Goal: Transaction & Acquisition: Purchase product/service

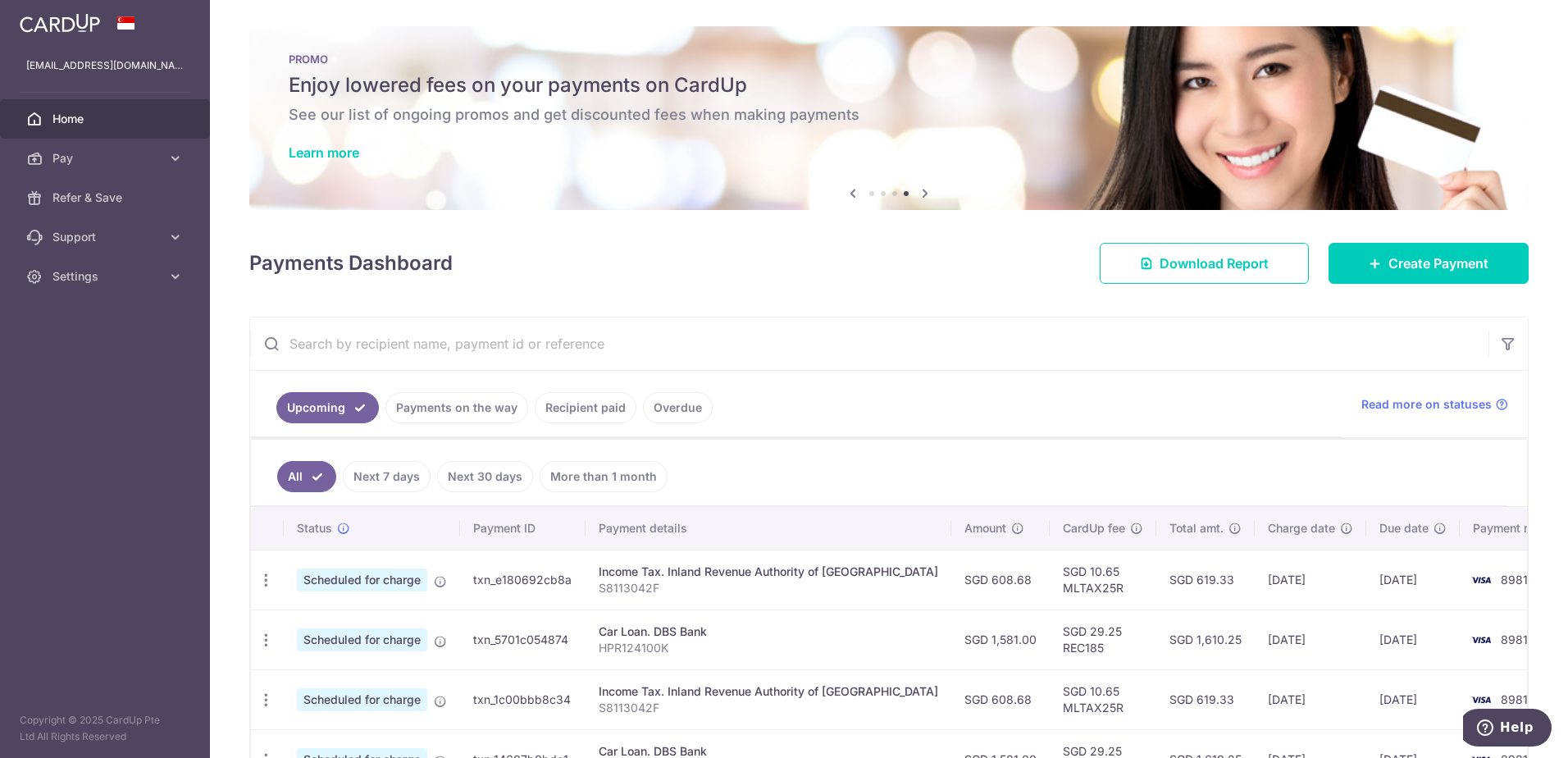
click at [92, 106] on link "Home" at bounding box center [104, 119] width 210 height 39
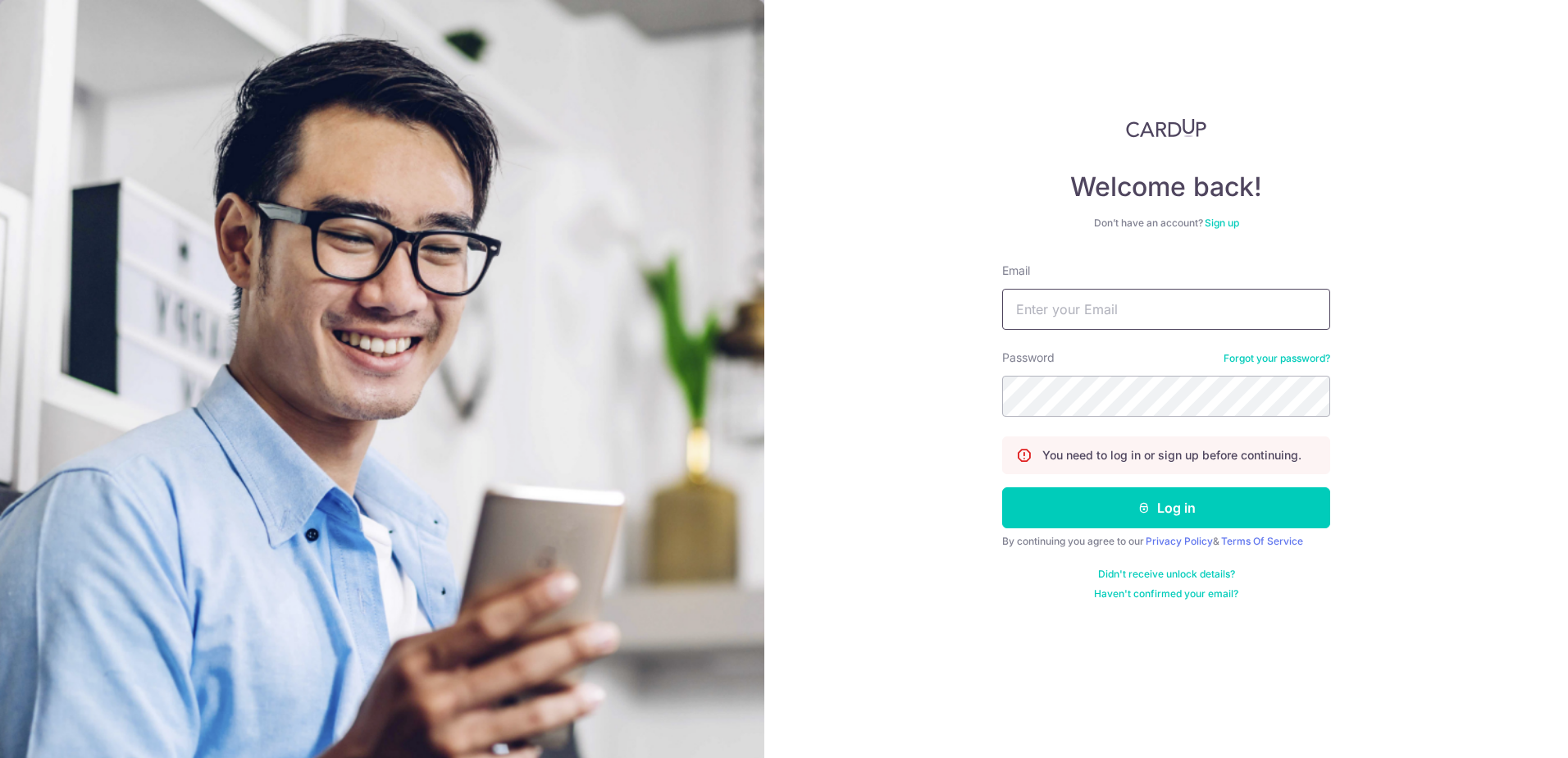
click at [1119, 308] on input "Email" at bounding box center [1166, 309] width 328 height 41
type input "[EMAIL_ADDRESS][DOMAIN_NAME]"
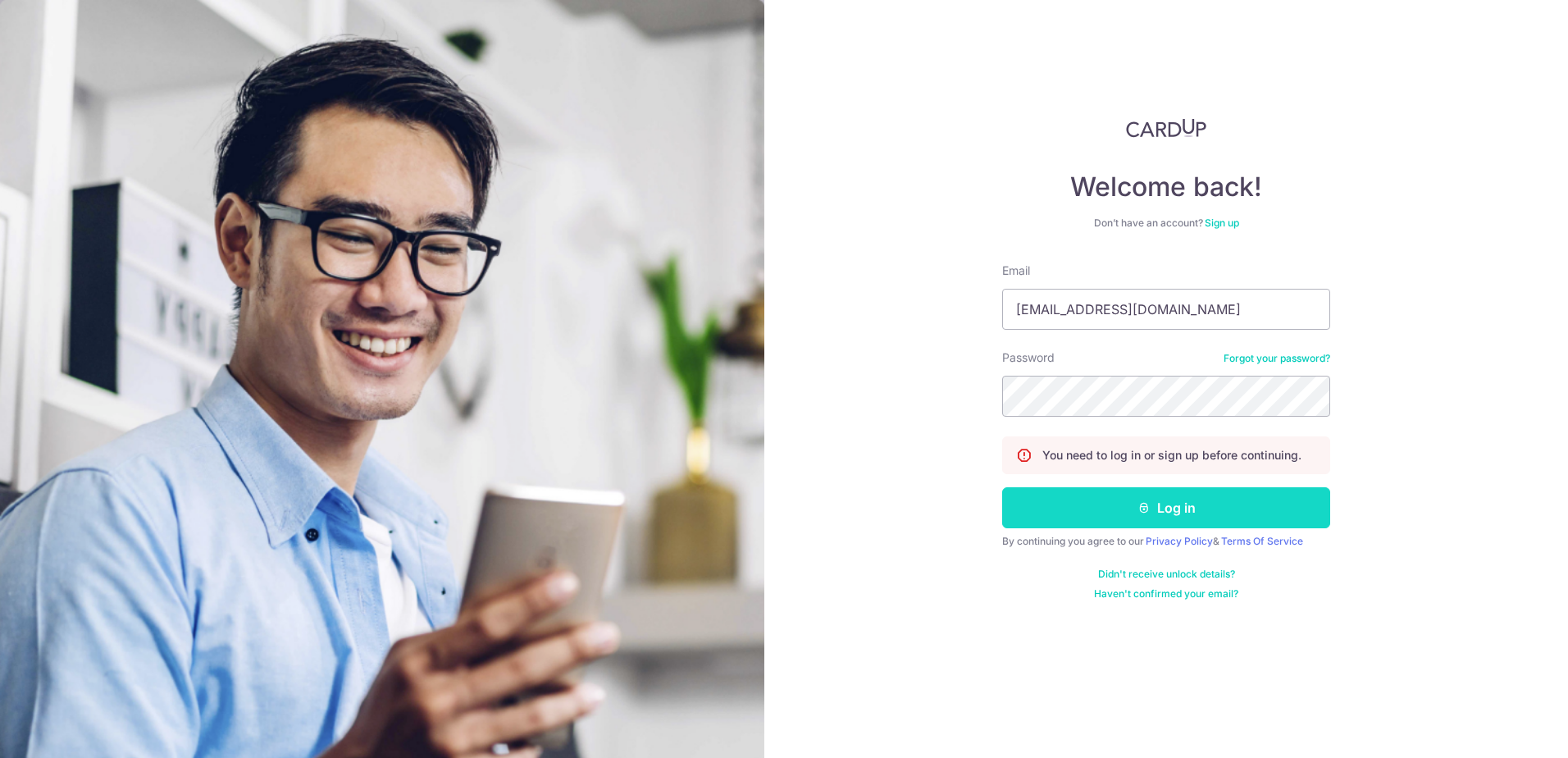
click at [1125, 505] on button "Log in" at bounding box center [1166, 508] width 328 height 41
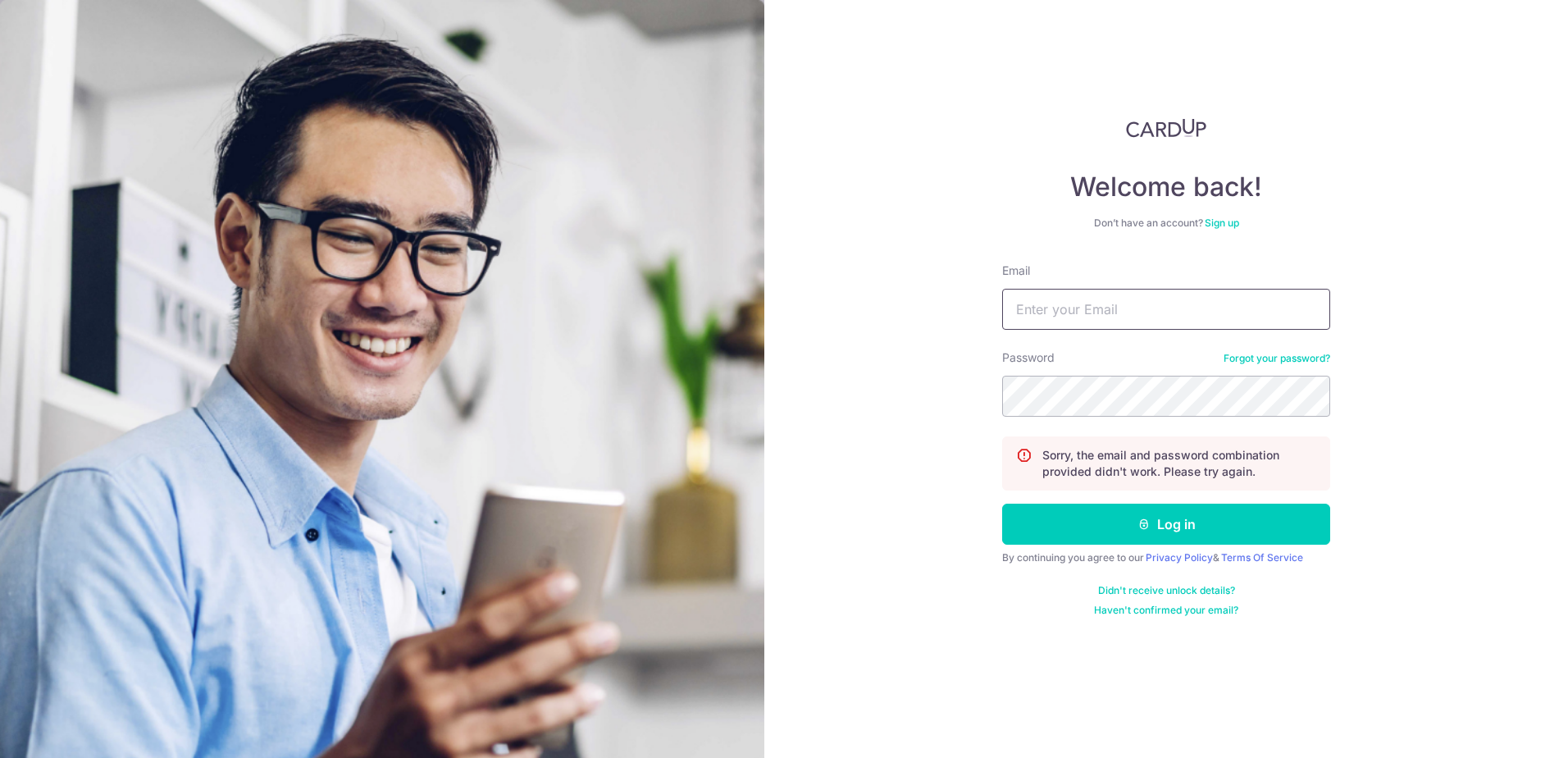
click at [1111, 319] on input "Email" at bounding box center [1166, 309] width 328 height 41
type input "[EMAIL_ADDRESS][DOMAIN_NAME]"
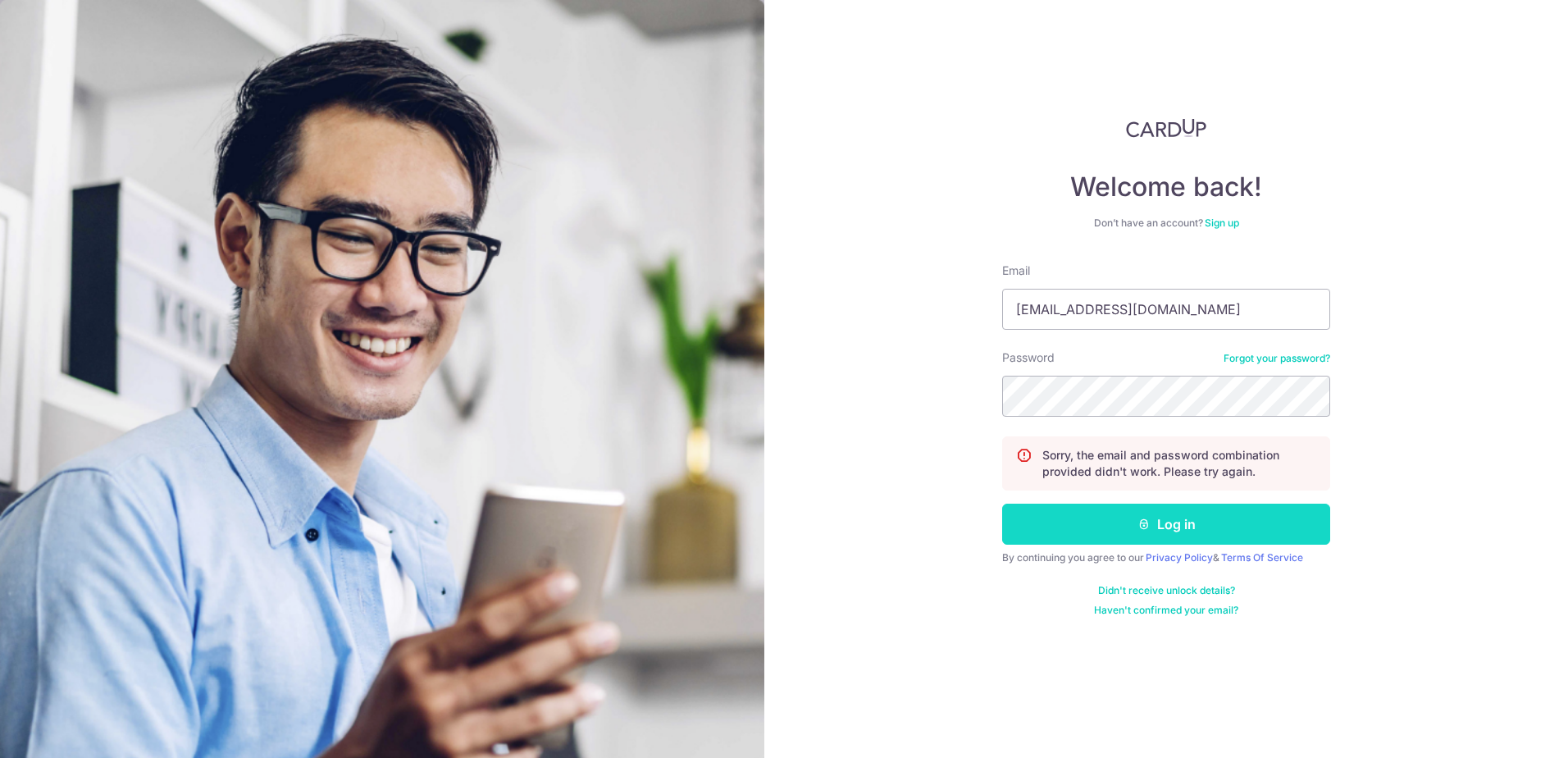
click at [1129, 521] on button "Log in" at bounding box center [1166, 524] width 328 height 41
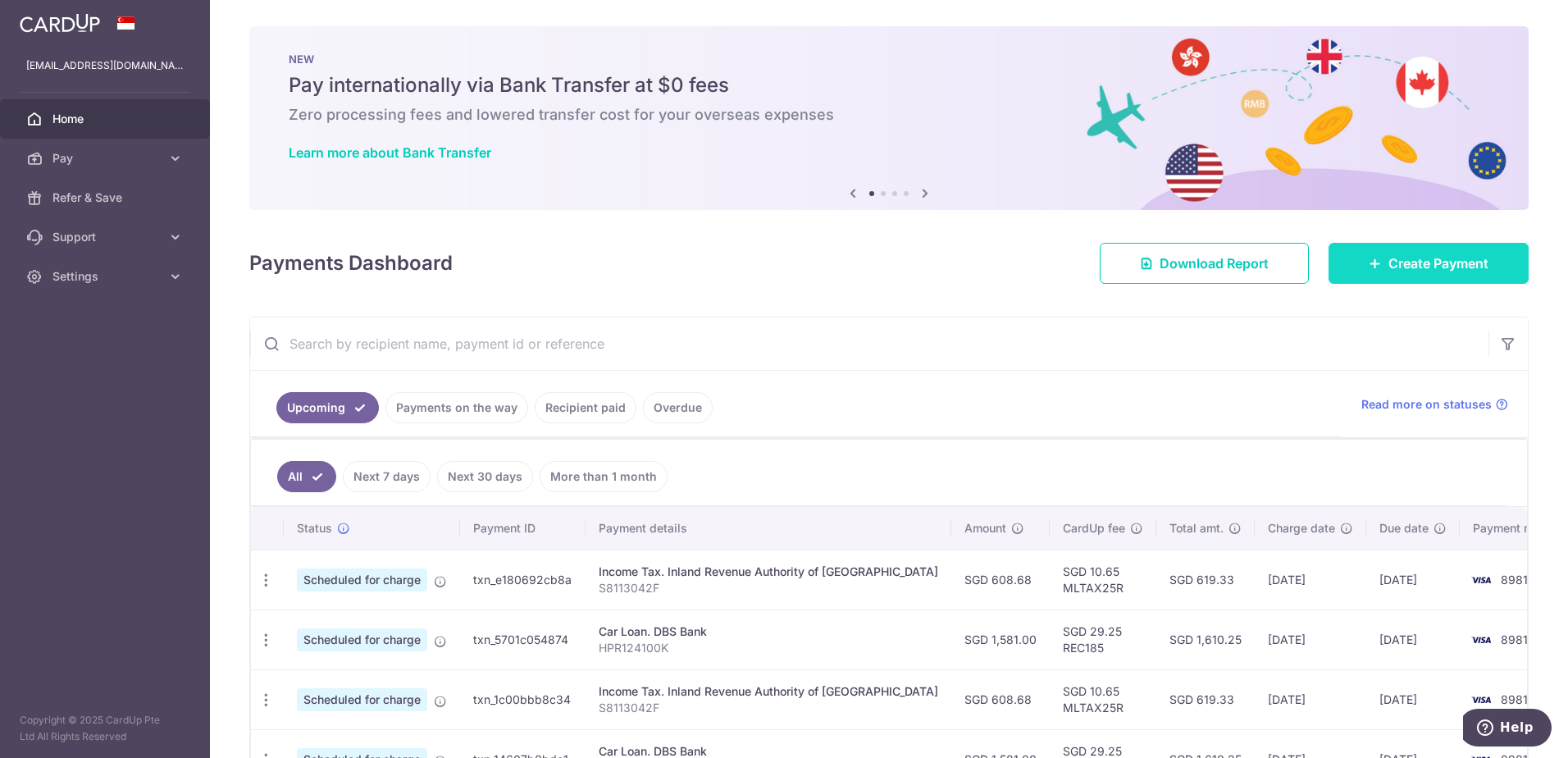
click at [1397, 251] on link "Create Payment" at bounding box center [1428, 263] width 200 height 41
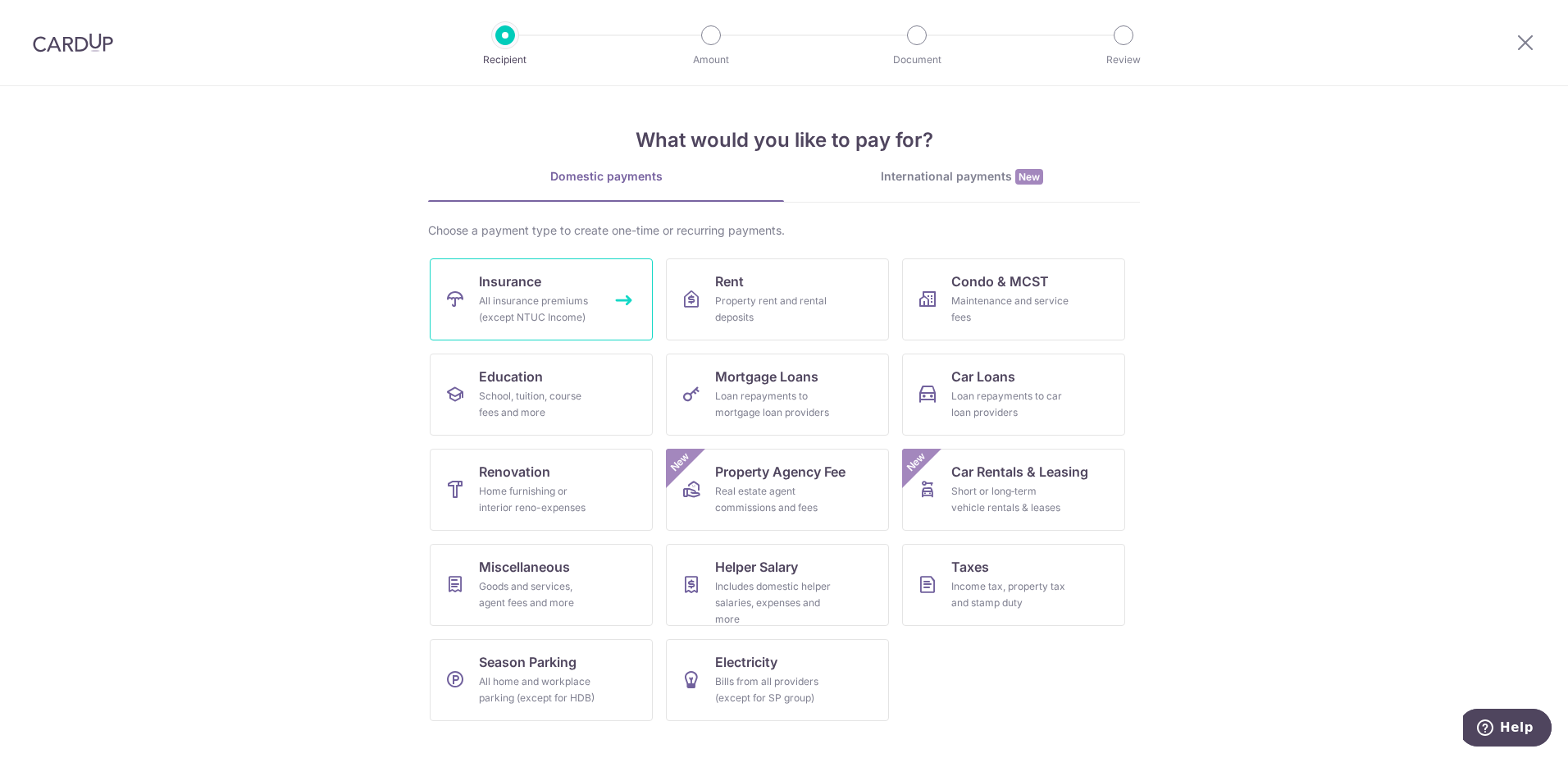
click at [528, 290] on span "Insurance" at bounding box center [510, 281] width 63 height 20
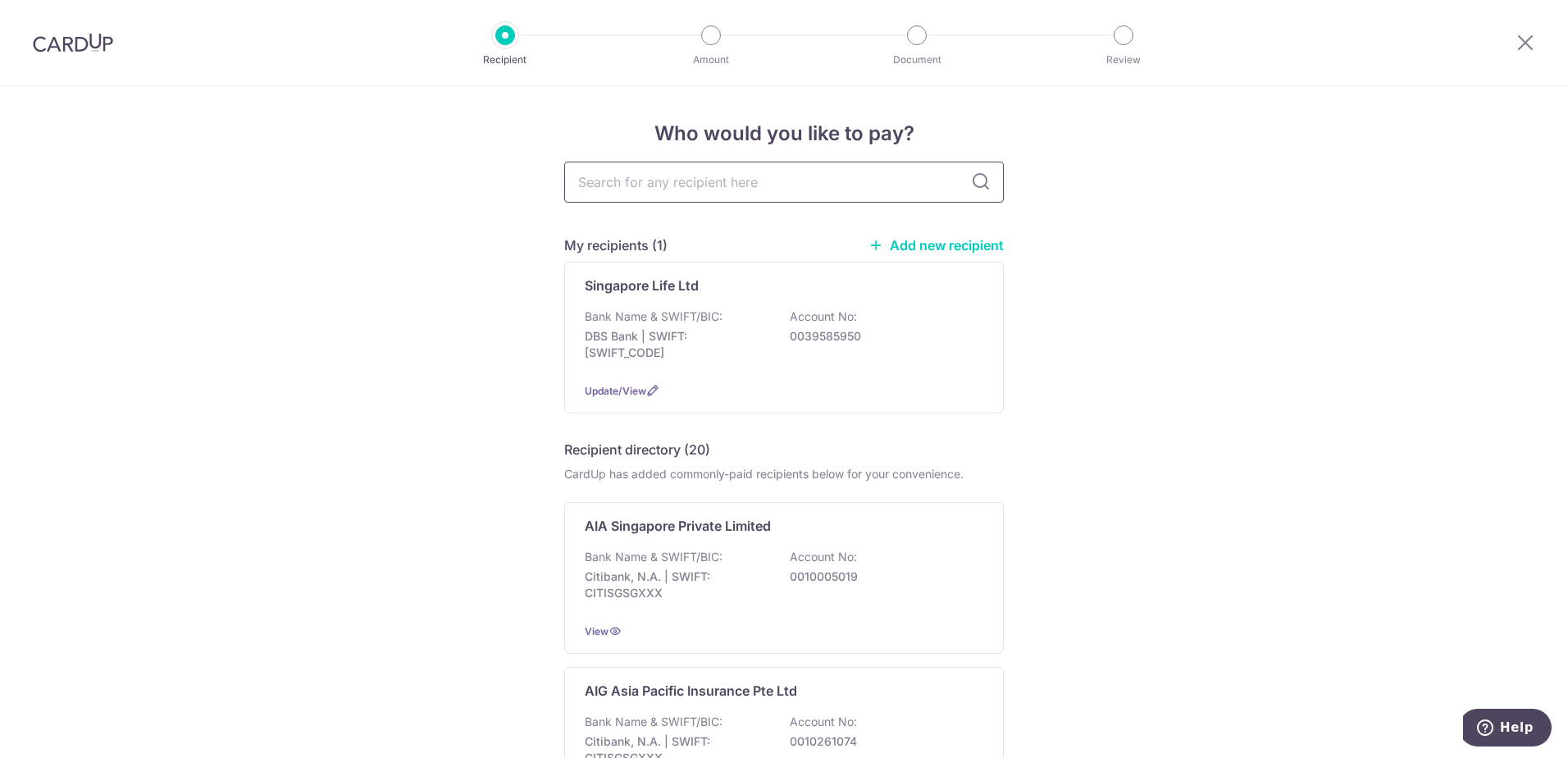
click at [665, 194] on input "text" at bounding box center [784, 182] width 439 height 41
type input "liber"
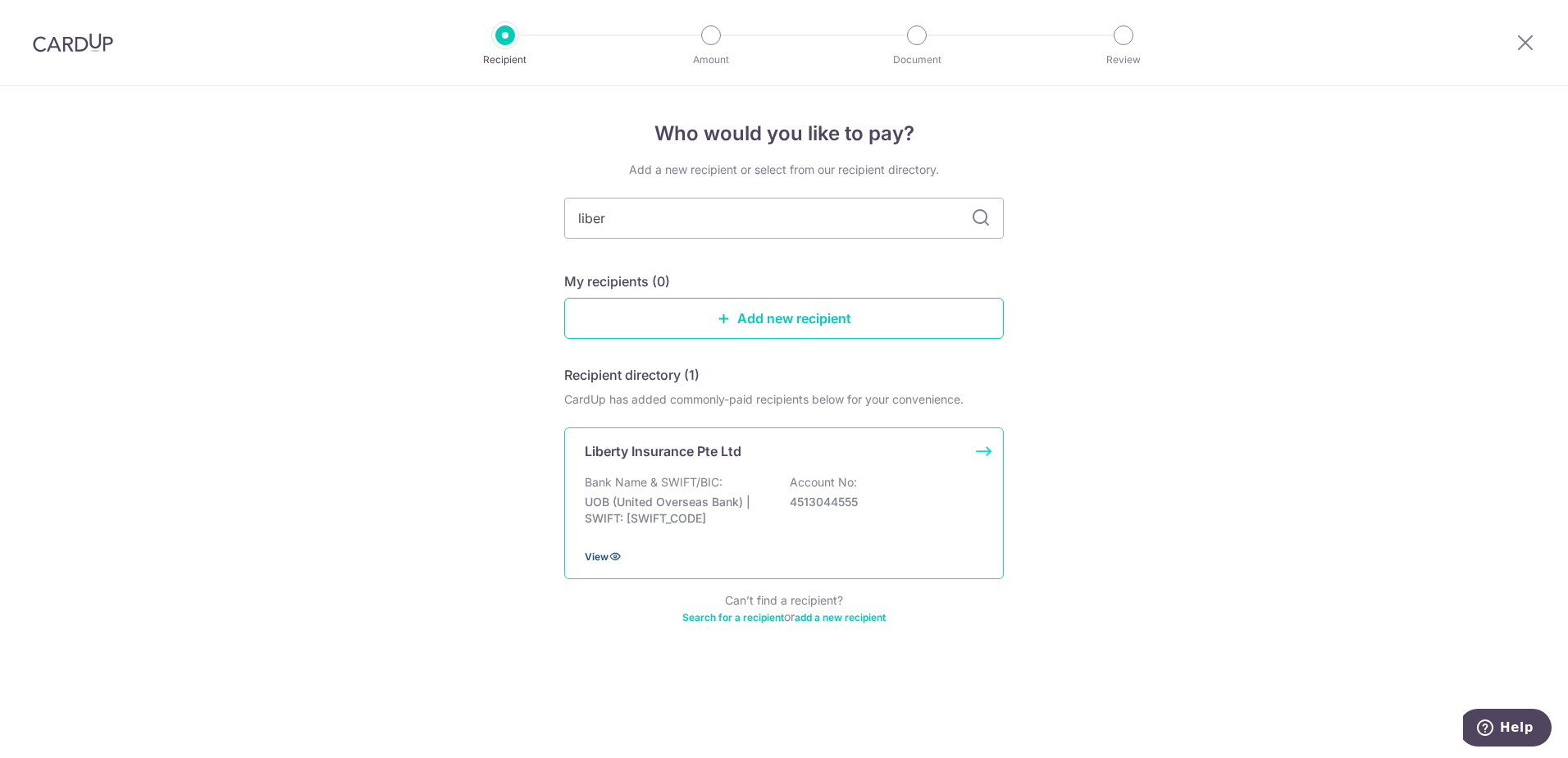
click at [606, 551] on span "View" at bounding box center [597, 557] width 24 height 12
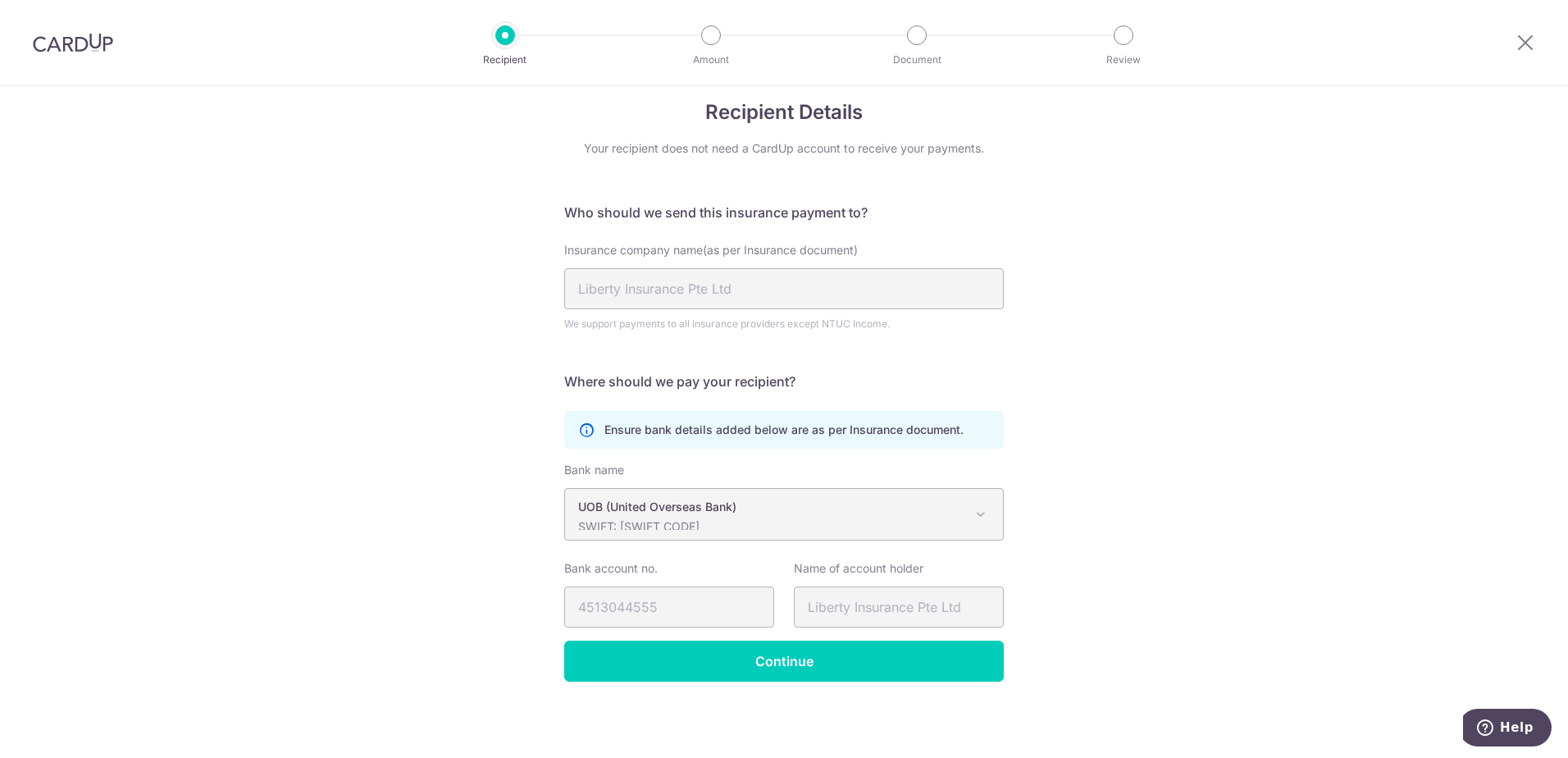
scroll to position [22, 0]
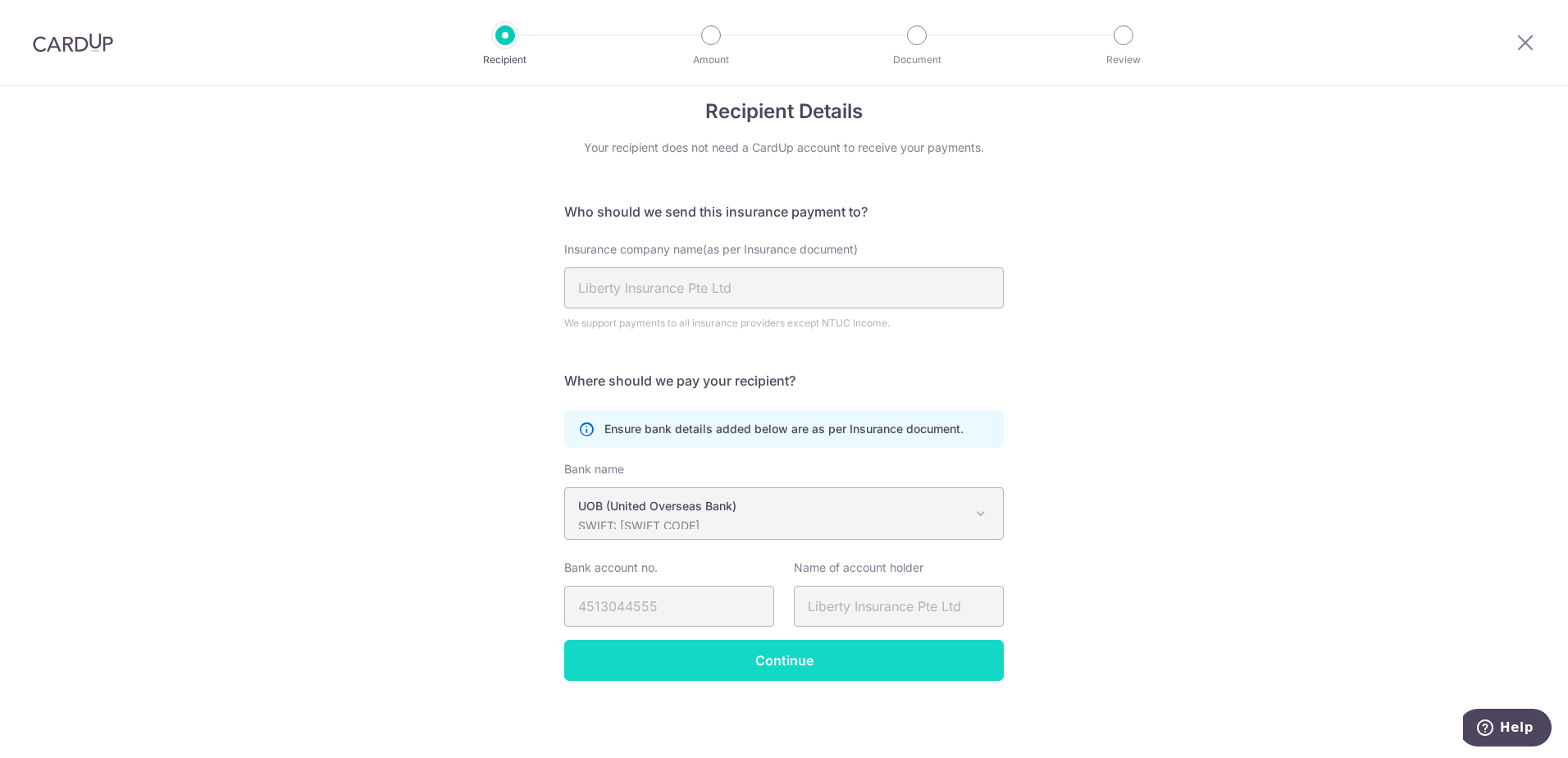
click at [736, 662] on input "Continue" at bounding box center [784, 660] width 439 height 41
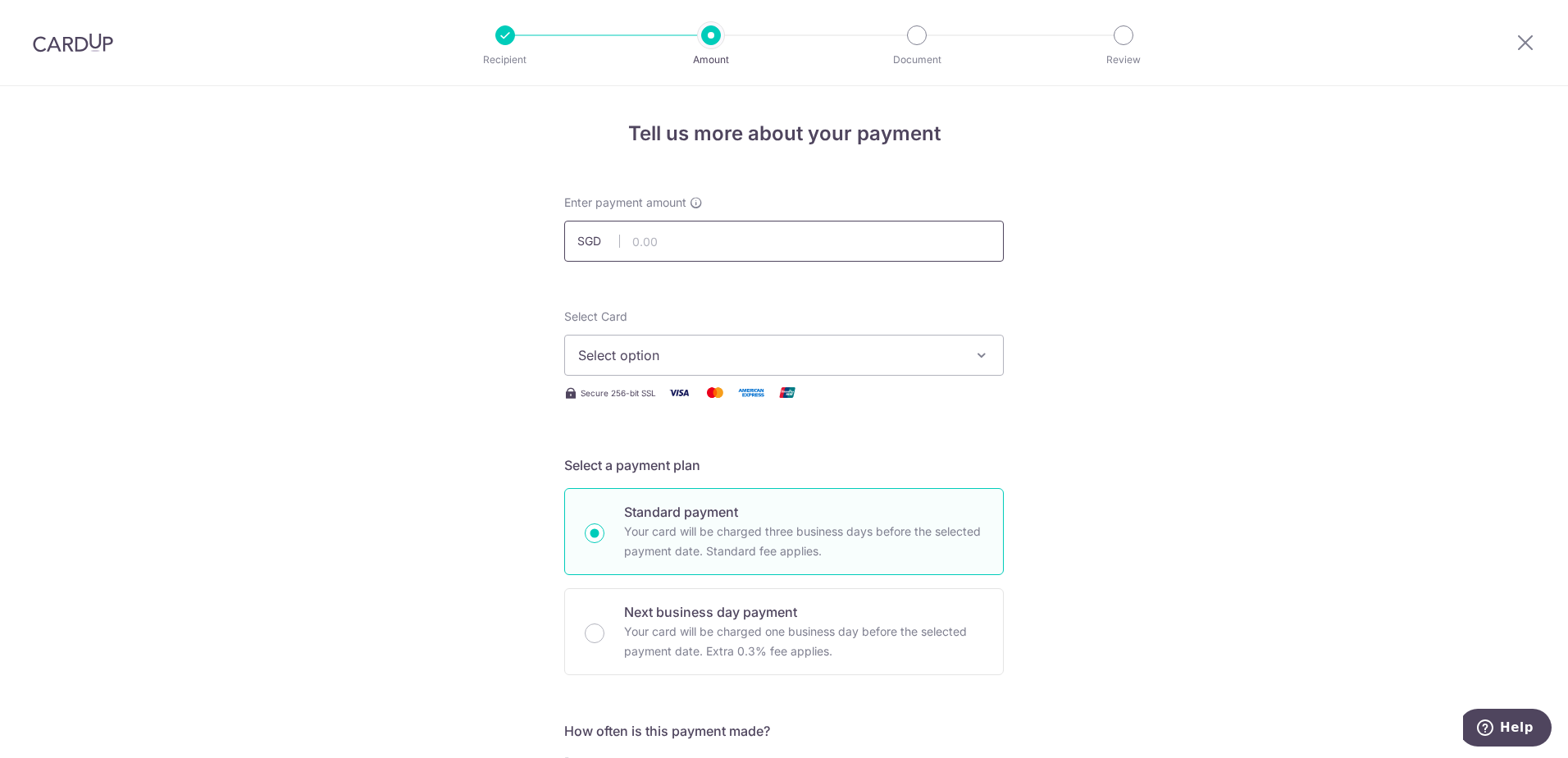
click at [727, 231] on input "text" at bounding box center [784, 242] width 439 height 41
paste input "1238.05"
type input "1,238.05"
click at [834, 373] on button "Select option" at bounding box center [784, 355] width 439 height 41
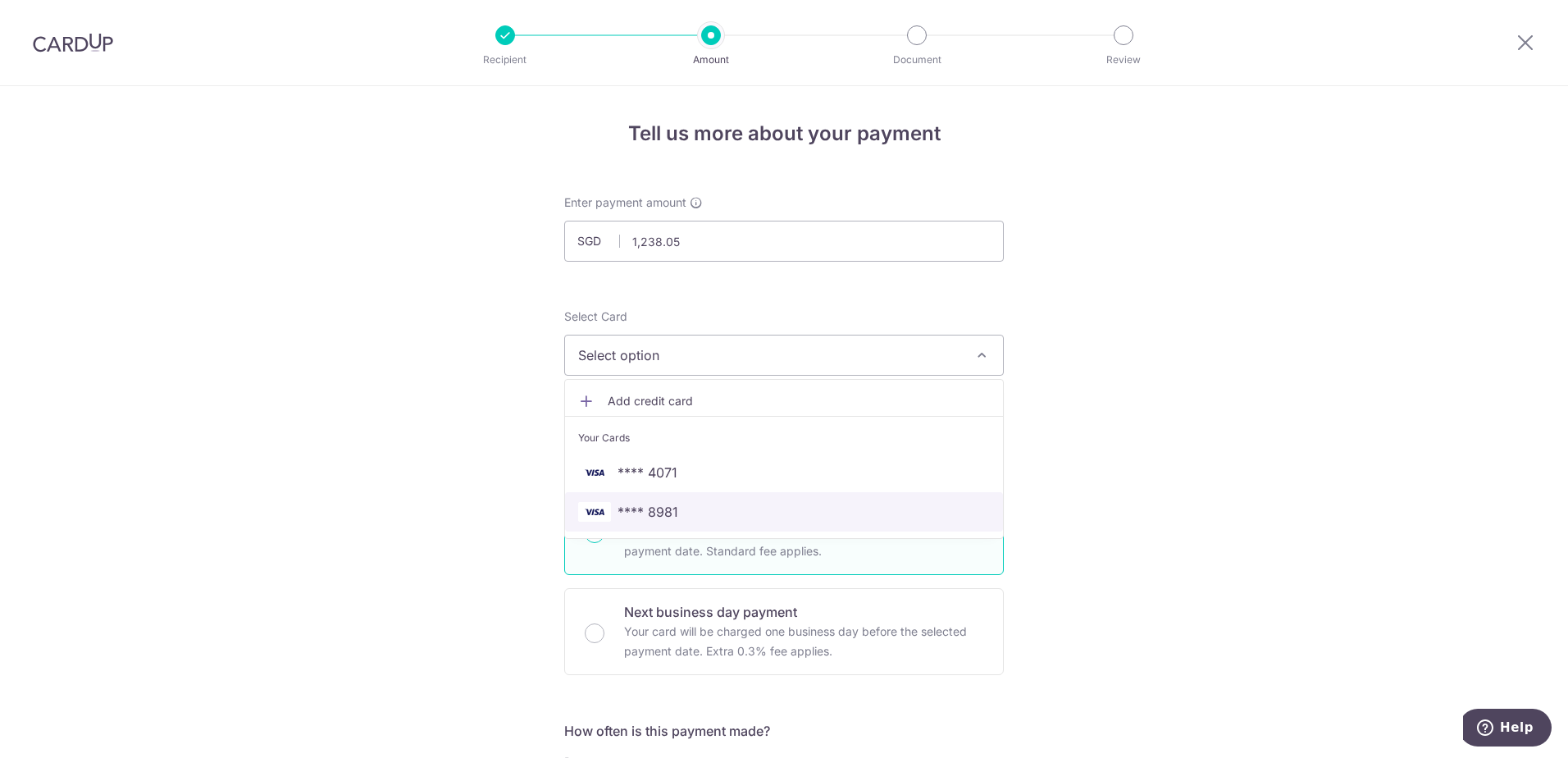
click at [716, 511] on span "**** 8981" at bounding box center [784, 511] width 412 height 20
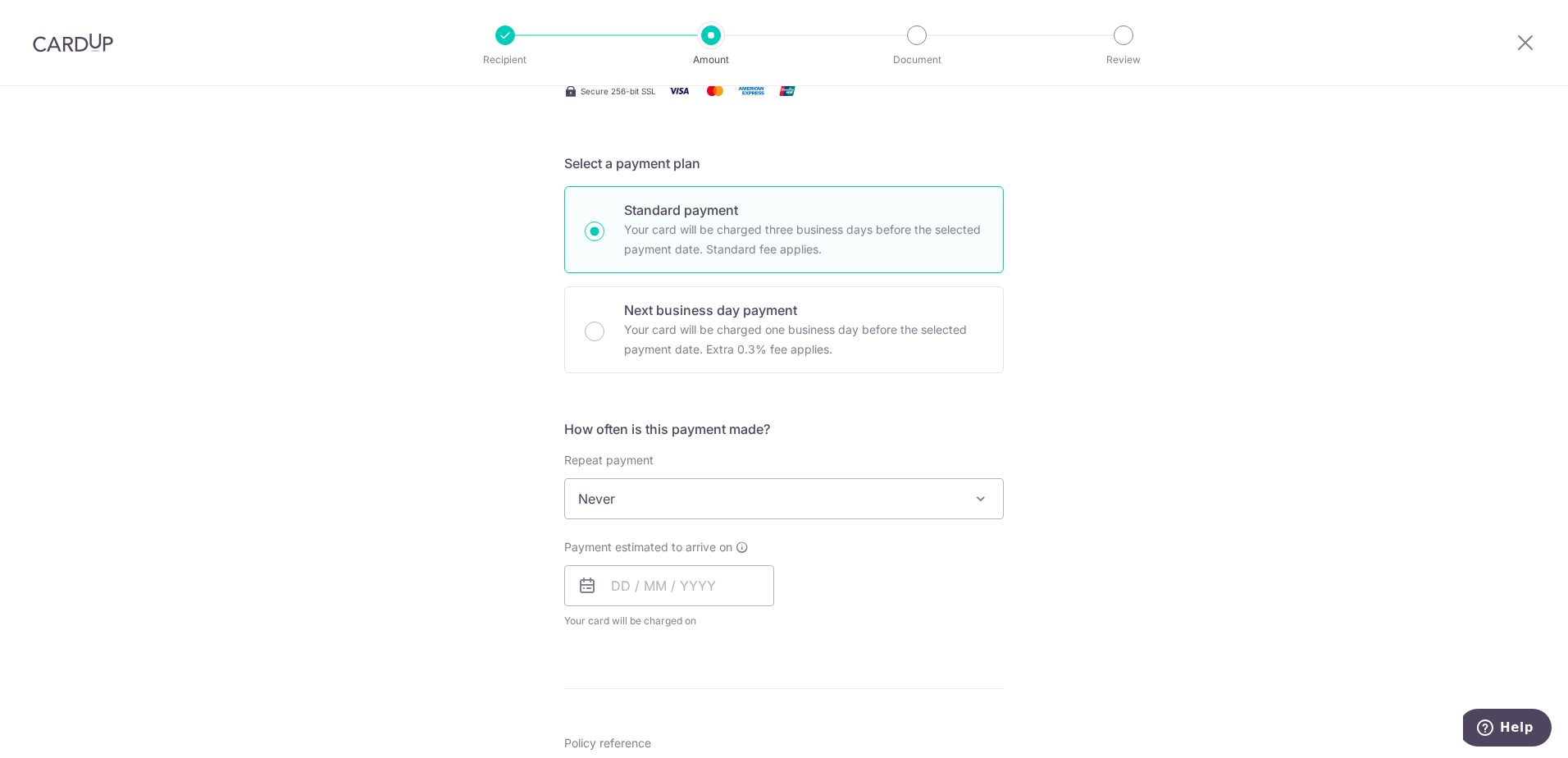
scroll to position [246, 0]
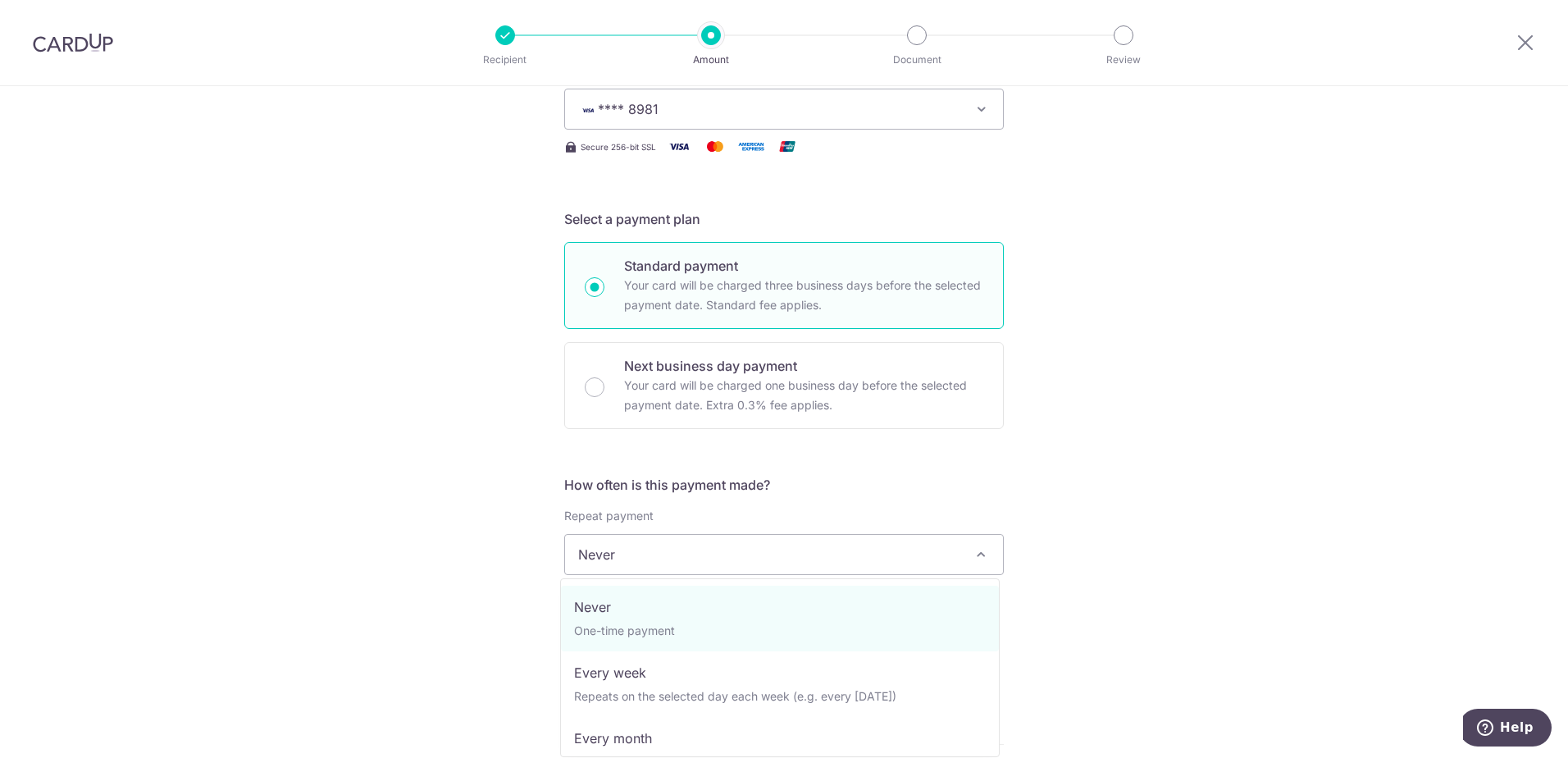
click at [790, 564] on span "Never" at bounding box center [784, 554] width 438 height 39
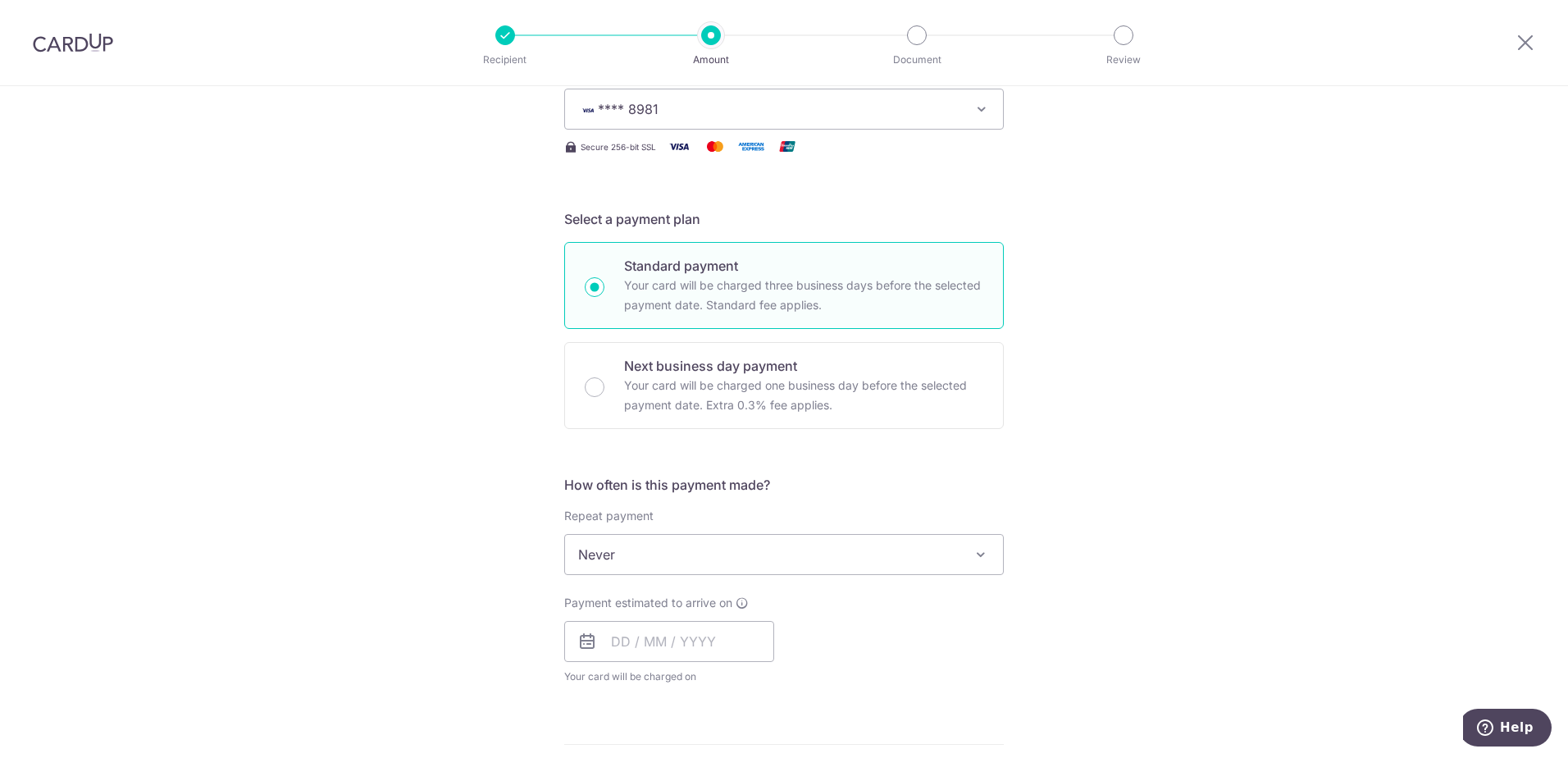
click at [1137, 457] on div "Tell us more about your payment Enter payment amount SGD 1,238.05 1238.05 Selec…" at bounding box center [784, 582] width 1568 height 1483
click at [611, 644] on input "text" at bounding box center [669, 642] width 210 height 41
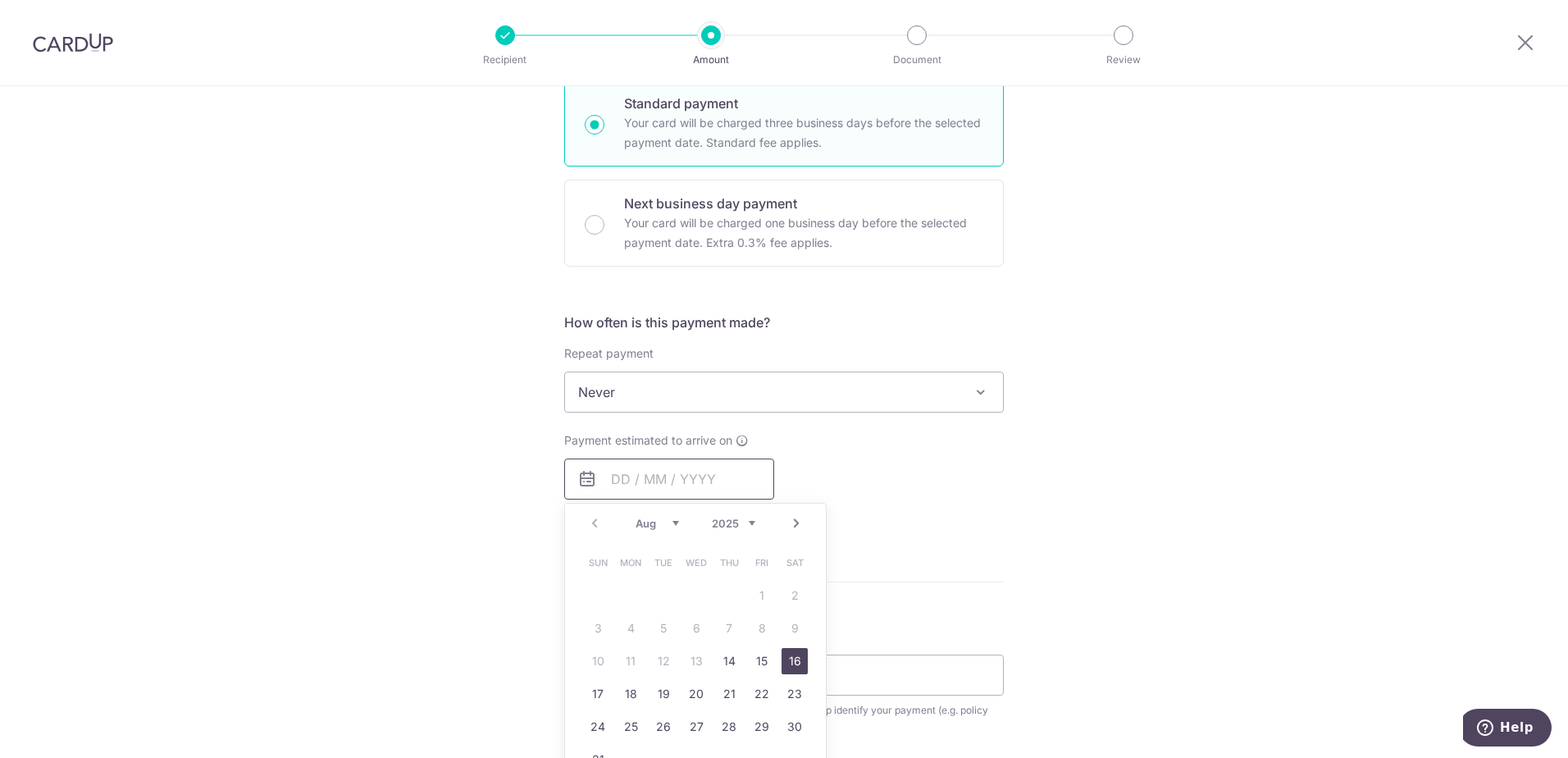
scroll to position [410, 0]
click at [733, 650] on link "14" at bounding box center [729, 660] width 27 height 27
type input "[DATE]"
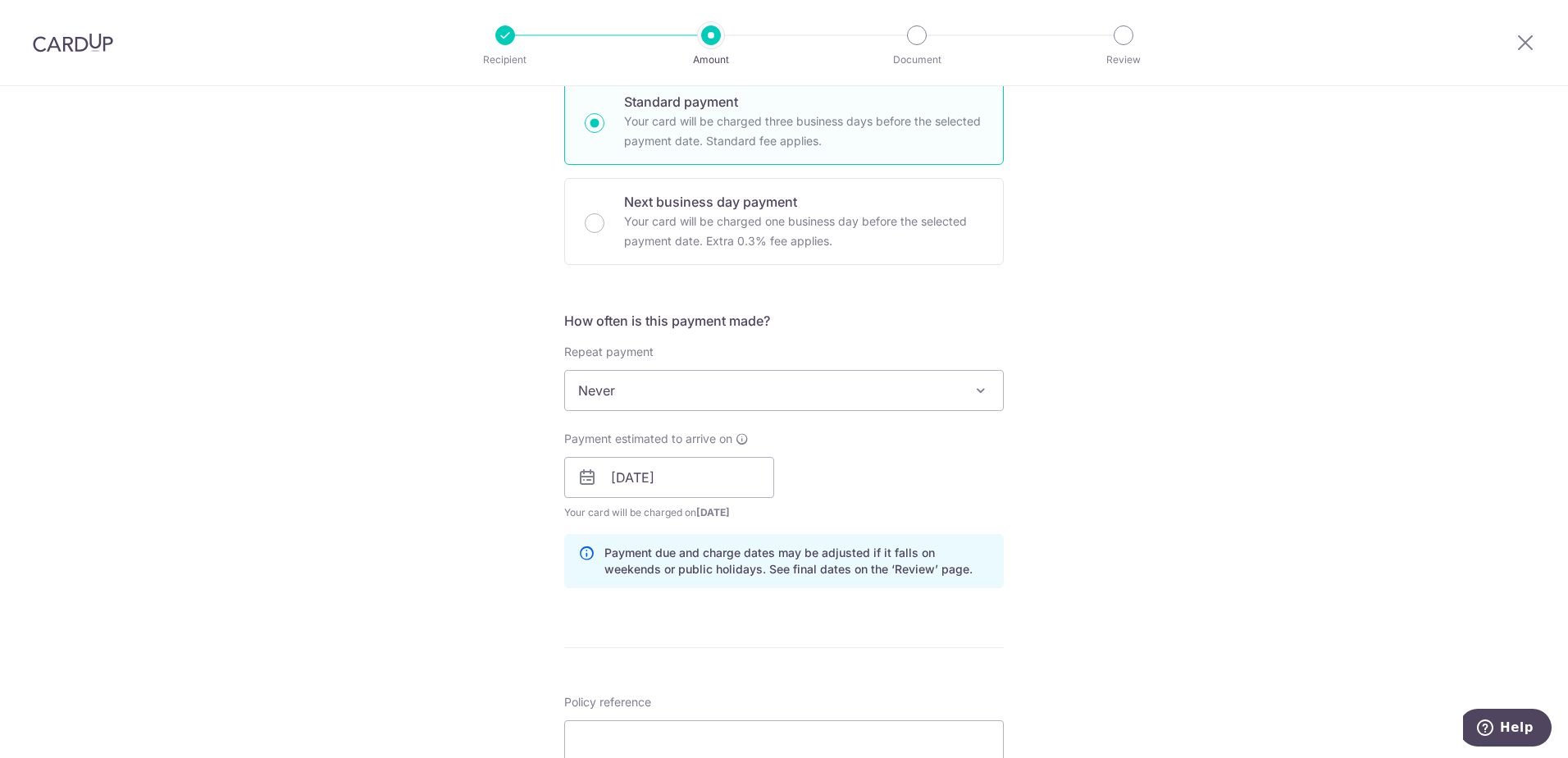
scroll to position [492, 0]
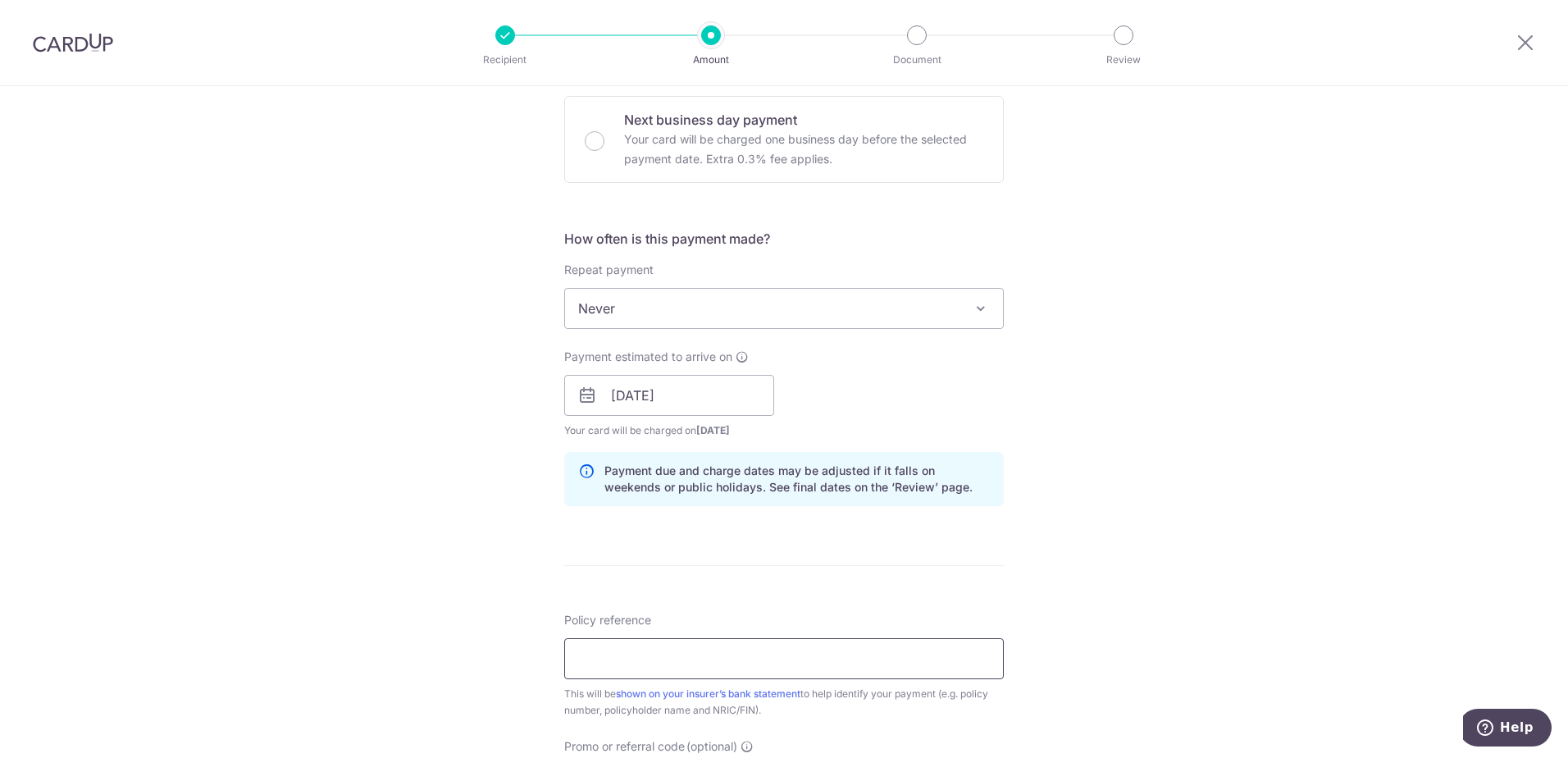
click at [675, 651] on input "Policy reference" at bounding box center [784, 659] width 439 height 41
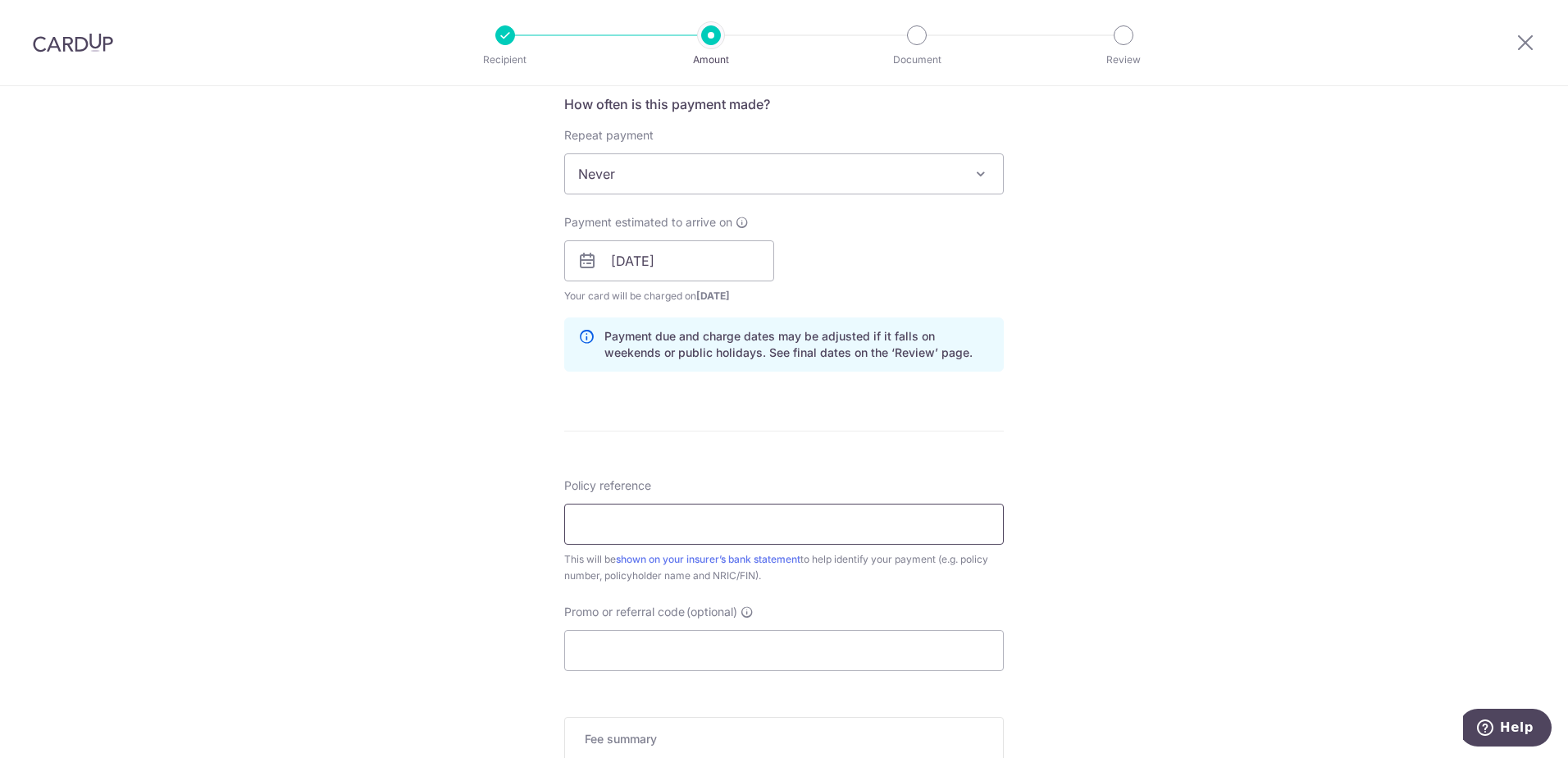
scroll to position [656, 0]
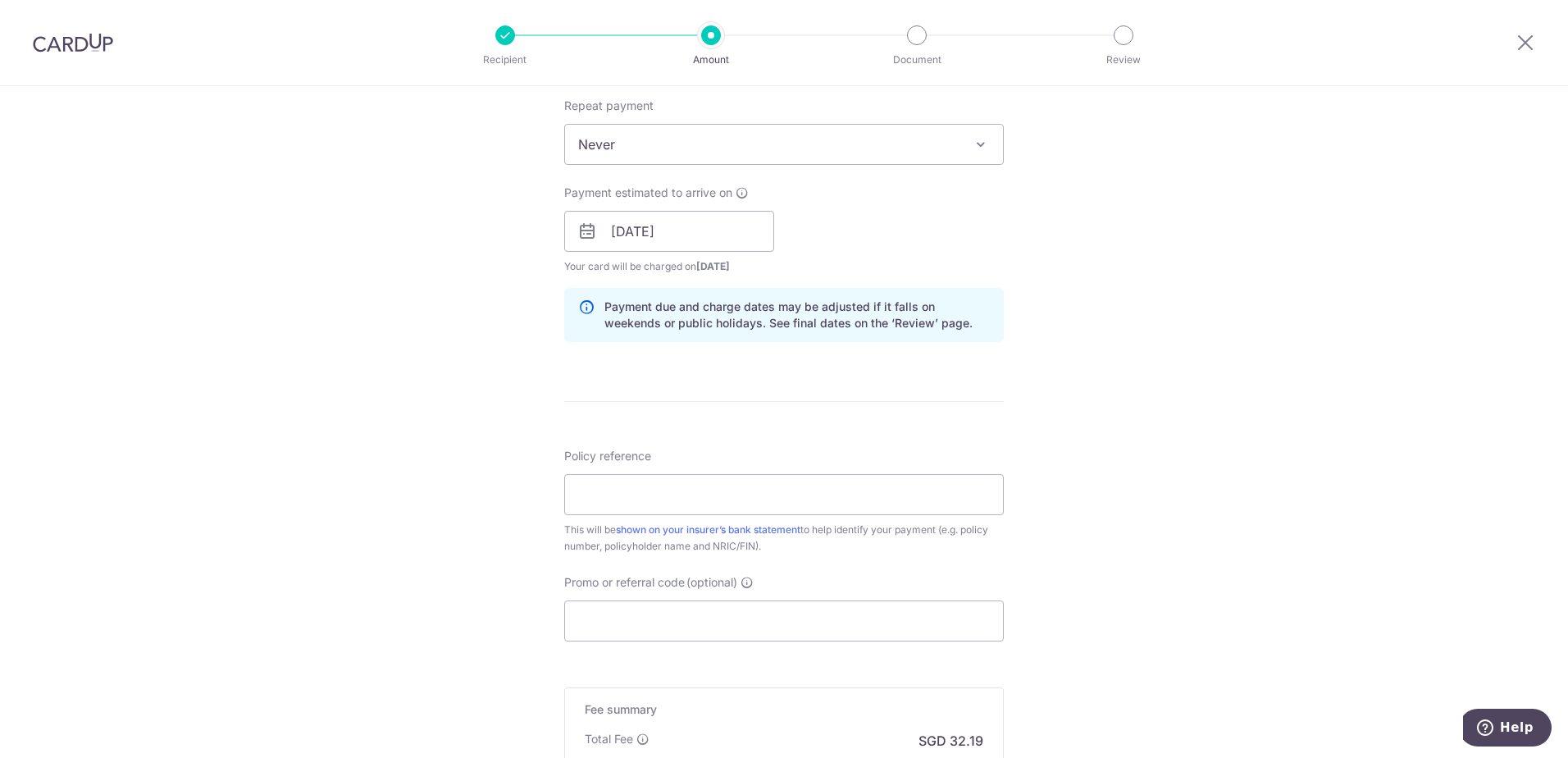
click at [1074, 457] on div "Tell us more about your payment Enter payment amount SGD 1,238.05 1238.05 Selec…" at bounding box center [784, 205] width 1568 height 1551
click at [658, 630] on input "Promo or referral code (optional)" at bounding box center [784, 621] width 439 height 41
paste input "1238.05"
type input "1238.05"
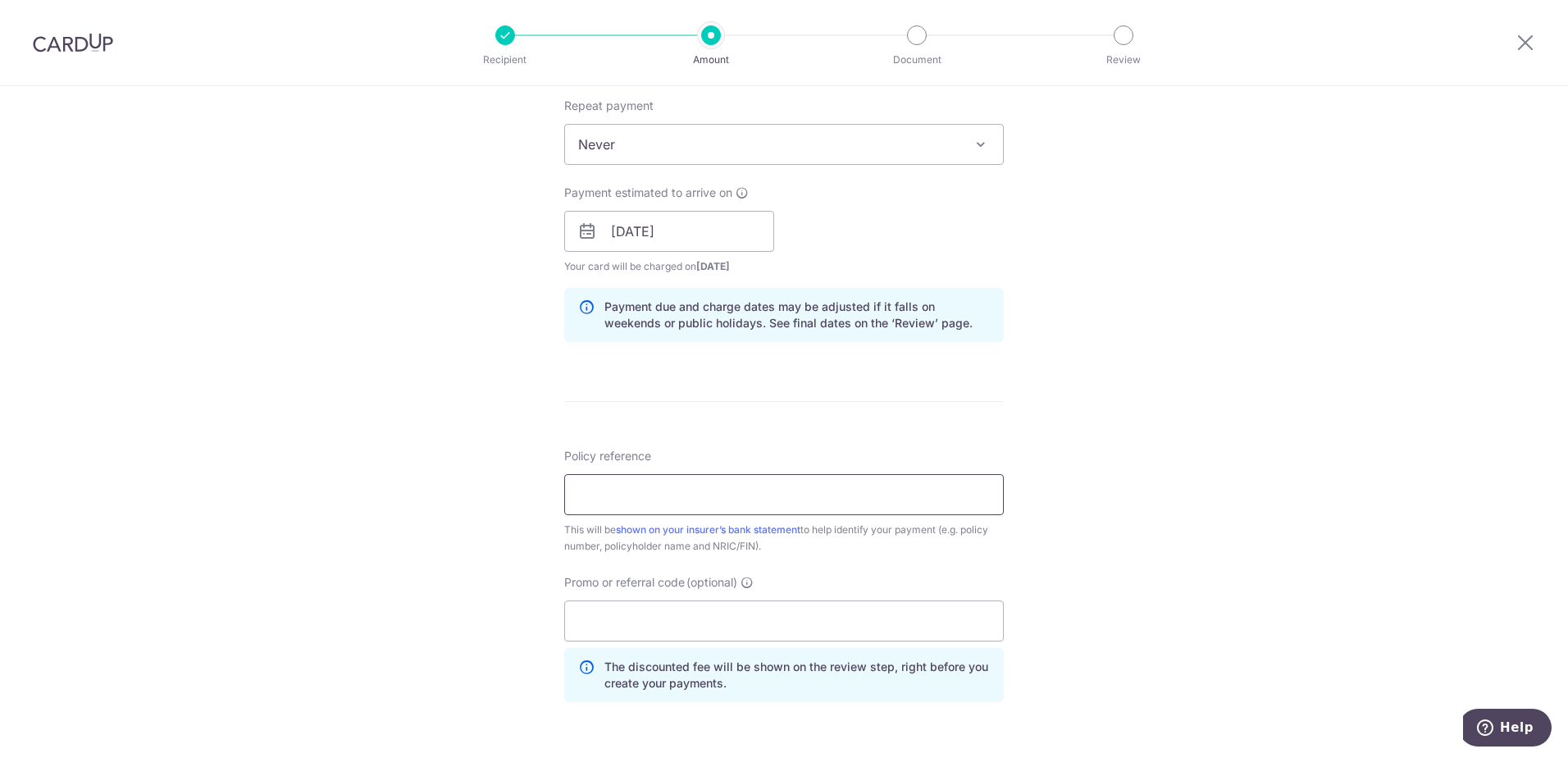
click at [704, 504] on input "Policy reference" at bounding box center [784, 495] width 439 height 41
type input "SNS8718U-96155897"
click at [1334, 422] on div "Tell us more about your payment Enter payment amount SGD 1,238.05 1238.05 Selec…" at bounding box center [784, 242] width 1568 height 1625
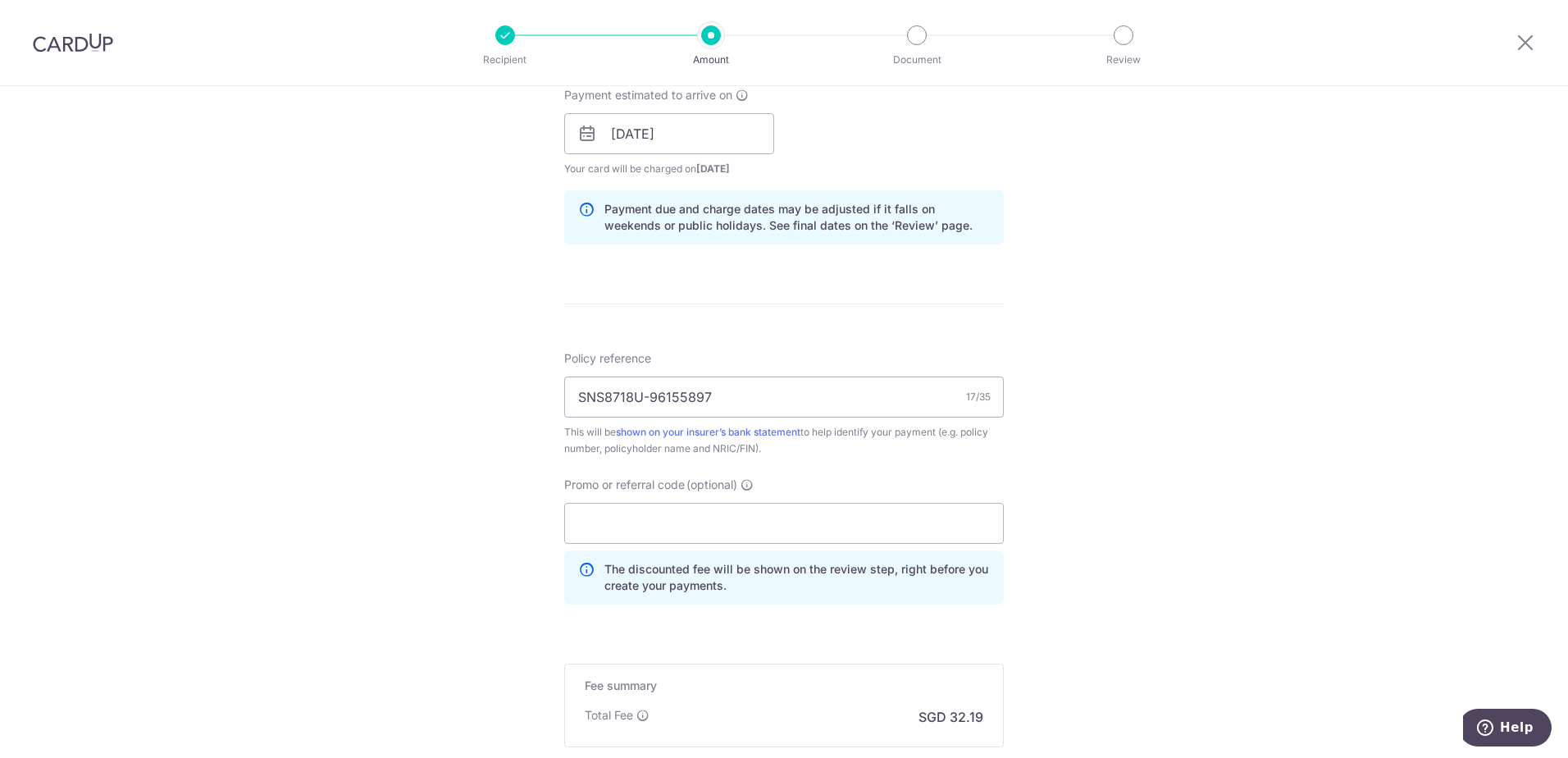
scroll to position [821, 0]
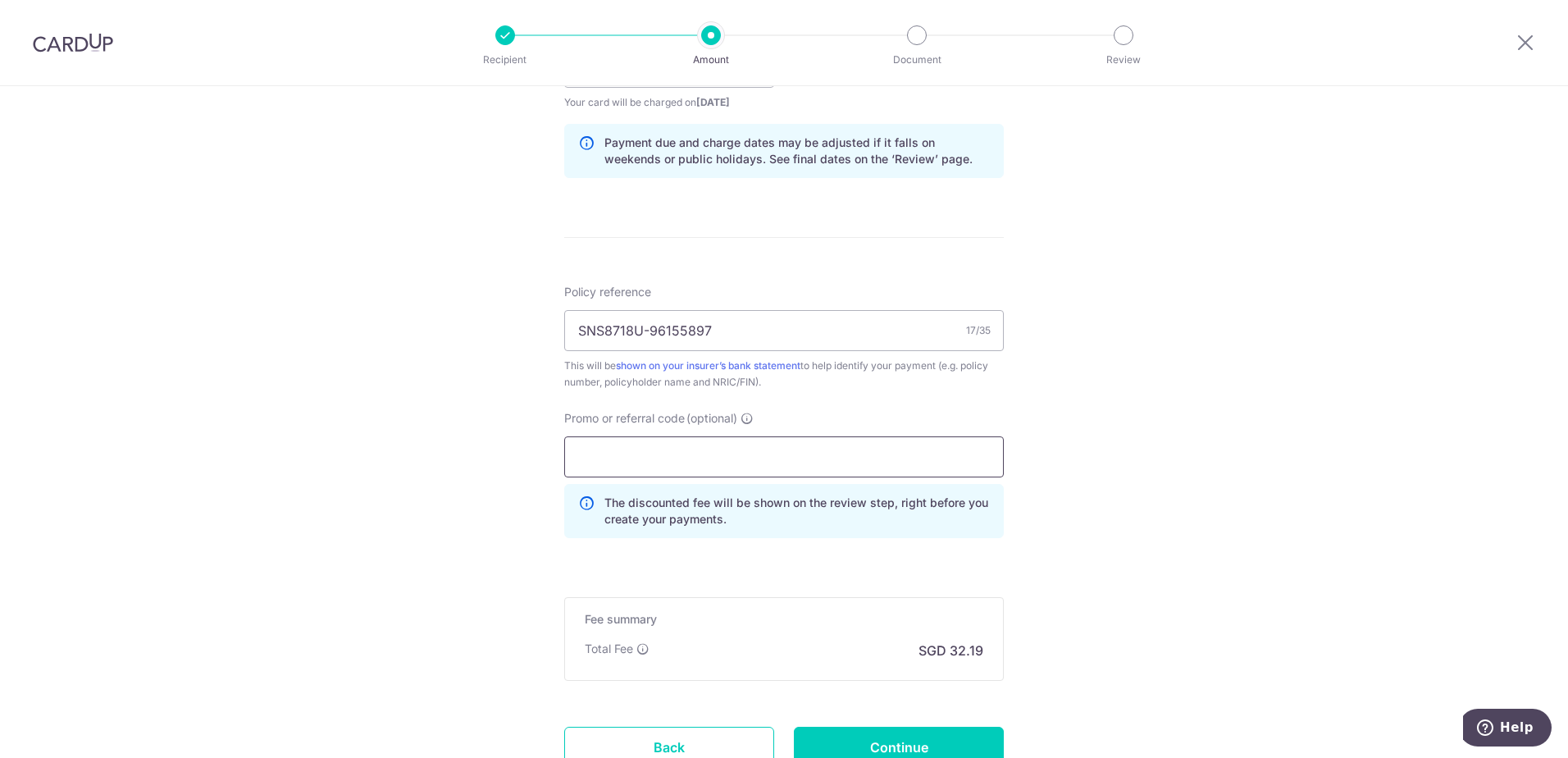
click at [809, 457] on input "Promo or referral code (optional)" at bounding box center [784, 457] width 439 height 41
paste input "REC185"
type input "REC185"
click at [1190, 431] on div "Tell us more about your payment Enter payment amount SGD 1,238.05 1238.05 Selec…" at bounding box center [784, 78] width 1568 height 1625
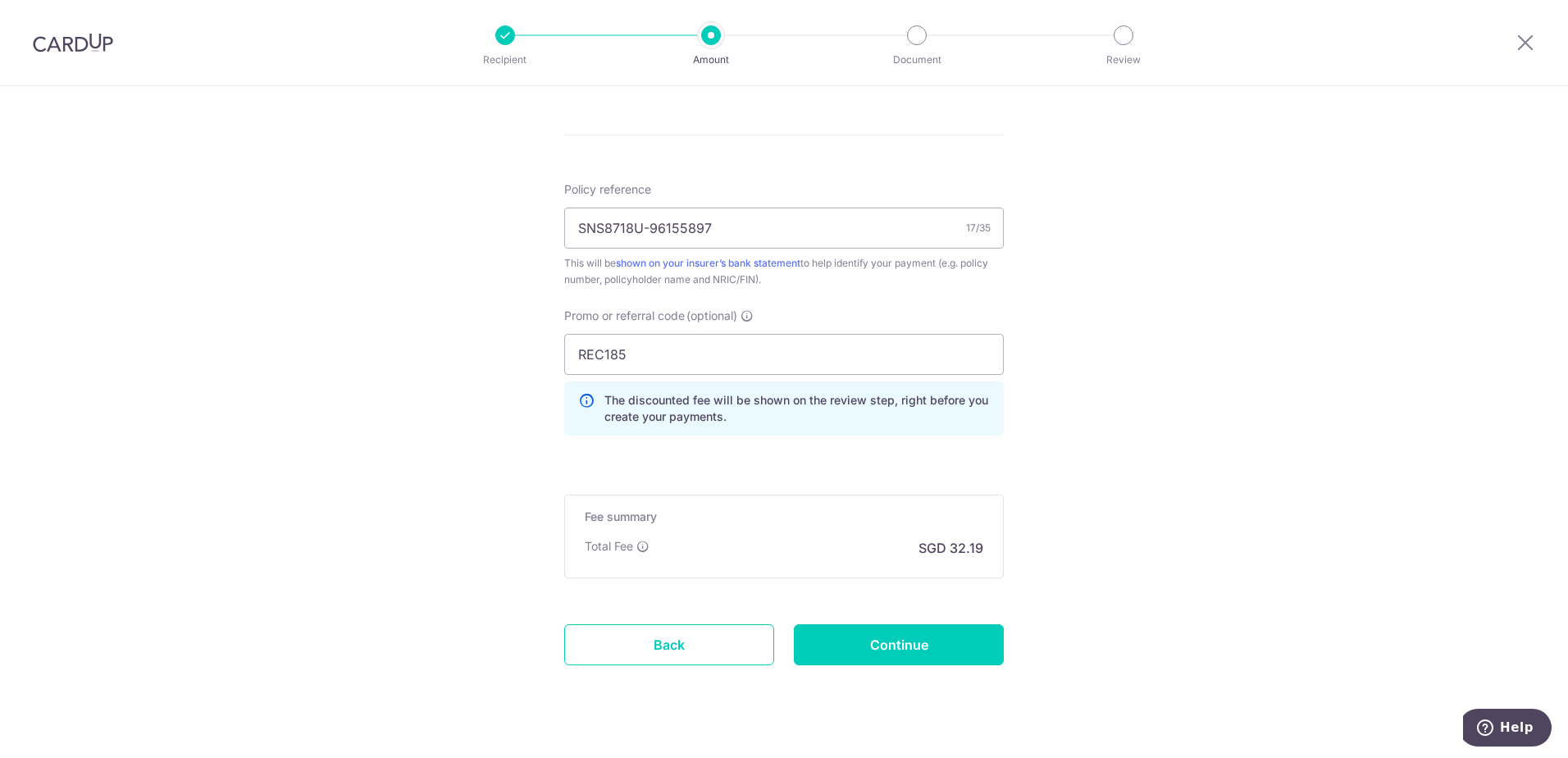
scroll to position [953, 0]
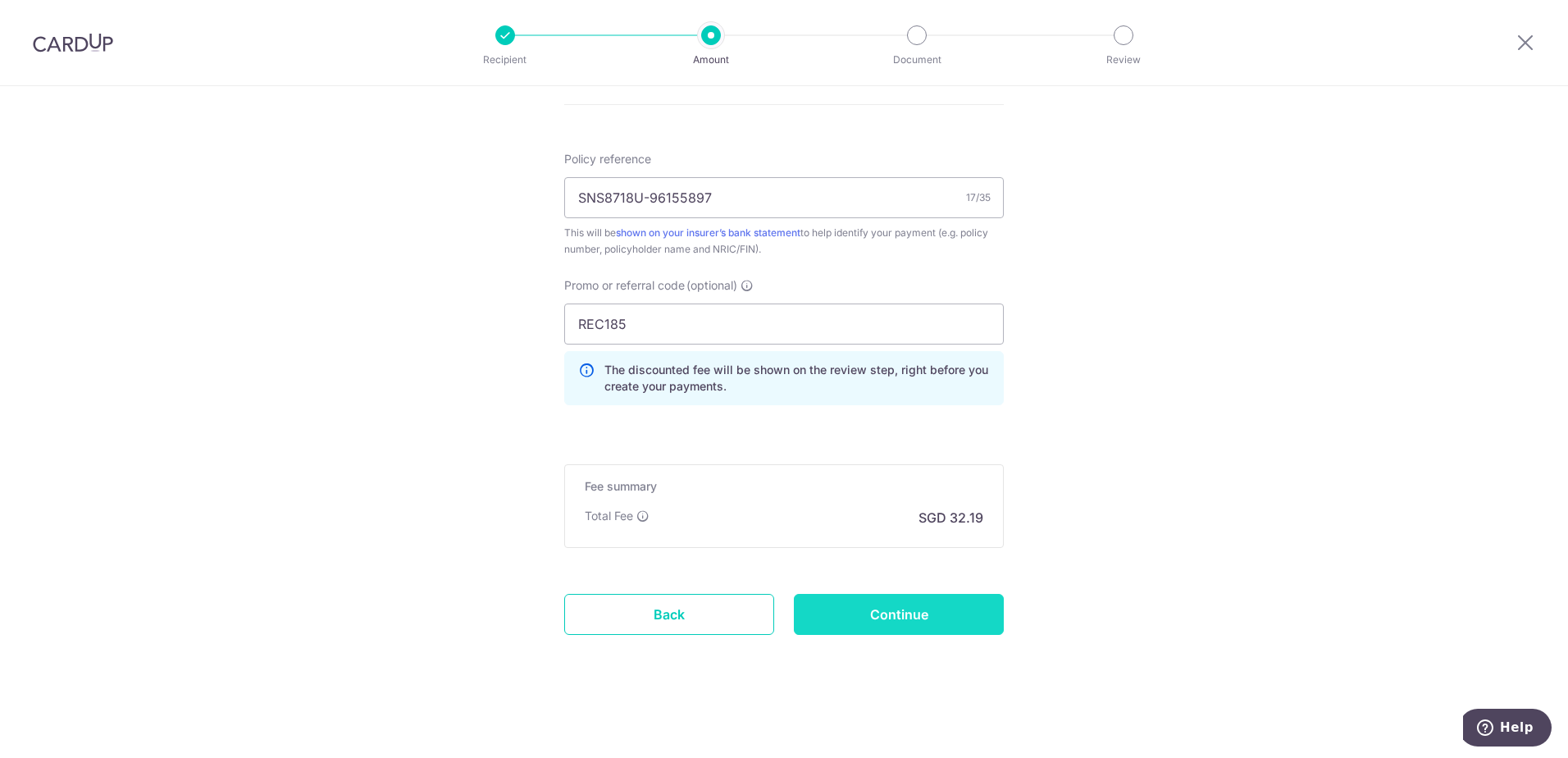
click at [915, 618] on input "Continue" at bounding box center [898, 614] width 210 height 41
type input "Create Schedule"
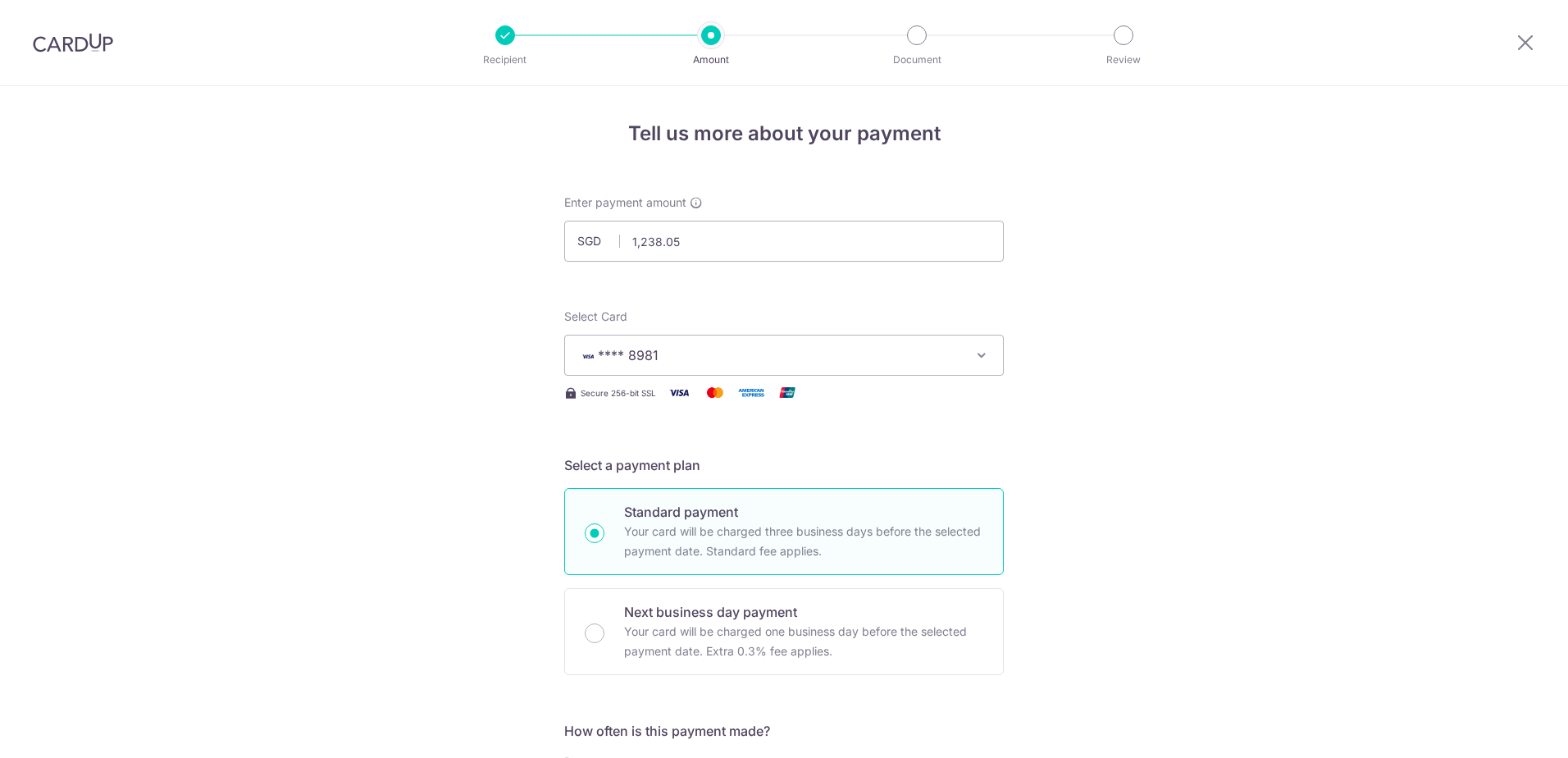
scroll to position [976, 0]
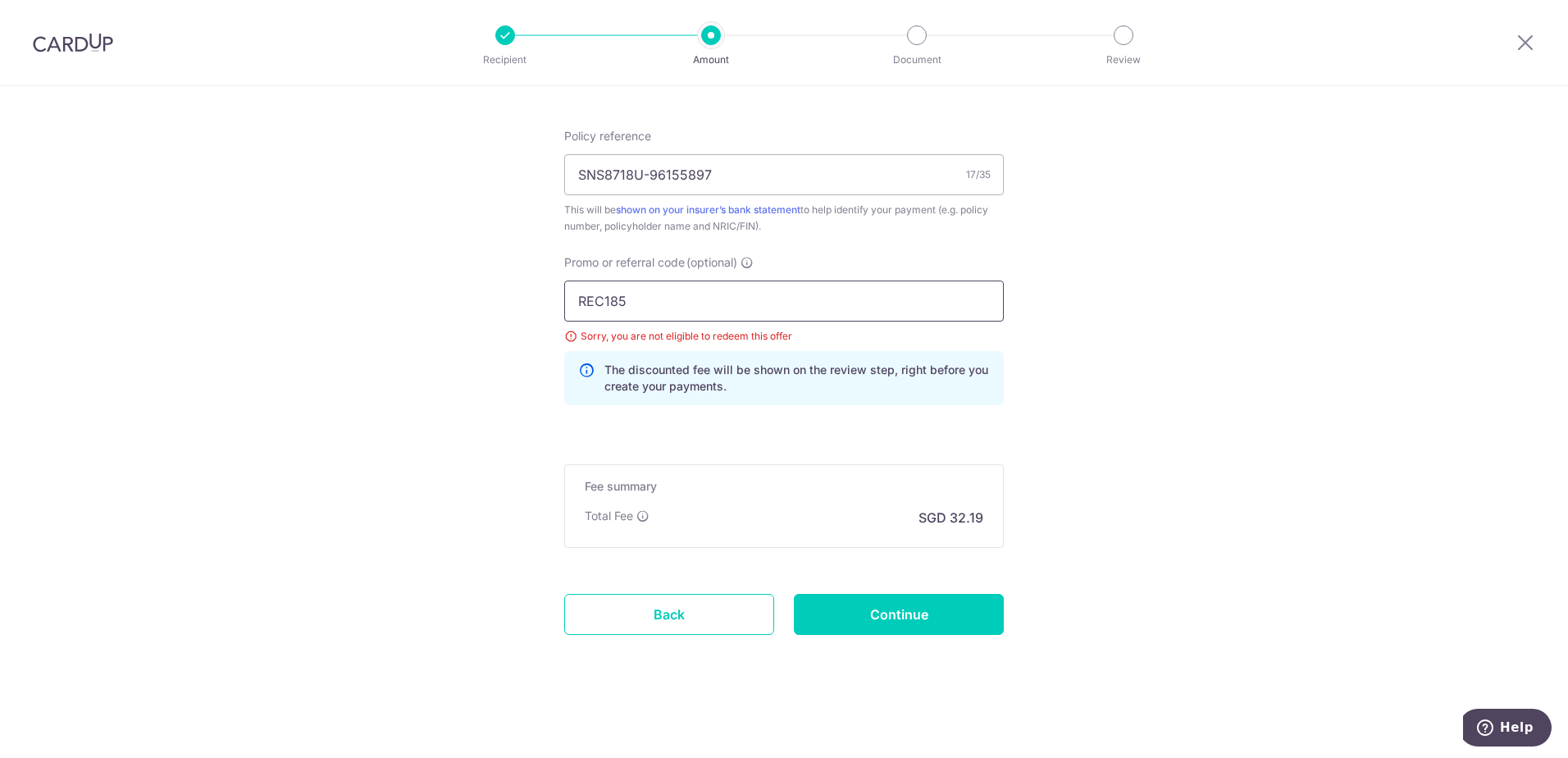
click at [626, 312] on input "REC185" at bounding box center [784, 301] width 439 height 41
paste input "OFF22"
type input "OFF225"
click at [887, 622] on input "Continue" at bounding box center [898, 614] width 210 height 41
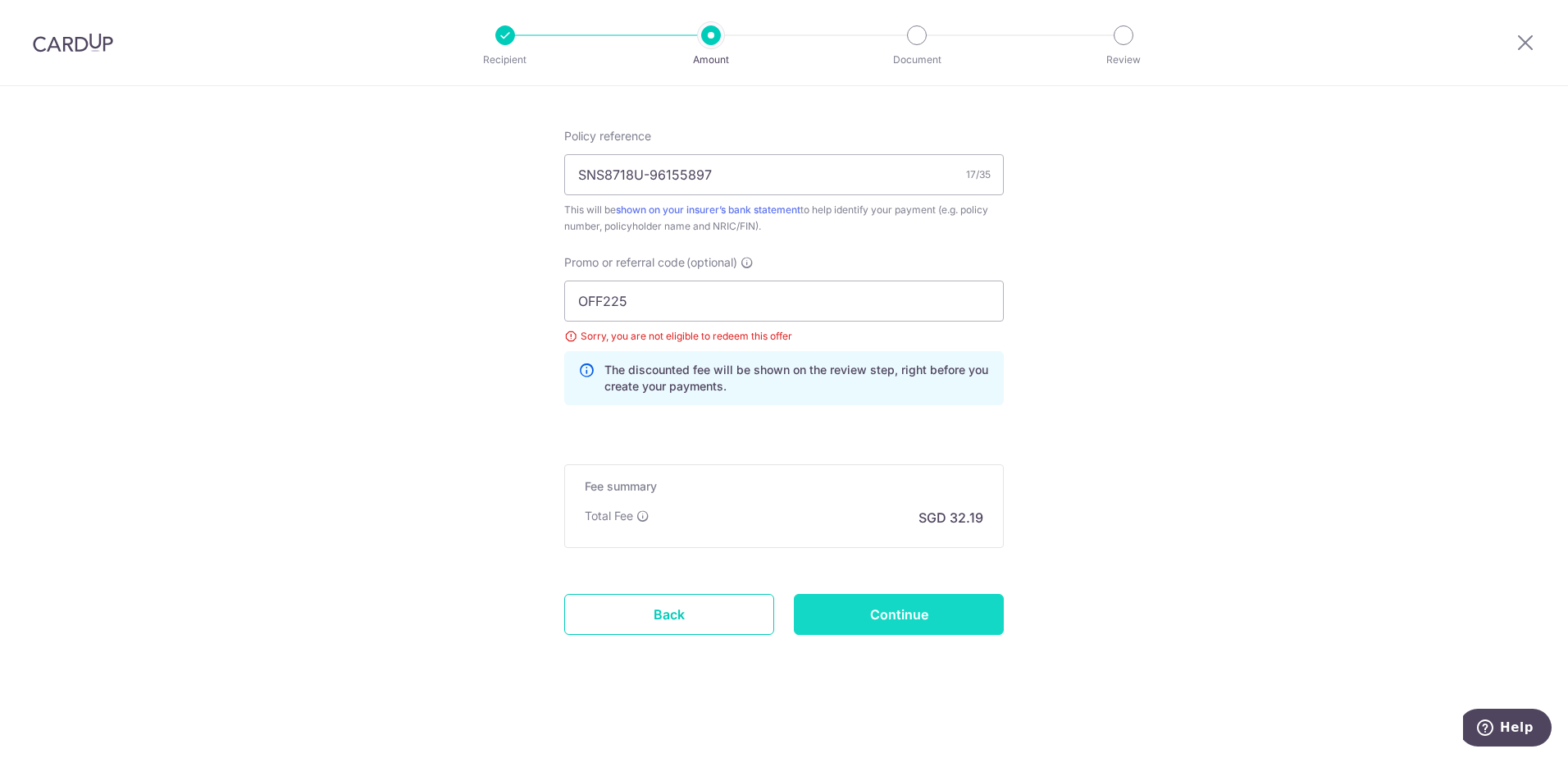
type input "Update Schedule"
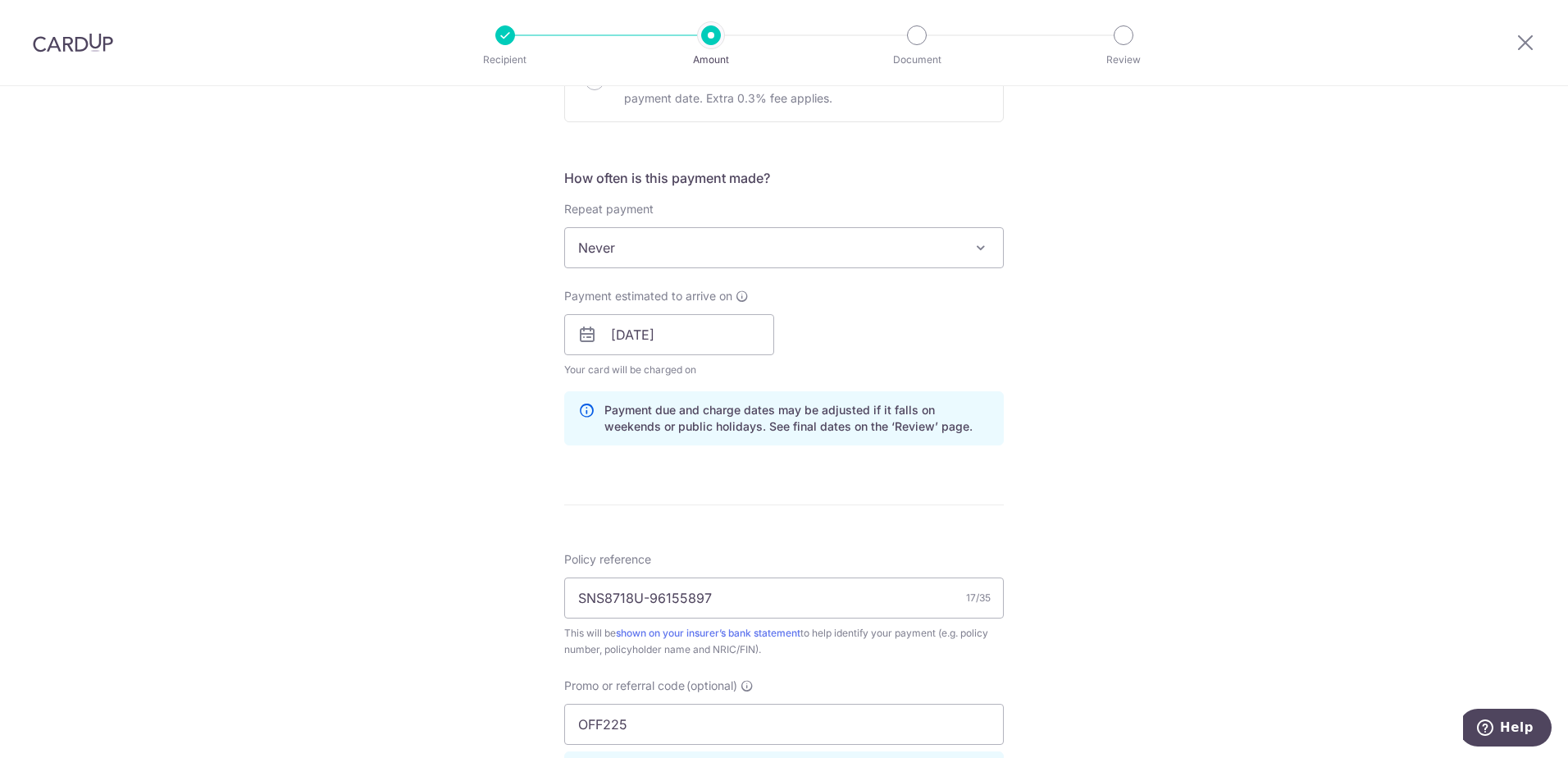
scroll to position [656, 0]
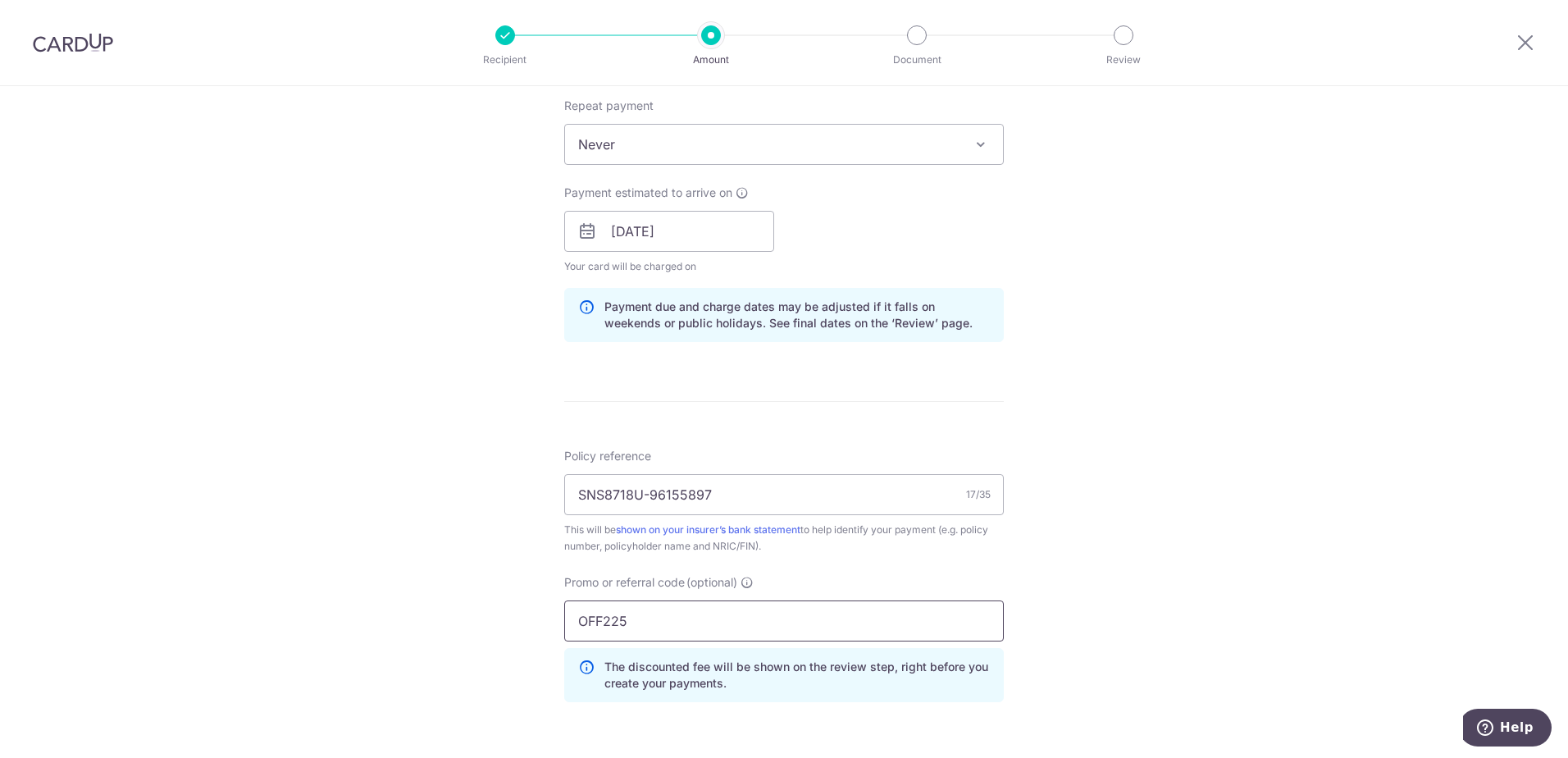
drag, startPoint x: 689, startPoint y: 629, endPoint x: 538, endPoint y: 624, distance: 151.1
click at [538, 624] on div "Tell us more about your payment Enter payment amount SGD 1,238.05 1238.05 Selec…" at bounding box center [784, 242] width 1568 height 1625
paste input "CBC90NV"
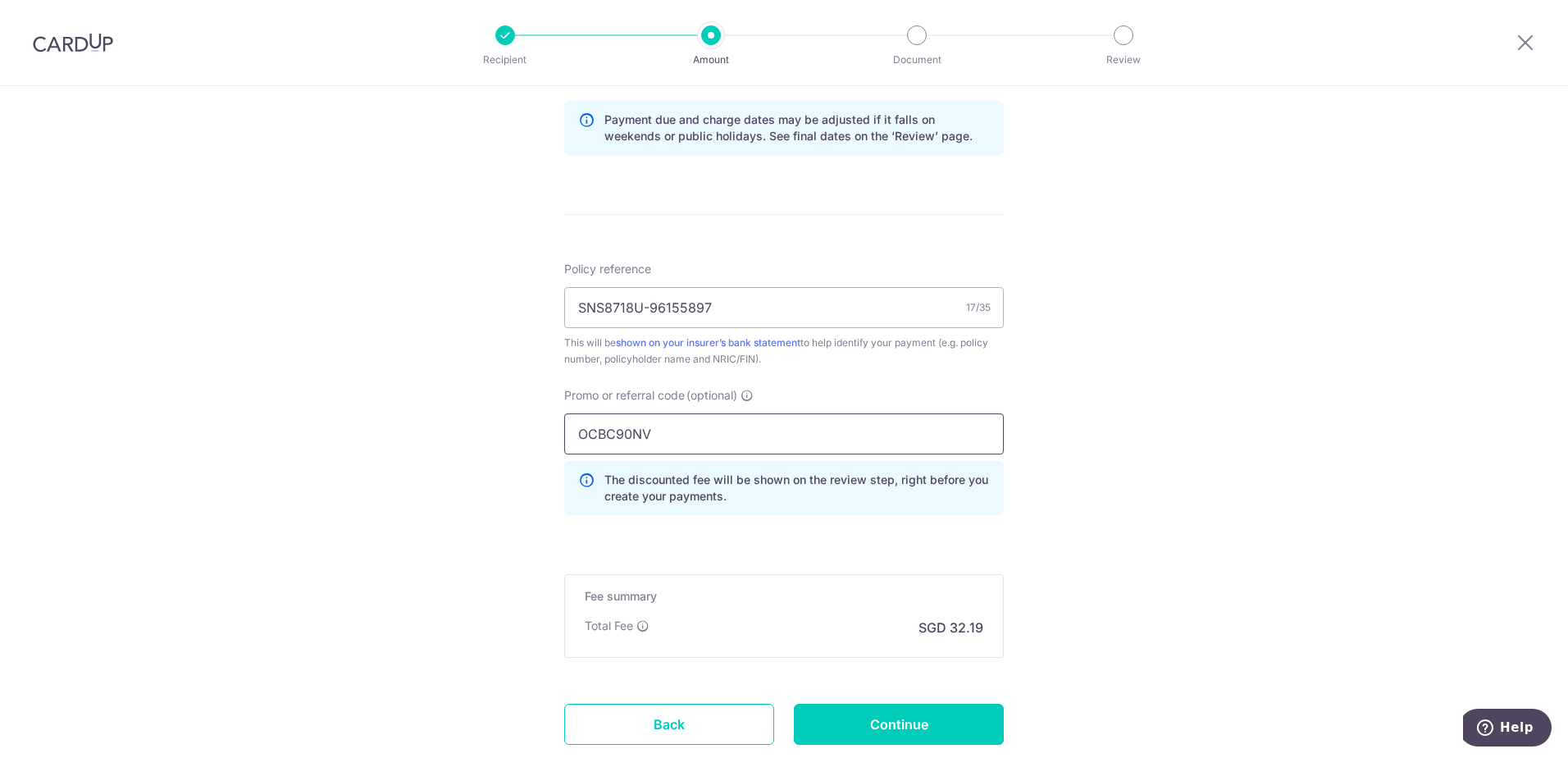
scroll to position [902, 0]
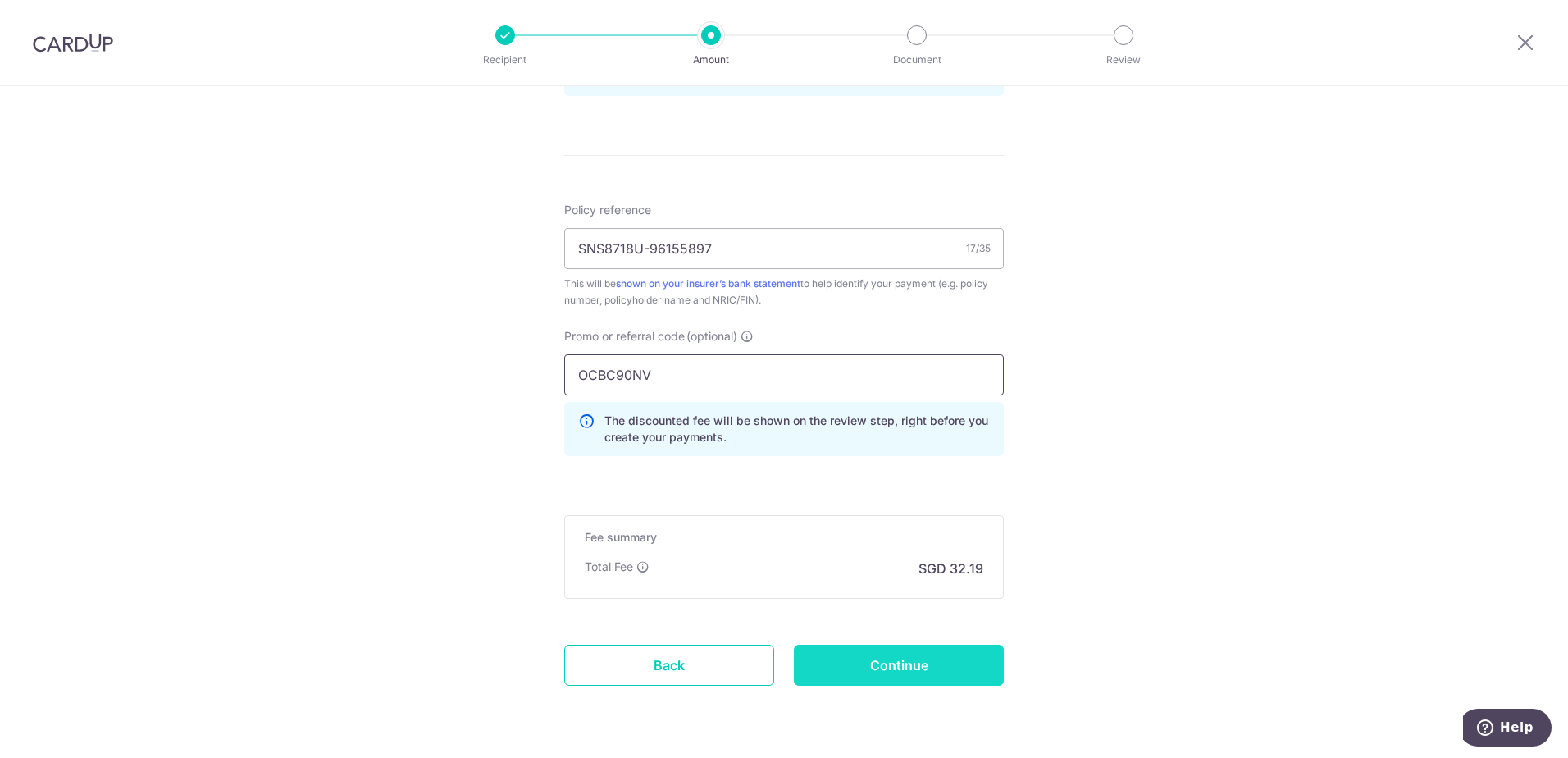
type input "OCBC90NV"
click at [923, 665] on input "Continue" at bounding box center [898, 665] width 210 height 41
type input "Update Schedule"
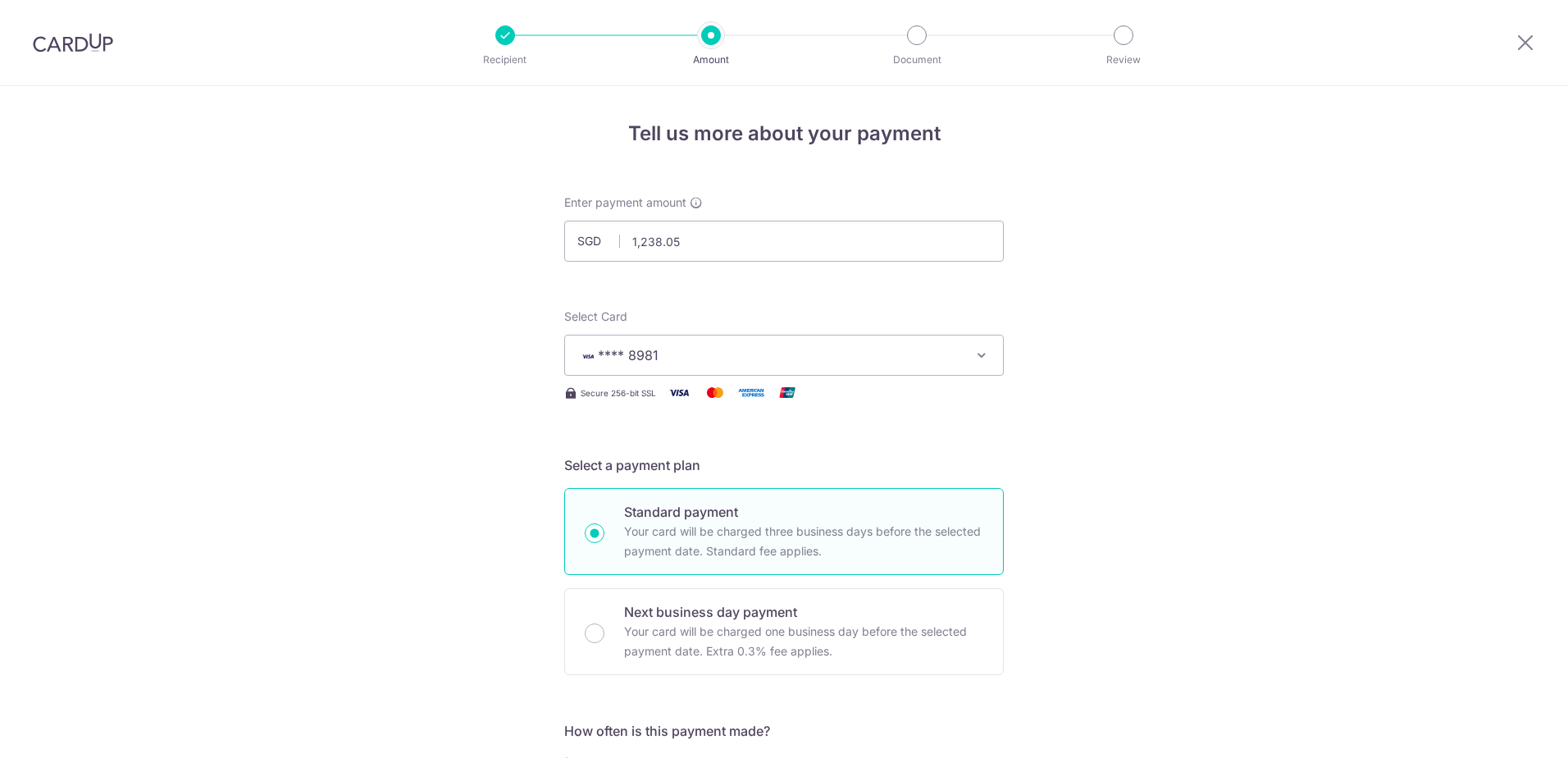
scroll to position [976, 0]
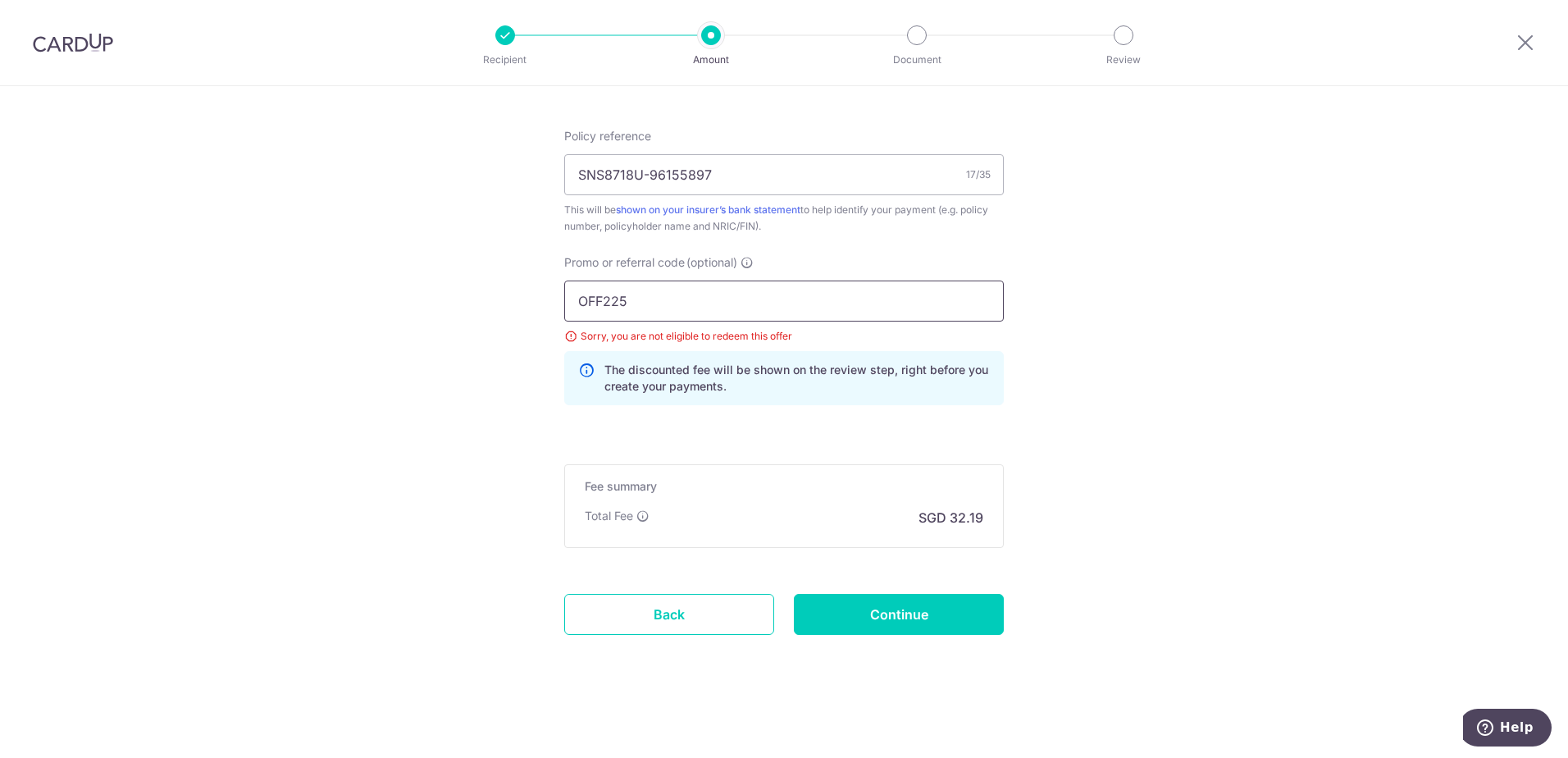
drag, startPoint x: 666, startPoint y: 302, endPoint x: 531, endPoint y: 287, distance: 135.8
paste input "CBC90NV"
type input "OCBC90NV"
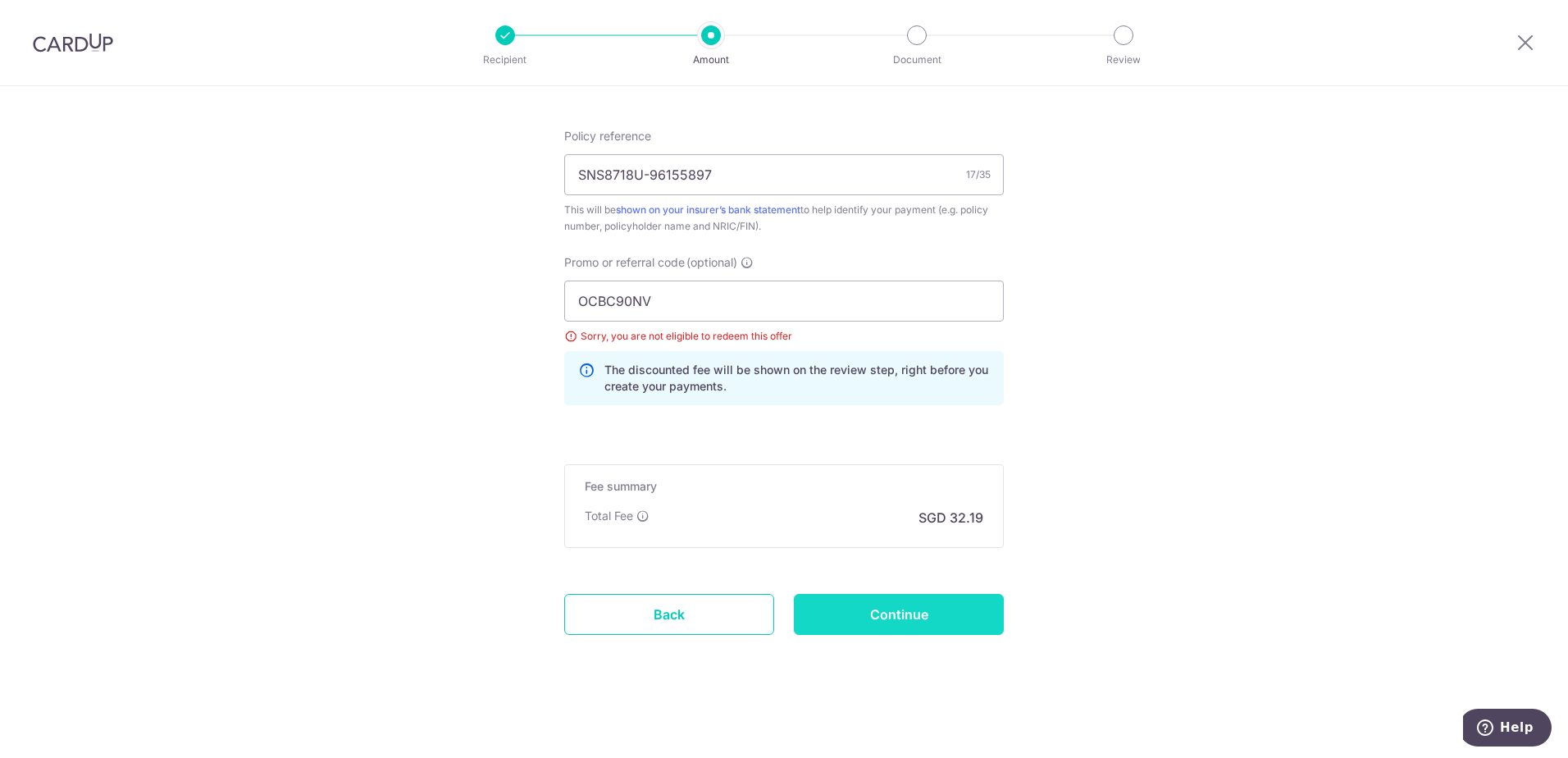
click at [922, 615] on input "Continue" at bounding box center [898, 614] width 210 height 41
type input "Update Schedule"
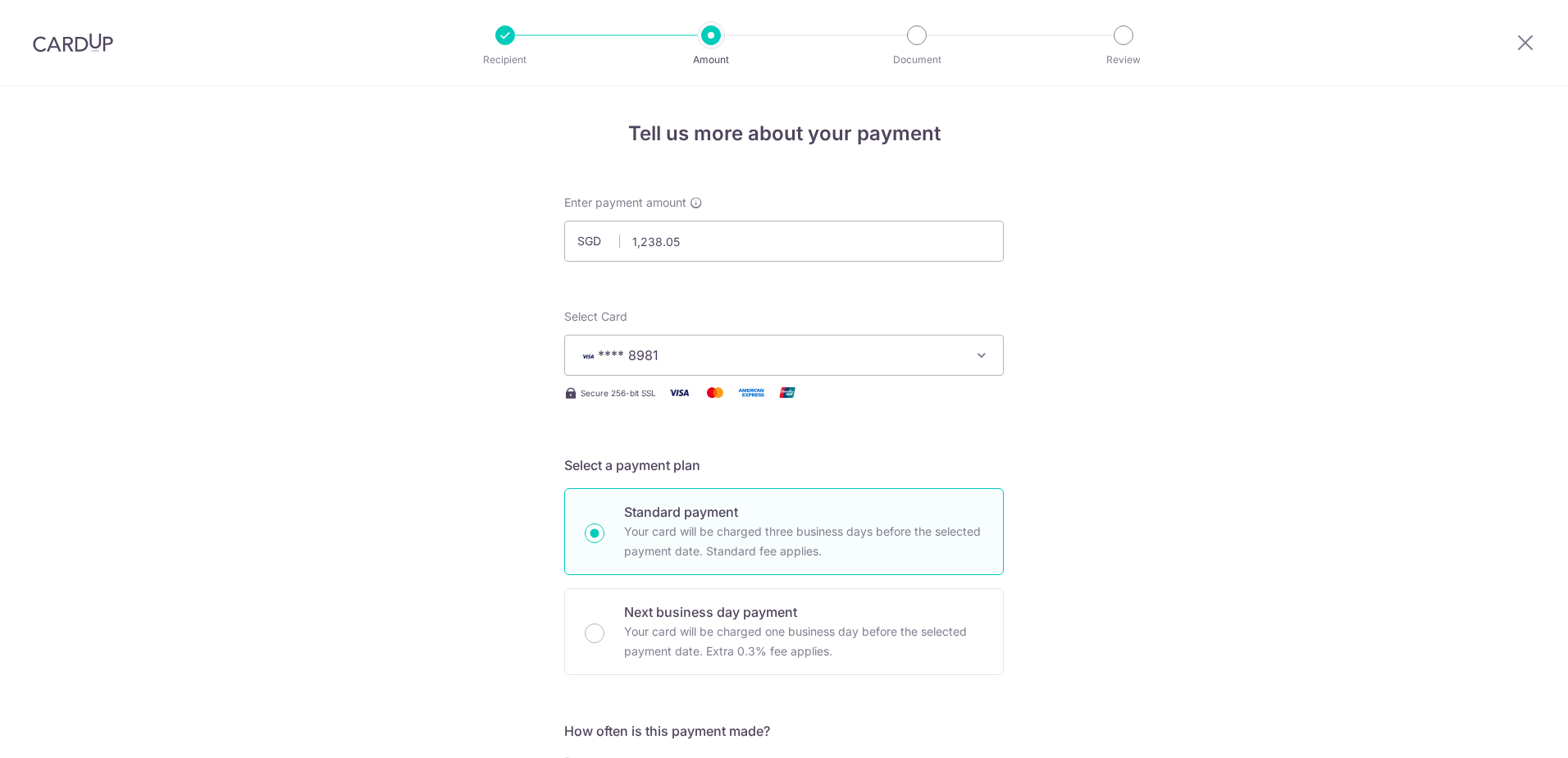
scroll to position [976, 0]
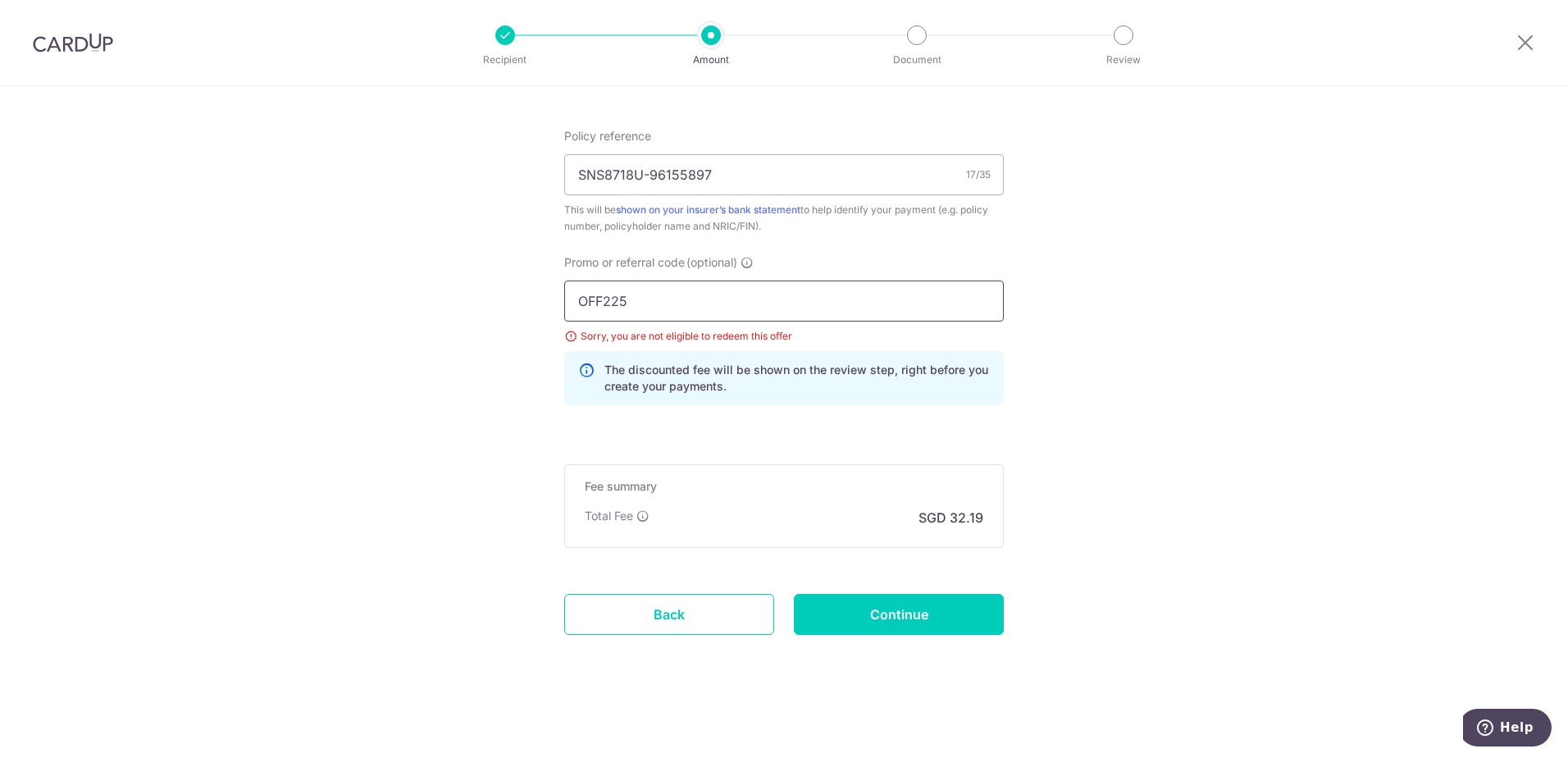
drag, startPoint x: 696, startPoint y: 291, endPoint x: 493, endPoint y: 265, distance: 204.7
paste input "CBC90NV"
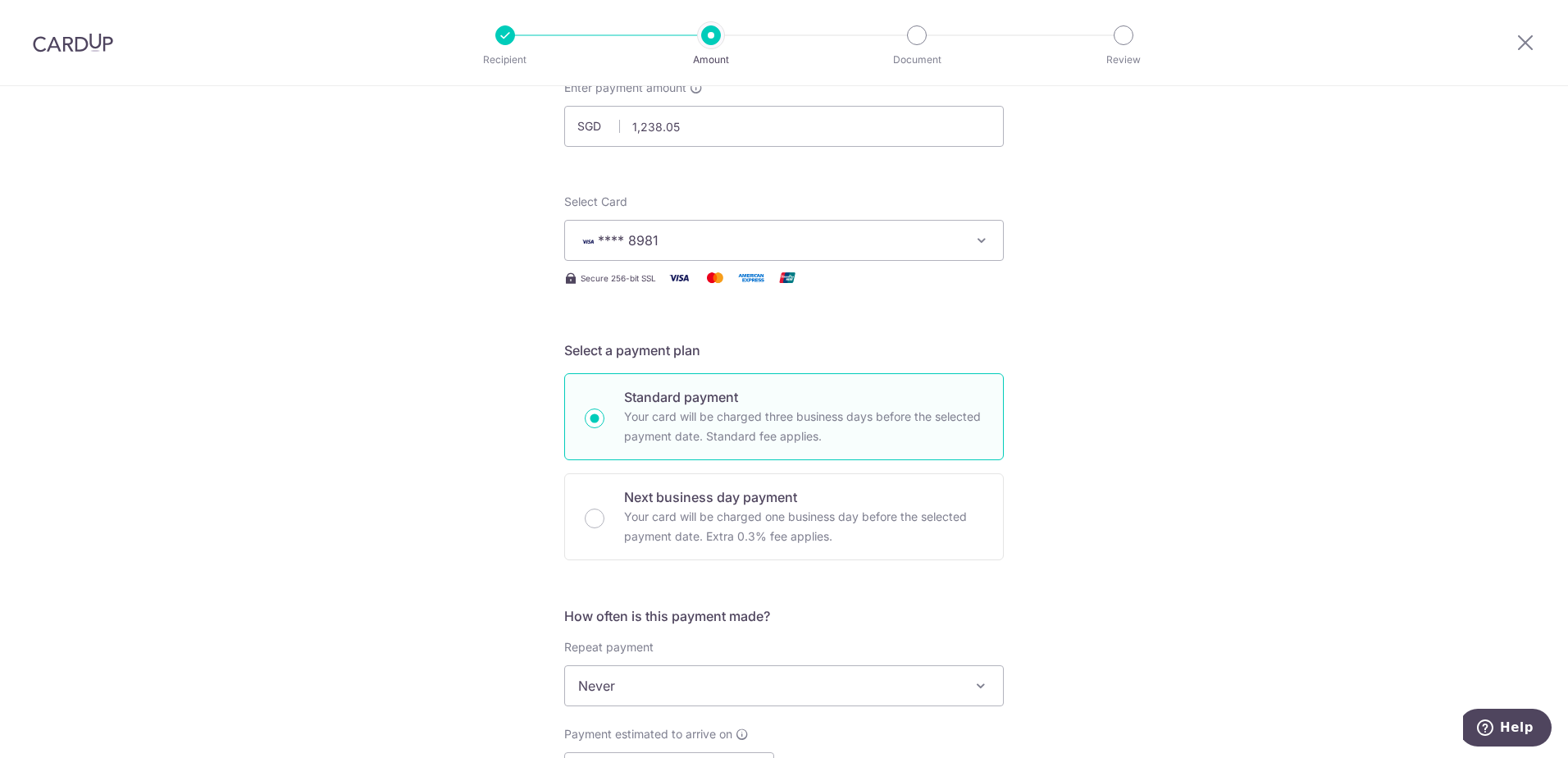
scroll to position [74, 0]
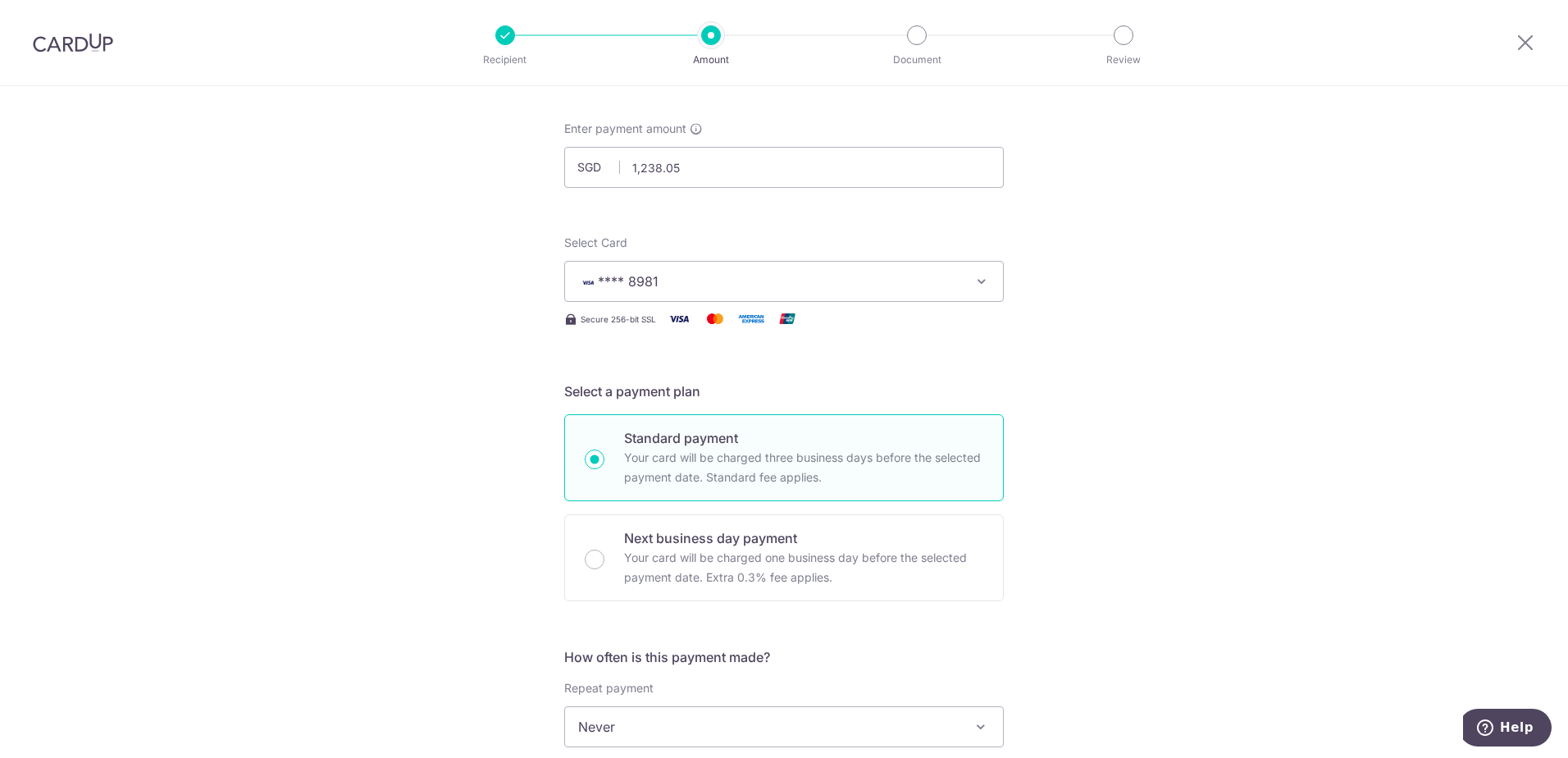
type input "OCBC90NV"
click at [702, 270] on button "**** 8981" at bounding box center [784, 282] width 439 height 41
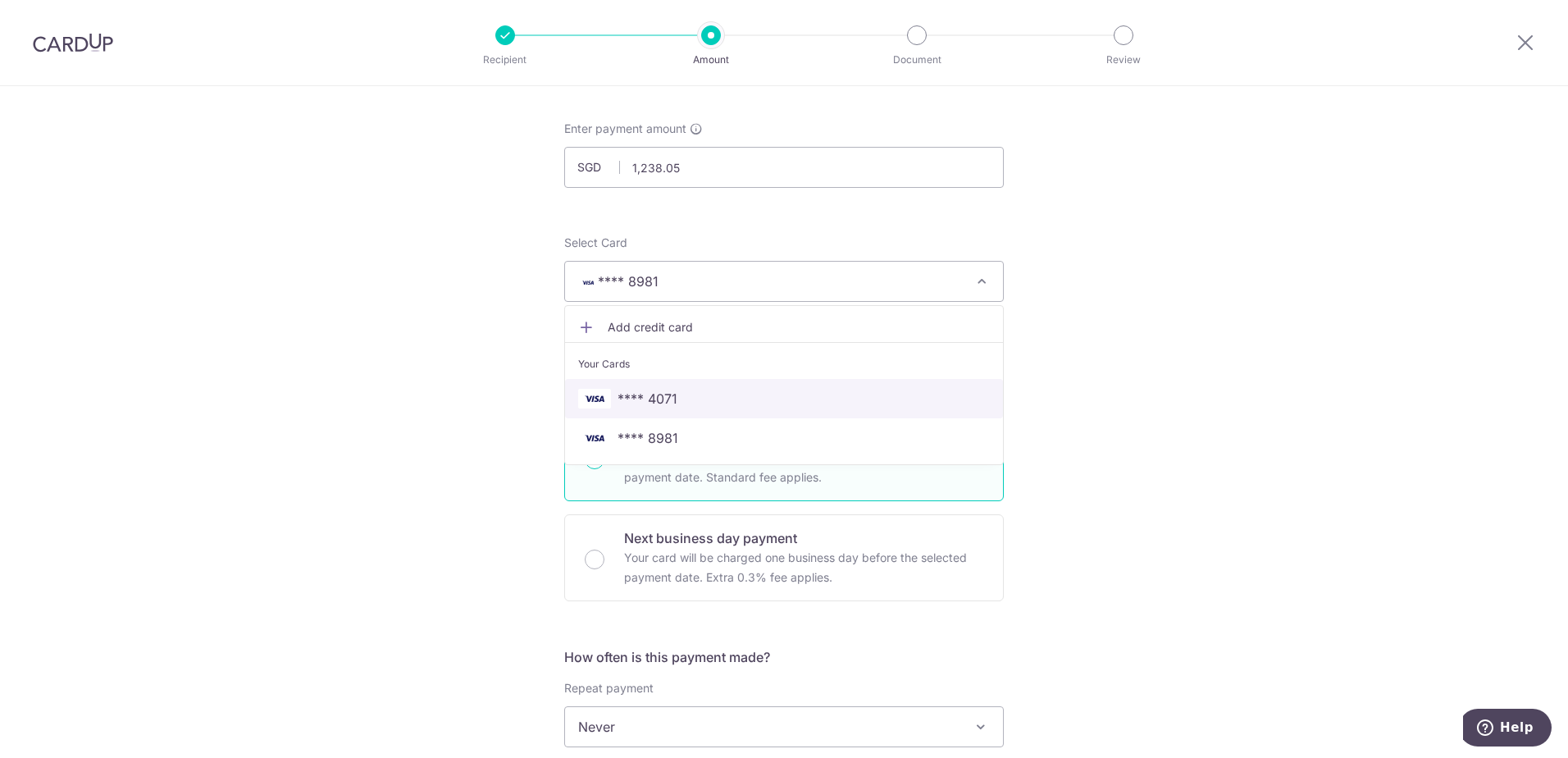
click at [670, 402] on span "**** 4071" at bounding box center [647, 398] width 60 height 20
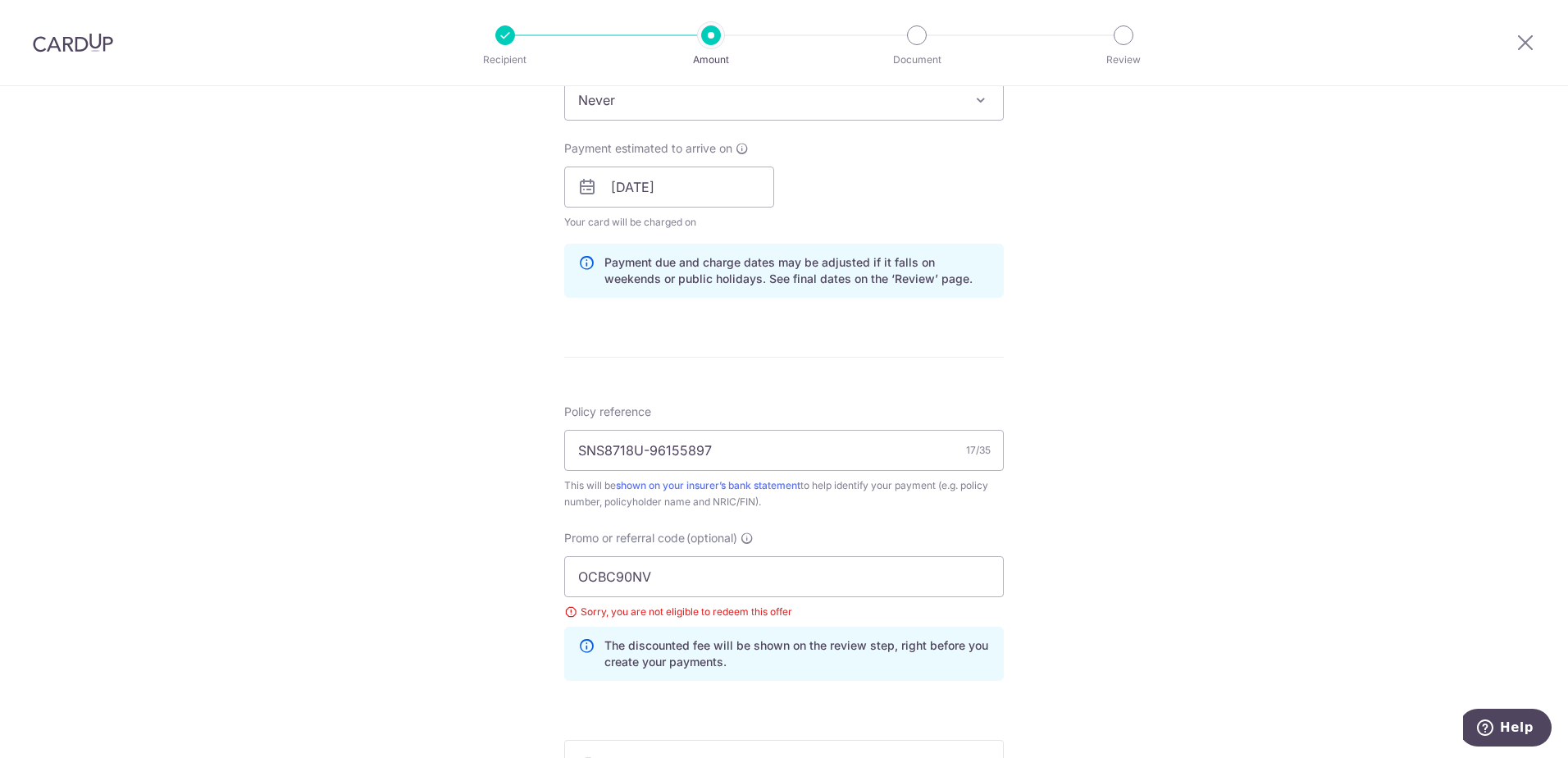
scroll to position [976, 0]
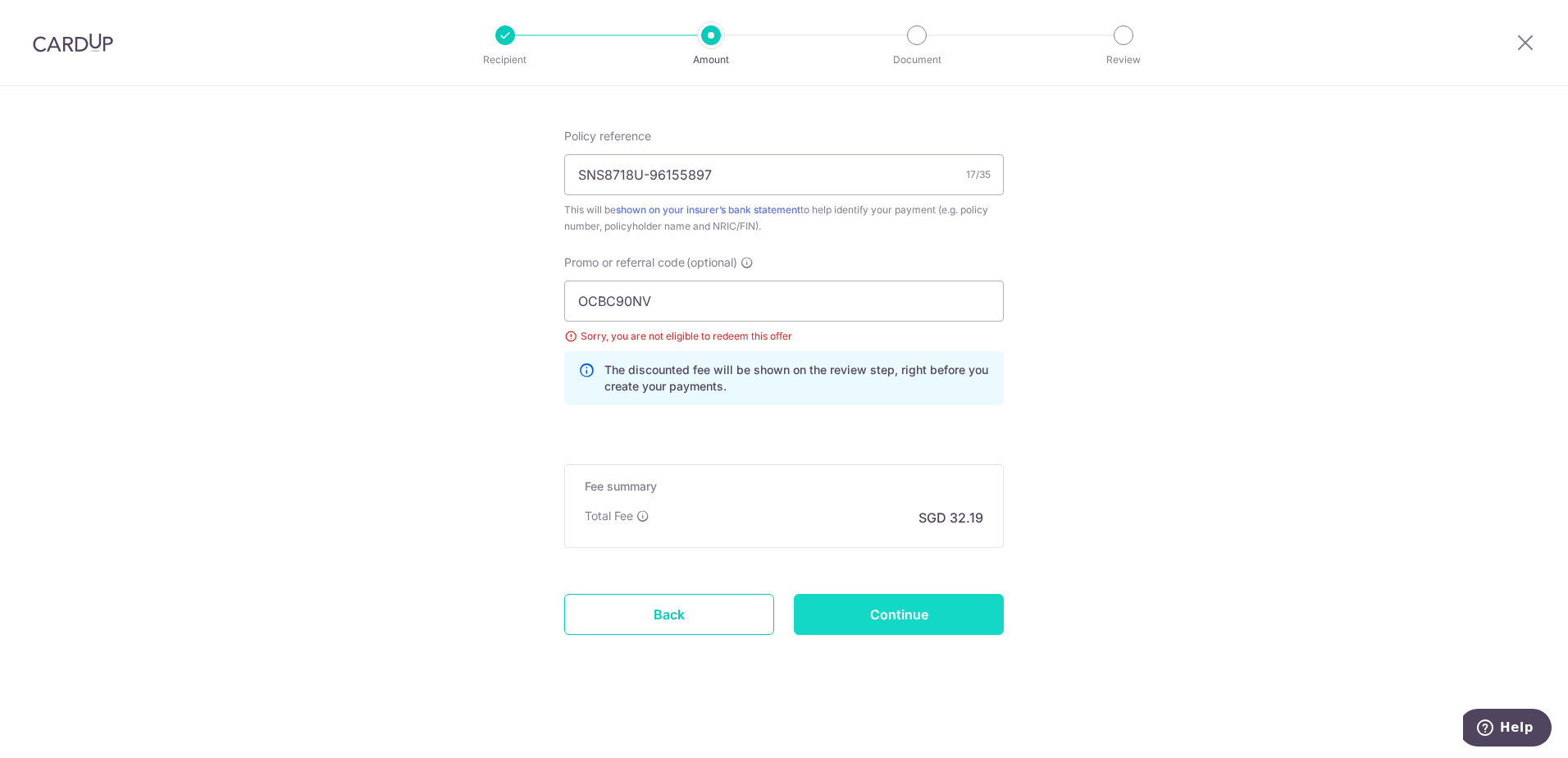
click at [920, 620] on input "Continue" at bounding box center [898, 614] width 210 height 41
type input "Update Schedule"
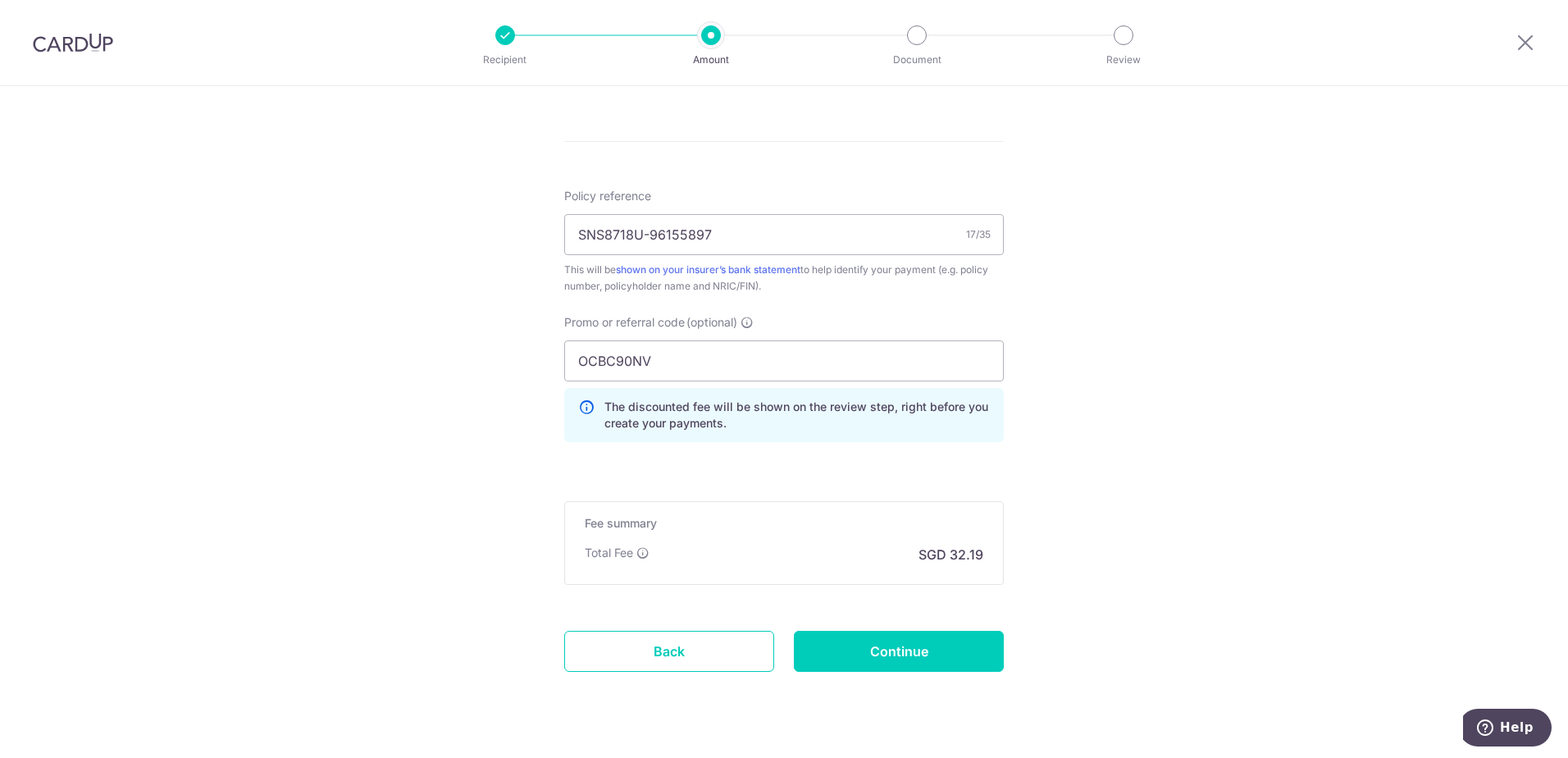
scroll to position [953, 0]
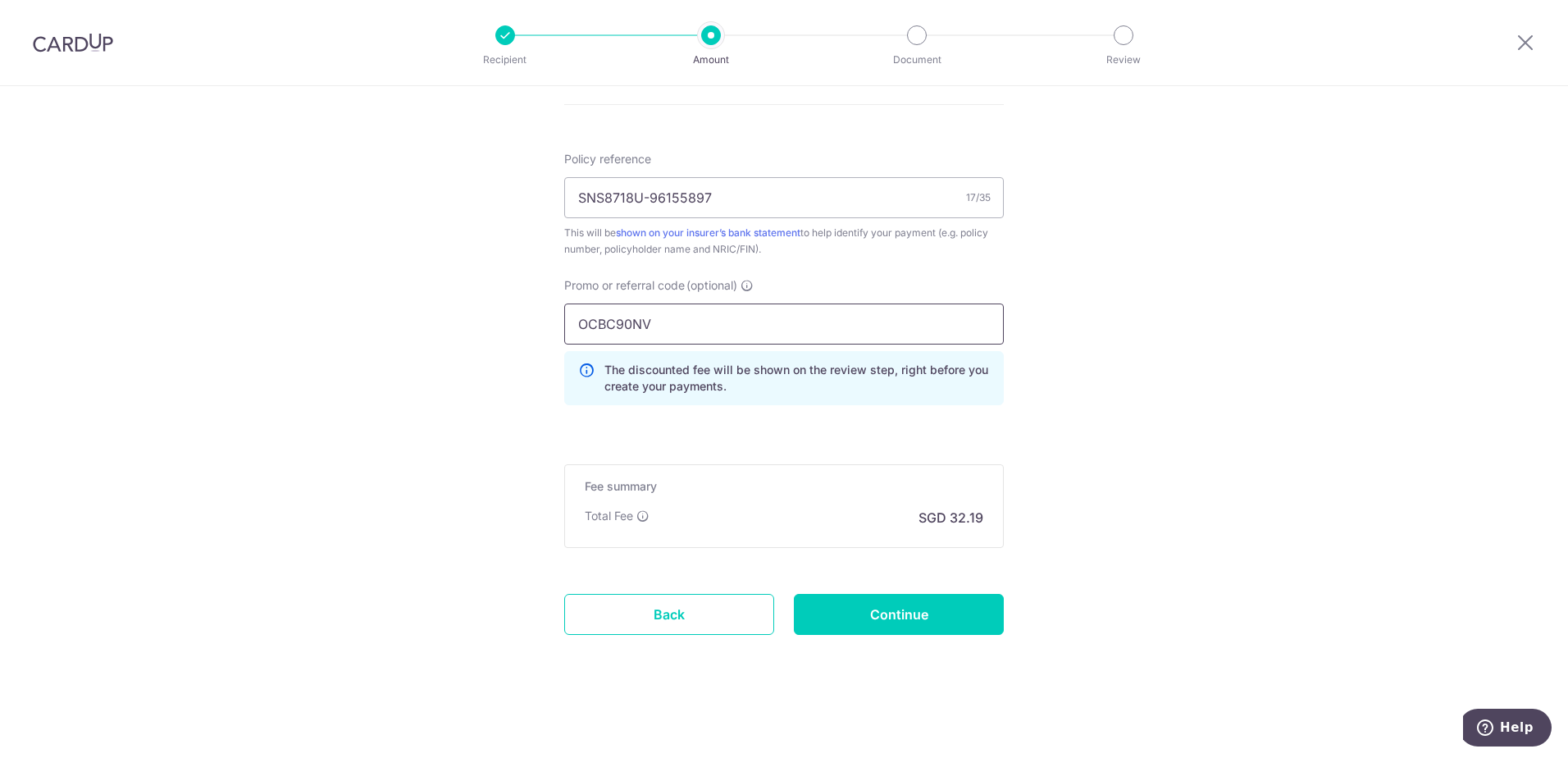
click at [665, 315] on input "OCBC90NV" at bounding box center [784, 324] width 439 height 41
paste input "3MORE"
type input "3MORE"
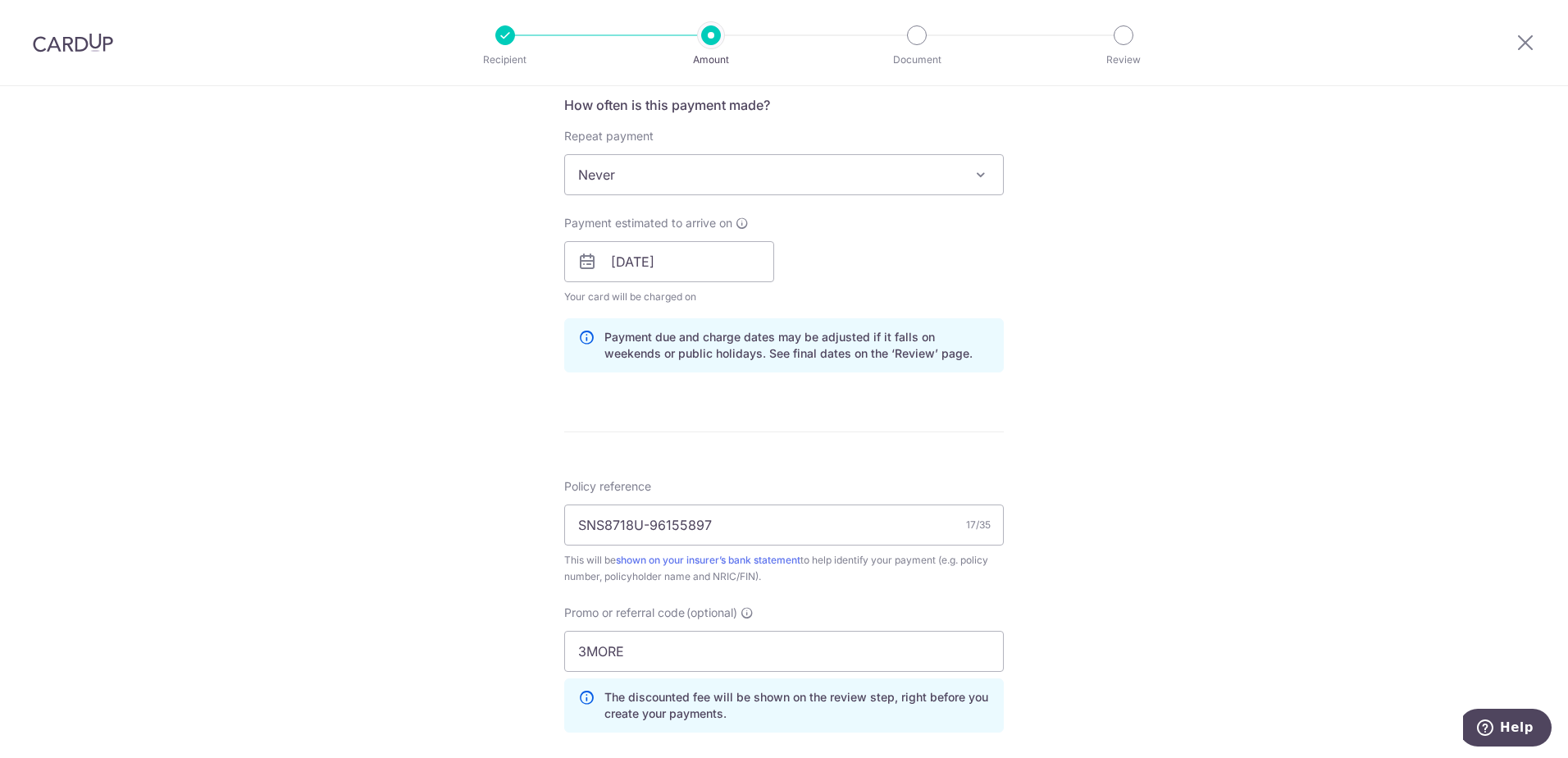
scroll to position [625, 0]
click at [892, 173] on span "Never" at bounding box center [784, 176] width 438 height 39
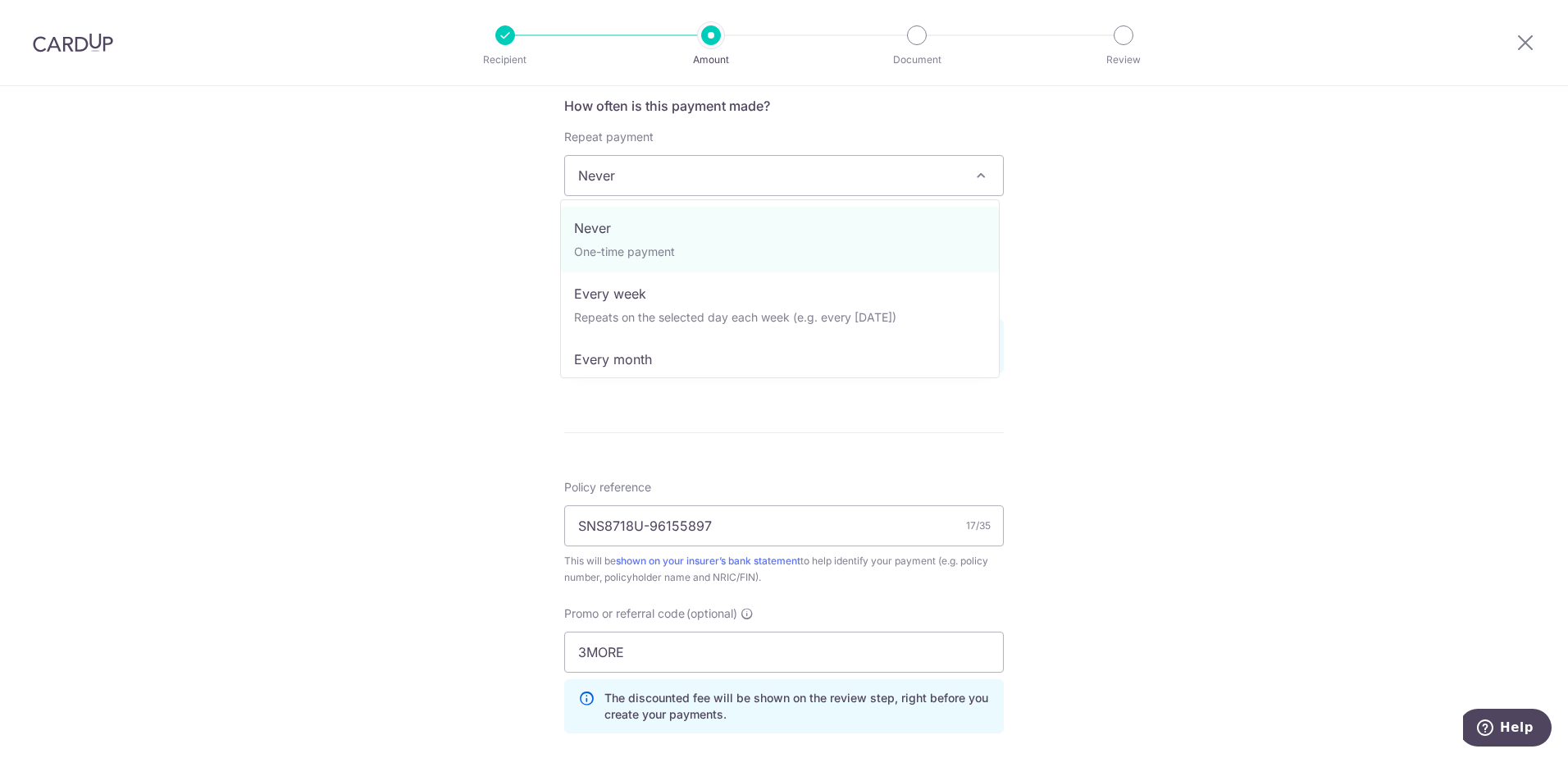
click at [1132, 141] on div "Tell us more about your payment Enter payment amount SGD 1,238.05 1238.05 Selec…" at bounding box center [784, 273] width 1568 height 1625
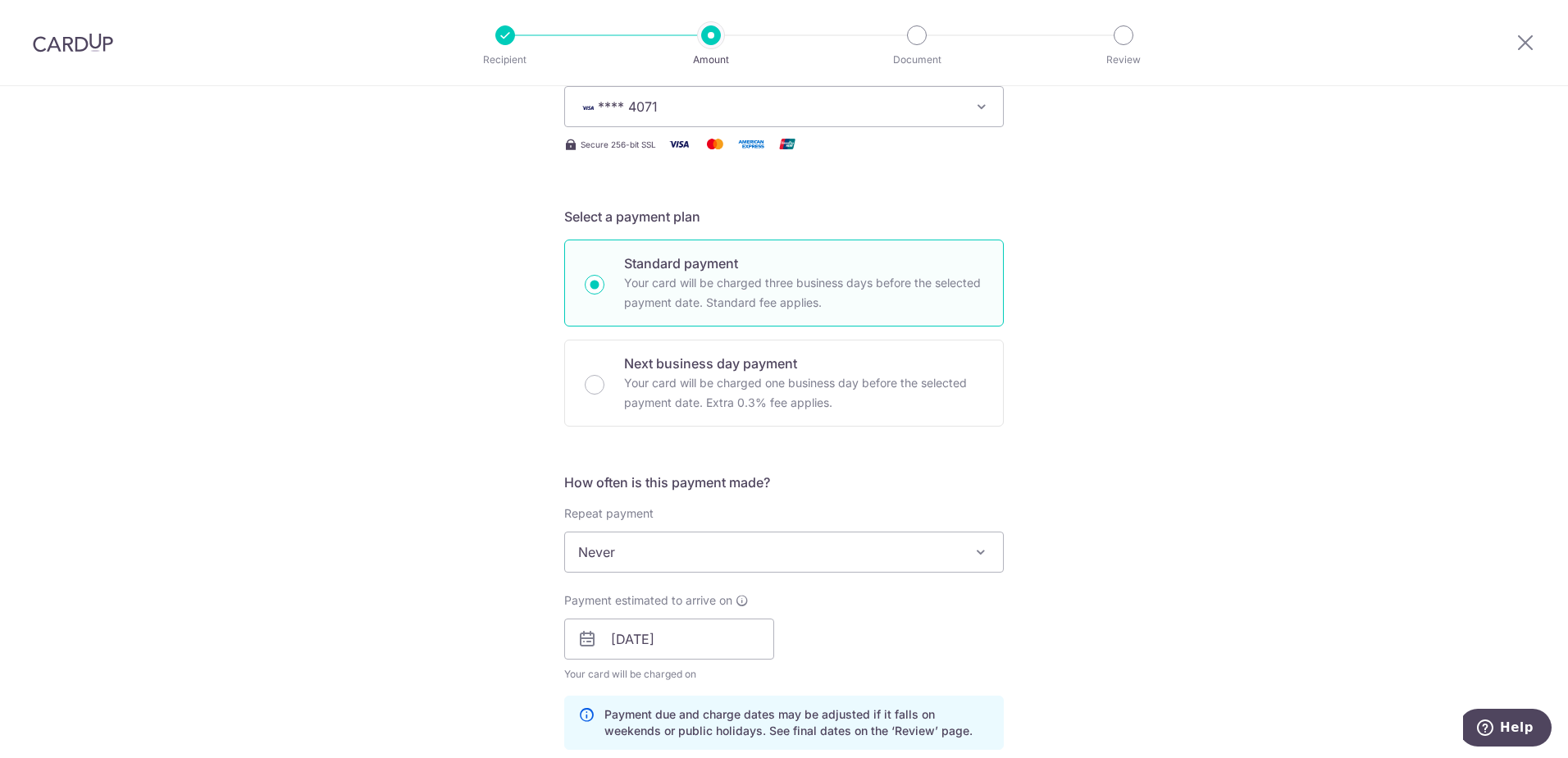
scroll to position [51, 0]
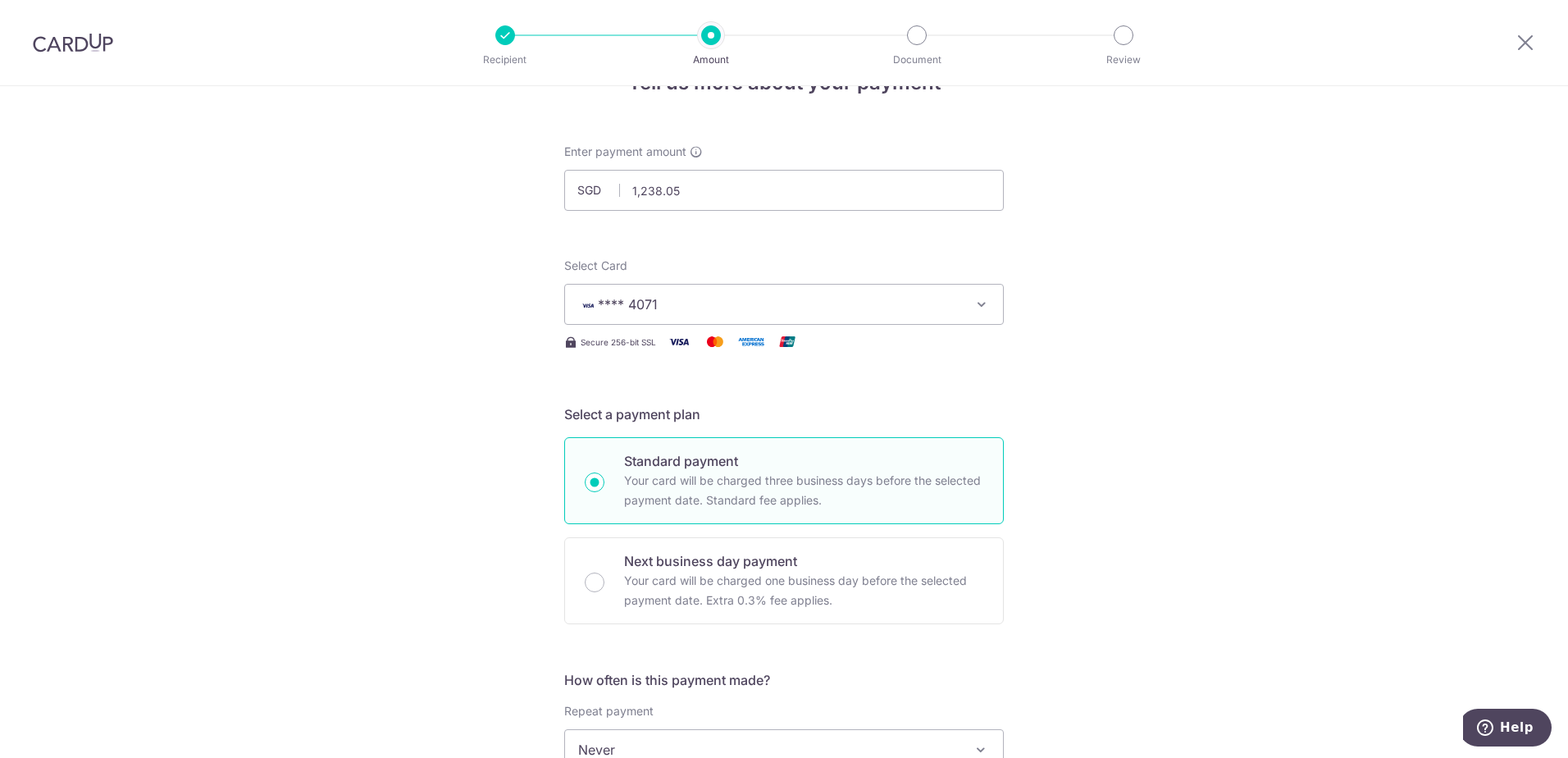
click at [795, 298] on span "**** 4071" at bounding box center [769, 304] width 382 height 20
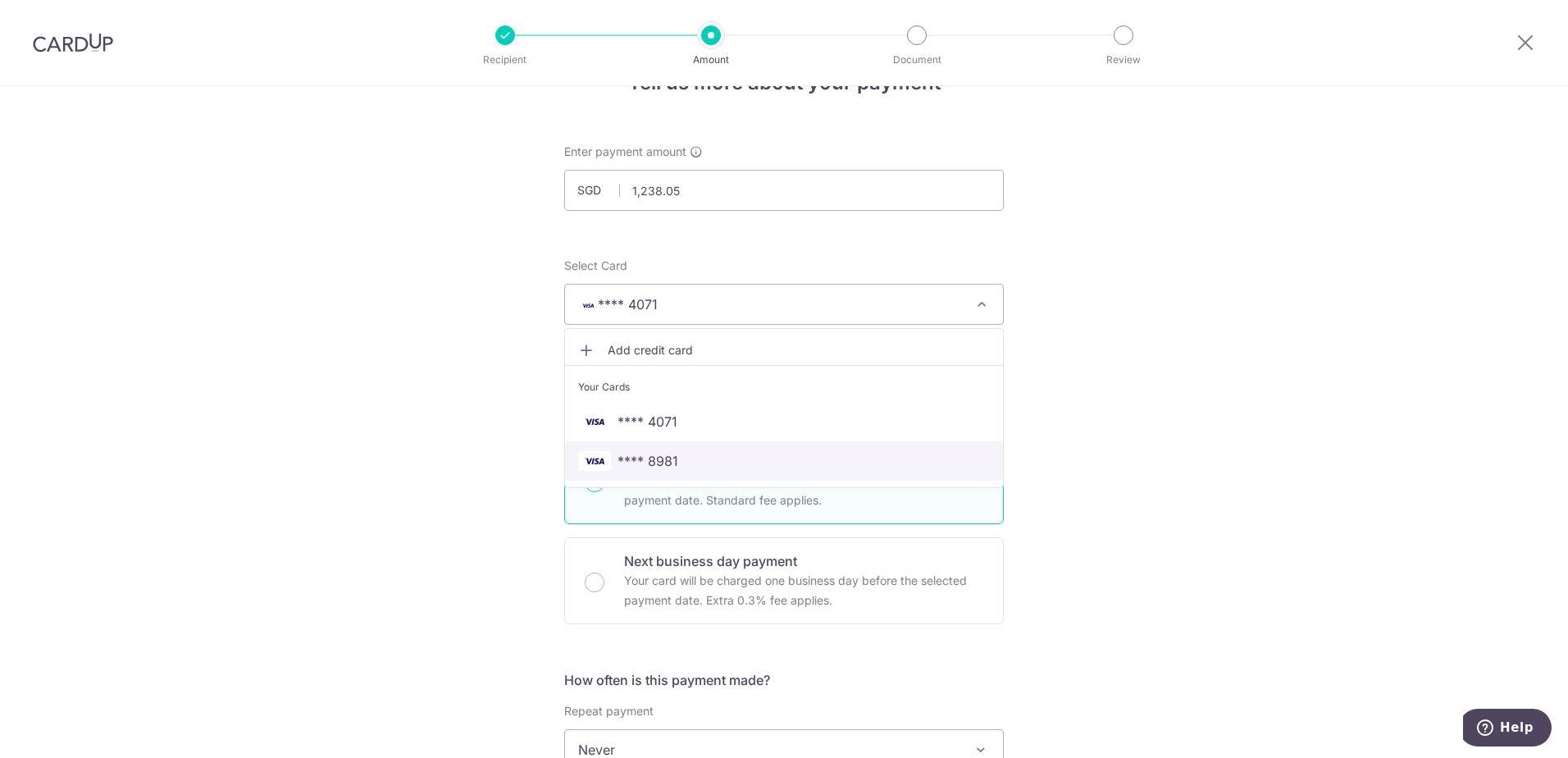
click at [689, 451] on span "**** 8981" at bounding box center [784, 461] width 412 height 20
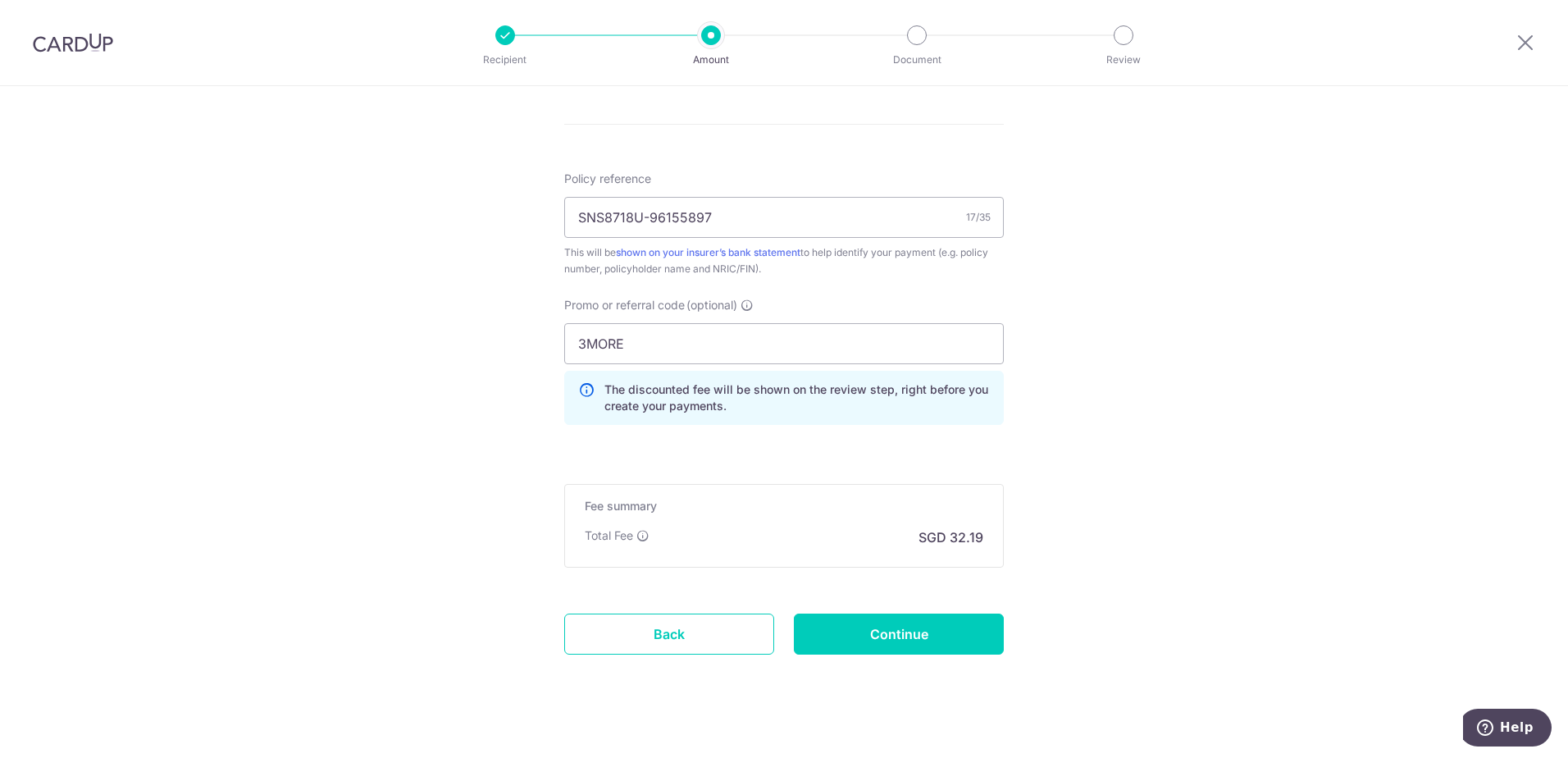
scroll to position [953, 0]
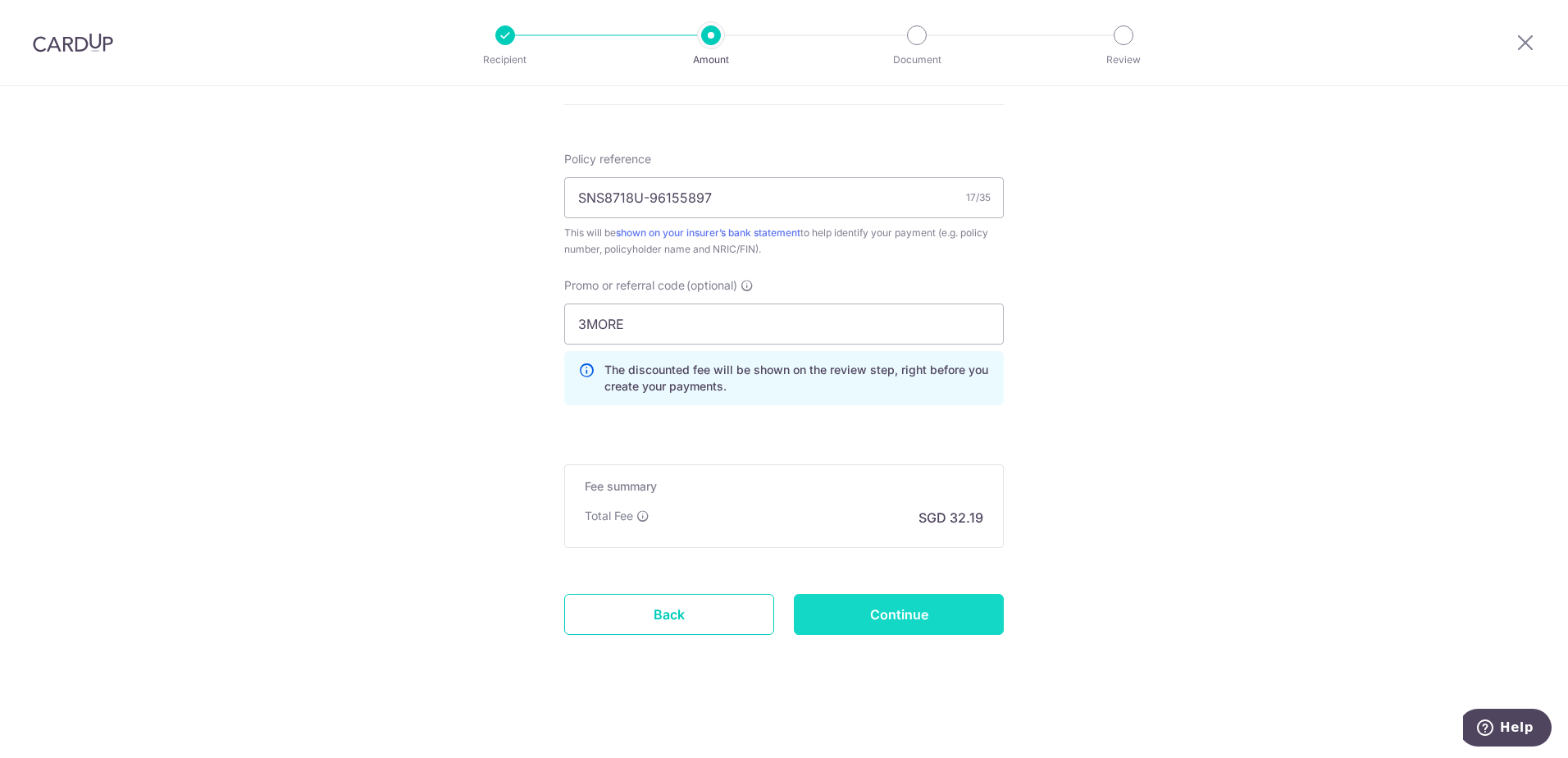
click at [906, 618] on input "Continue" at bounding box center [898, 614] width 210 height 41
type input "Update Schedule"
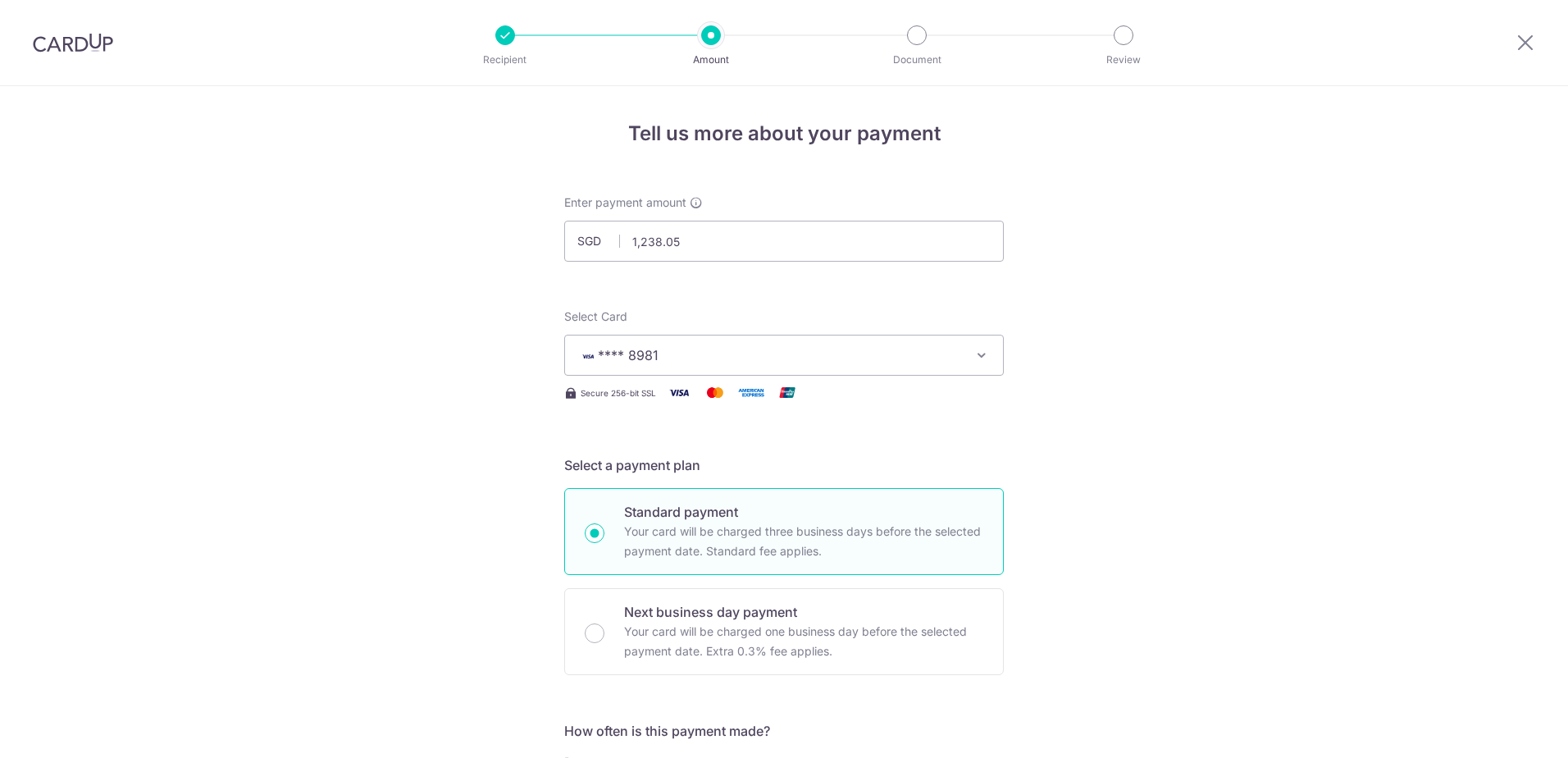
scroll to position [976, 0]
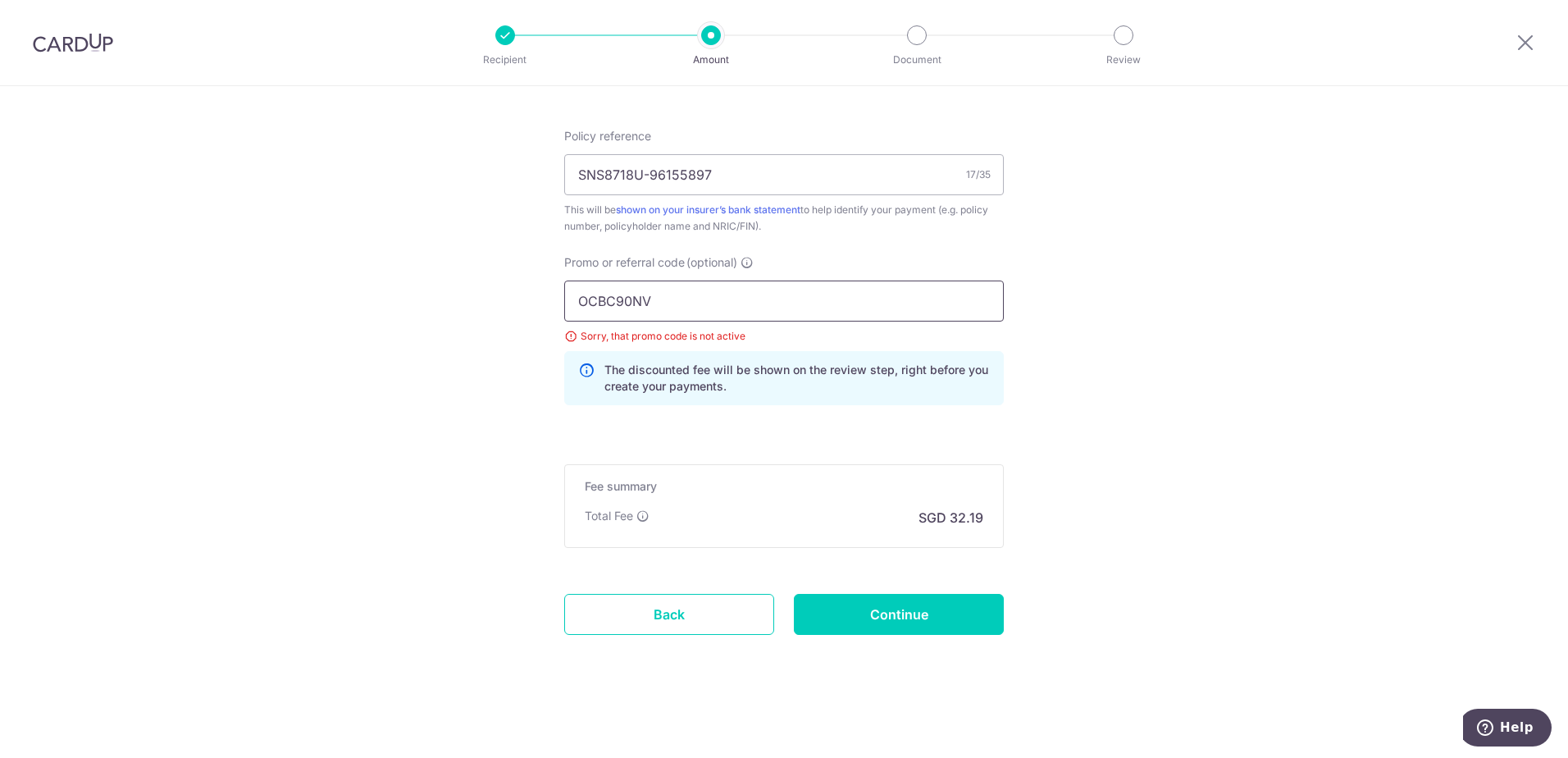
drag, startPoint x: 698, startPoint y: 300, endPoint x: 466, endPoint y: 301, distance: 232.0
paste input "3MORE"
type input "3MORE"
click at [951, 613] on input "Continue" at bounding box center [898, 614] width 210 height 41
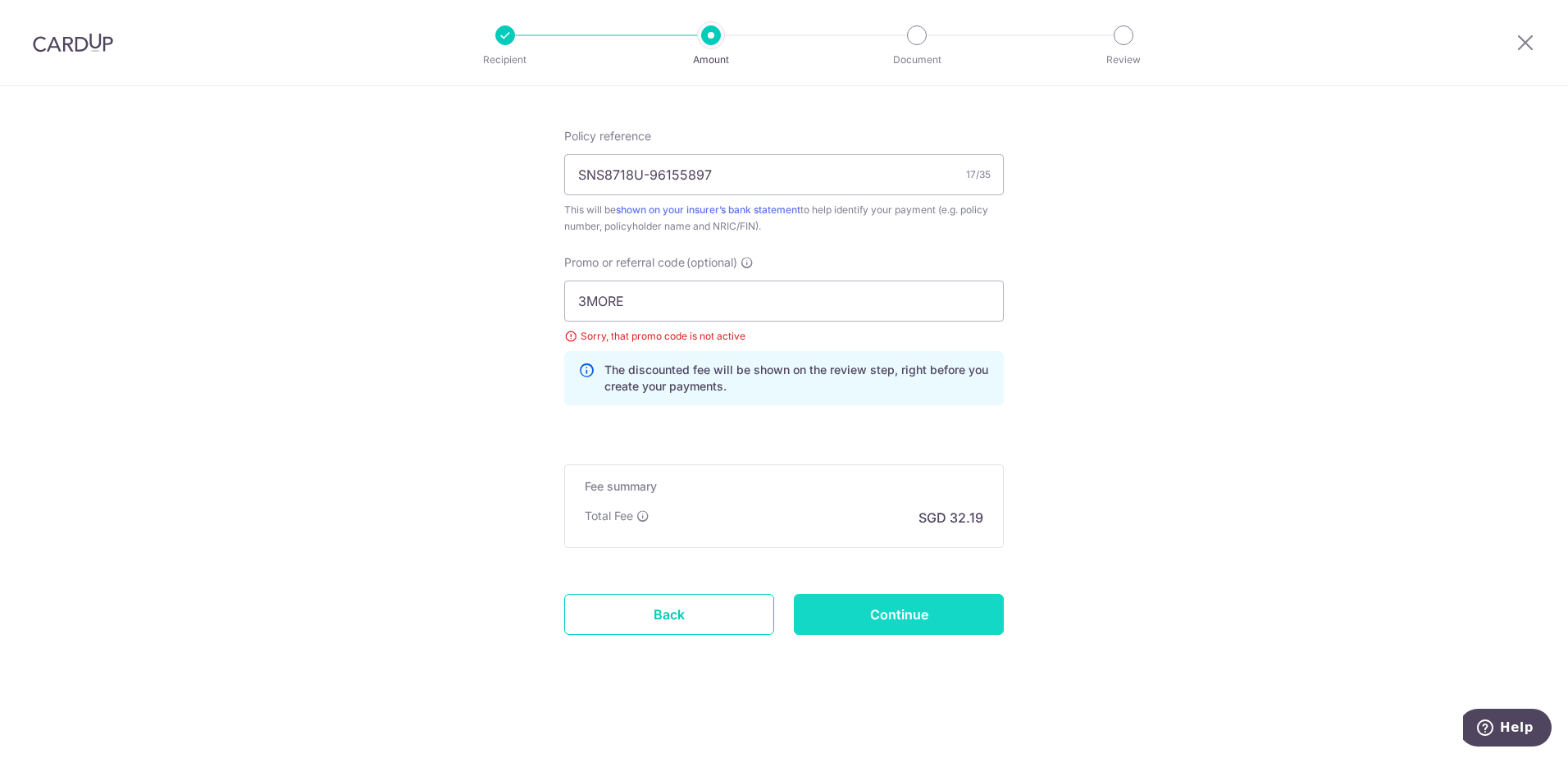
type input "Update Schedule"
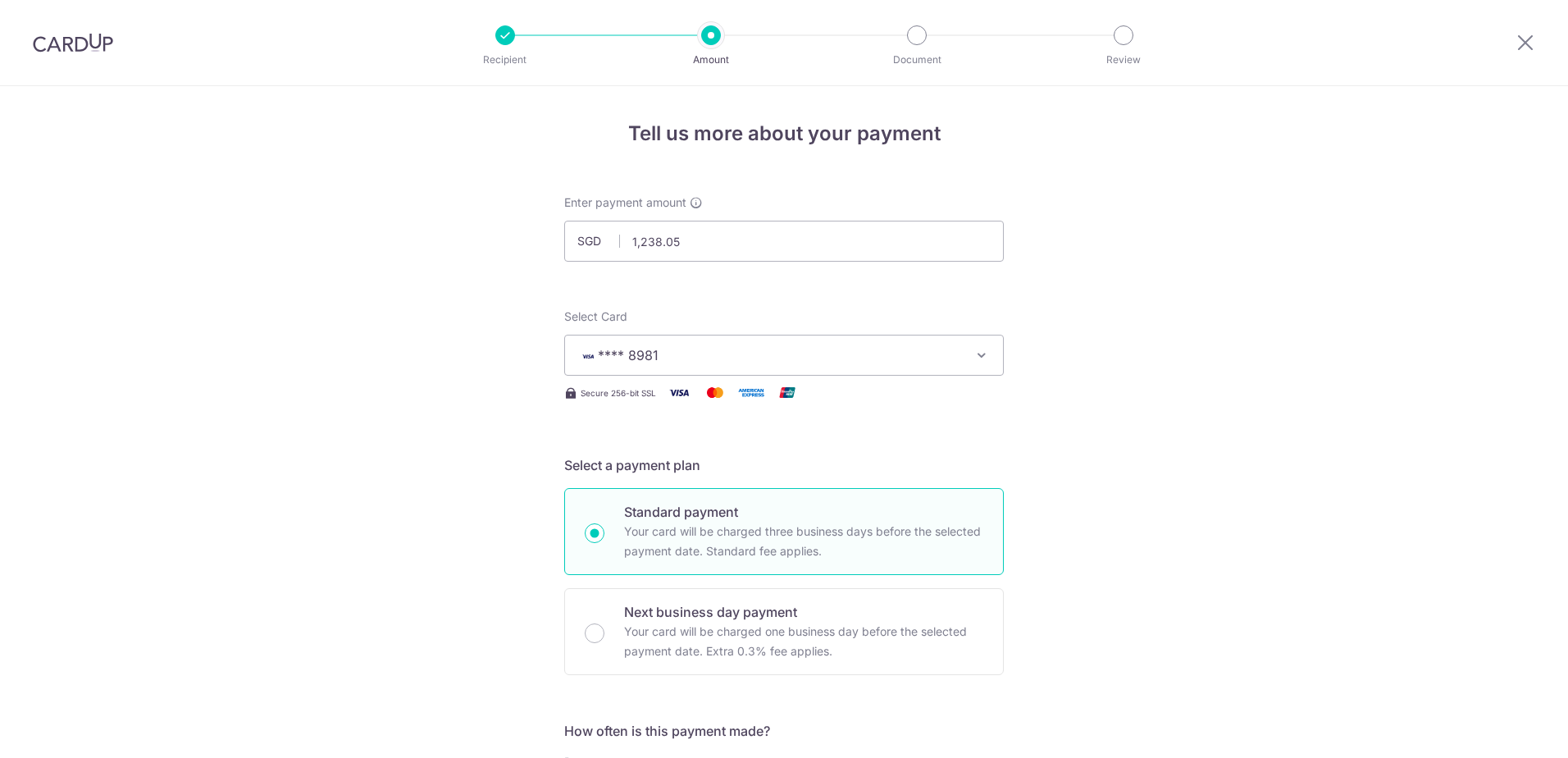
scroll to position [976, 0]
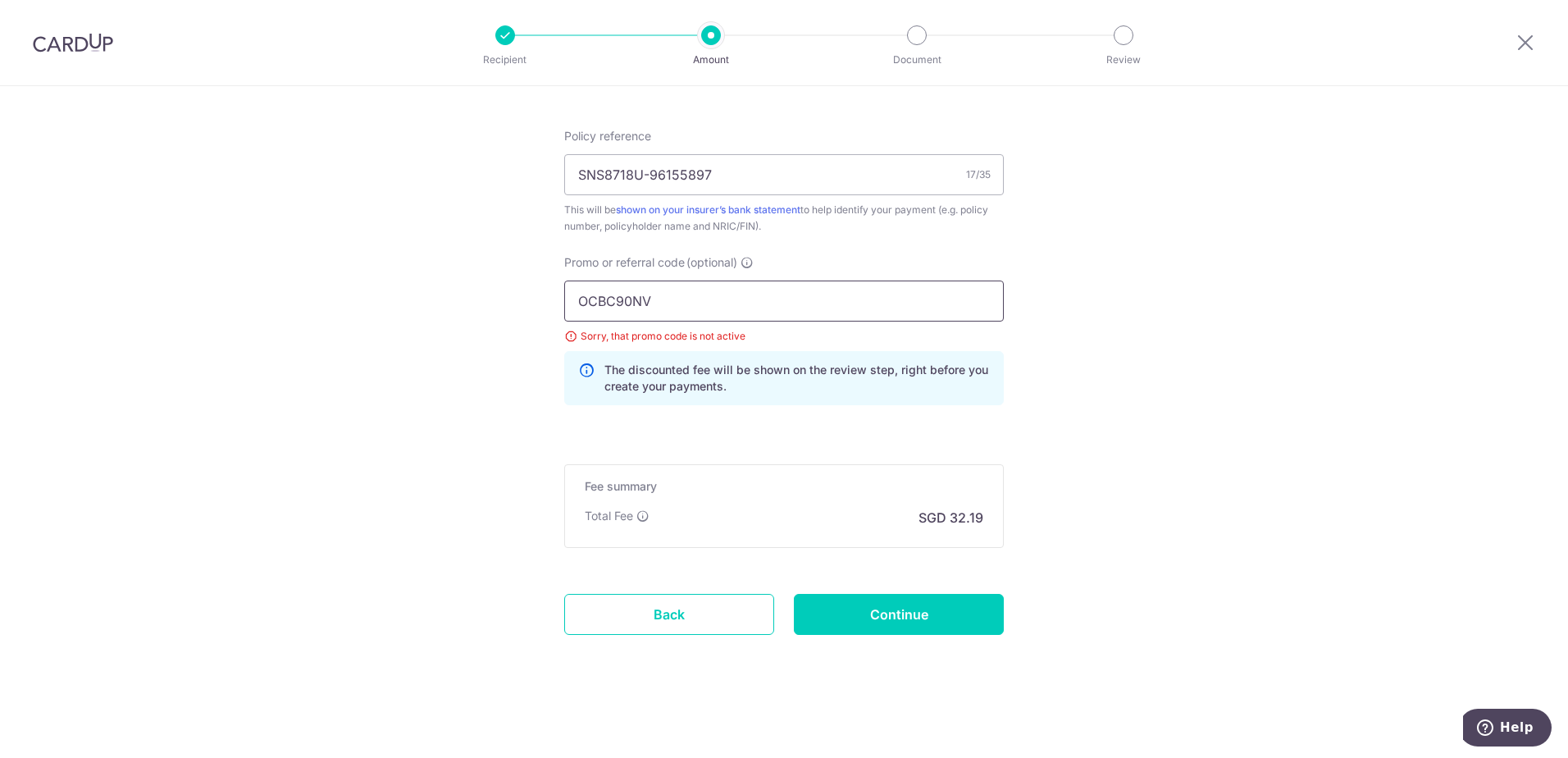
click at [621, 304] on input "OCBC90NV" at bounding box center [784, 301] width 439 height 41
click at [603, 305] on input "3NEWR3" at bounding box center [784, 301] width 439 height 41
type input "3NEWR3"
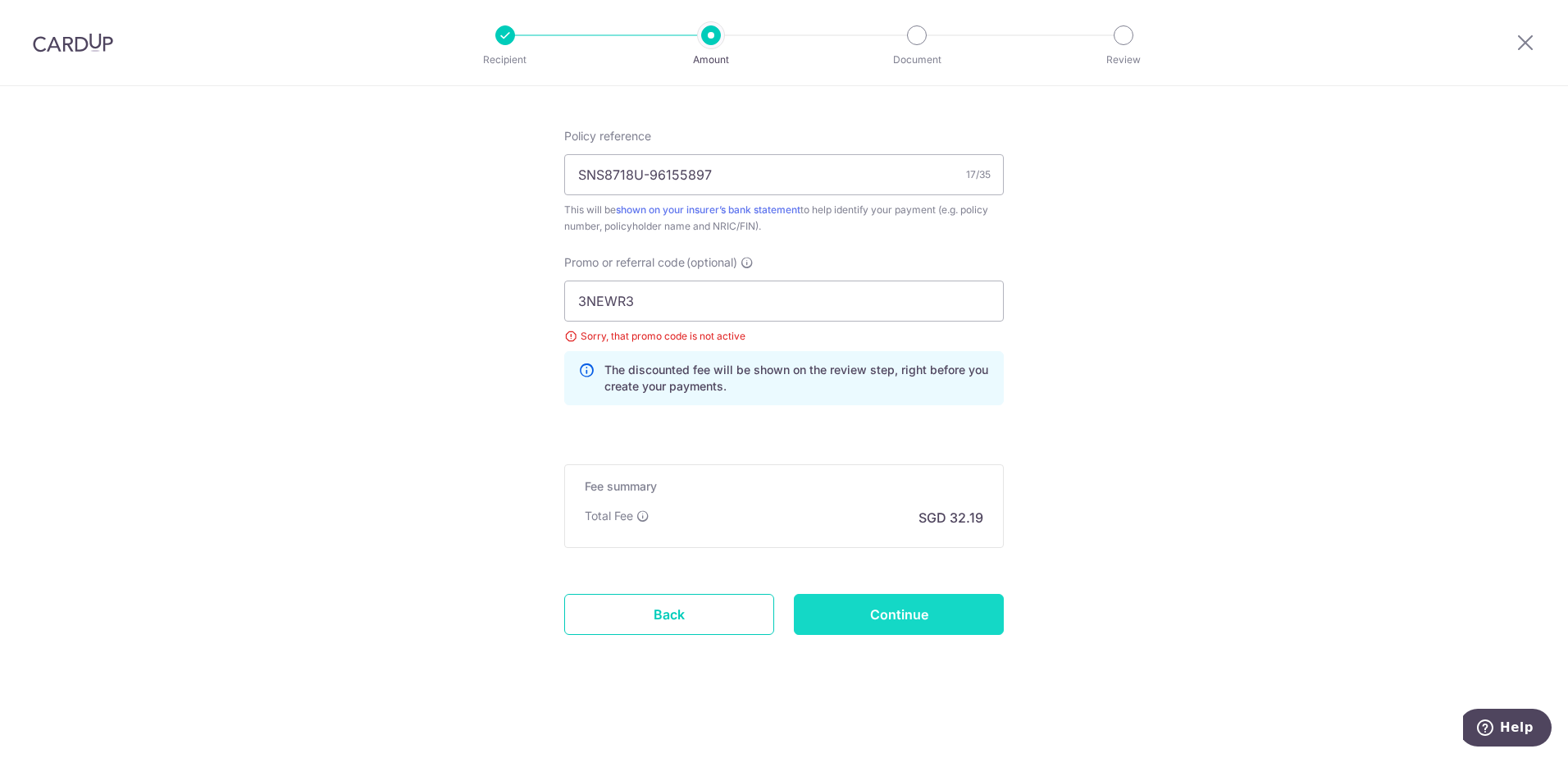
click at [925, 608] on input "Continue" at bounding box center [898, 614] width 210 height 41
type input "Update Schedule"
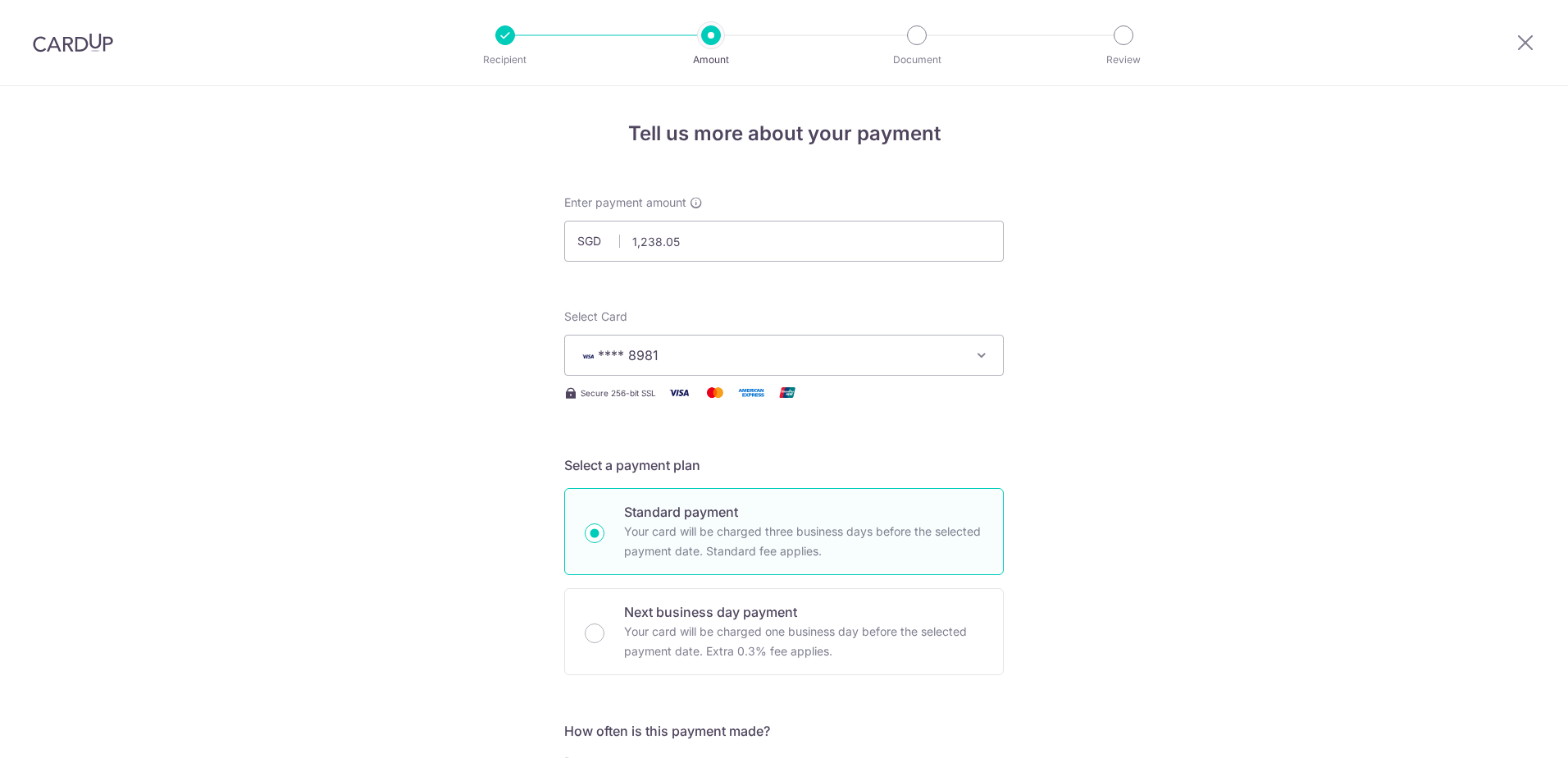
scroll to position [976, 0]
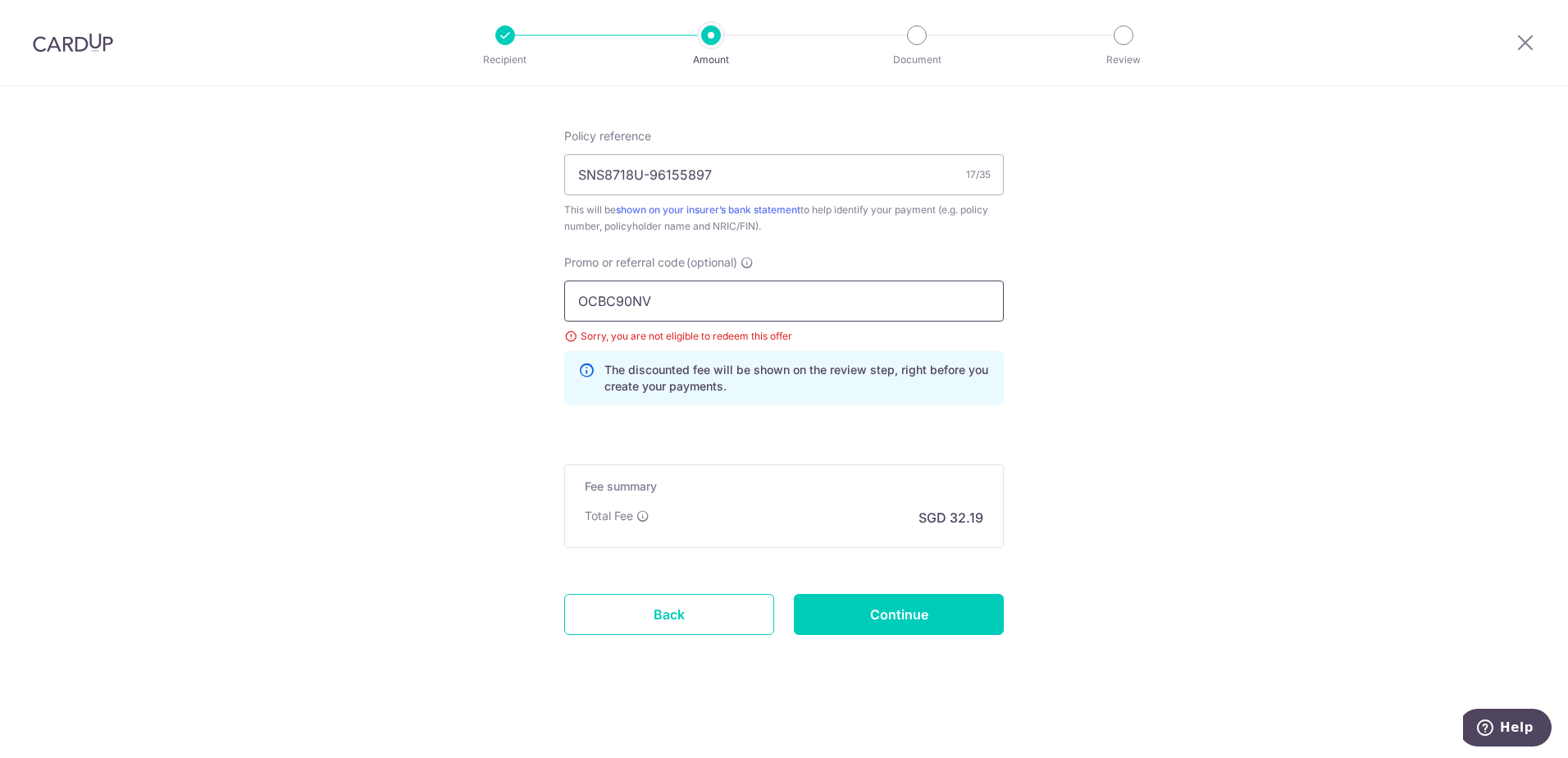
drag, startPoint x: 670, startPoint y: 305, endPoint x: 435, endPoint y: 302, distance: 235.0
paste input "3NEWR3"
type input "3NEWR3"
click at [881, 605] on input "Continue" at bounding box center [898, 614] width 210 height 41
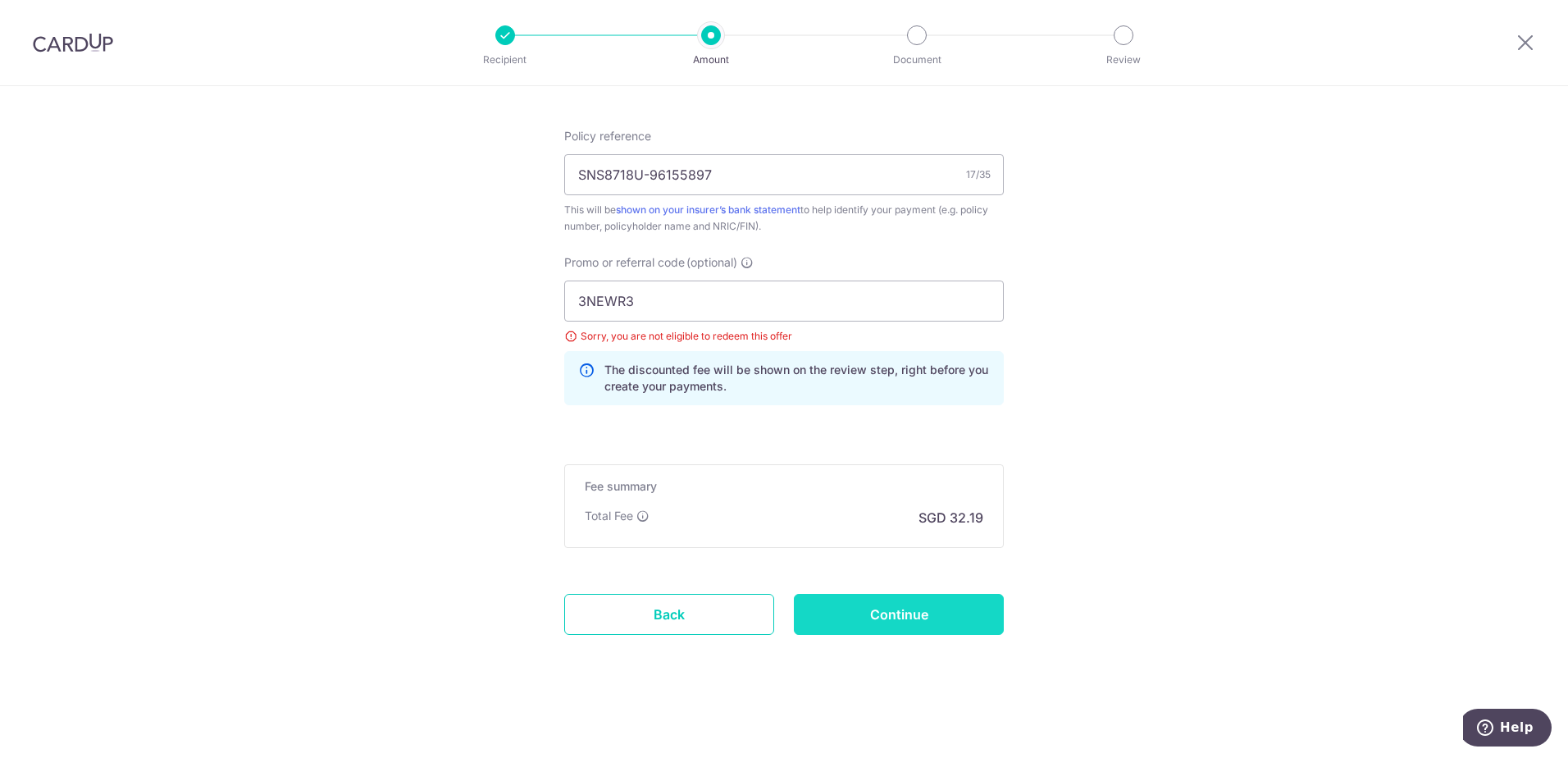
type input "Update Schedule"
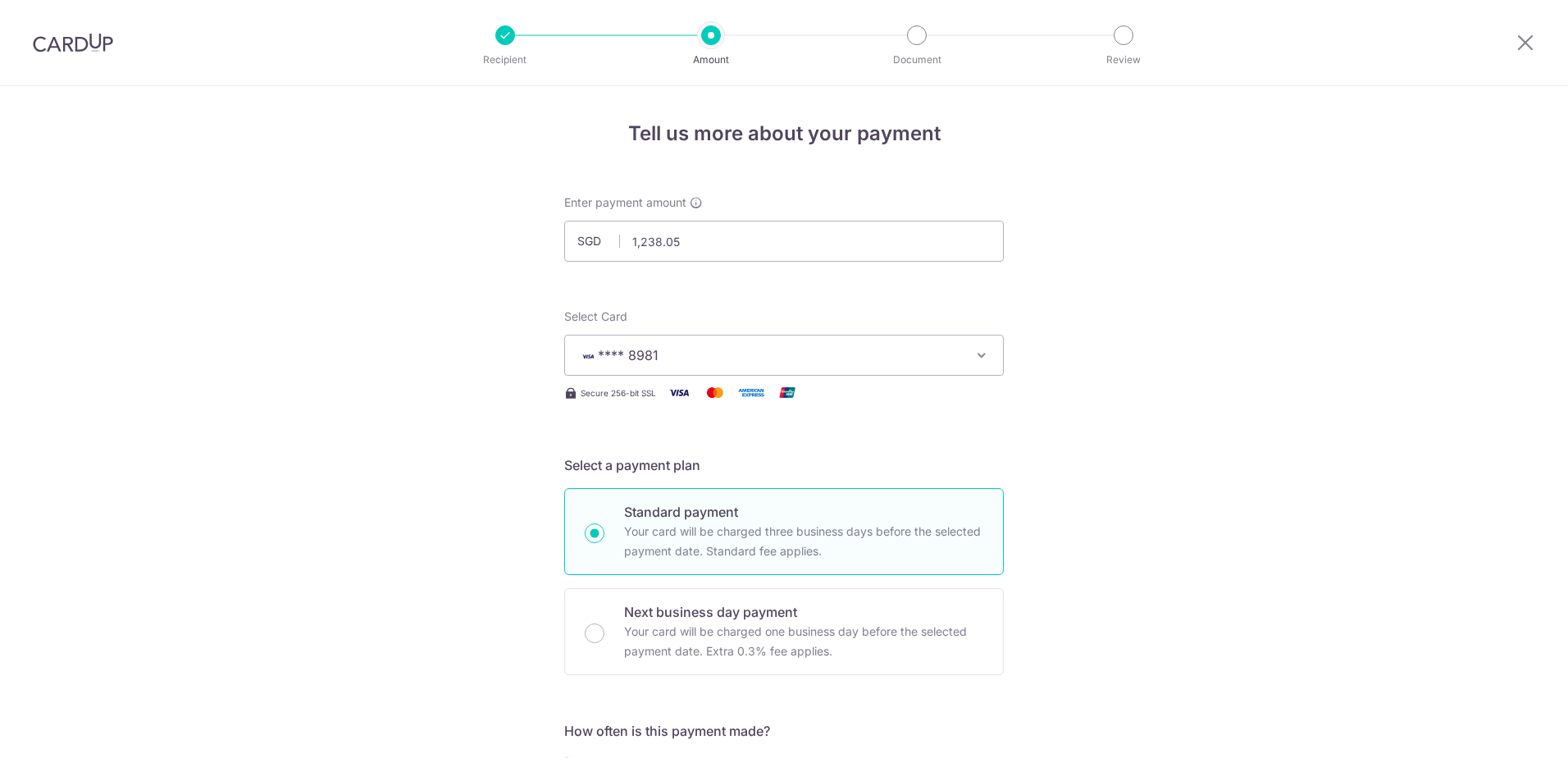
scroll to position [976, 0]
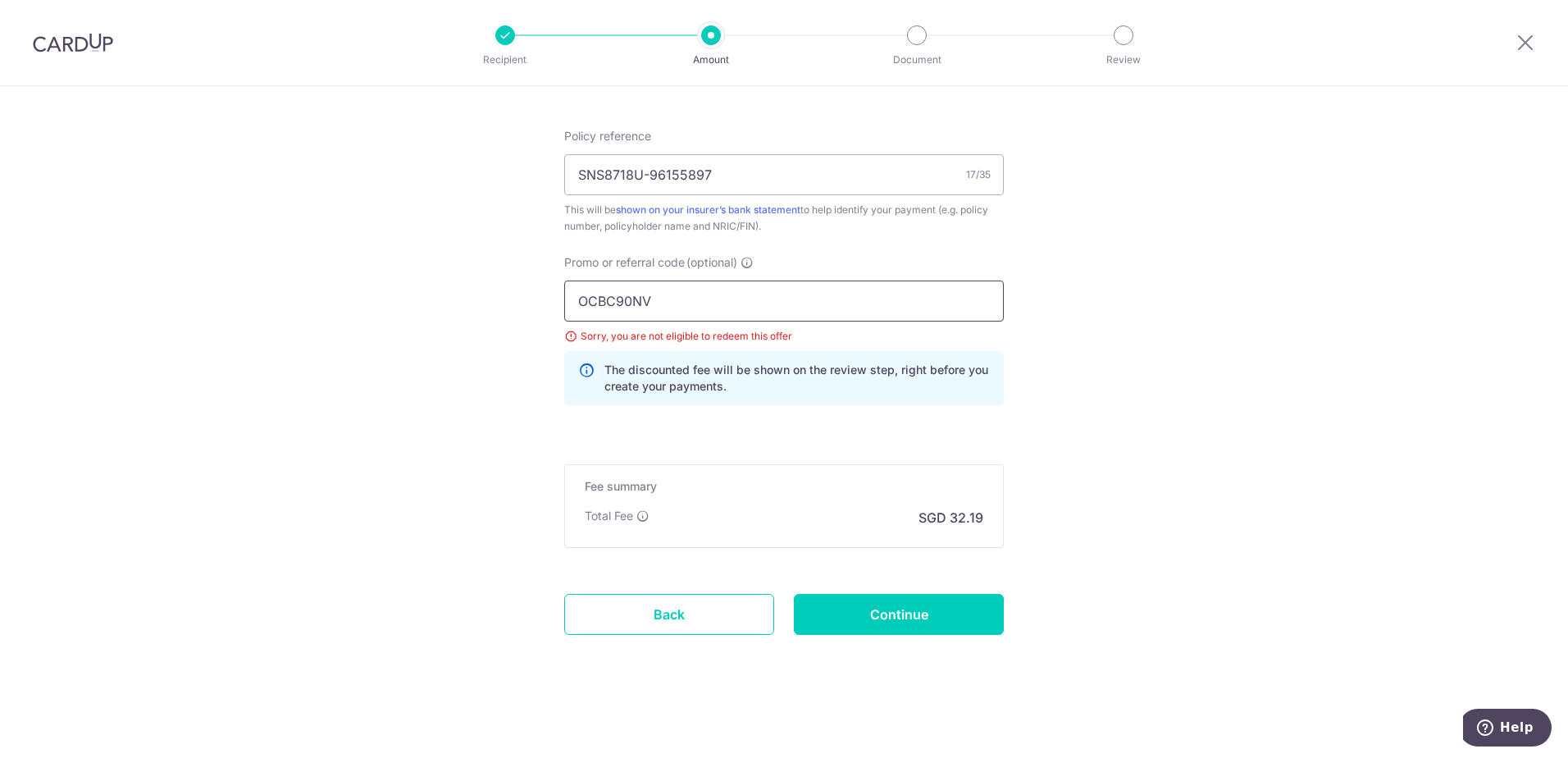
drag, startPoint x: 570, startPoint y: 291, endPoint x: 475, endPoint y: 292, distance: 95.0
click at [620, 291] on input "OCBC90NV" at bounding box center [784, 301] width 439 height 41
paste input "3NEWR3"
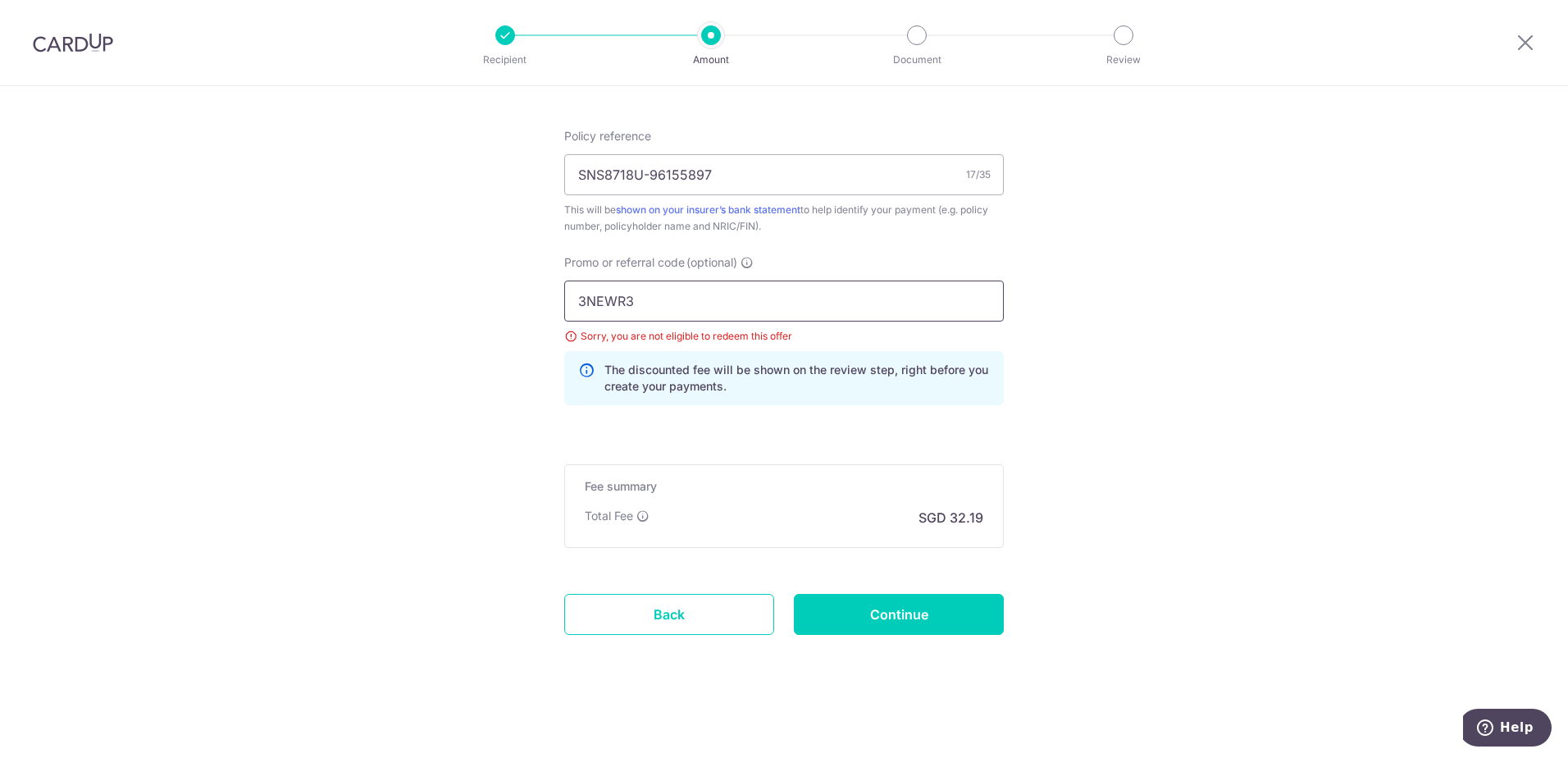
type input "3NEWR3"
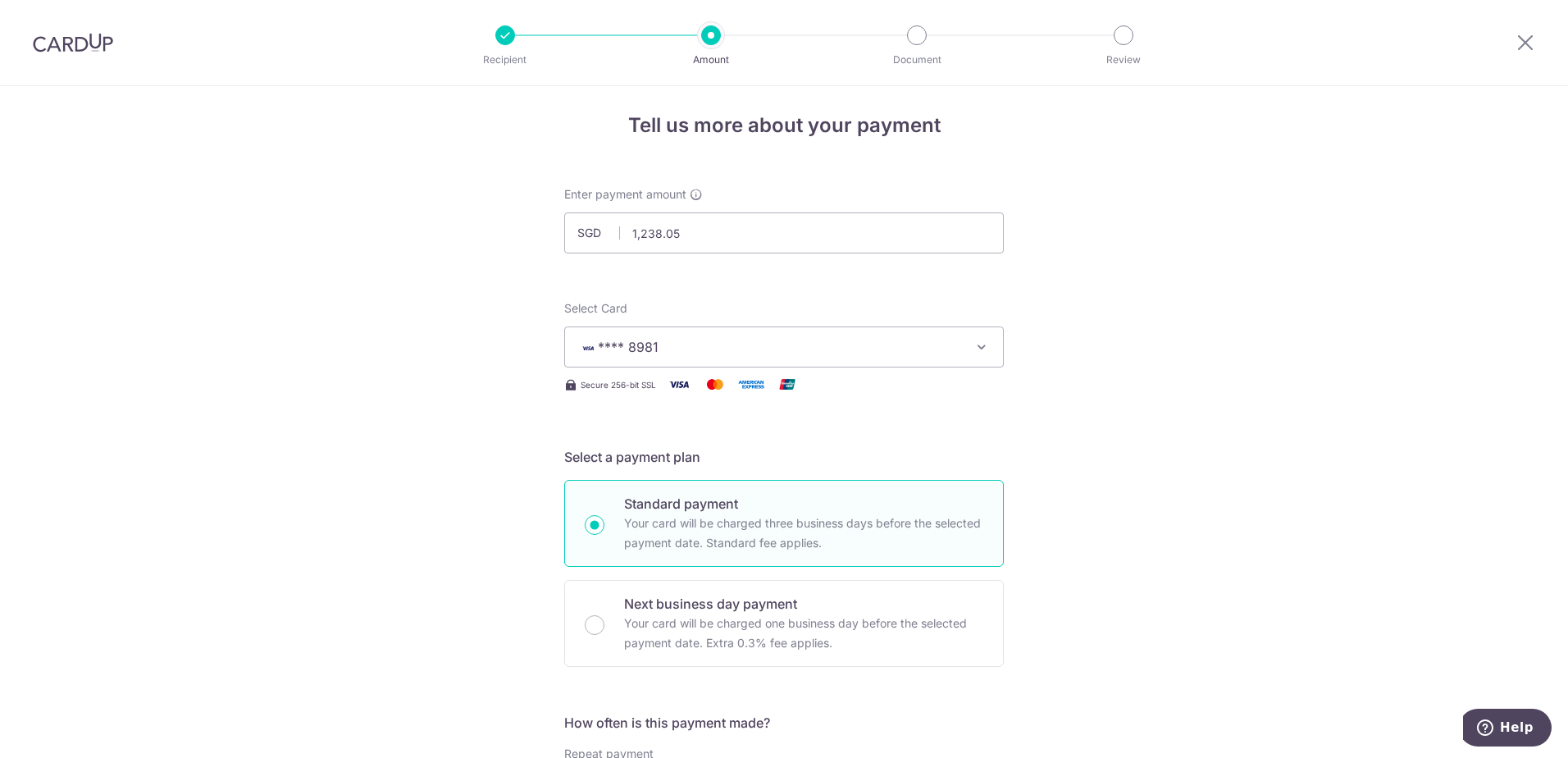
scroll to position [0, 0]
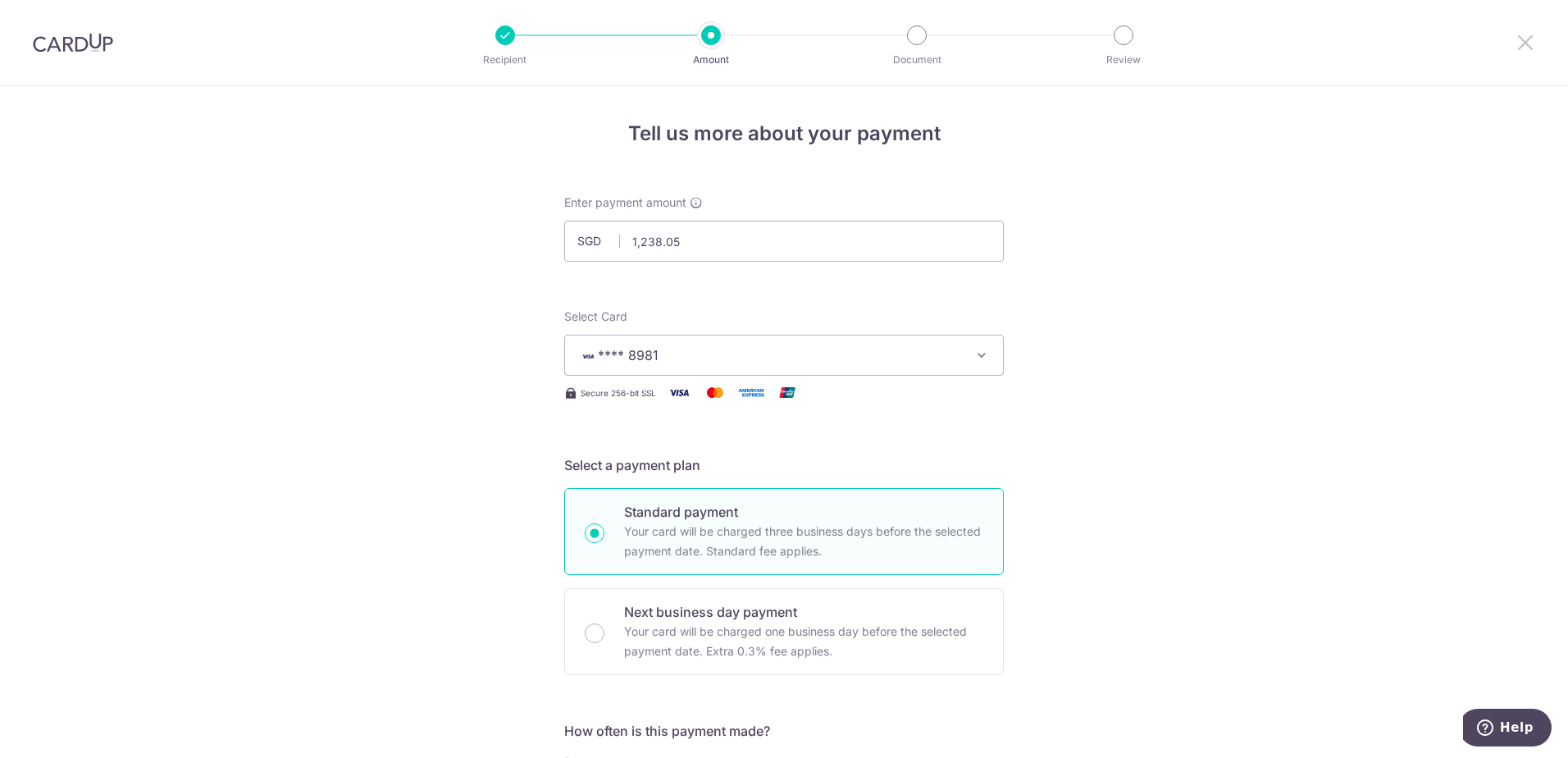
click at [1527, 38] on icon at bounding box center [1525, 42] width 20 height 21
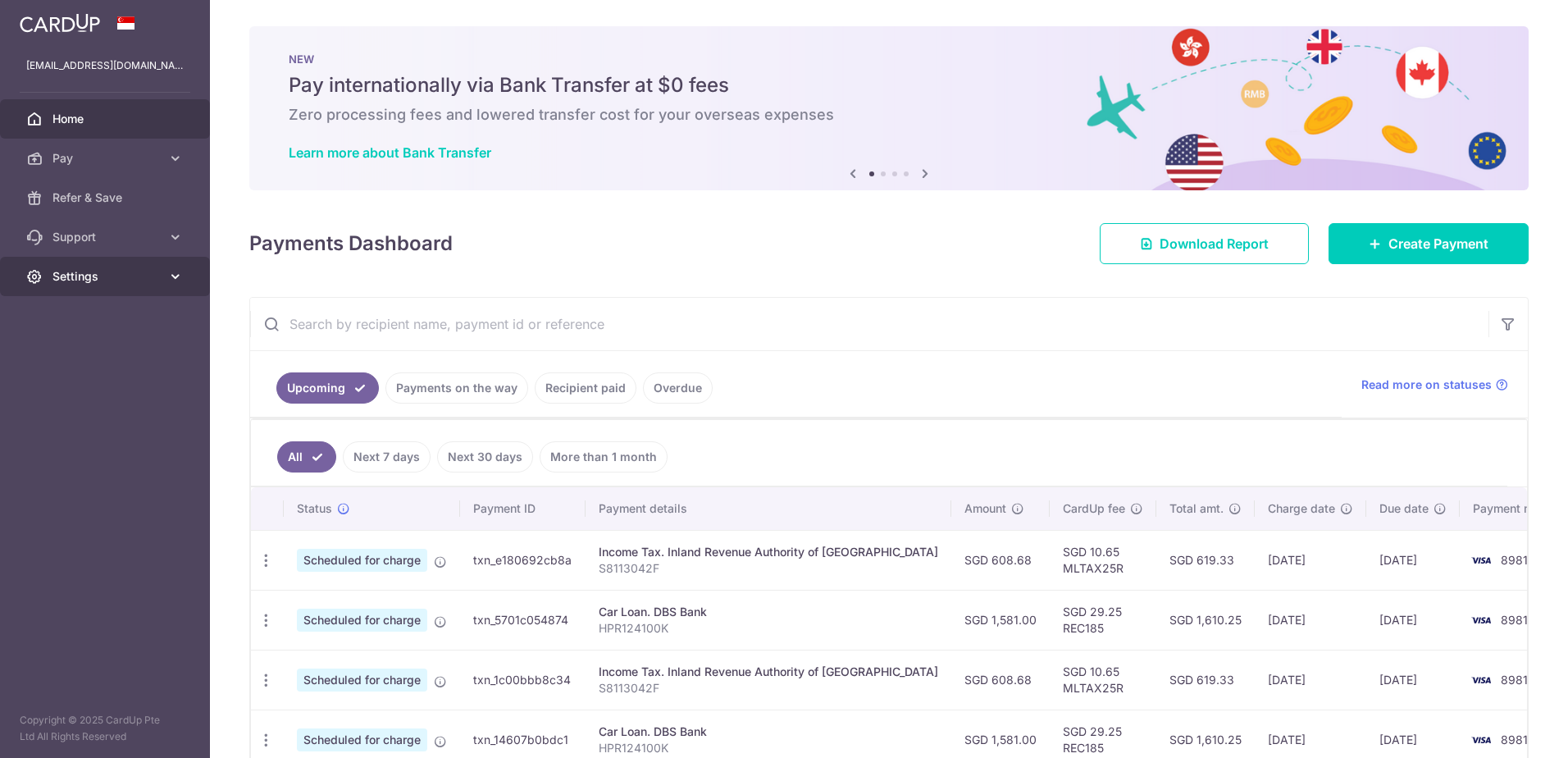
click at [104, 279] on span "Settings" at bounding box center [106, 276] width 108 height 16
click at [94, 313] on span "Account" at bounding box center [106, 315] width 108 height 16
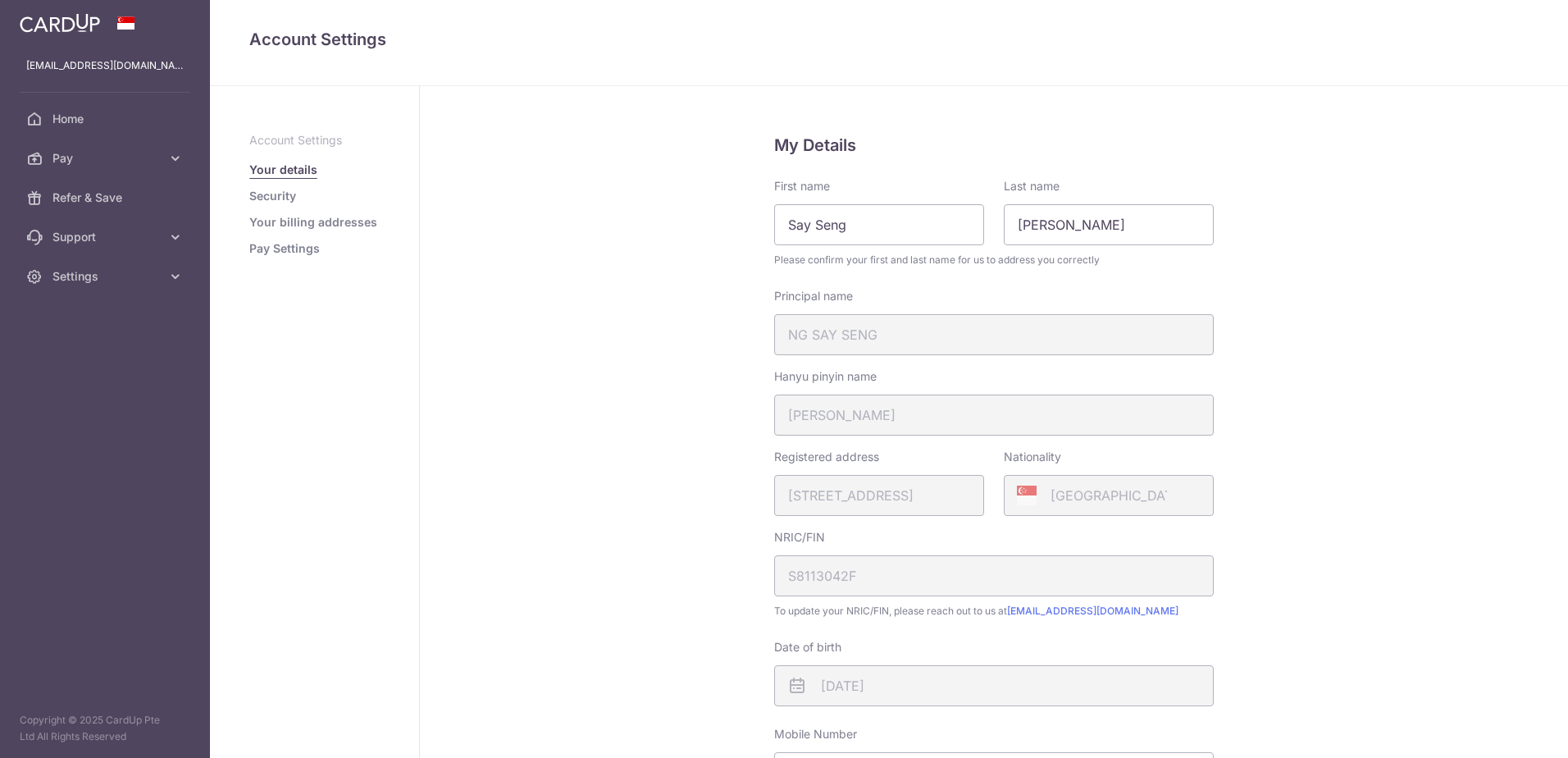
click at [293, 200] on link "Security" at bounding box center [272, 195] width 47 height 16
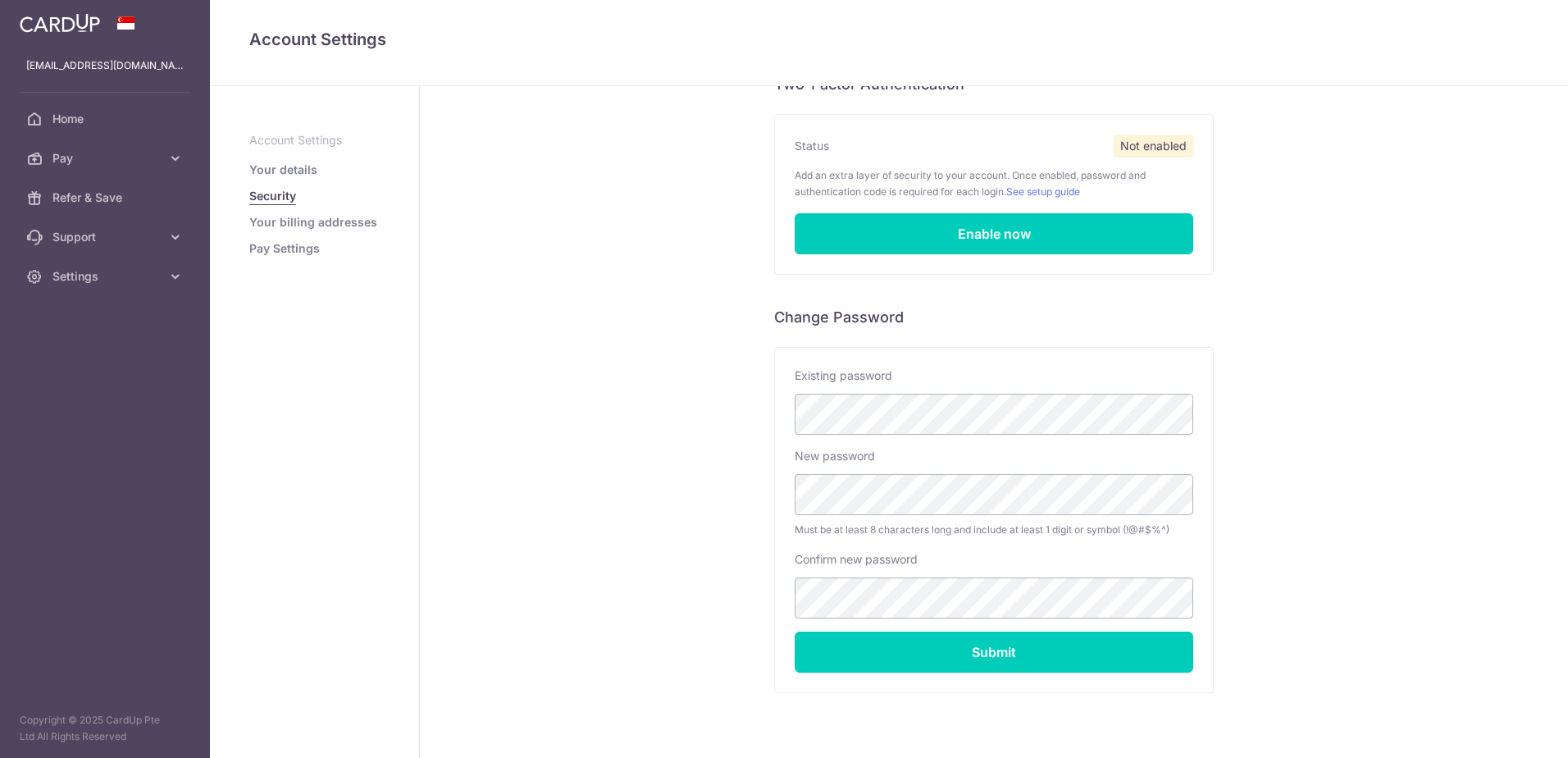
scroll to position [168, 0]
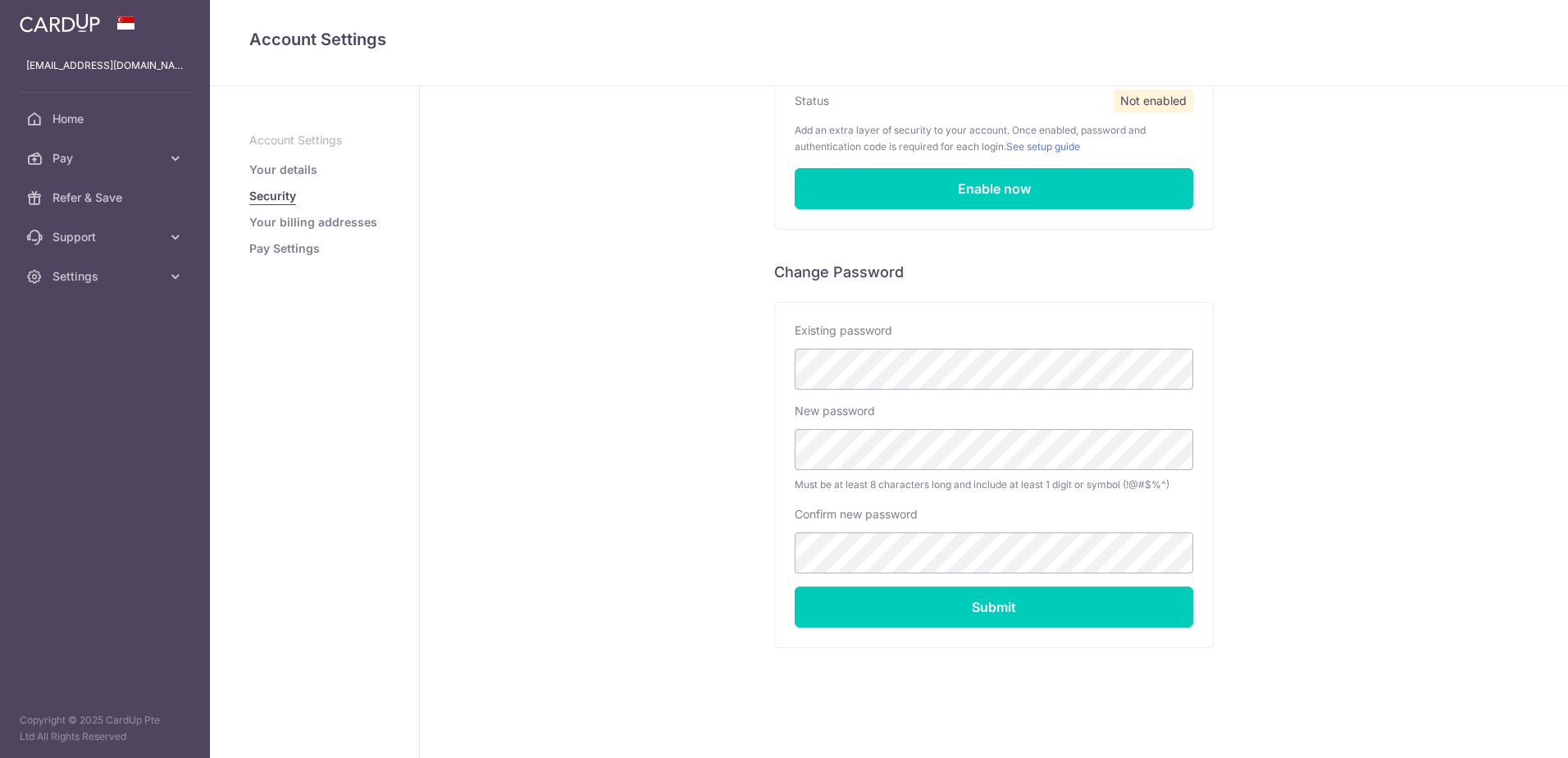
click at [327, 214] on link "Your billing addresses" at bounding box center [313, 222] width 128 height 16
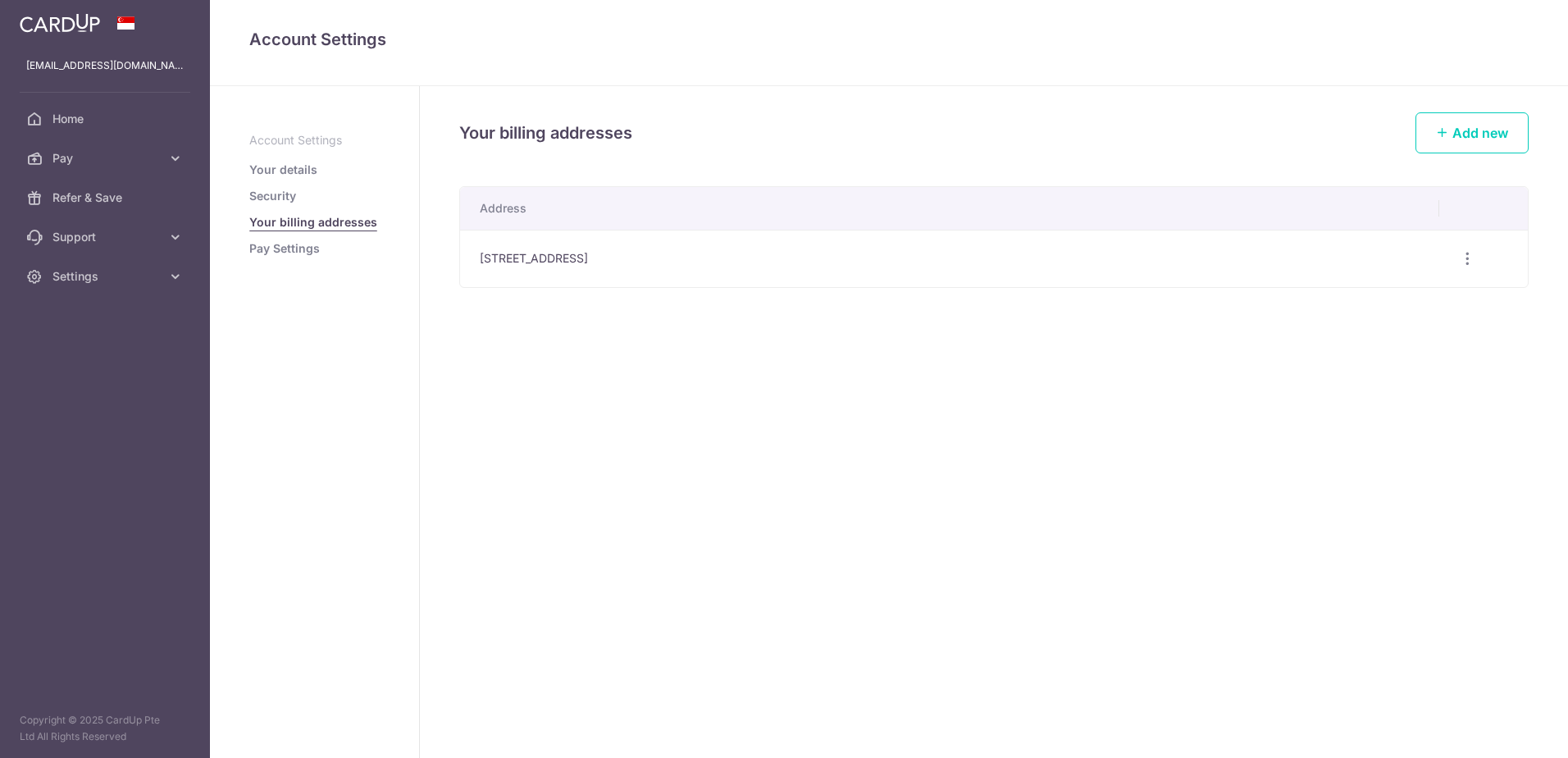
click at [295, 260] on aside "Account Settings Your details Security Your billing addresses Pay Settings" at bounding box center [314, 422] width 210 height 671
click at [297, 253] on link "Pay Settings" at bounding box center [284, 248] width 70 height 16
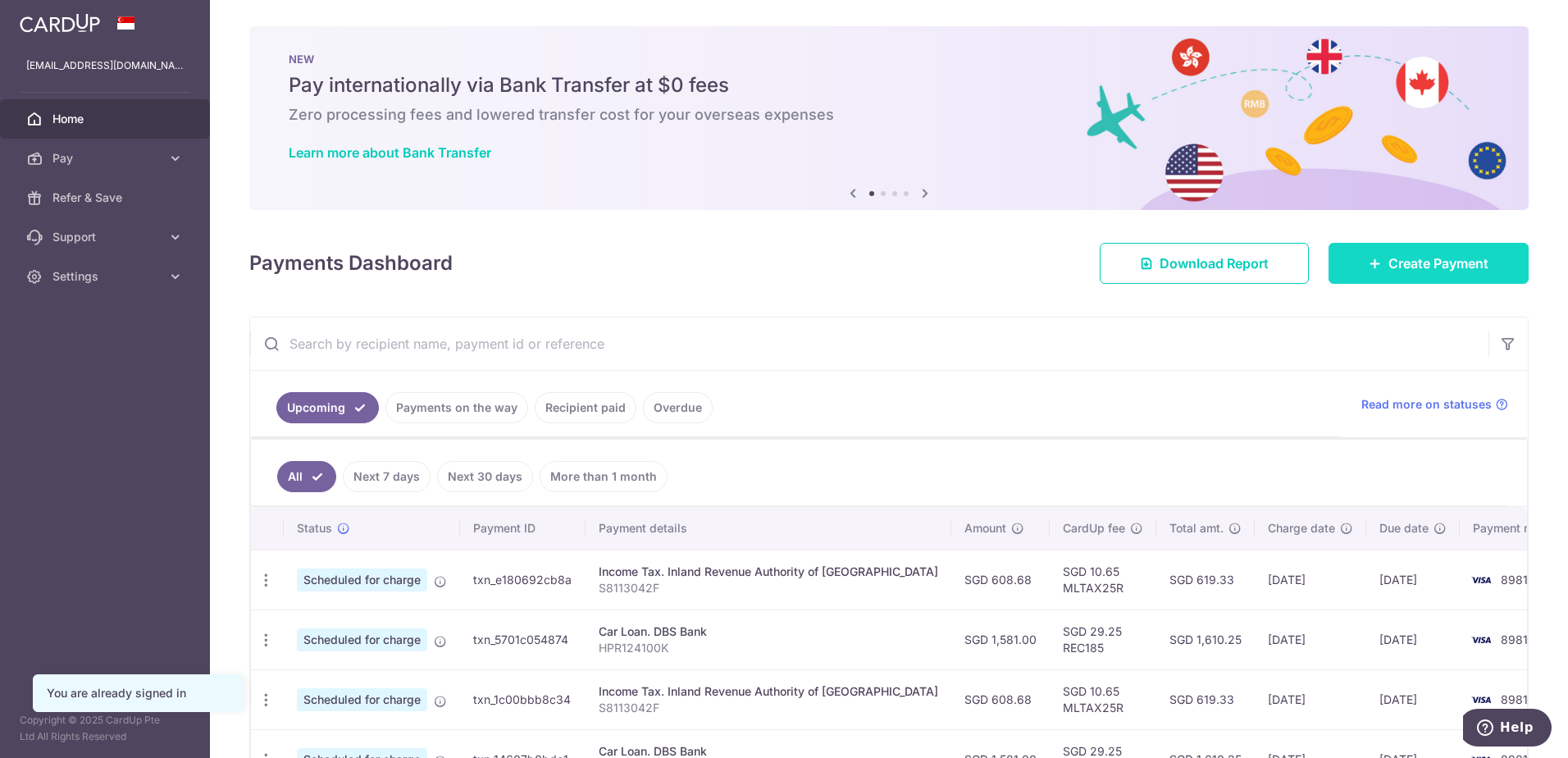
click at [1390, 266] on span "Create Payment" at bounding box center [1438, 263] width 100 height 20
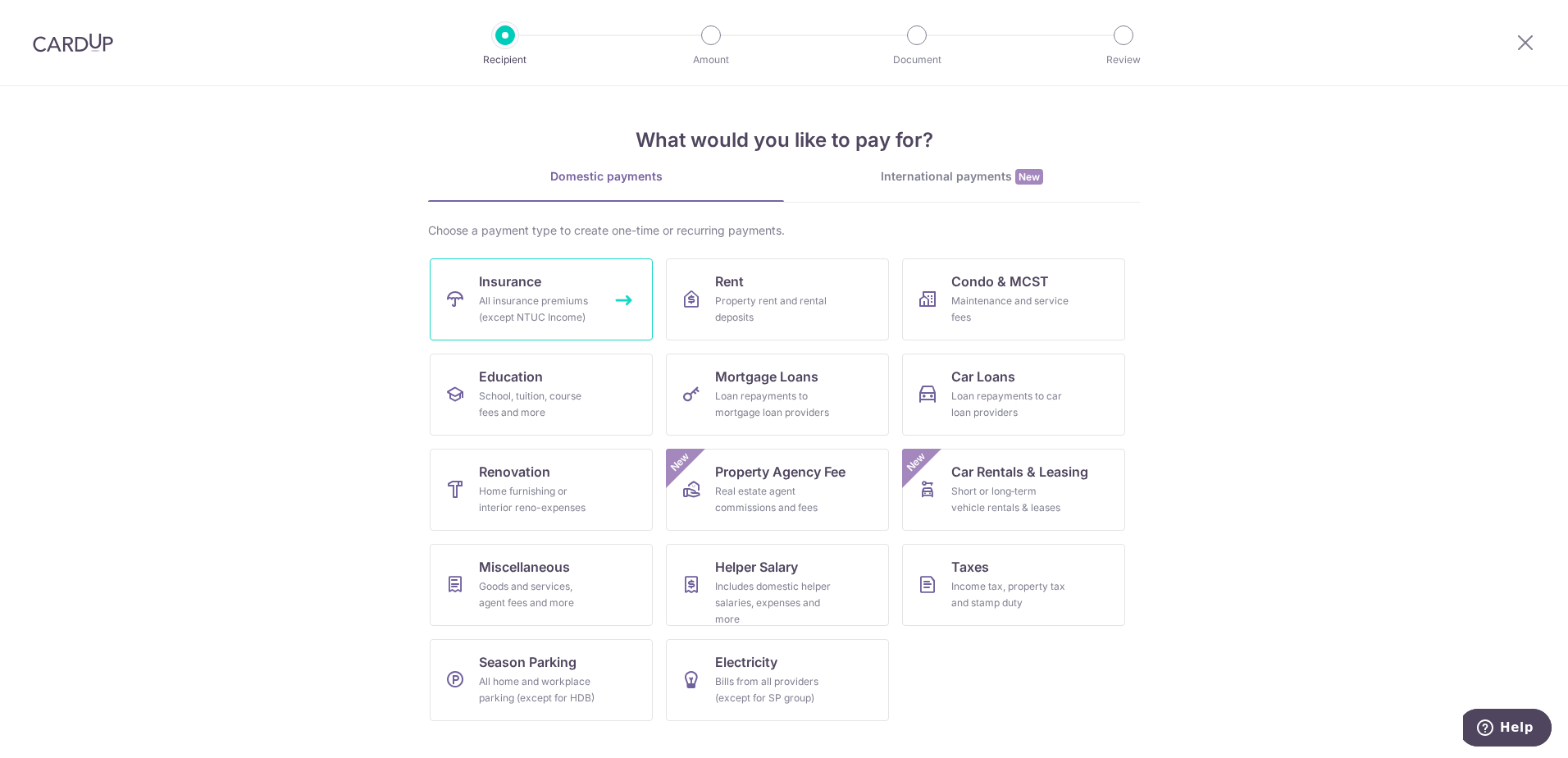
click at [619, 286] on link "Insurance All insurance premiums (except NTUC Income)" at bounding box center [541, 300] width 223 height 82
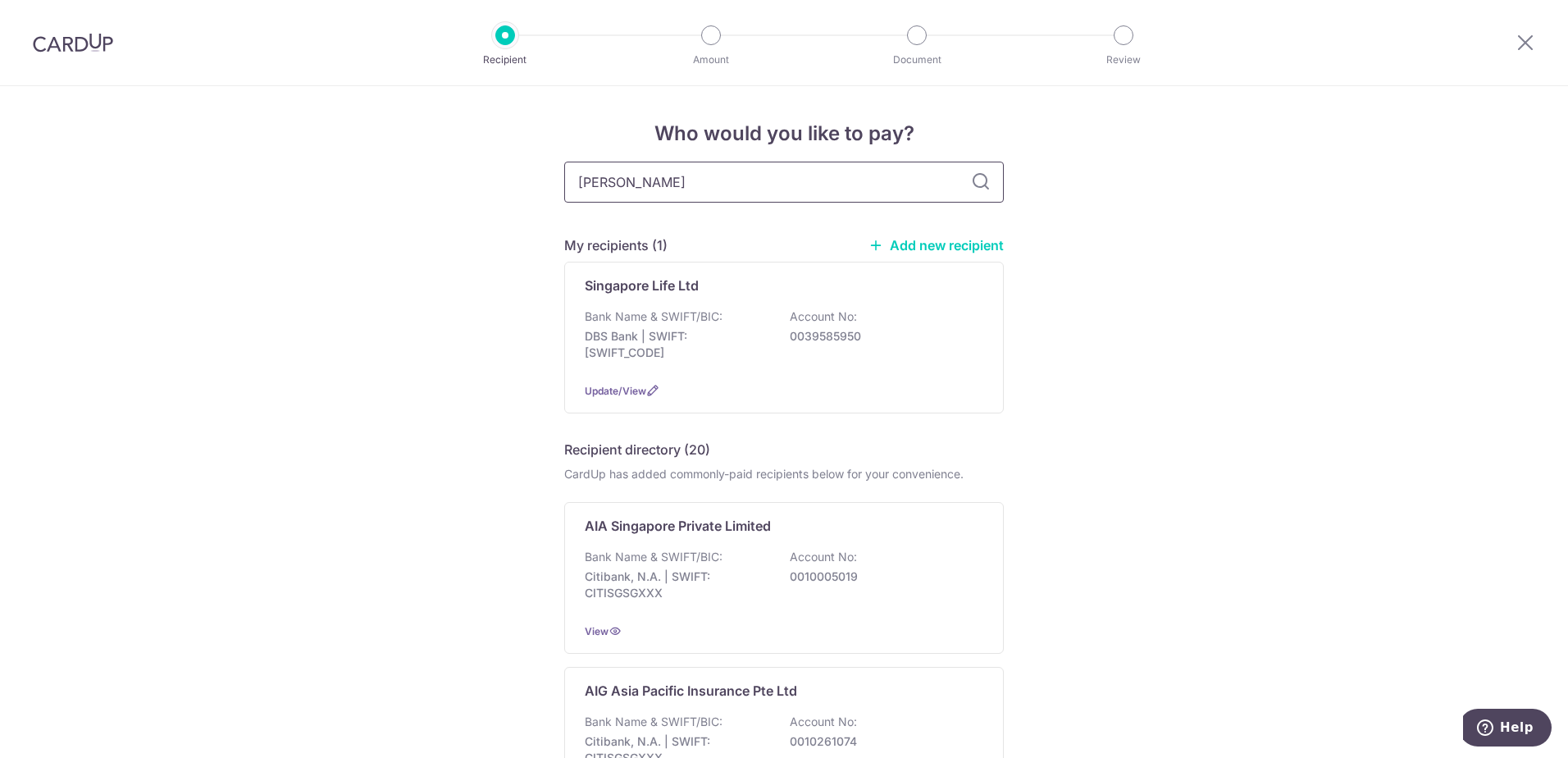
type input "liberty"
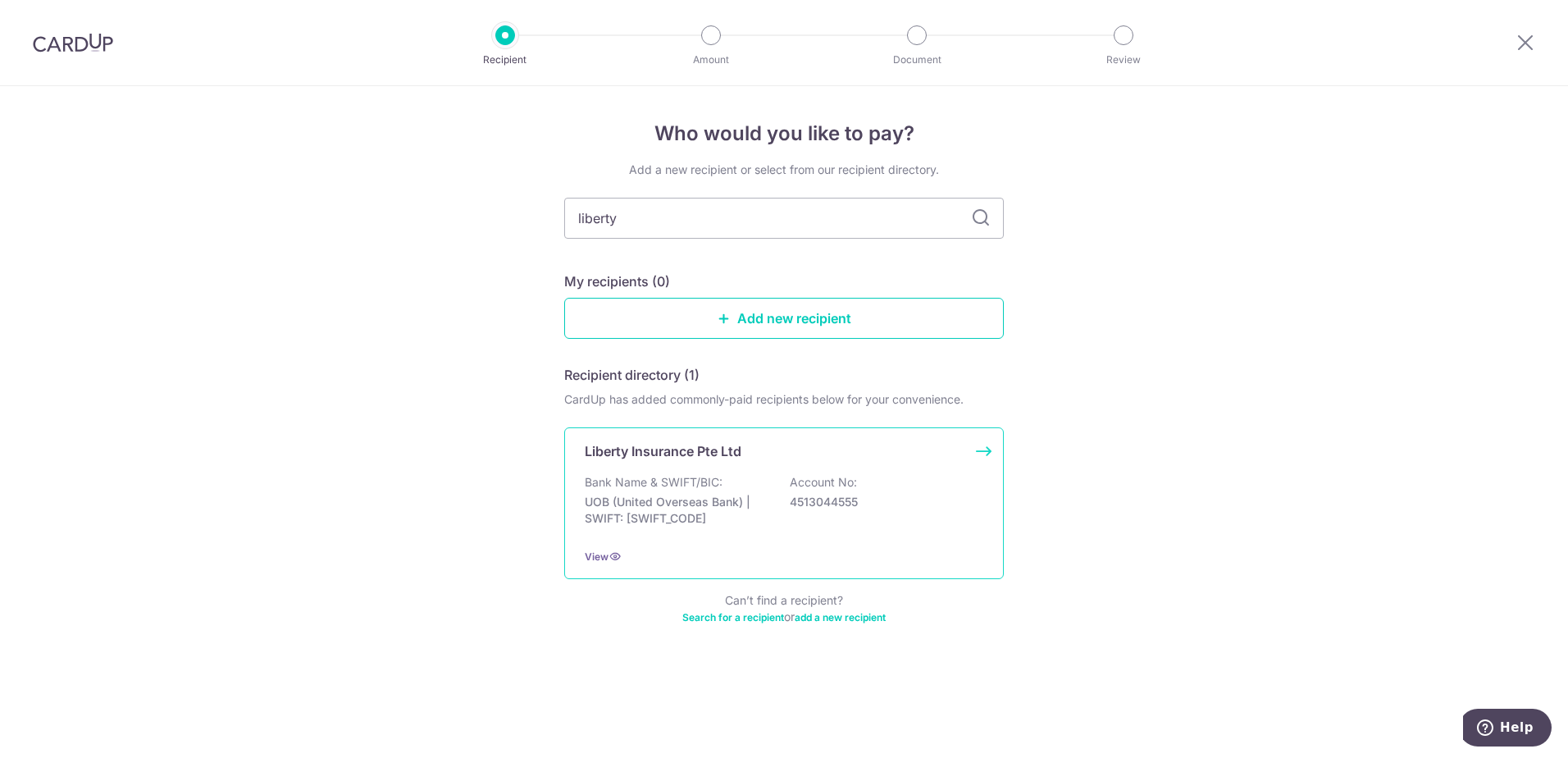
click at [898, 496] on p "4513044555" at bounding box center [881, 501] width 184 height 16
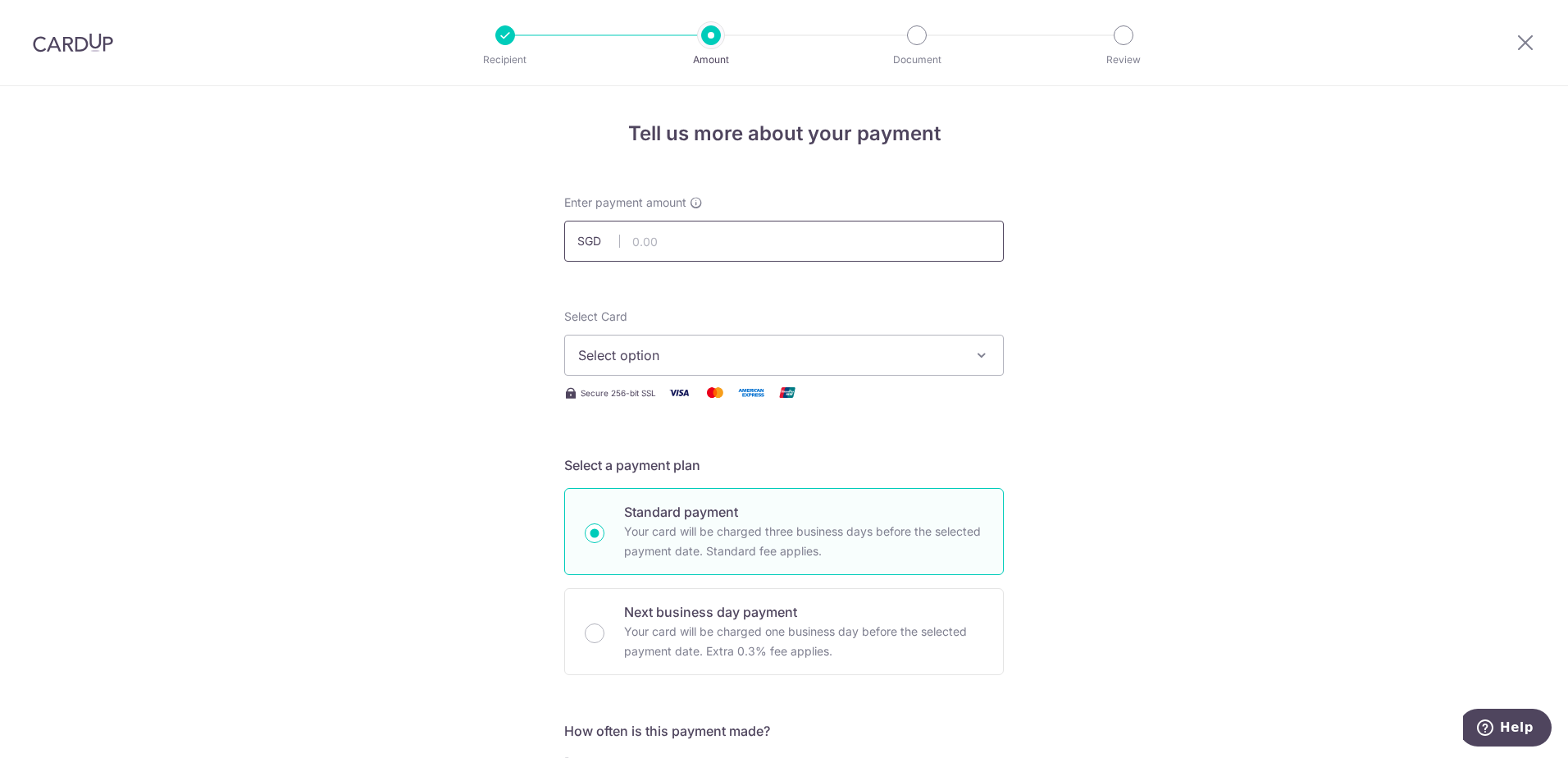
click at [684, 254] on input "text" at bounding box center [784, 242] width 439 height 41
type input "1,238.05"
click at [786, 367] on button "Select option" at bounding box center [784, 355] width 439 height 41
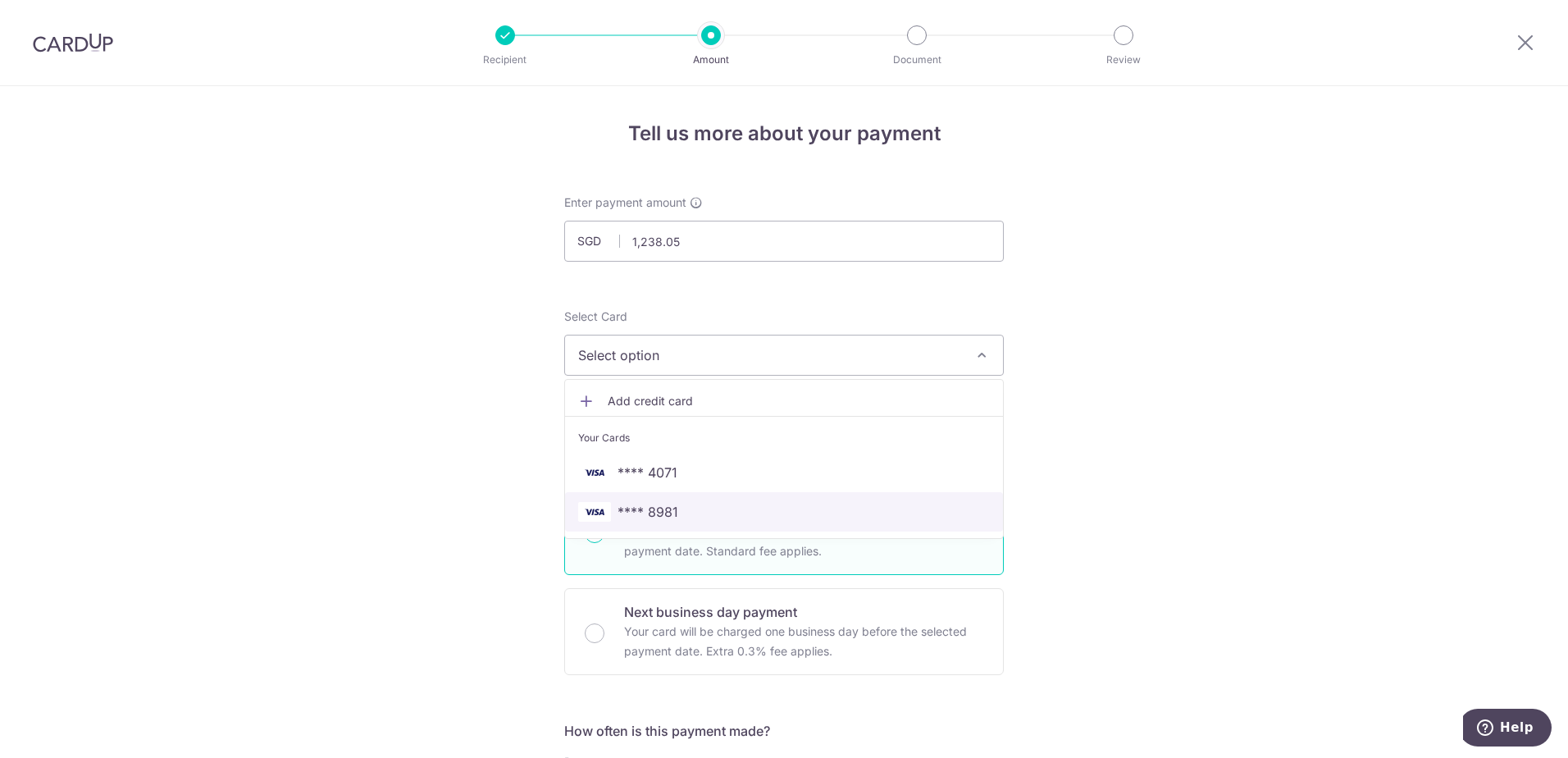
click at [707, 513] on span "**** 8981" at bounding box center [784, 511] width 412 height 20
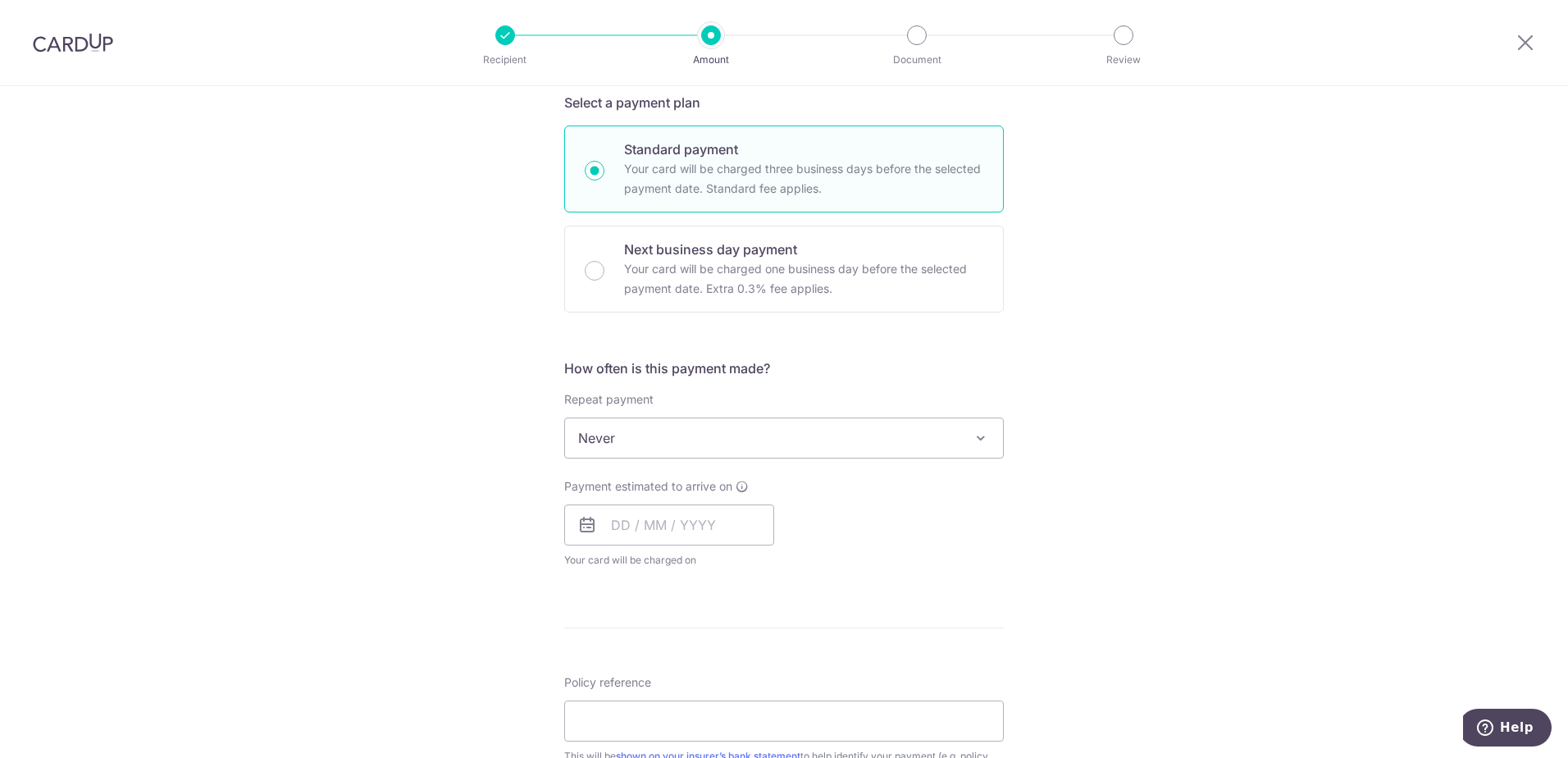
scroll to position [410, 0]
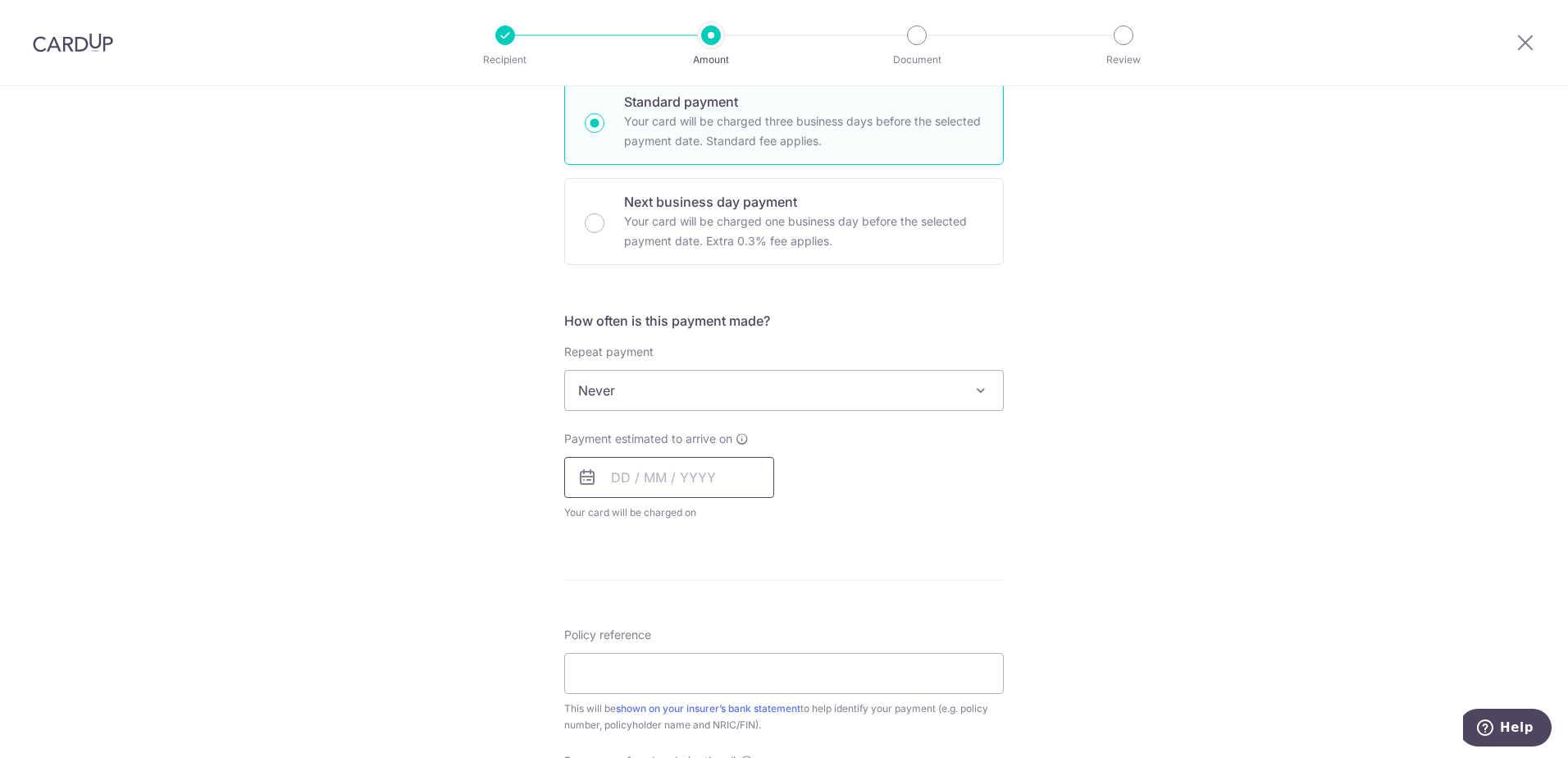
click at [698, 468] on input "text" at bounding box center [669, 477] width 210 height 41
click at [725, 654] on link "14" at bounding box center [729, 660] width 27 height 27
type input "[DATE]"
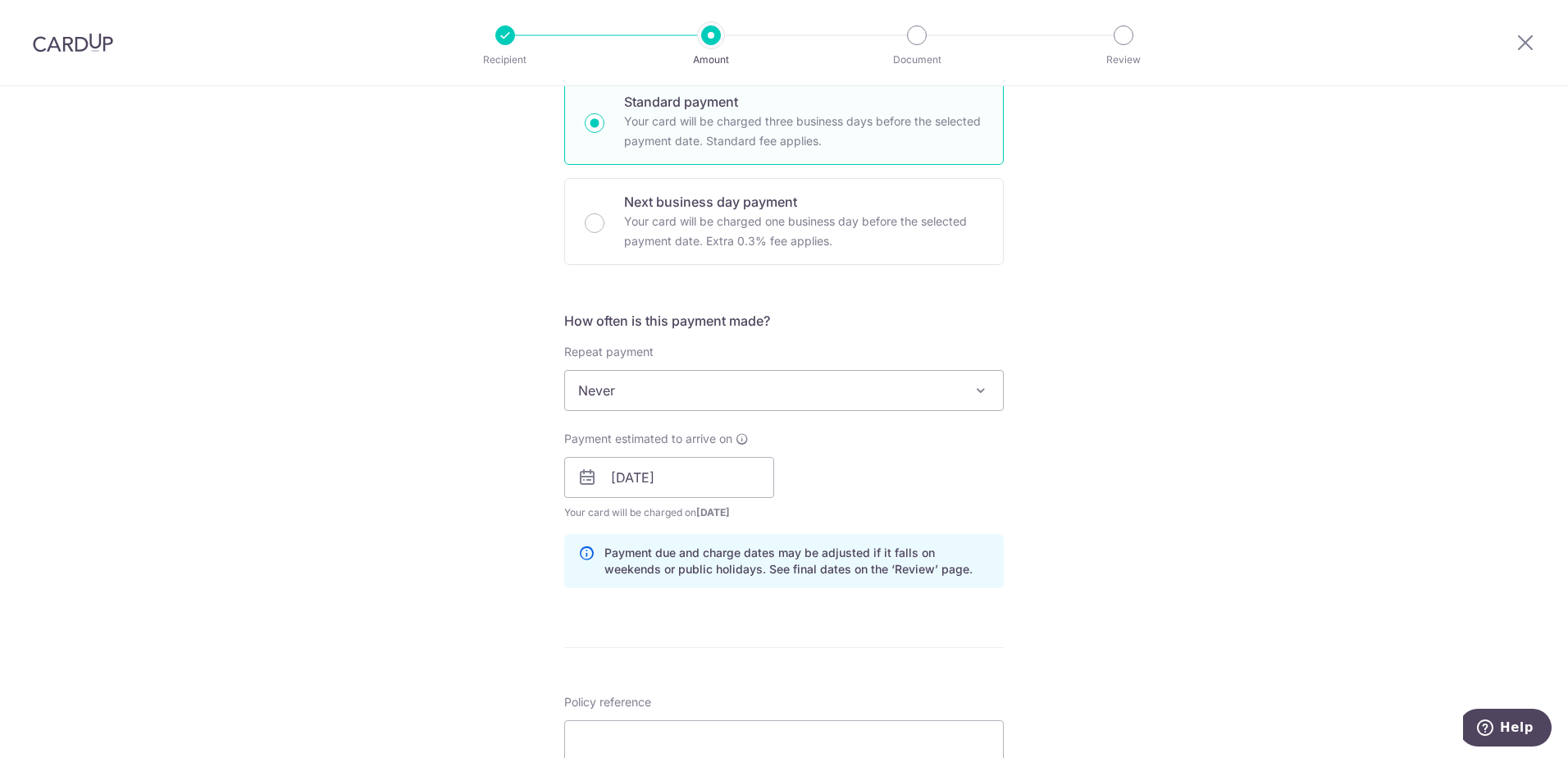
click at [1058, 486] on div "Tell us more about your payment Enter payment amount SGD 1,238.05 1238.05 Selec…" at bounding box center [784, 451] width 1568 height 1551
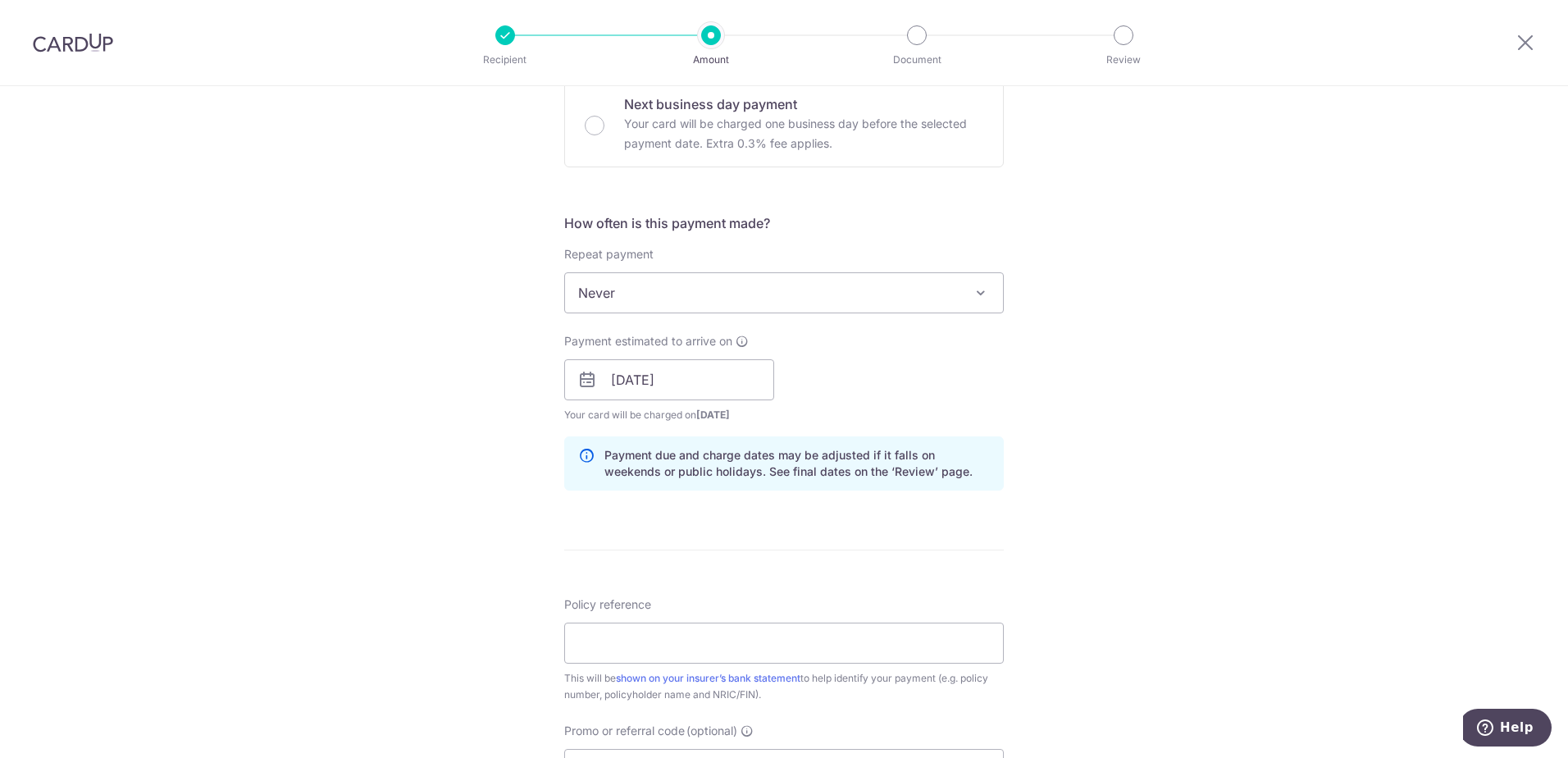
scroll to position [574, 0]
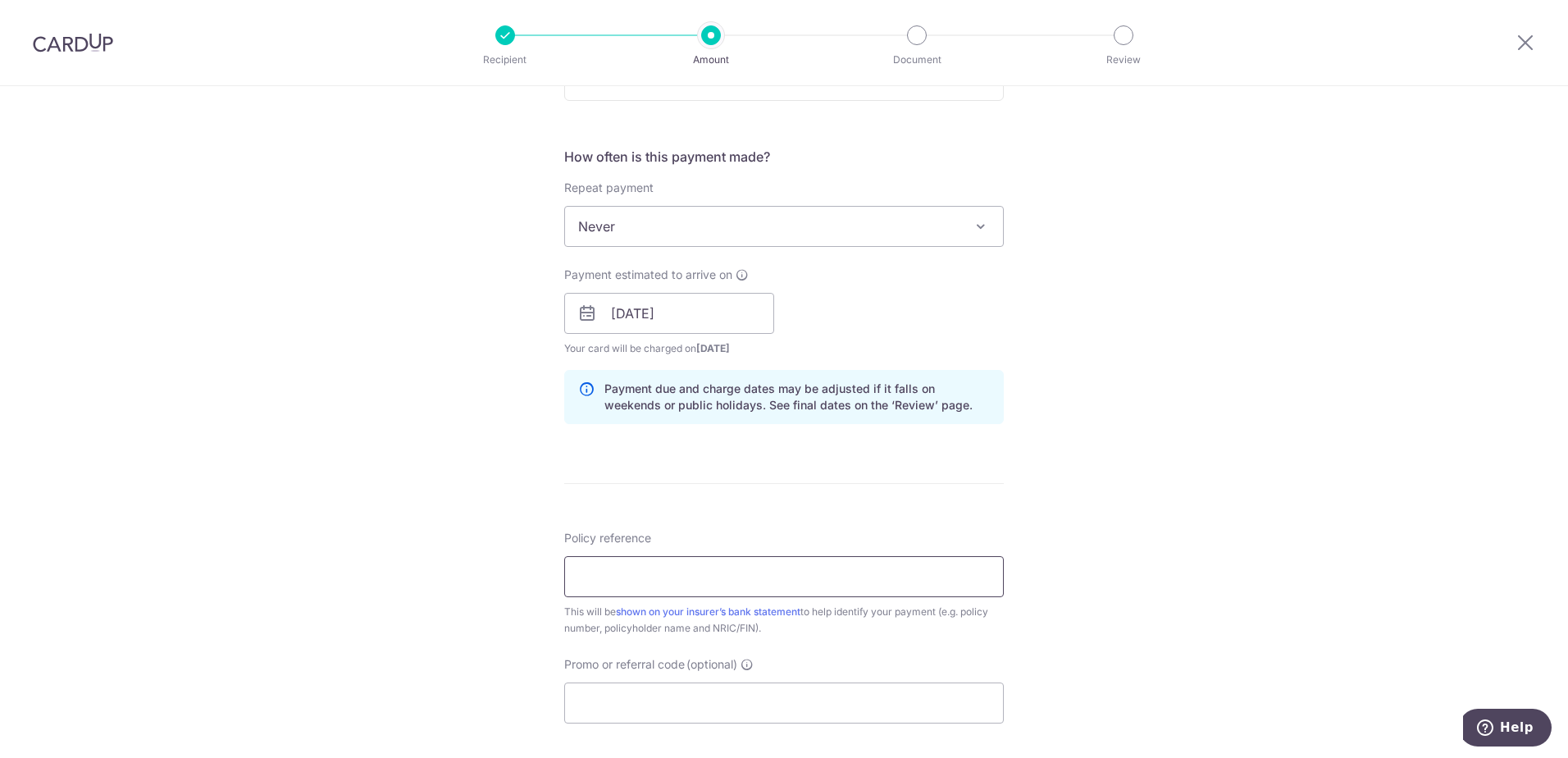
click at [739, 562] on input "Policy reference" at bounding box center [784, 576] width 439 height 41
click at [767, 582] on input "SNS8718U-96155897" at bounding box center [784, 576] width 439 height 41
type input "SNS8718U-96155897"
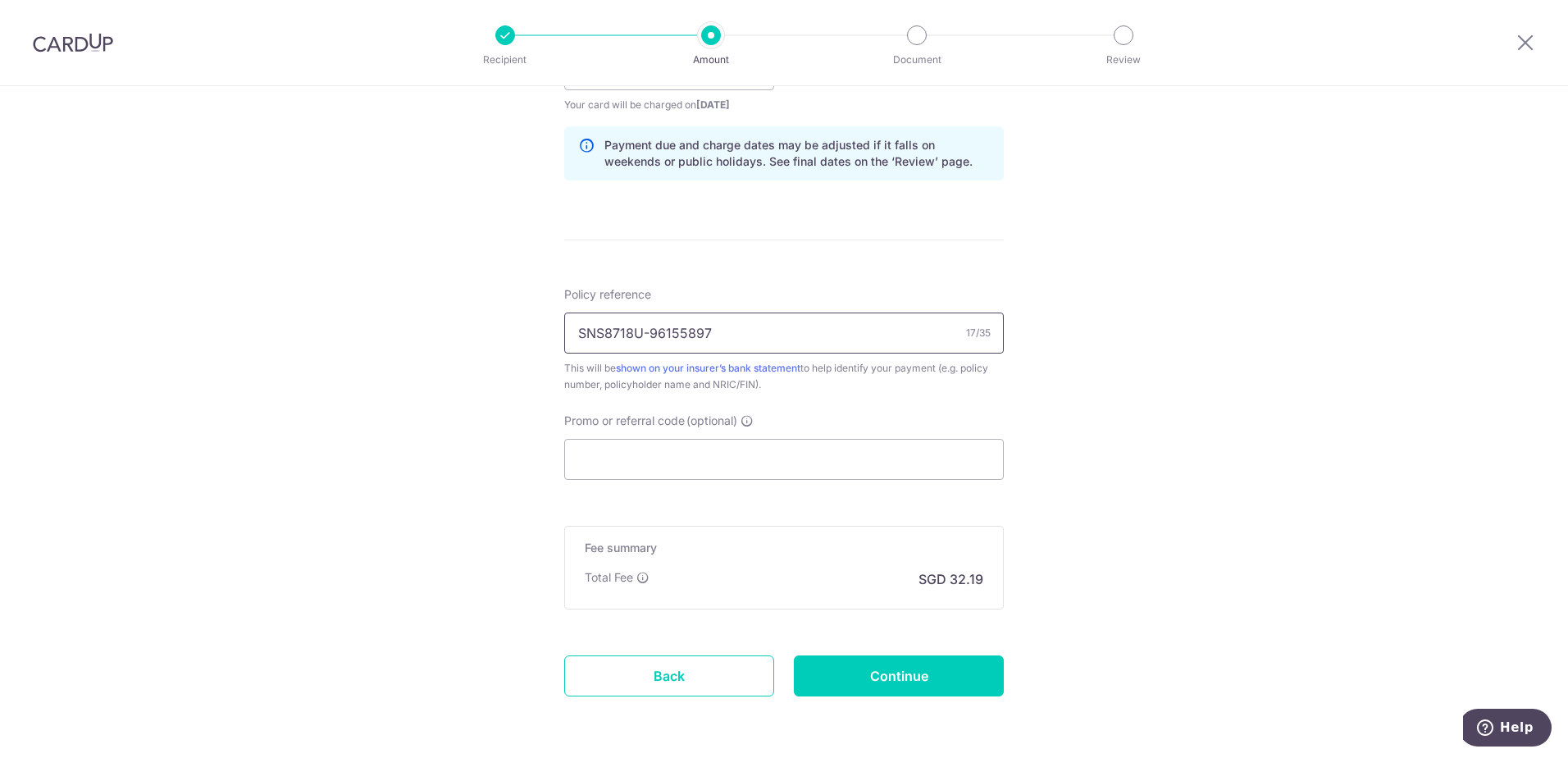
scroll to position [880, 0]
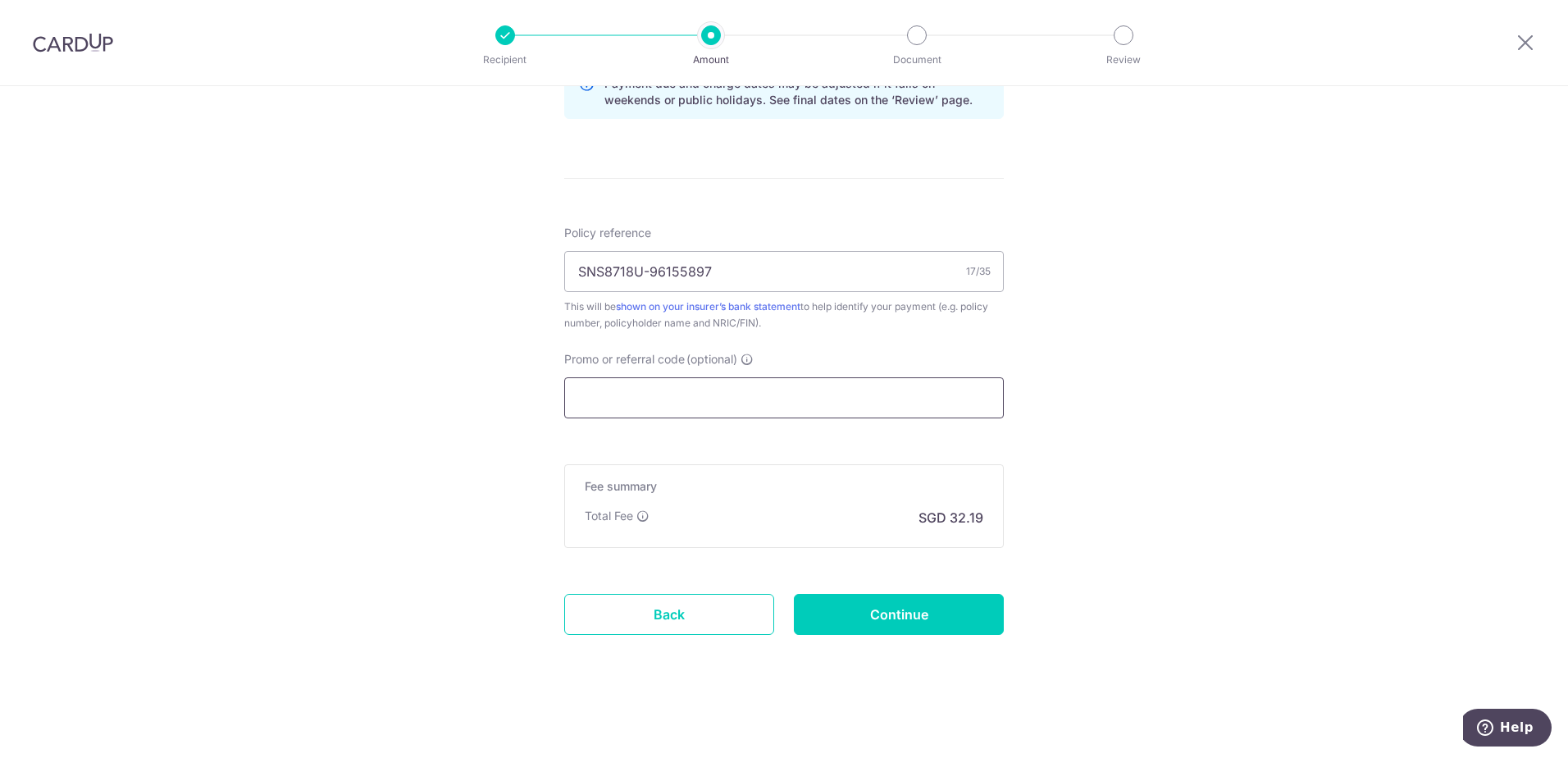
click at [667, 390] on input "Promo or referral code (optional)" at bounding box center [784, 398] width 439 height 41
paste input "3NEWR3"
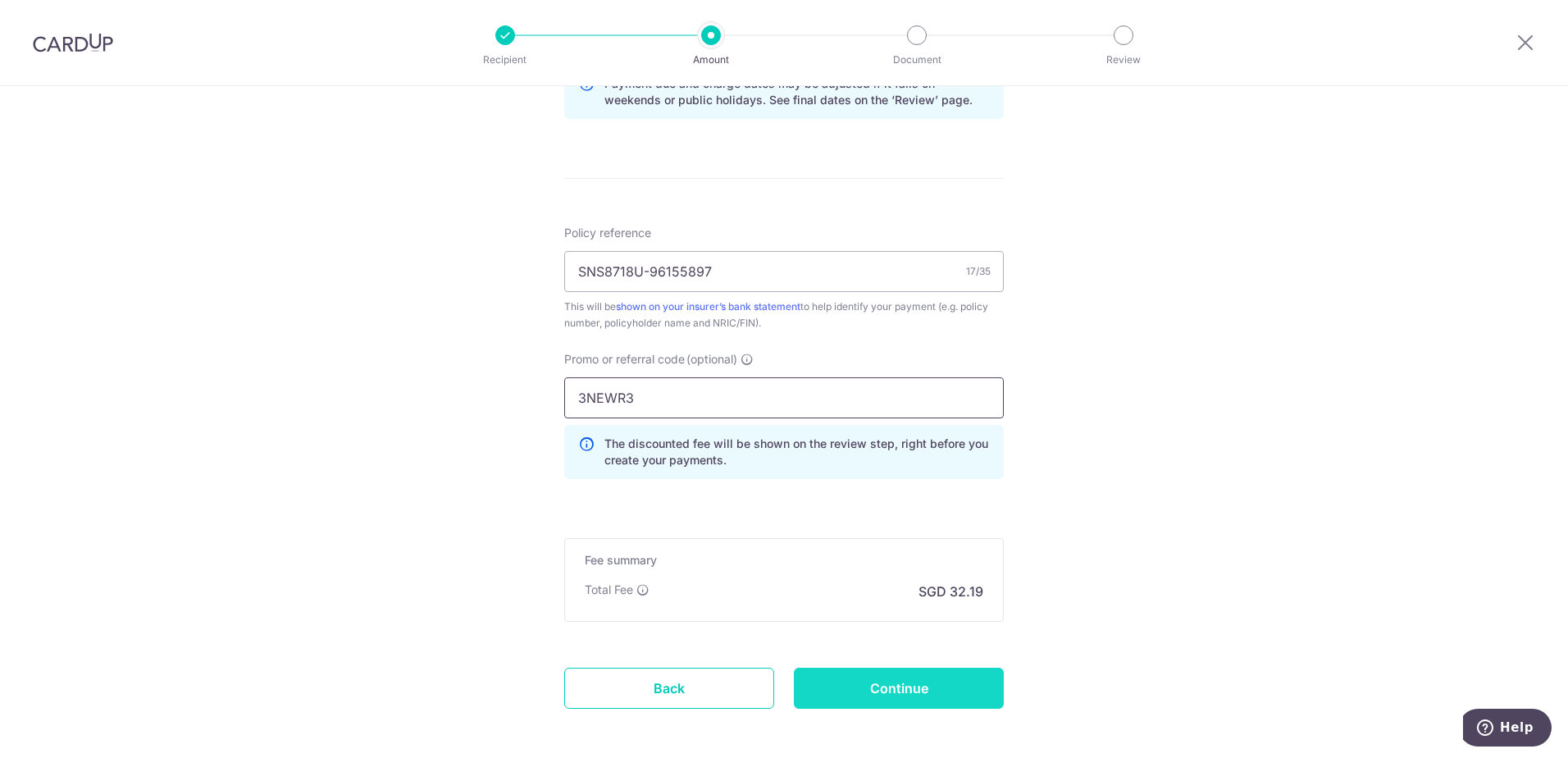
type input "3NEWR3"
click at [899, 685] on input "Continue" at bounding box center [898, 688] width 210 height 41
type input "Create Schedule"
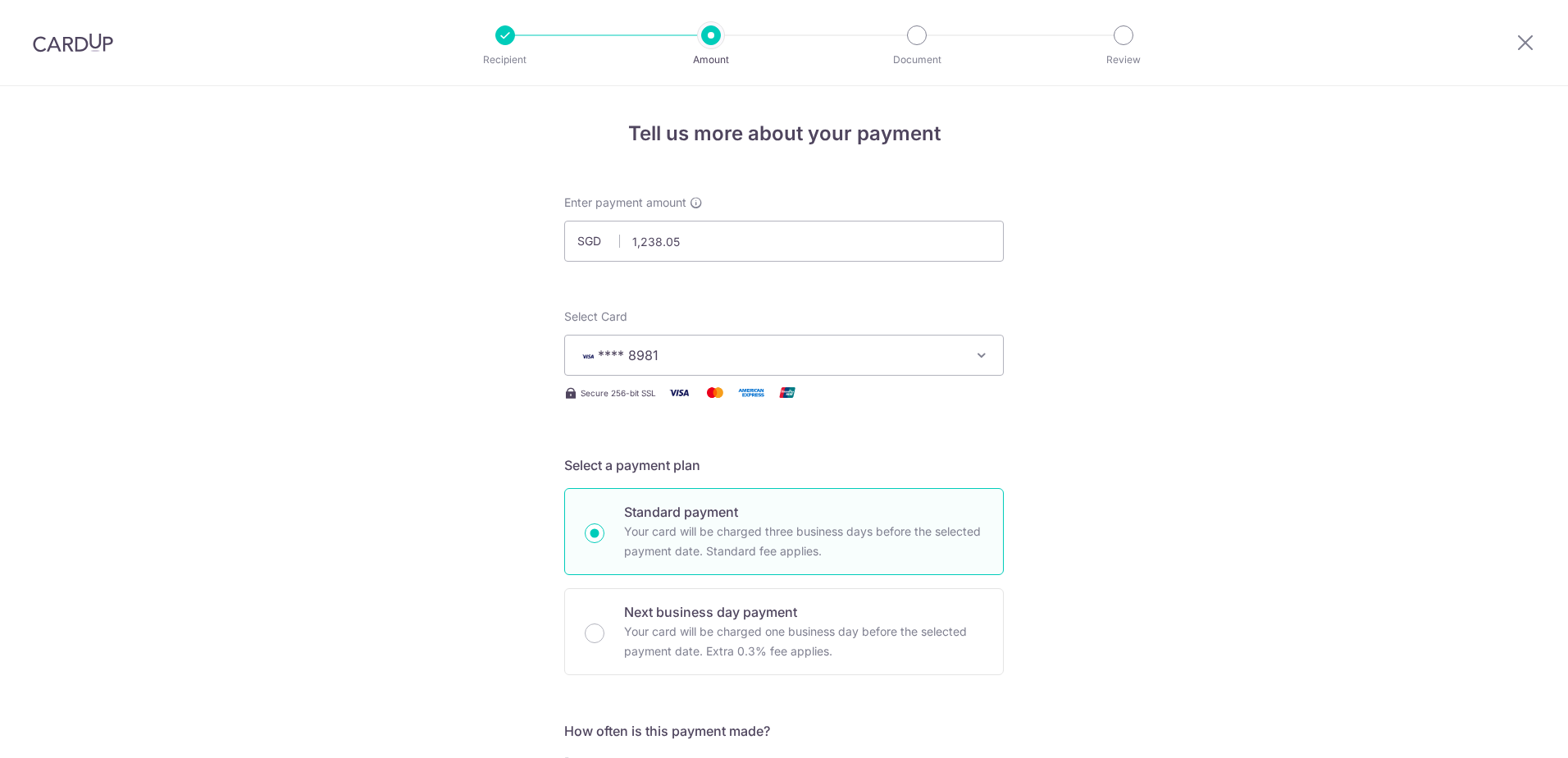
scroll to position [976, 0]
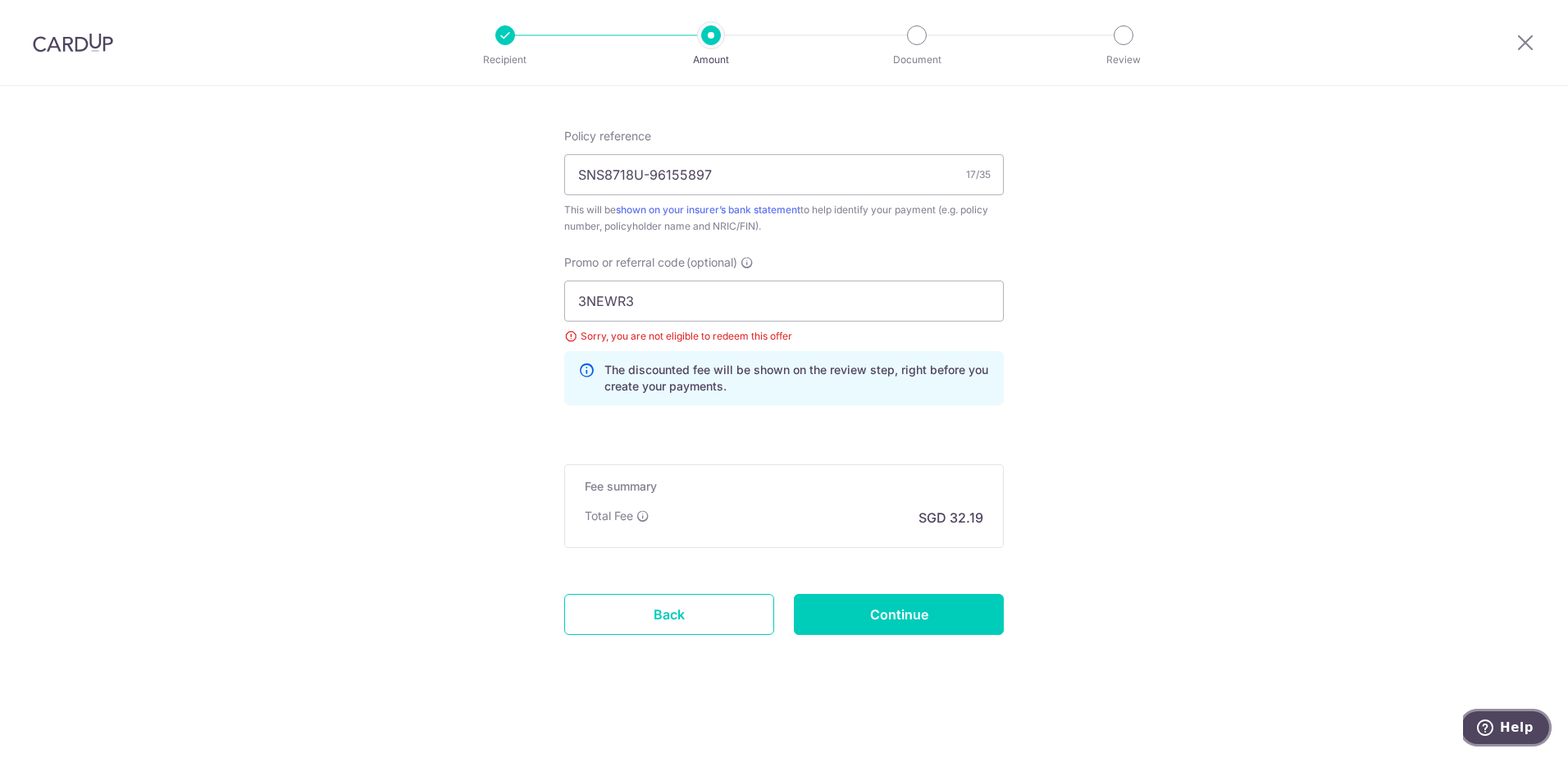
click at [1508, 730] on span "Help" at bounding box center [1516, 727] width 33 height 15
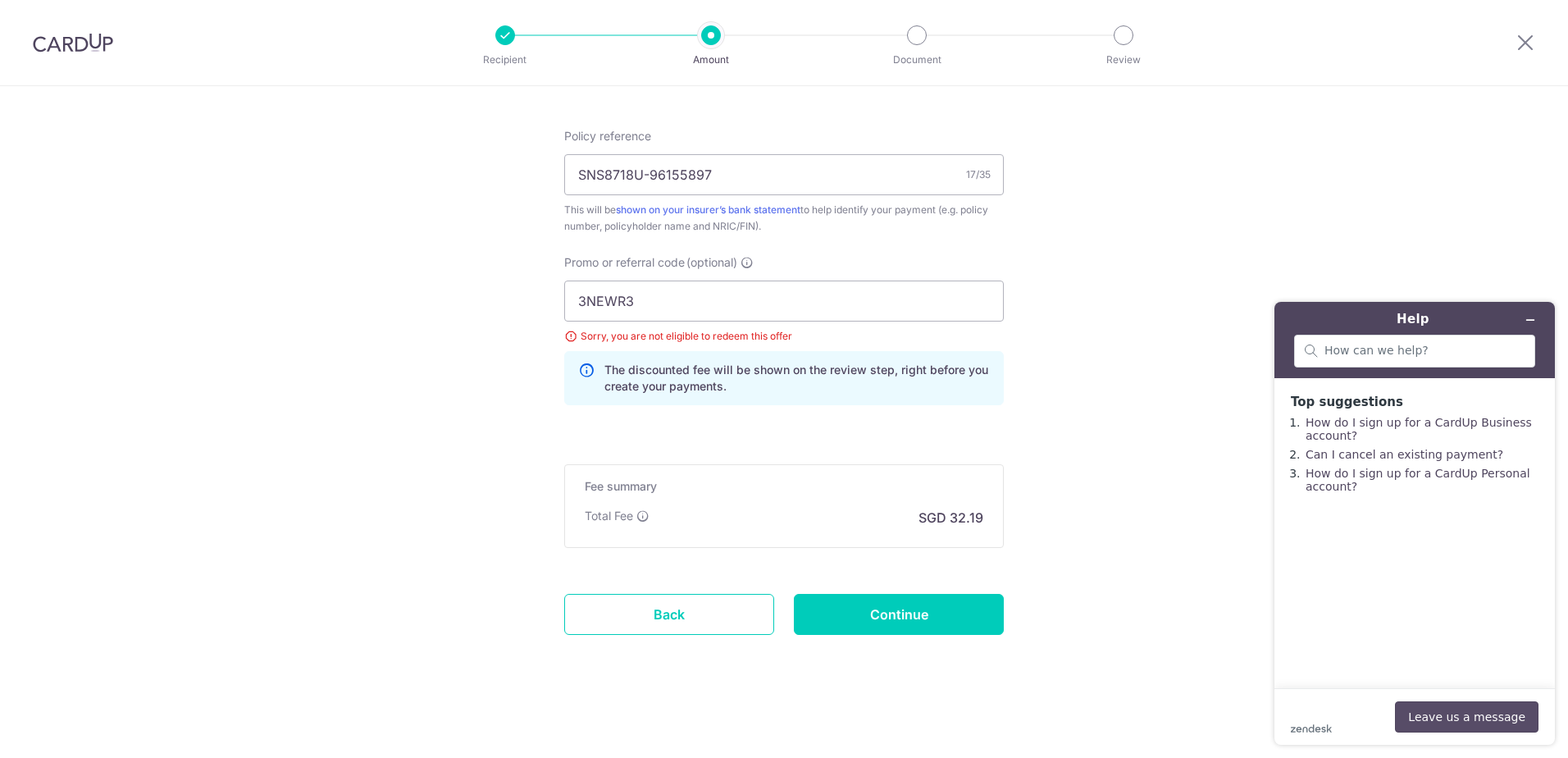
click at [1480, 723] on button "Leave us a message" at bounding box center [1467, 717] width 144 height 31
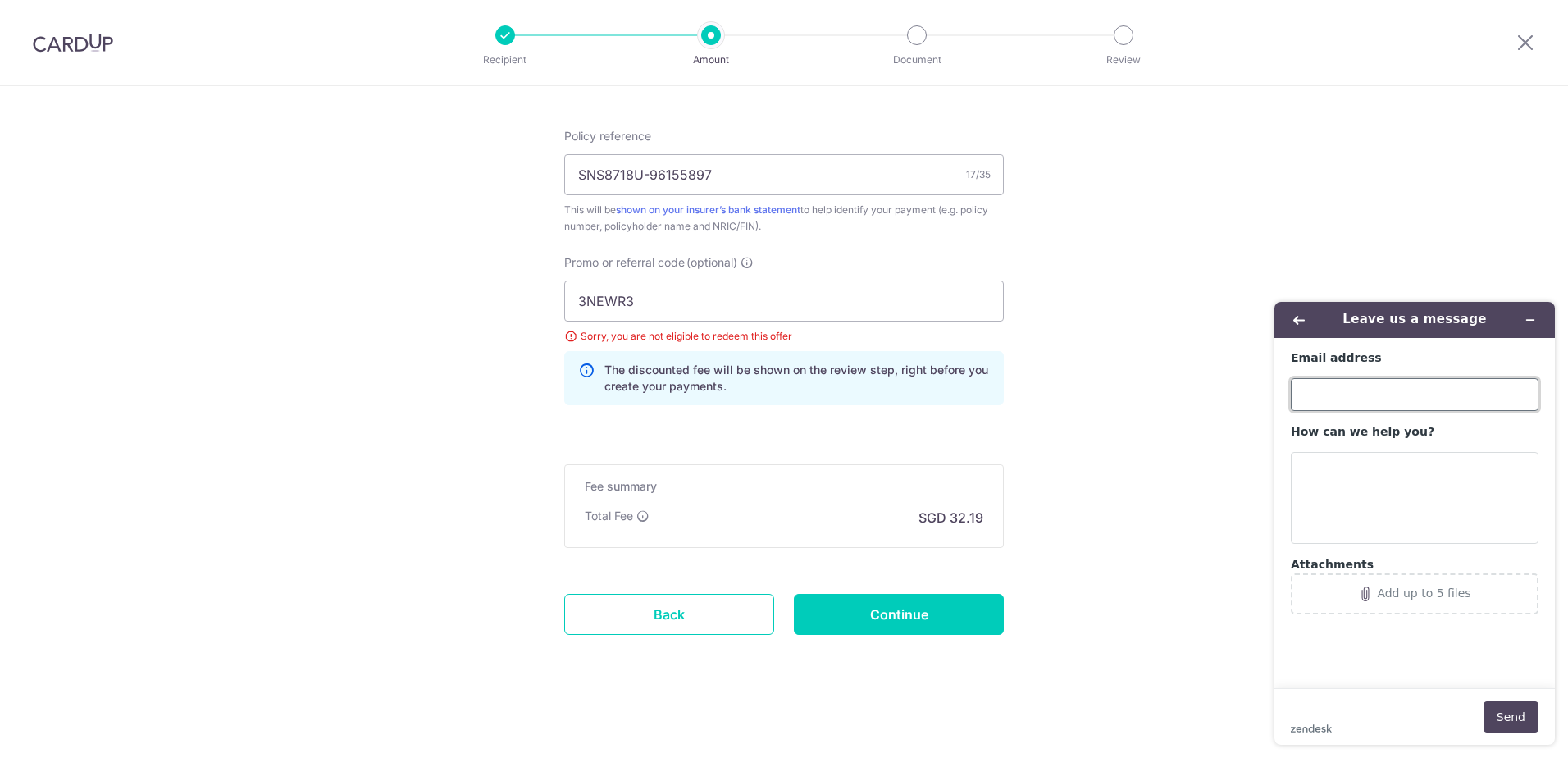
click at [1386, 397] on input "Email address" at bounding box center [1414, 394] width 247 height 33
type input "sayseng@gmail.com"
click at [1353, 457] on textarea "How can we help you?" at bounding box center [1414, 498] width 247 height 92
paste textarea "As you have successfully completed your 2025 income tax payment via CardUp"
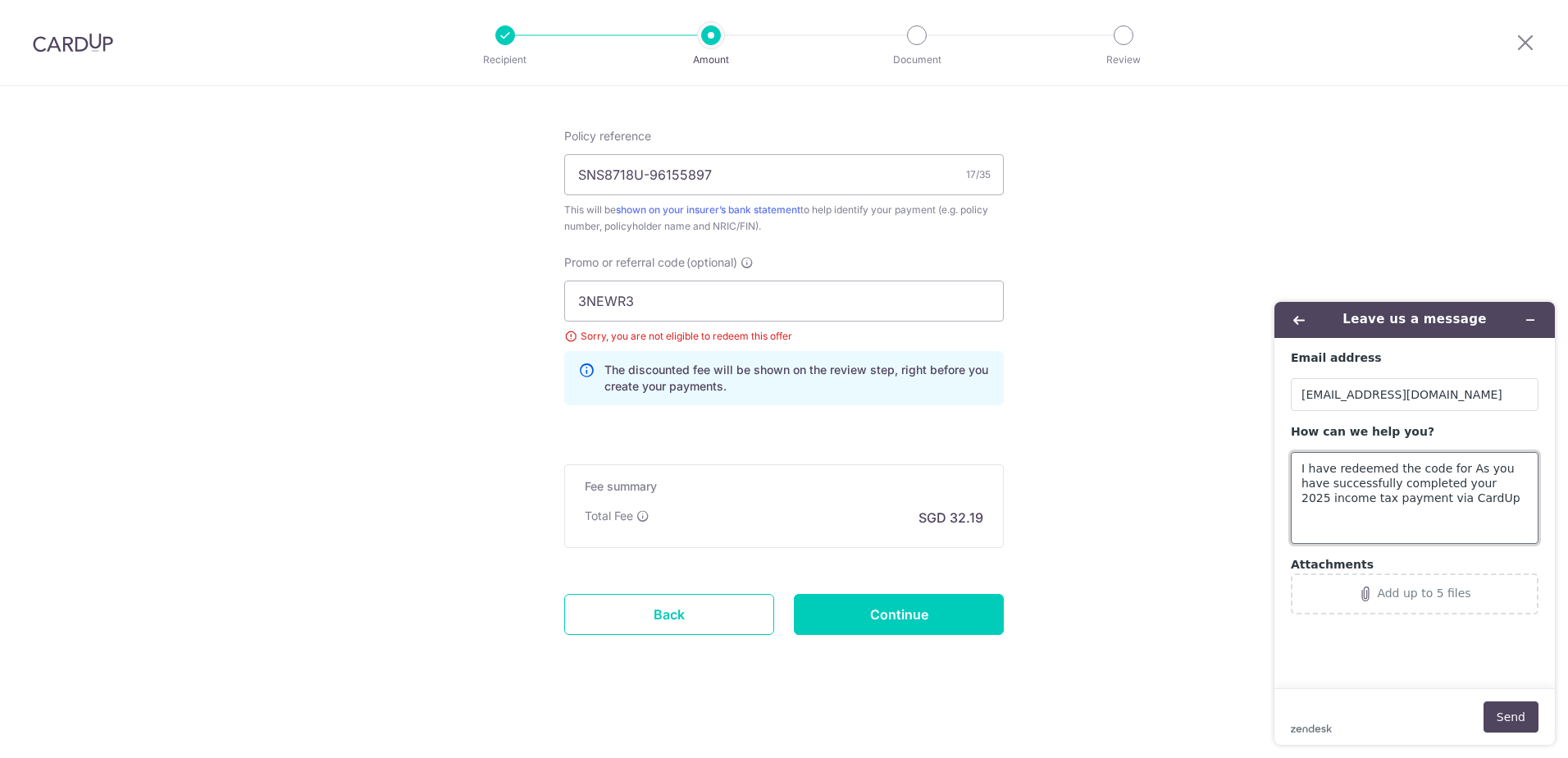
drag, startPoint x: 1464, startPoint y: 465, endPoint x: 1435, endPoint y: 467, distance: 29.1
click at [1435, 467] on textarea "I have redeemed the code for As you have successfully completed your 2025 incom…" at bounding box center [1414, 498] width 247 height 92
click at [1464, 464] on textarea "I have redeemed the code as you have successfully completed your 2025 income ta…" at bounding box center [1414, 498] width 247 height 92
click at [1452, 465] on textarea "I have redeemed the code as you have successfully completed your 2025 income ta…" at bounding box center [1414, 498] width 247 height 92
click at [1456, 466] on textarea "I have redeemed the code as you have successfully completed your 2025 income ta…" at bounding box center [1414, 498] width 247 height 92
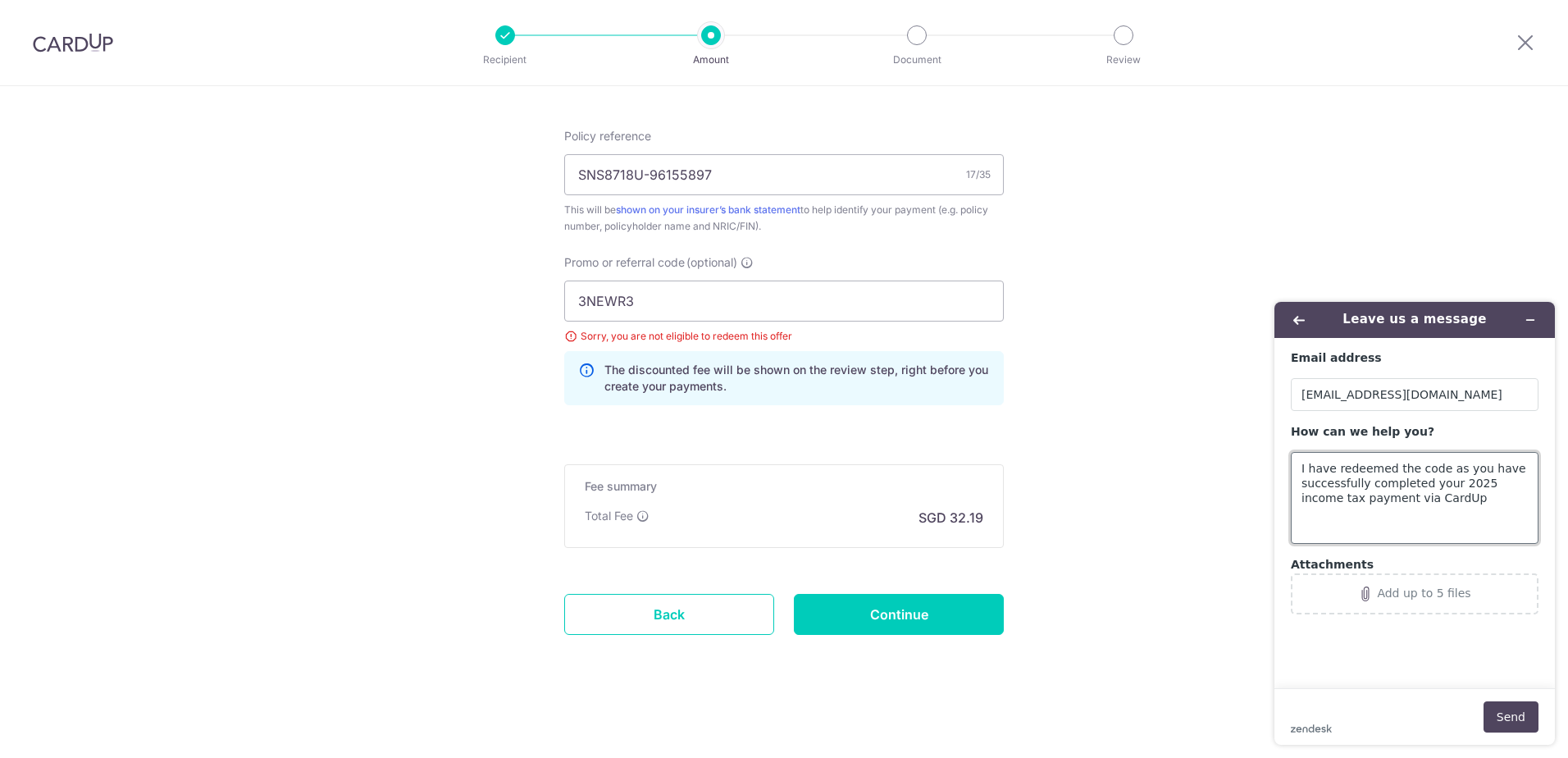
click at [1456, 466] on textarea "I have redeemed the code as you have successfully completed your 2025 income ta…" at bounding box center [1414, 498] width 247 height 92
click at [1464, 488] on textarea "I have redeemed the code as I have successfully completed your 2025 income tax …" at bounding box center [1414, 498] width 247 height 92
click at [1461, 490] on textarea "I have redeemed the code as I have successfully completed your 2025 income tax …" at bounding box center [1414, 498] width 247 height 92
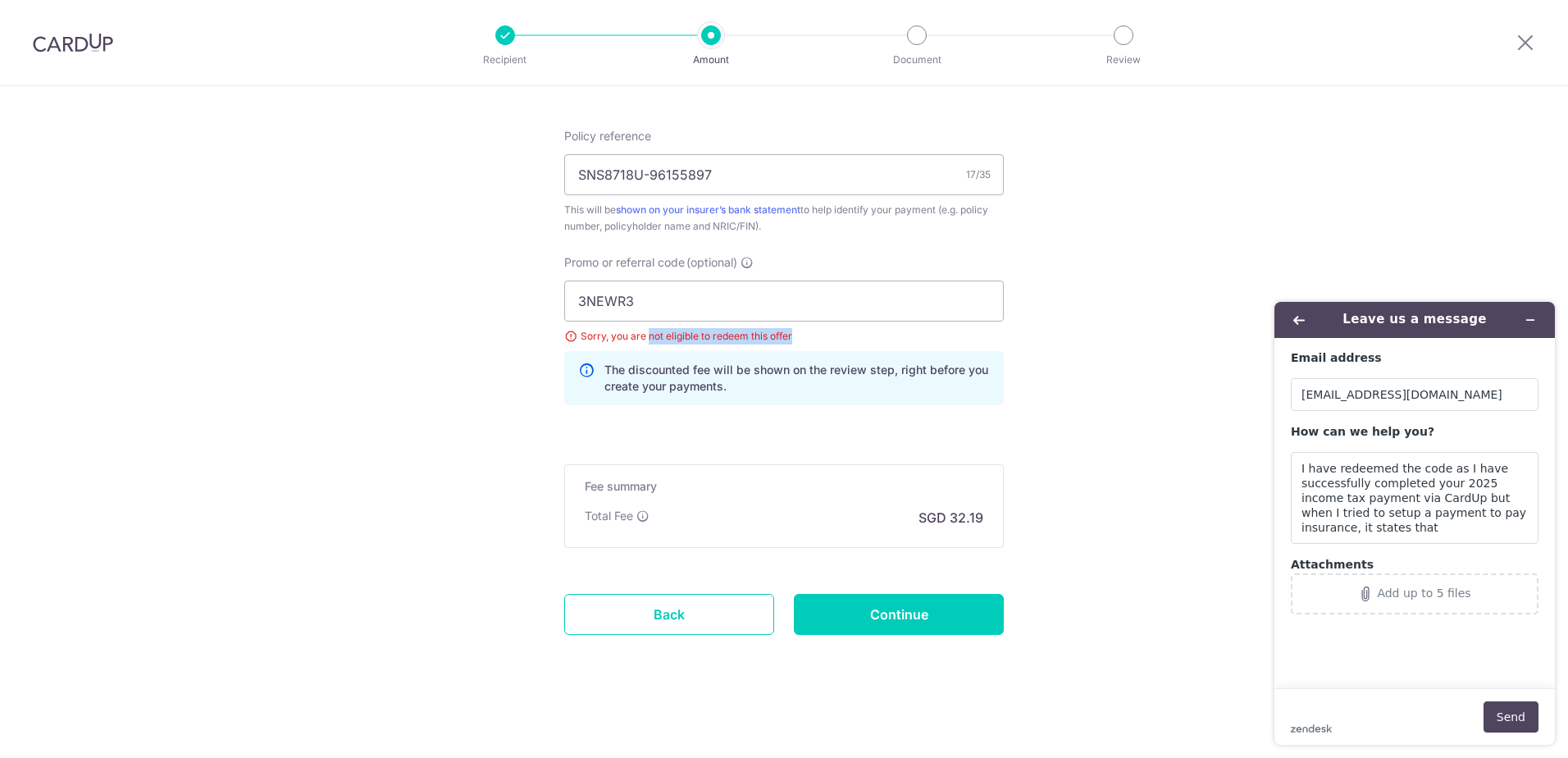
drag, startPoint x: 822, startPoint y: 331, endPoint x: 647, endPoint y: 332, distance: 175.0
click at [647, 332] on div "Sorry, you are not eligible to redeem this offer" at bounding box center [784, 336] width 439 height 16
copy div "not eligible to redeem this offer"
click at [1344, 534] on textarea "I have redeemed the code as I have successfully completed your 2025 income tax …" at bounding box center [1414, 498] width 247 height 92
paste textarea "not eligible to redeem this offer"
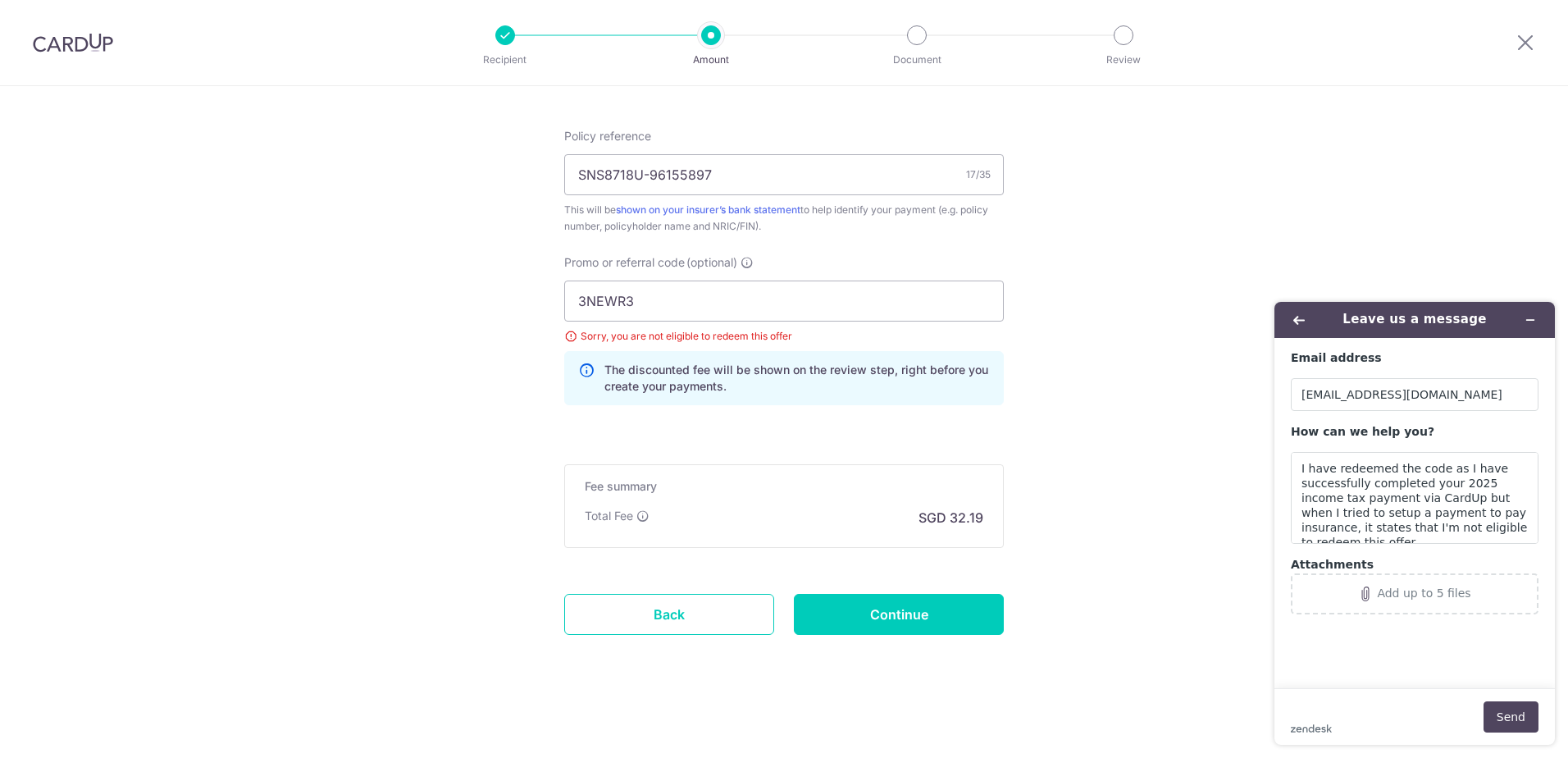
click at [1514, 533] on textarea "I have redeemed the code as I have successfully completed your 2025 income tax …" at bounding box center [1414, 498] width 247 height 92
drag, startPoint x: 799, startPoint y: 333, endPoint x: 575, endPoint y: 334, distance: 224.0
click at [575, 334] on div "Sorry, you are not eligible to redeem this offer" at bounding box center [784, 336] width 439 height 16
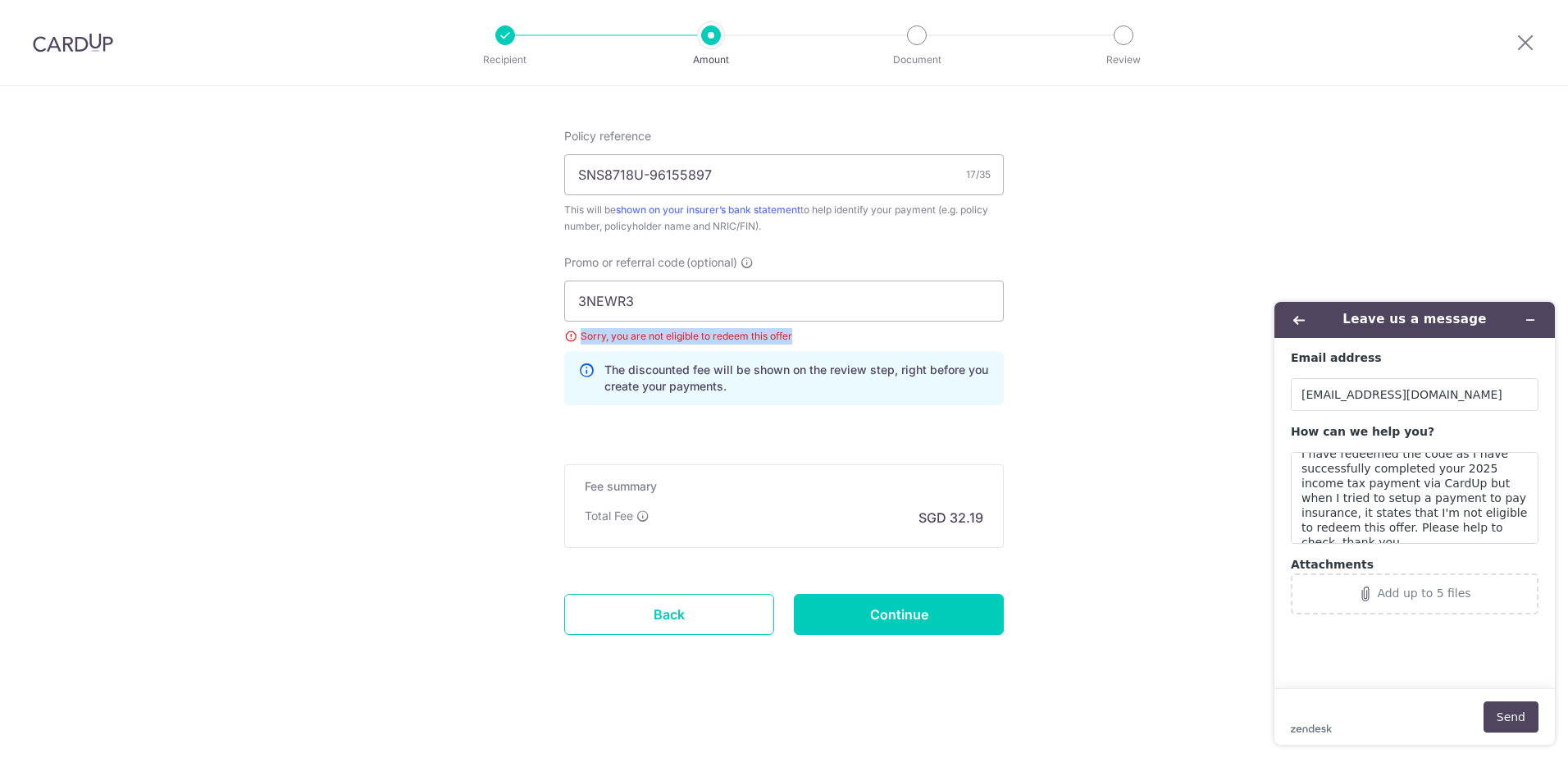
copy div "Sorry, you are not eligible to redeem this offer"
click at [1376, 513] on textarea "I have redeemed the code as I have successfully completed your 2025 income tax …" at bounding box center [1414, 498] width 247 height 92
drag, startPoint x: 1333, startPoint y: 513, endPoint x: 1324, endPoint y: 527, distance: 16.6
click at [1324, 527] on textarea "I have redeemed the code as I have successfully completed your 2025 income tax …" at bounding box center [1414, 498] width 247 height 92
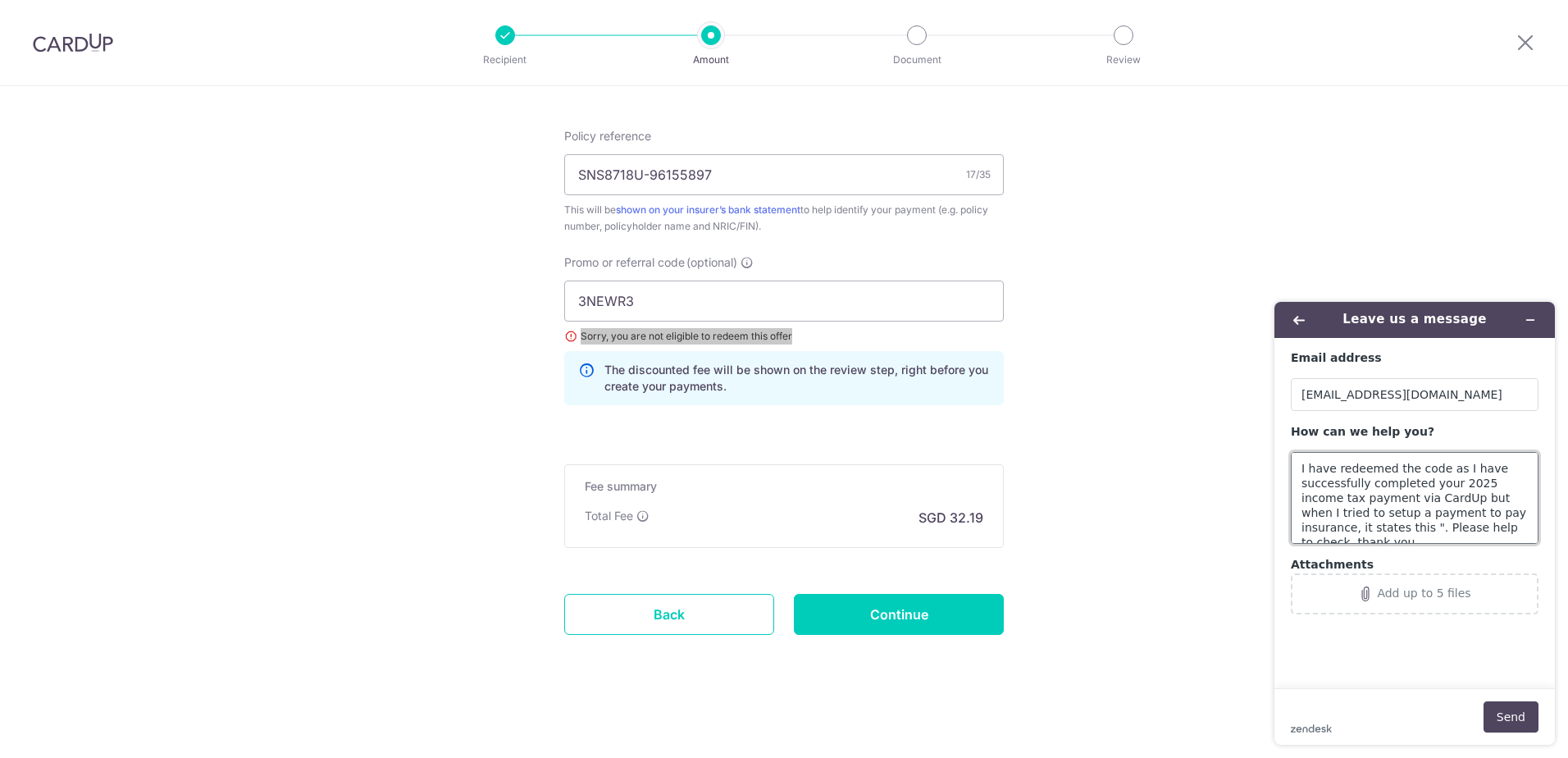
paste textarea "Sorry, you are not eligible to redeem this offer"
click at [1491, 527] on textarea "I have redeemed the code as I have successfully completed your 2025 income tax …" at bounding box center [1414, 498] width 247 height 92
type textarea "I have redeemed the code as I have successfully completed your 2025 income tax …"
click at [1517, 712] on button "Send" at bounding box center [1511, 717] width 55 height 31
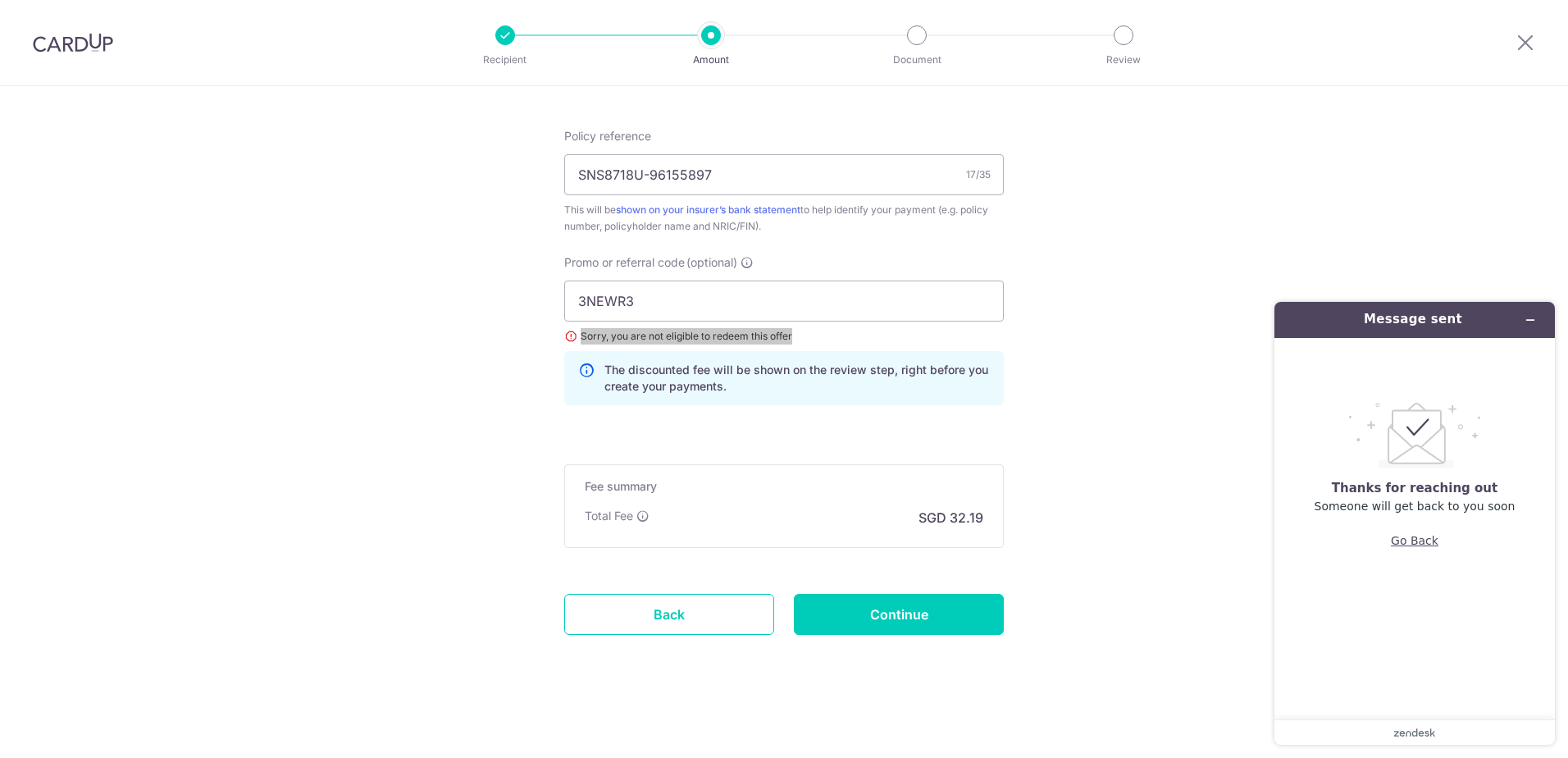
click at [1422, 544] on button "Go Back" at bounding box center [1415, 540] width 48 height 31
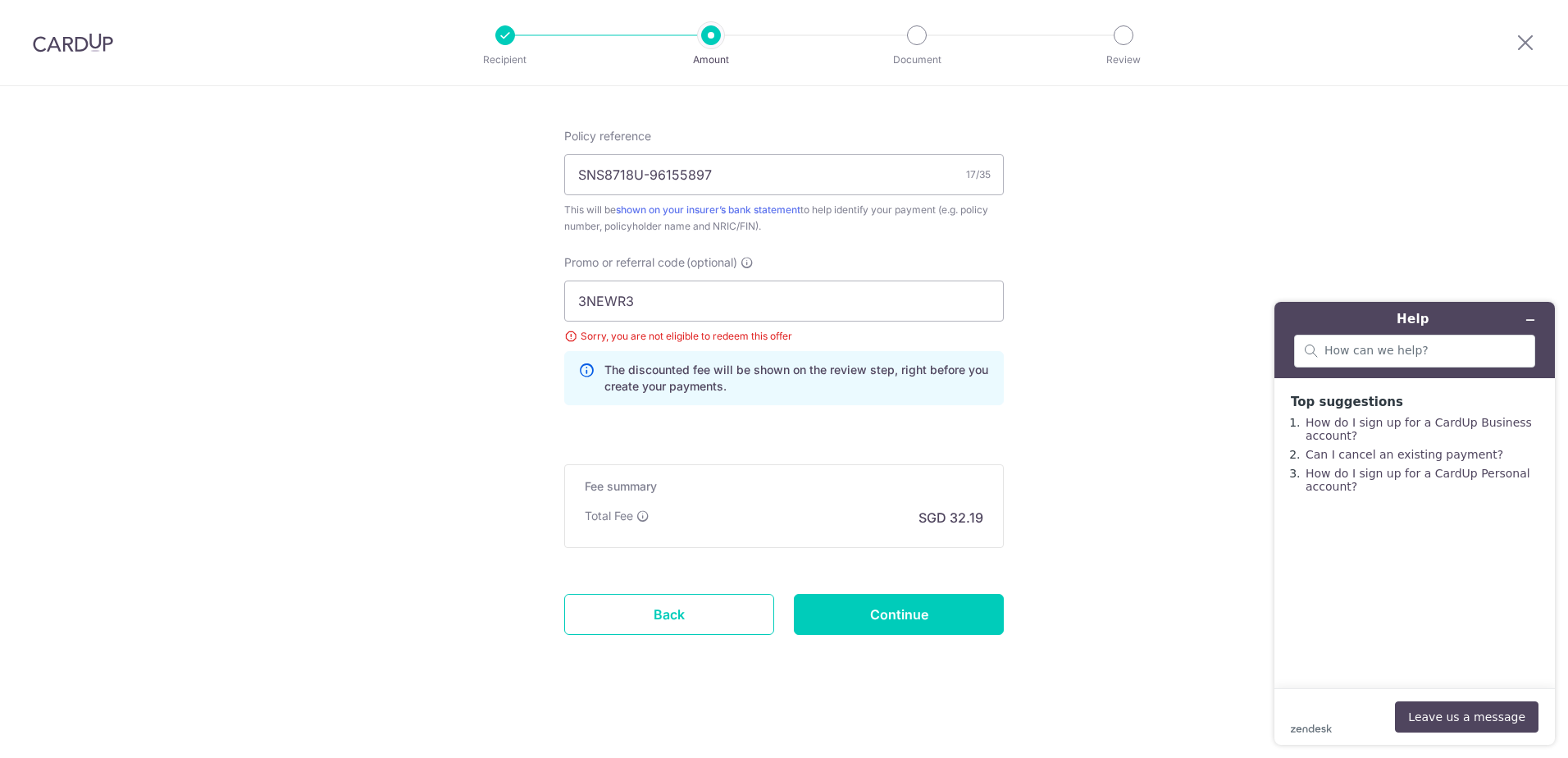
click at [1533, 314] on icon "Minimize widget" at bounding box center [1529, 319] width 11 height 11
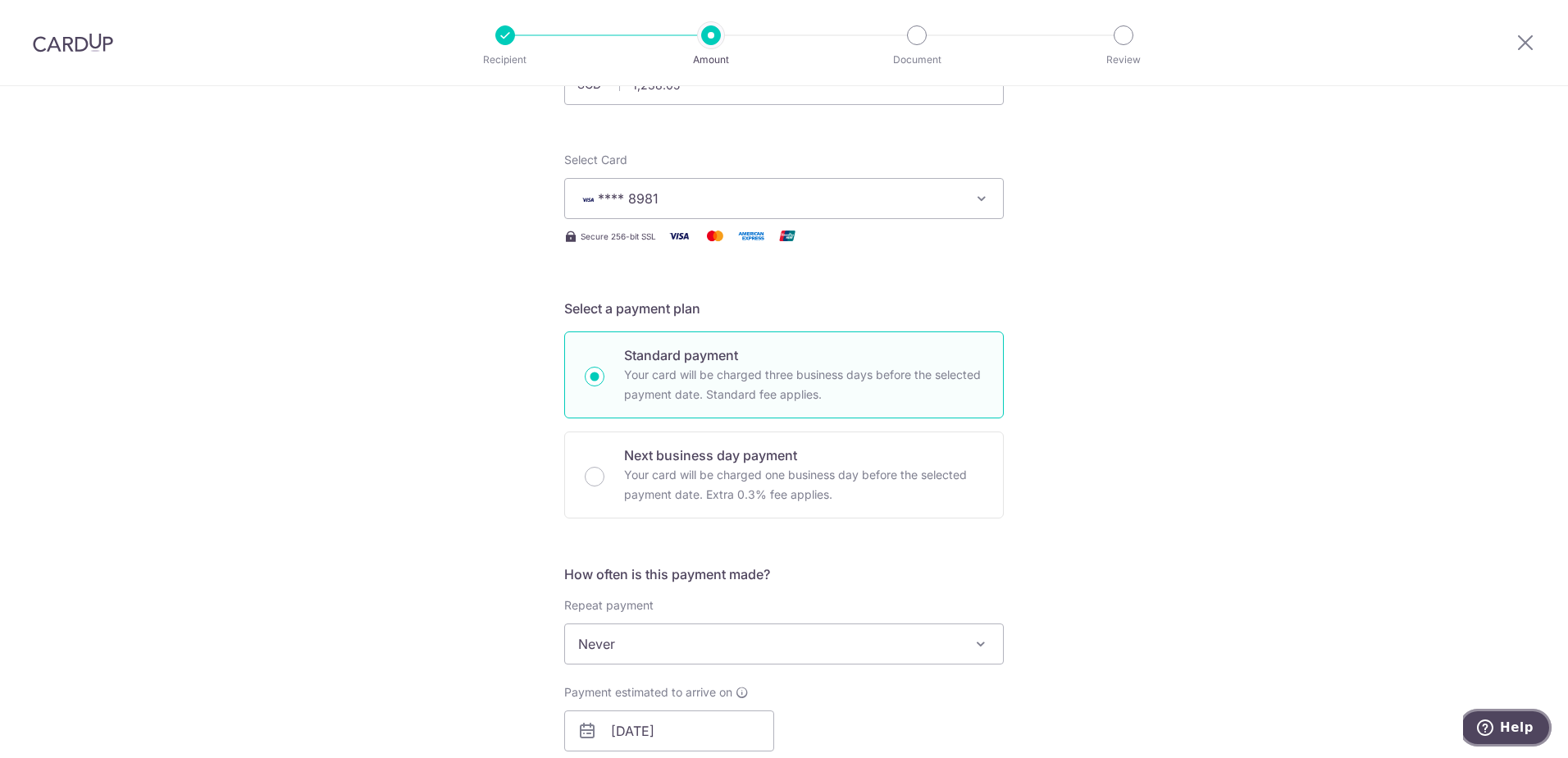
scroll to position [156, 0]
click at [909, 199] on span "**** 8981" at bounding box center [769, 199] width 382 height 20
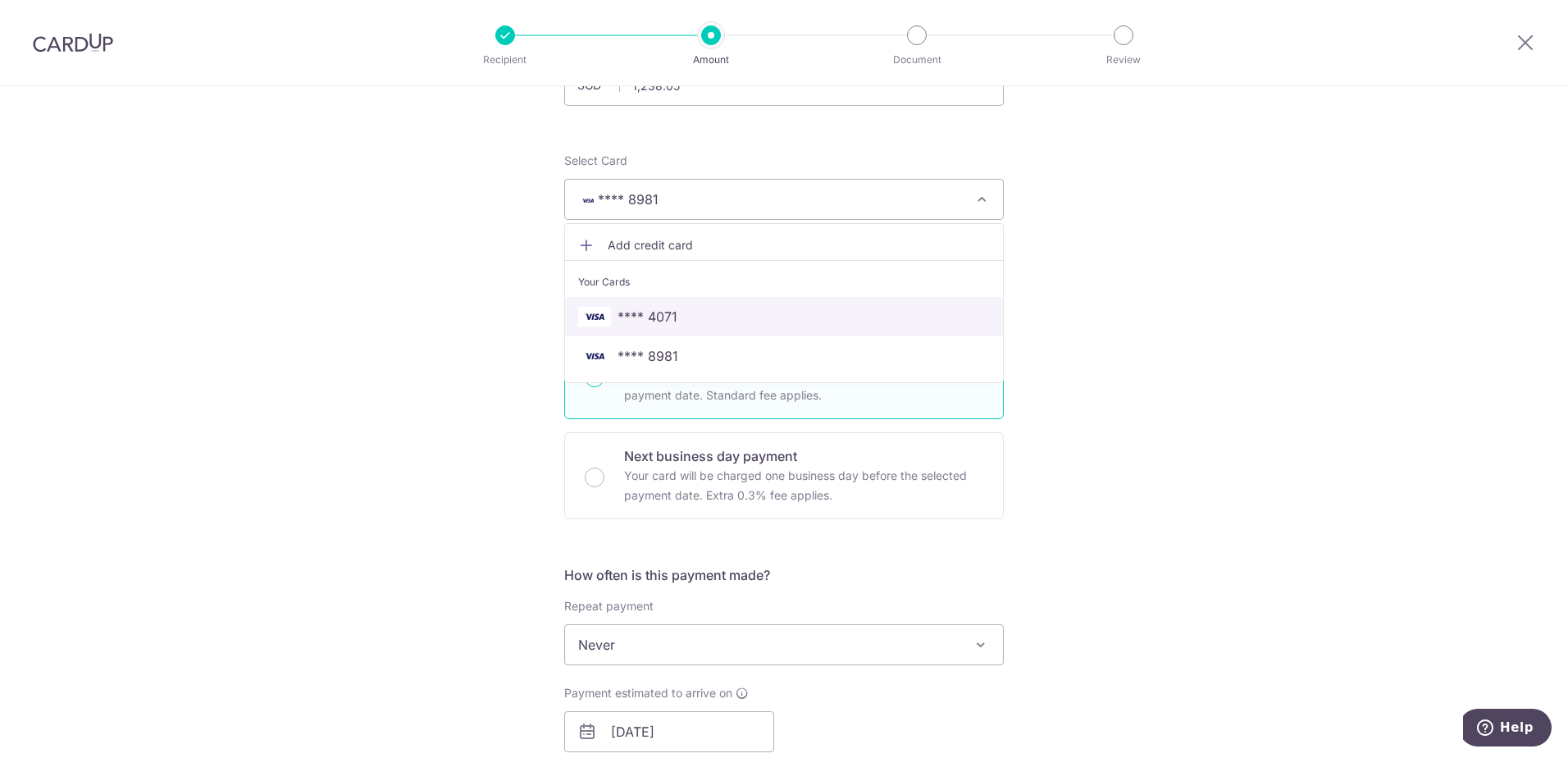
click at [762, 310] on span "**** 4071" at bounding box center [784, 316] width 412 height 20
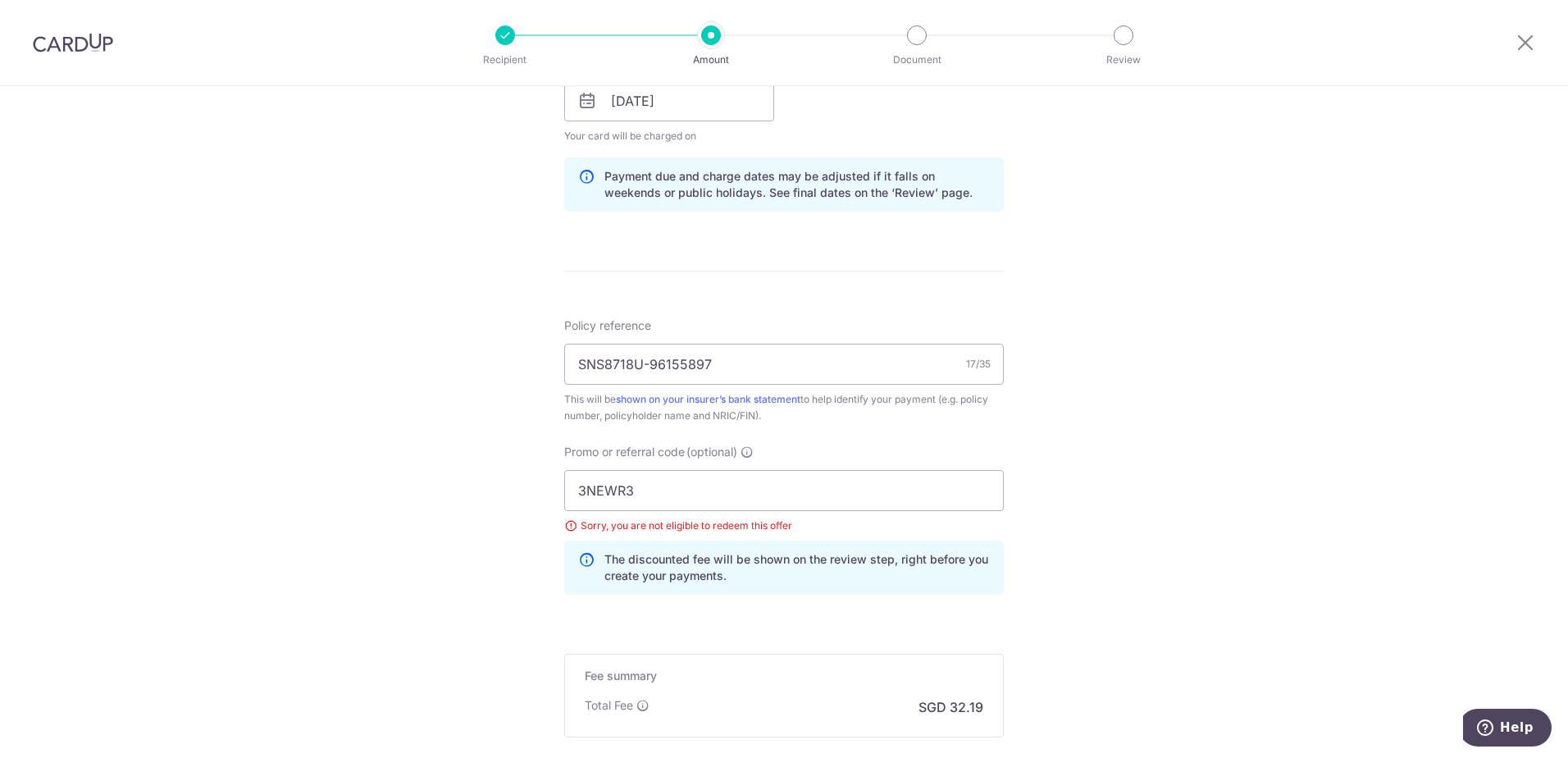
scroll to position [894, 0]
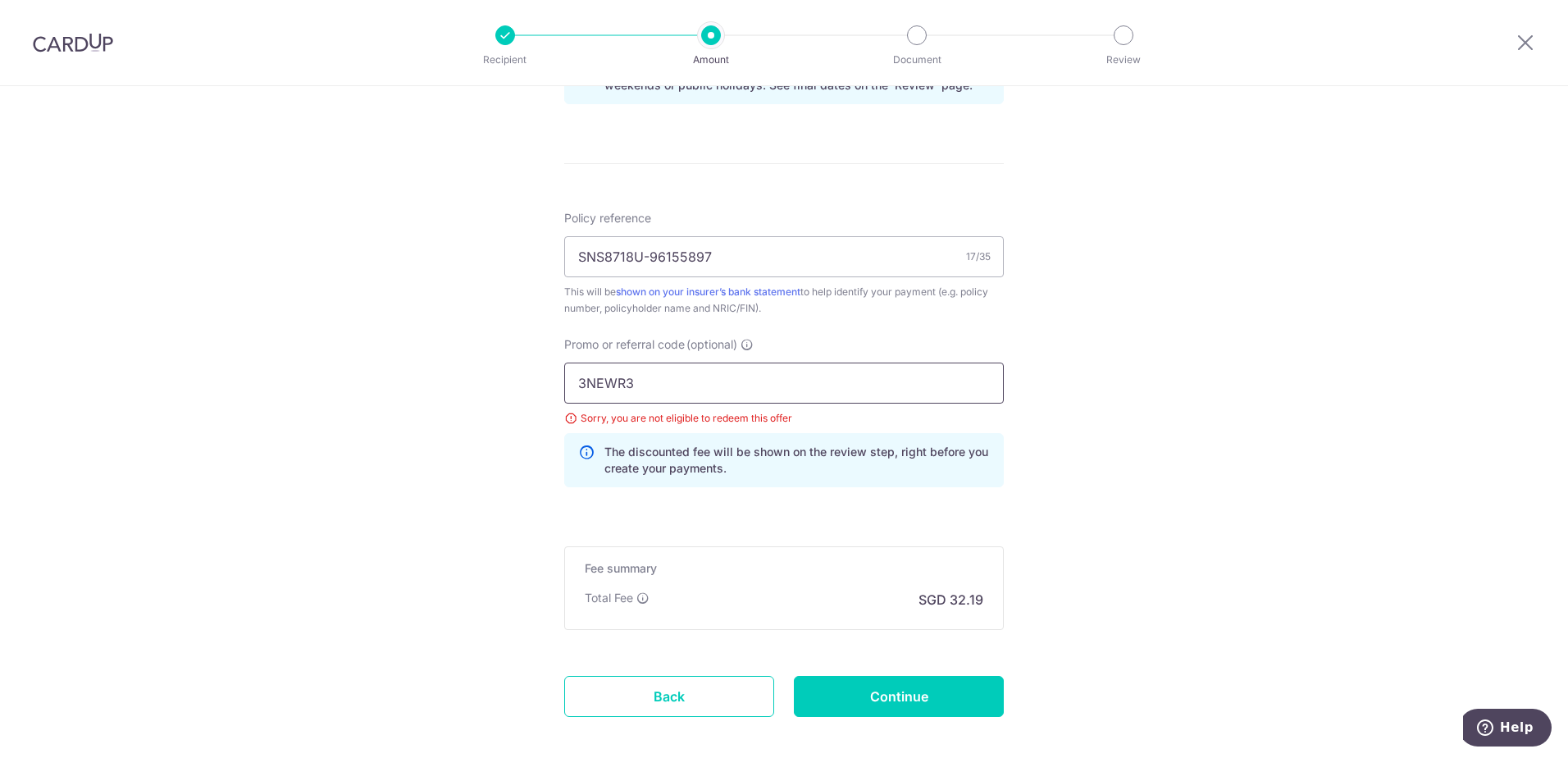
click at [749, 389] on input "3NEWR3" at bounding box center [784, 383] width 439 height 41
click at [902, 696] on input "Continue" at bounding box center [898, 696] width 210 height 41
type input "Update Schedule"
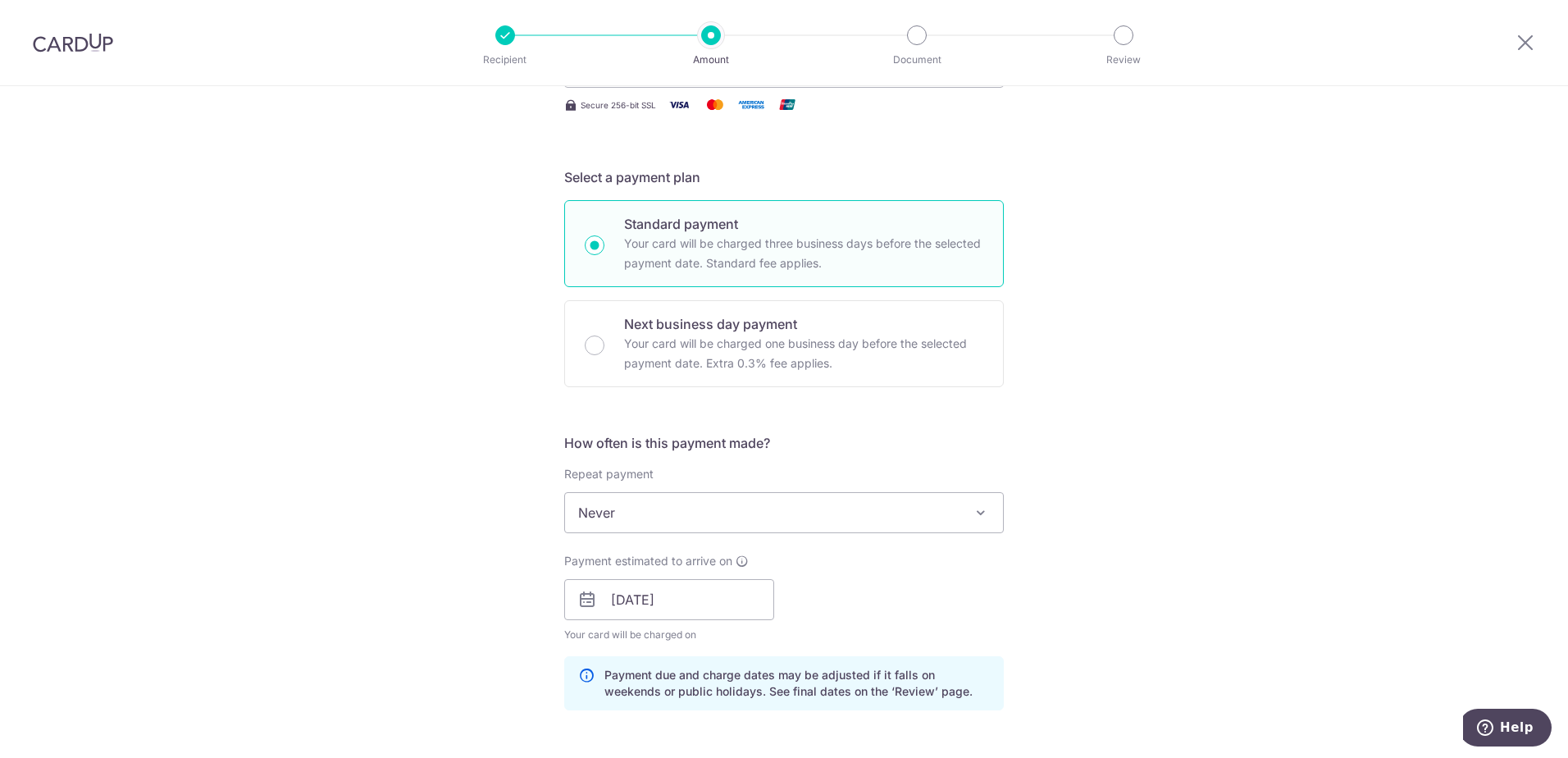
scroll to position [164, 0]
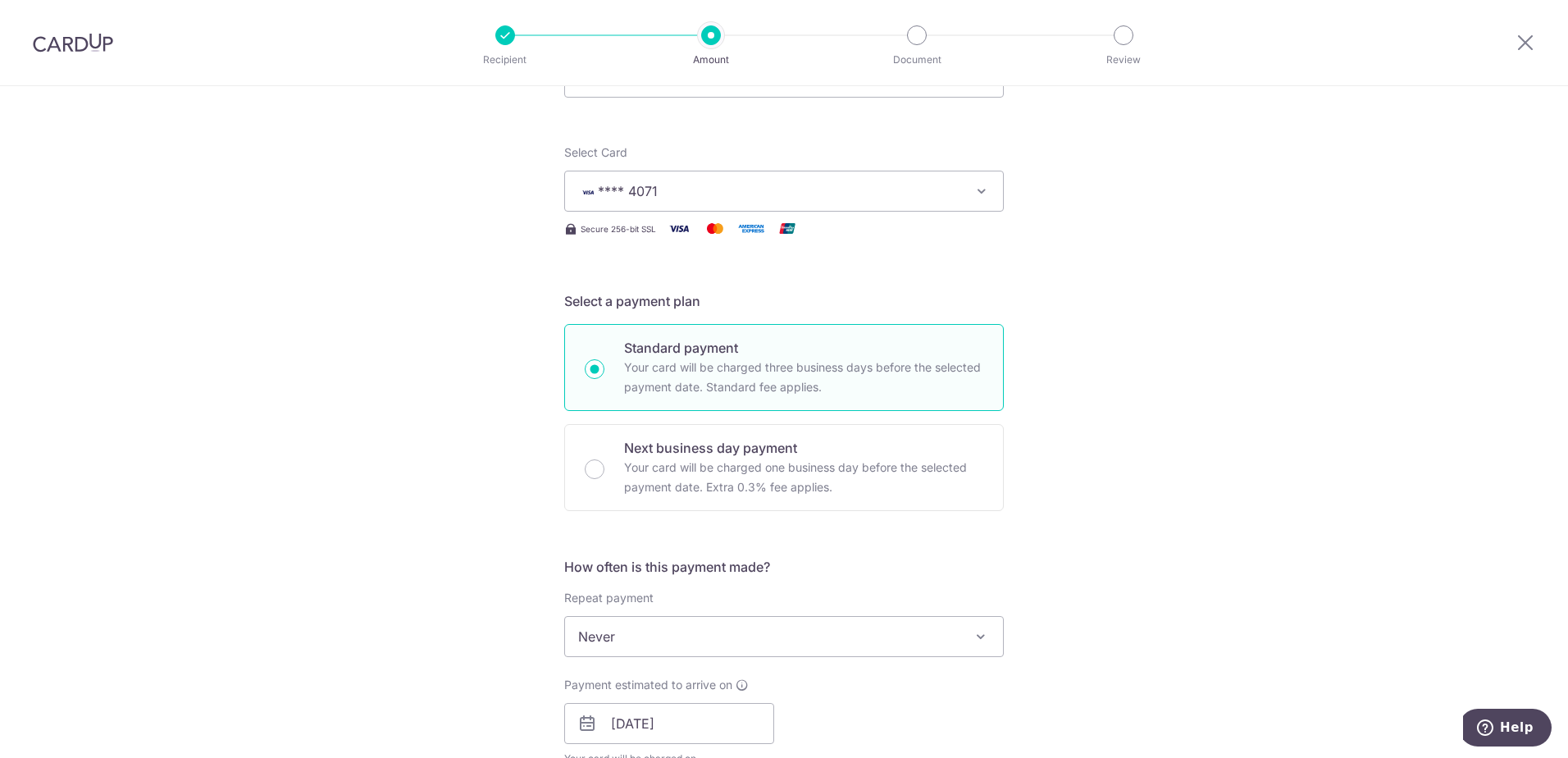
click at [725, 190] on span "**** 4071" at bounding box center [769, 191] width 382 height 20
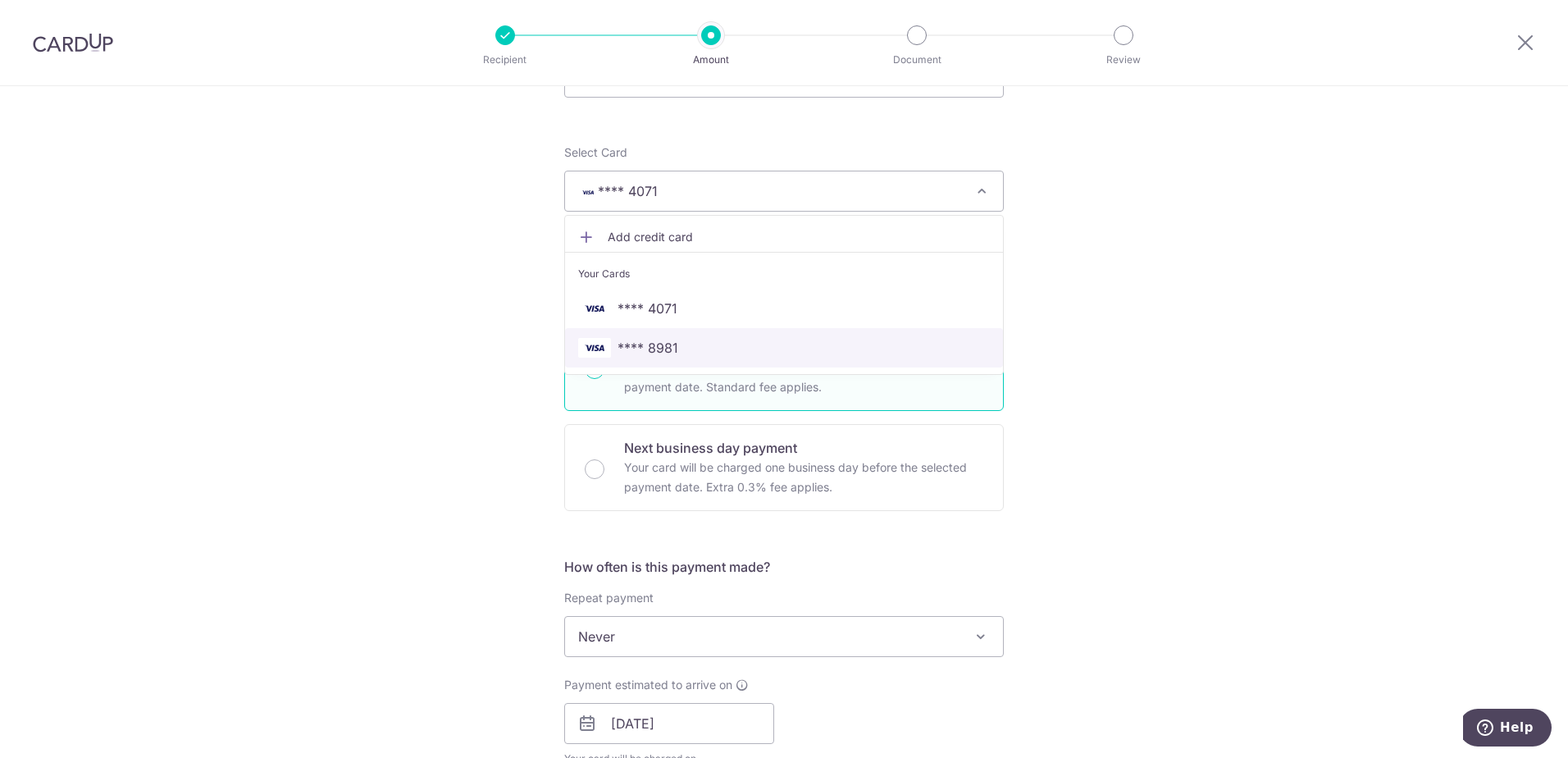
click at [717, 337] on link "**** 8981" at bounding box center [784, 348] width 438 height 39
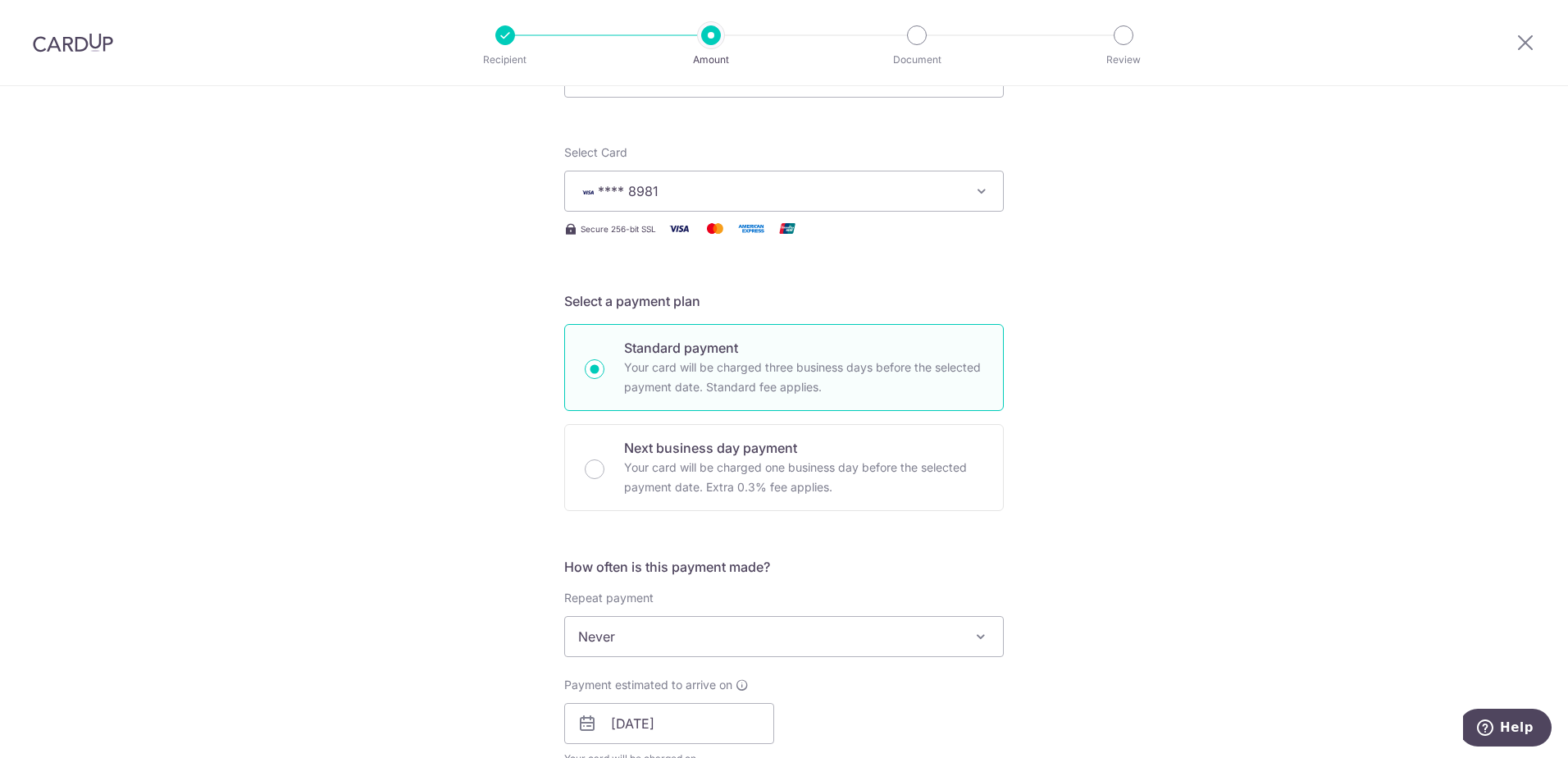
click at [1081, 308] on div "Tell us more about your payment Enter payment amount SGD 1,238.05 1238.05 Selec…" at bounding box center [784, 746] width 1568 height 1648
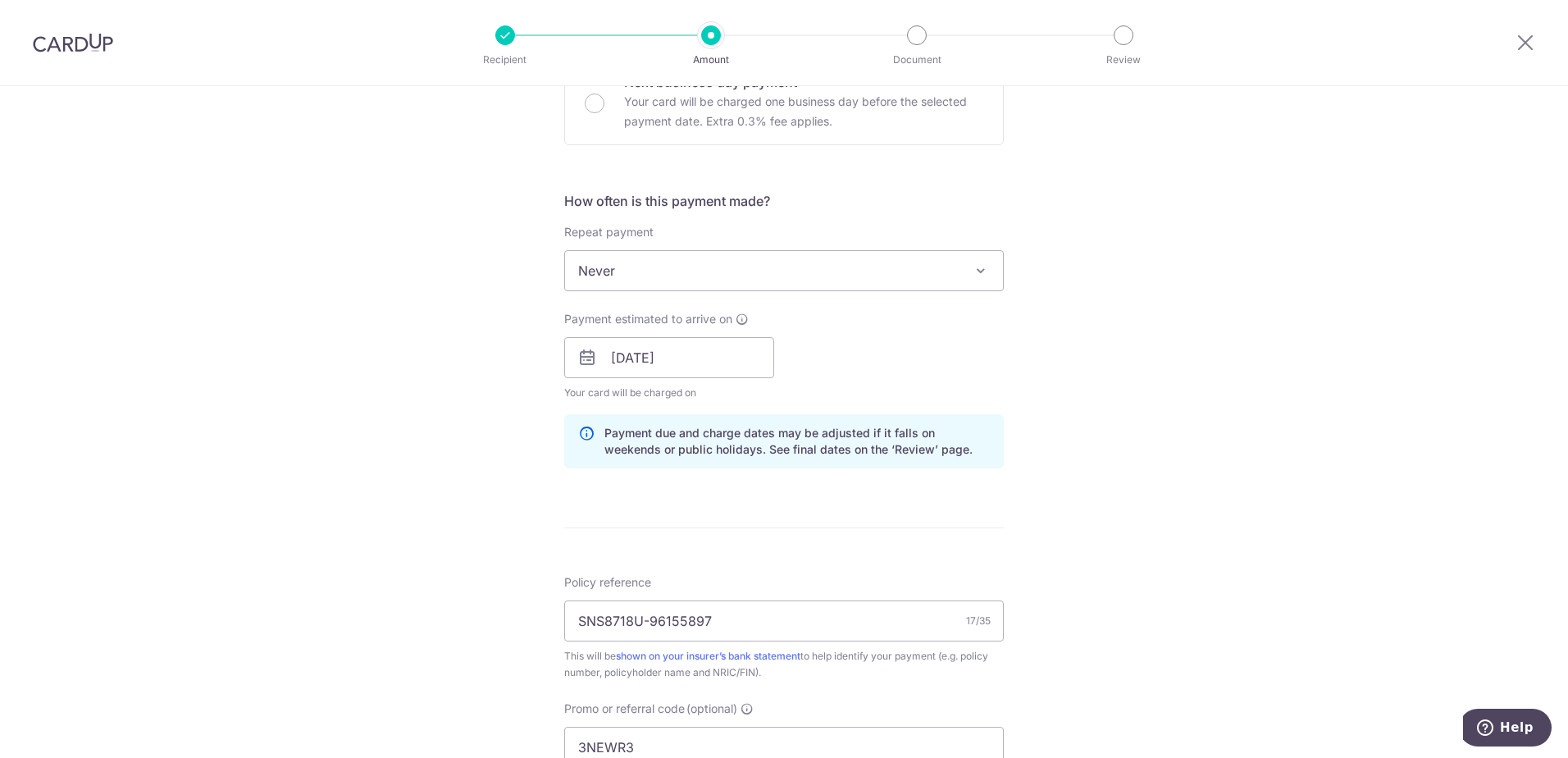
scroll to position [656, 0]
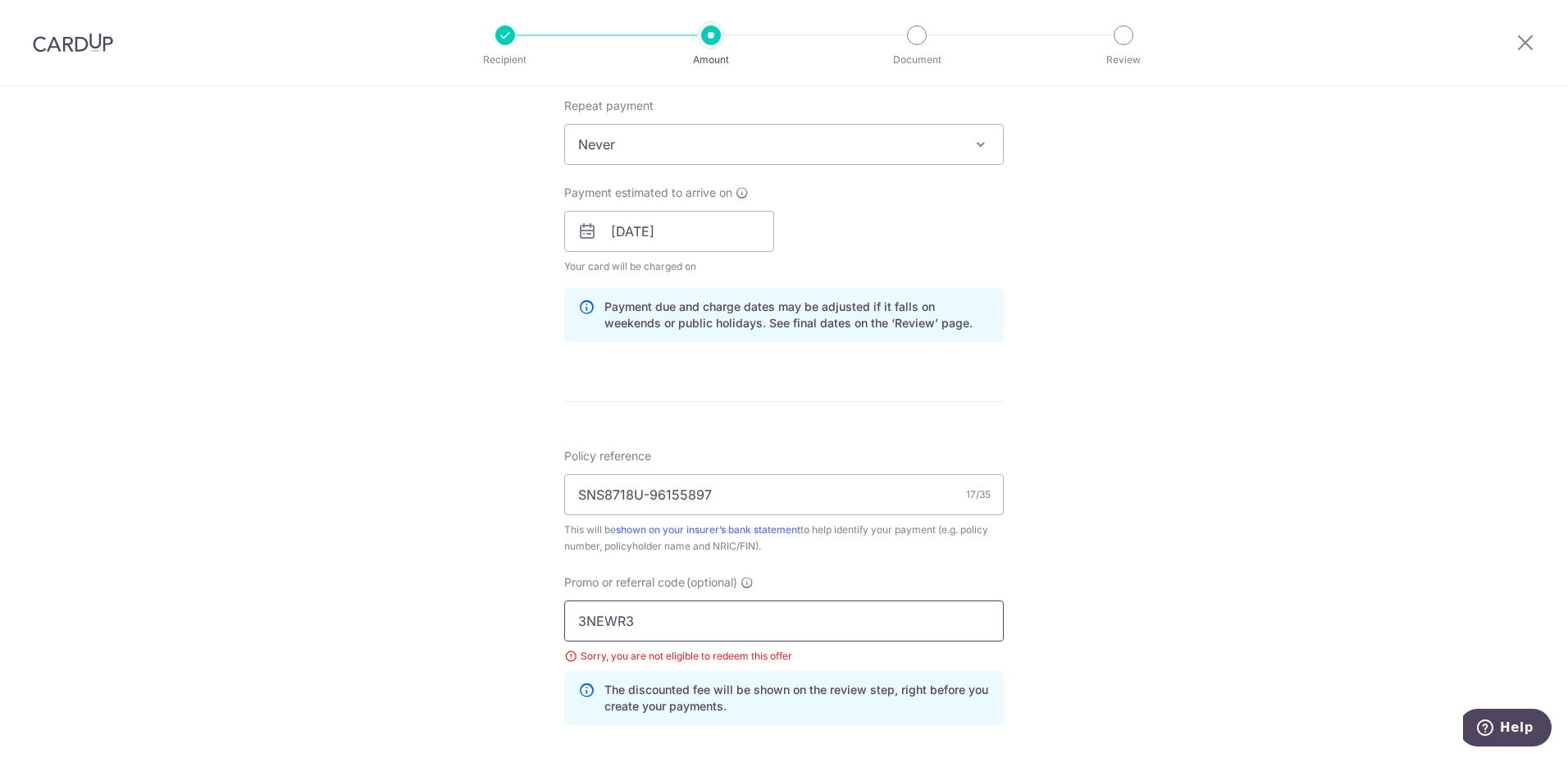
drag, startPoint x: 668, startPoint y: 620, endPoint x: 556, endPoint y: 618, distance: 112.0
click at [508, 619] on div "Tell us more about your payment Enter payment amount SGD 1,238.05 1238.05 Selec…" at bounding box center [784, 254] width 1568 height 1648
paste input "HOME25R"
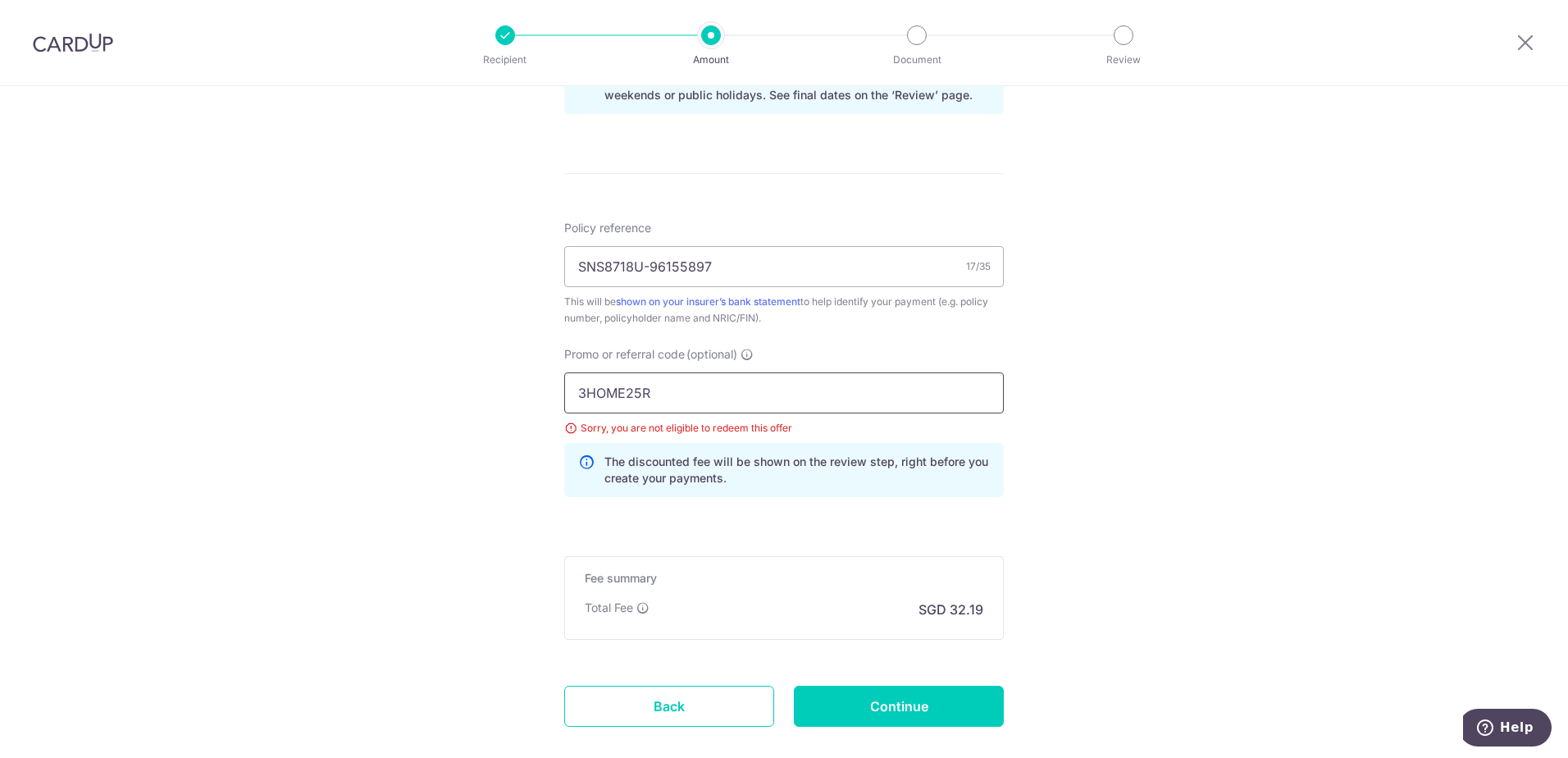
scroll to position [976, 0]
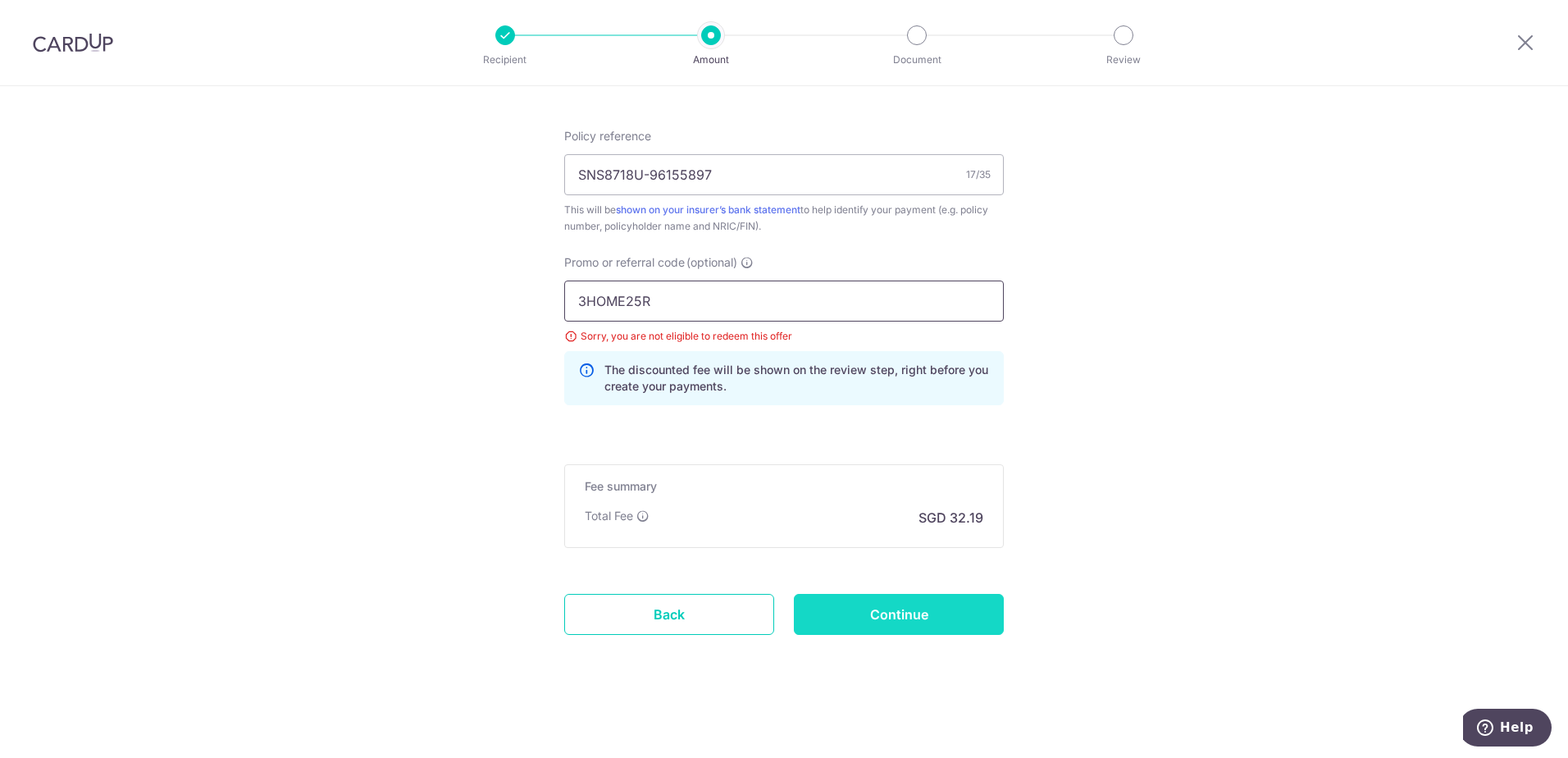
type input "3HOME25R"
click at [868, 612] on input "Continue" at bounding box center [898, 614] width 210 height 41
type input "Update Schedule"
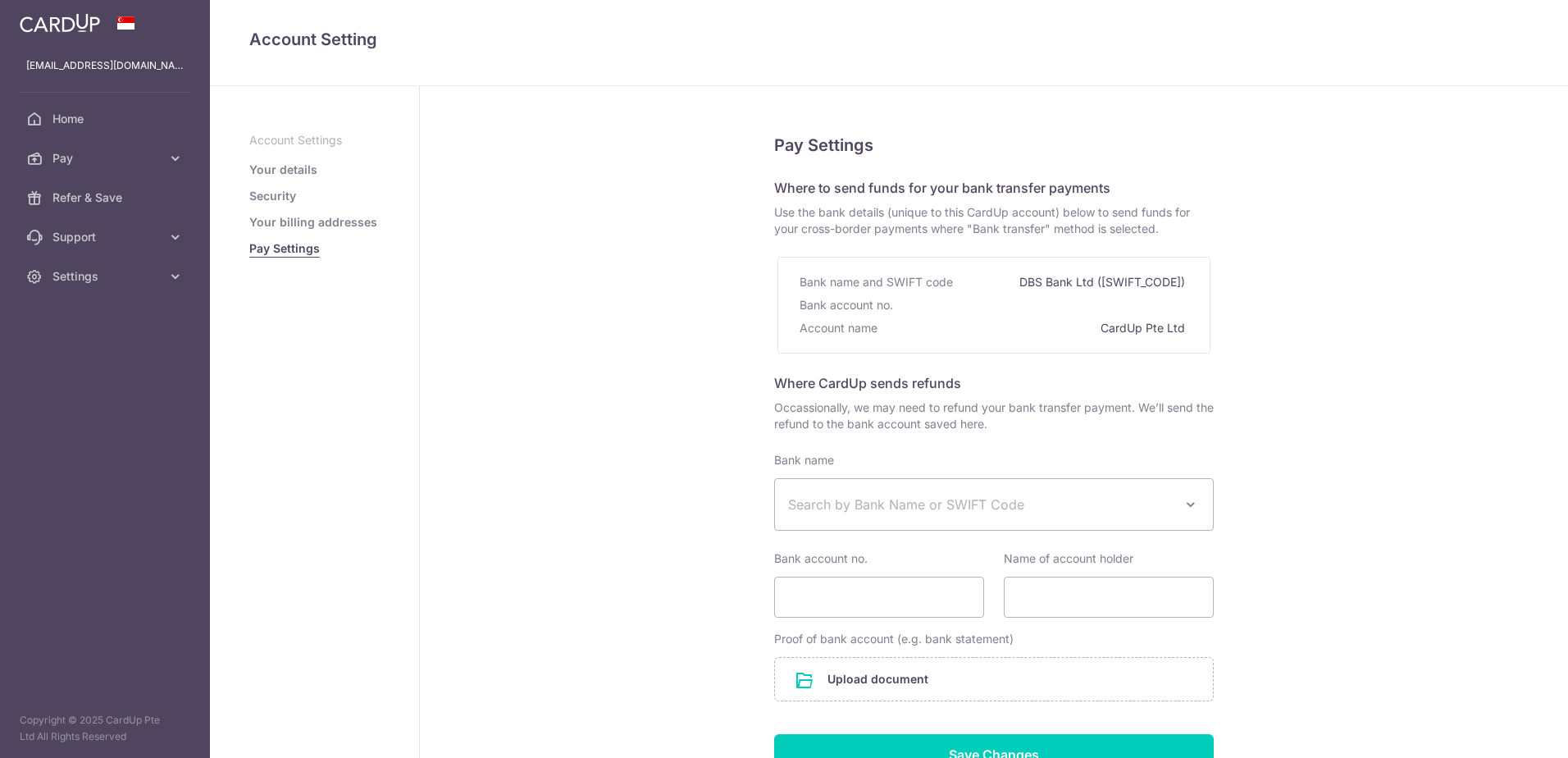
select select
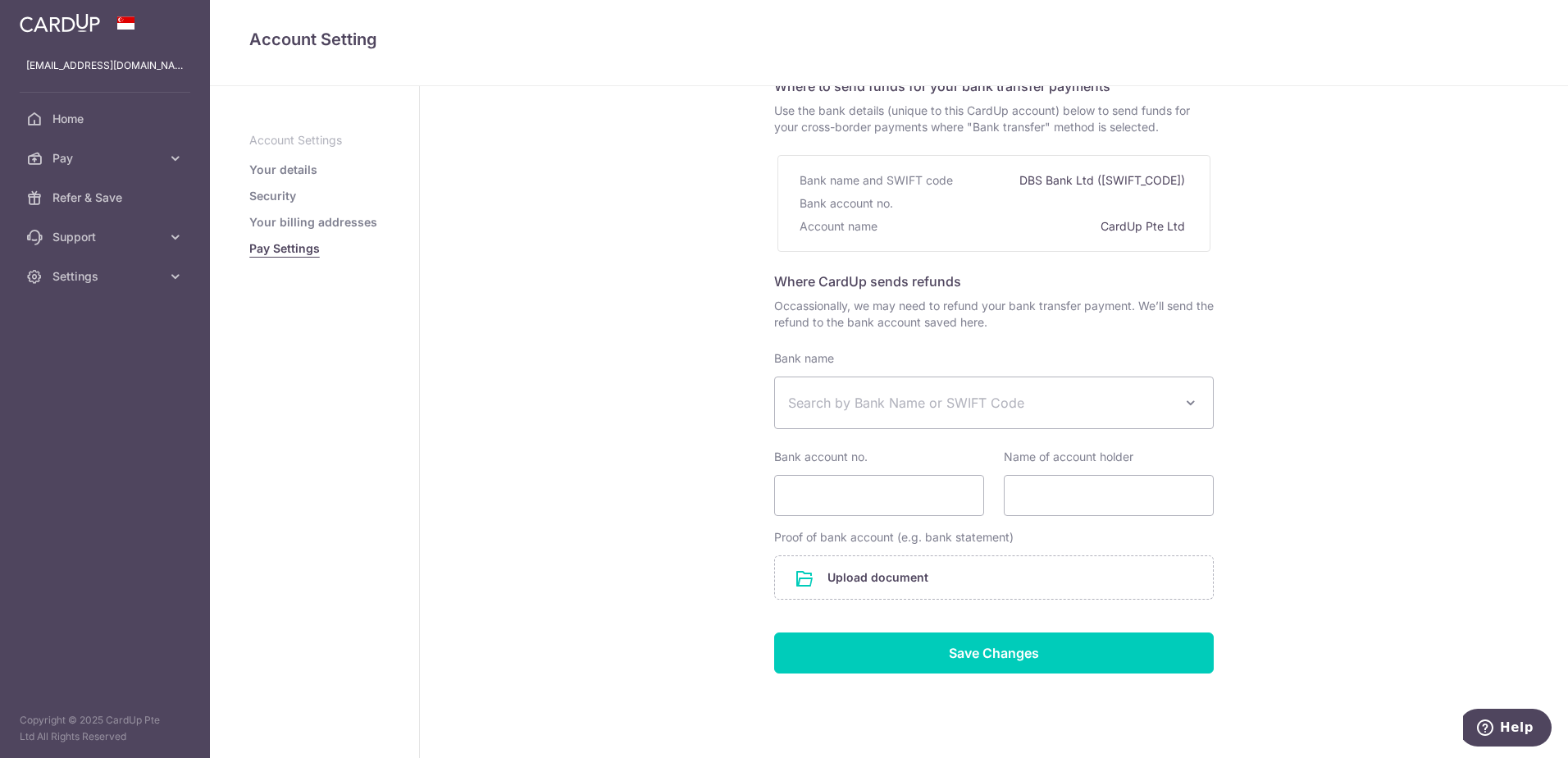
scroll to position [140, 0]
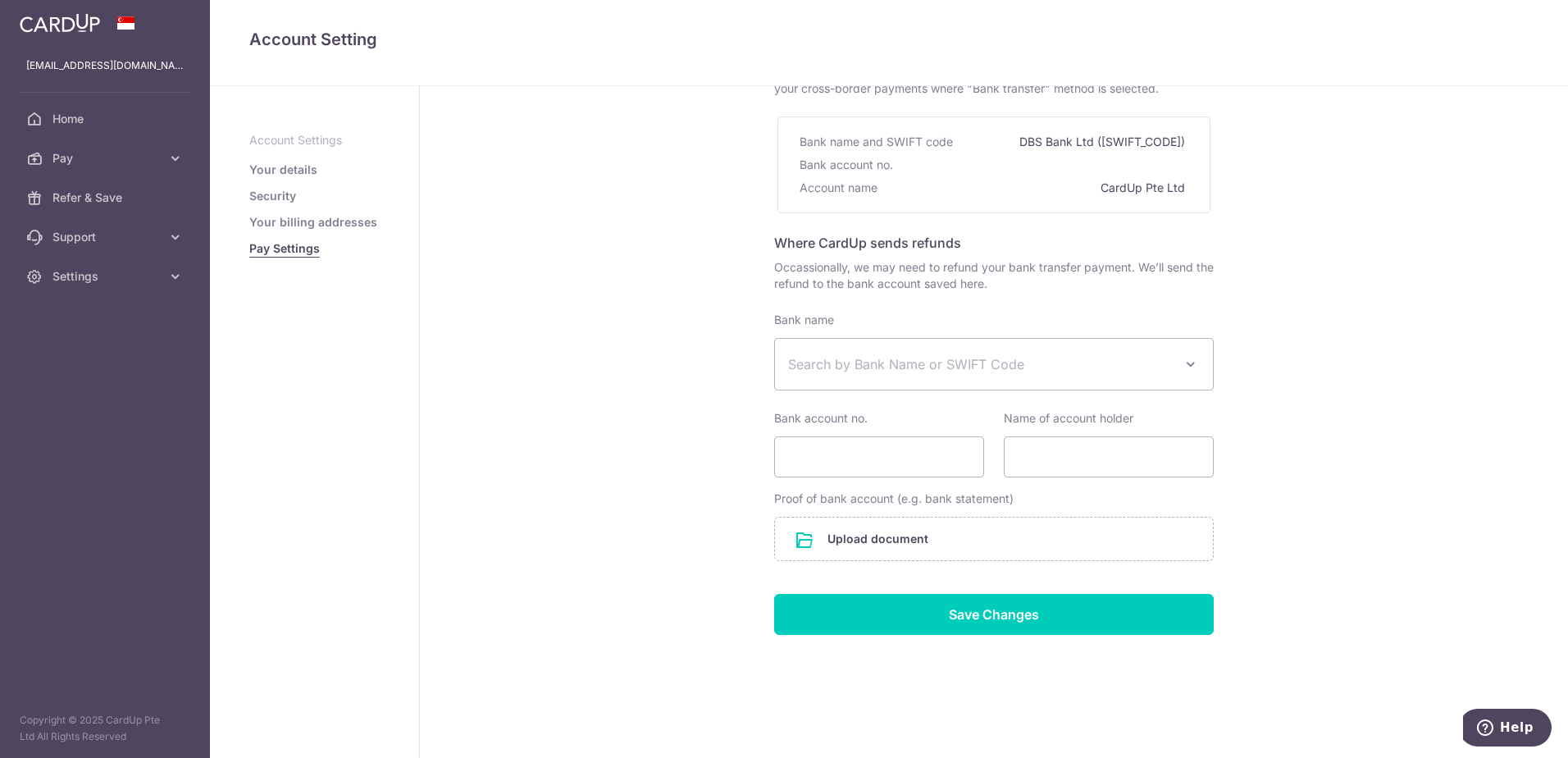
click at [957, 351] on span "Search by Bank Name or SWIFT Code" at bounding box center [993, 363] width 438 height 51
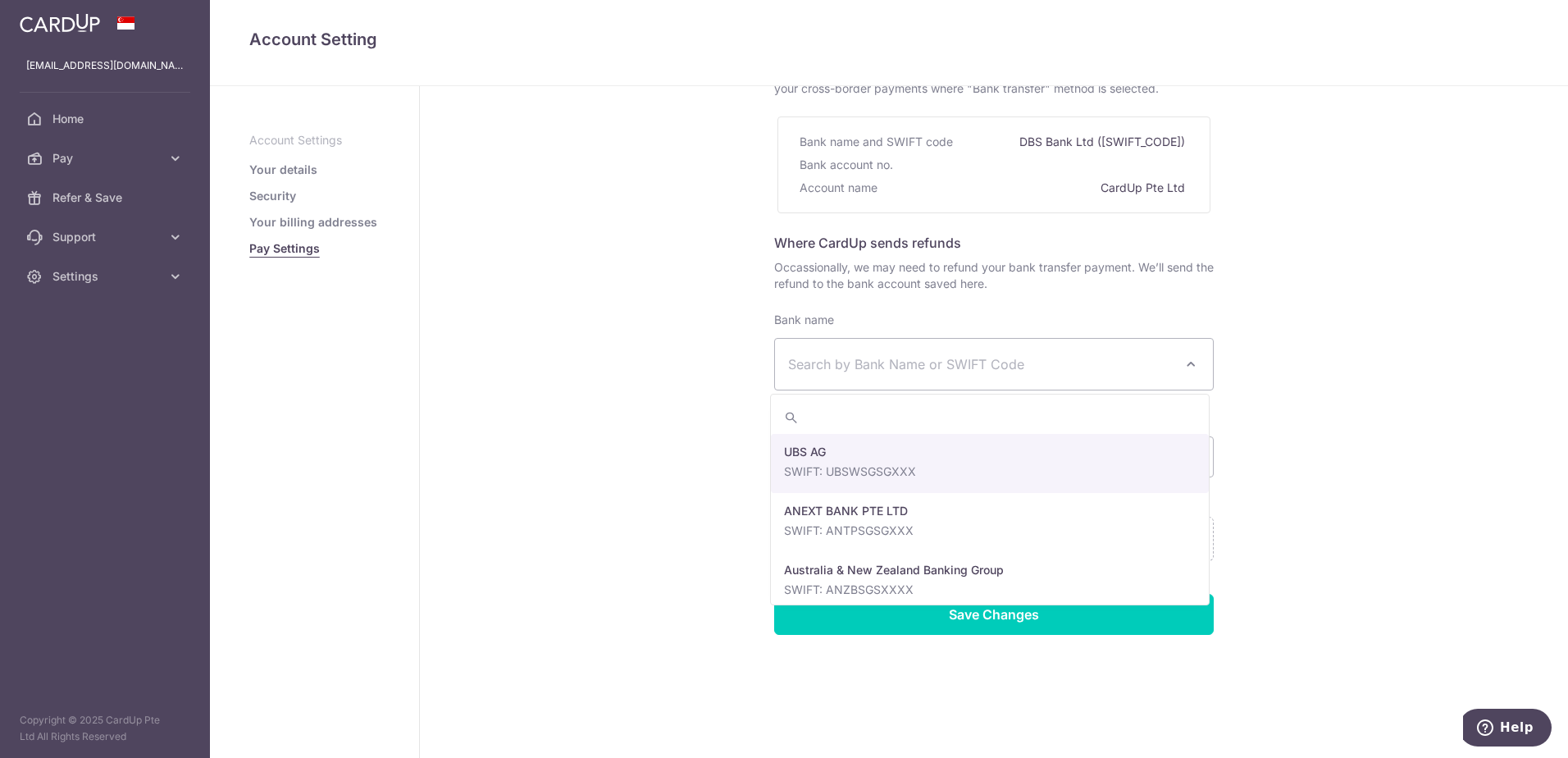
click at [1408, 401] on div "Pay Settings Where to send funds for your bank transfer payments Use the bank d…" at bounding box center [993, 352] width 1148 height 812
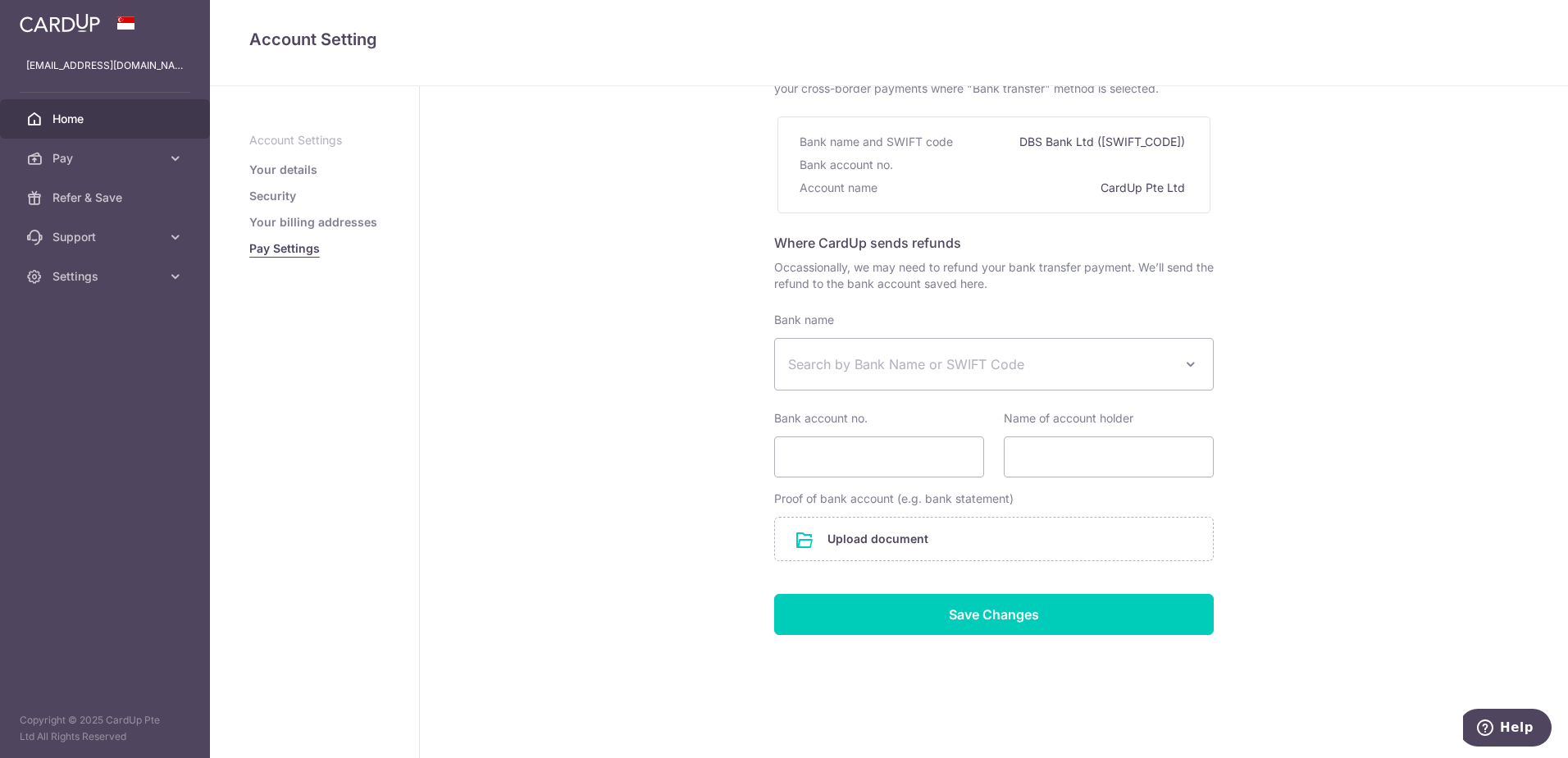
click at [106, 124] on span "Home" at bounding box center [106, 118] width 108 height 16
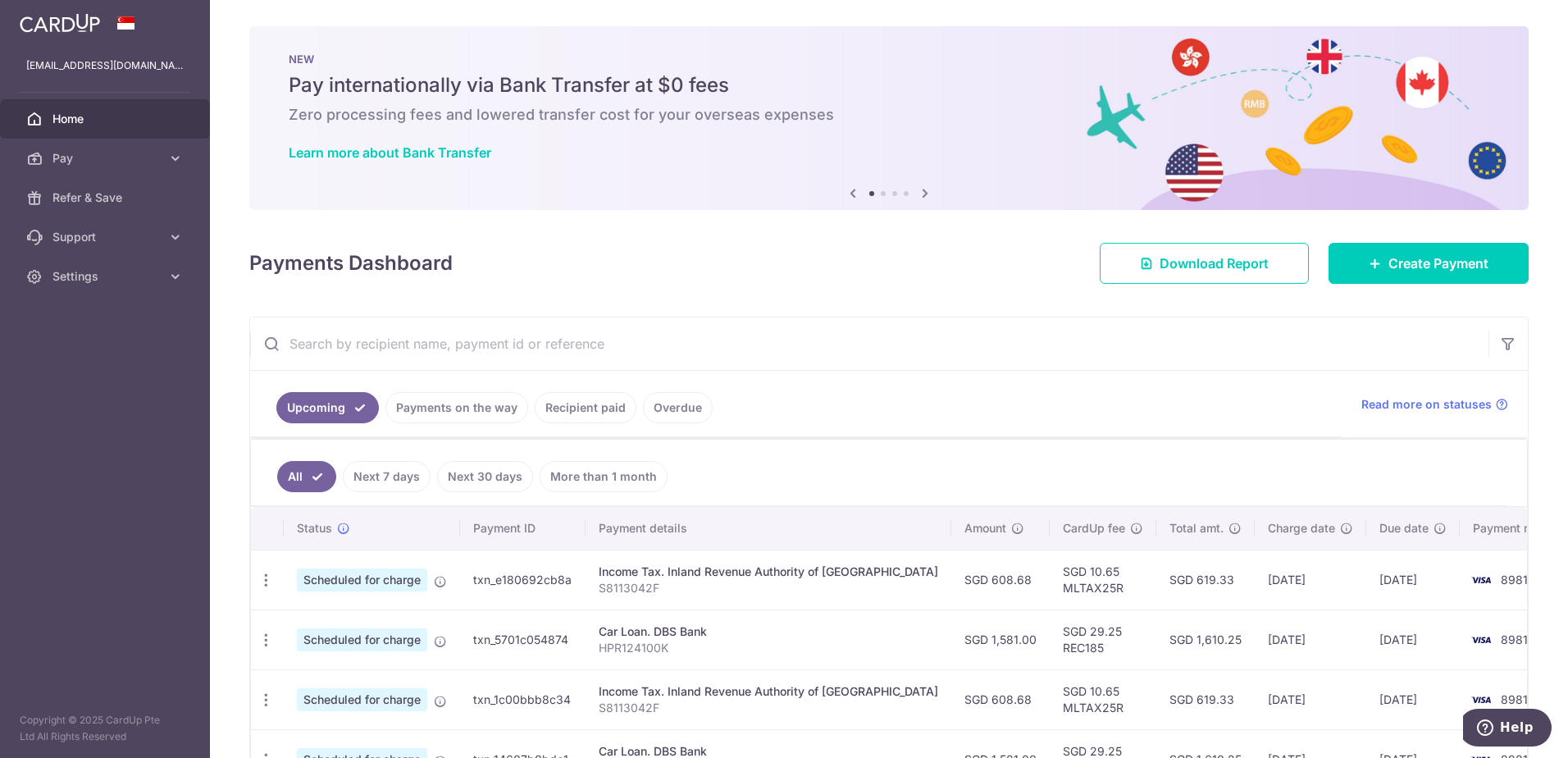
click at [919, 197] on icon at bounding box center [925, 194] width 20 height 21
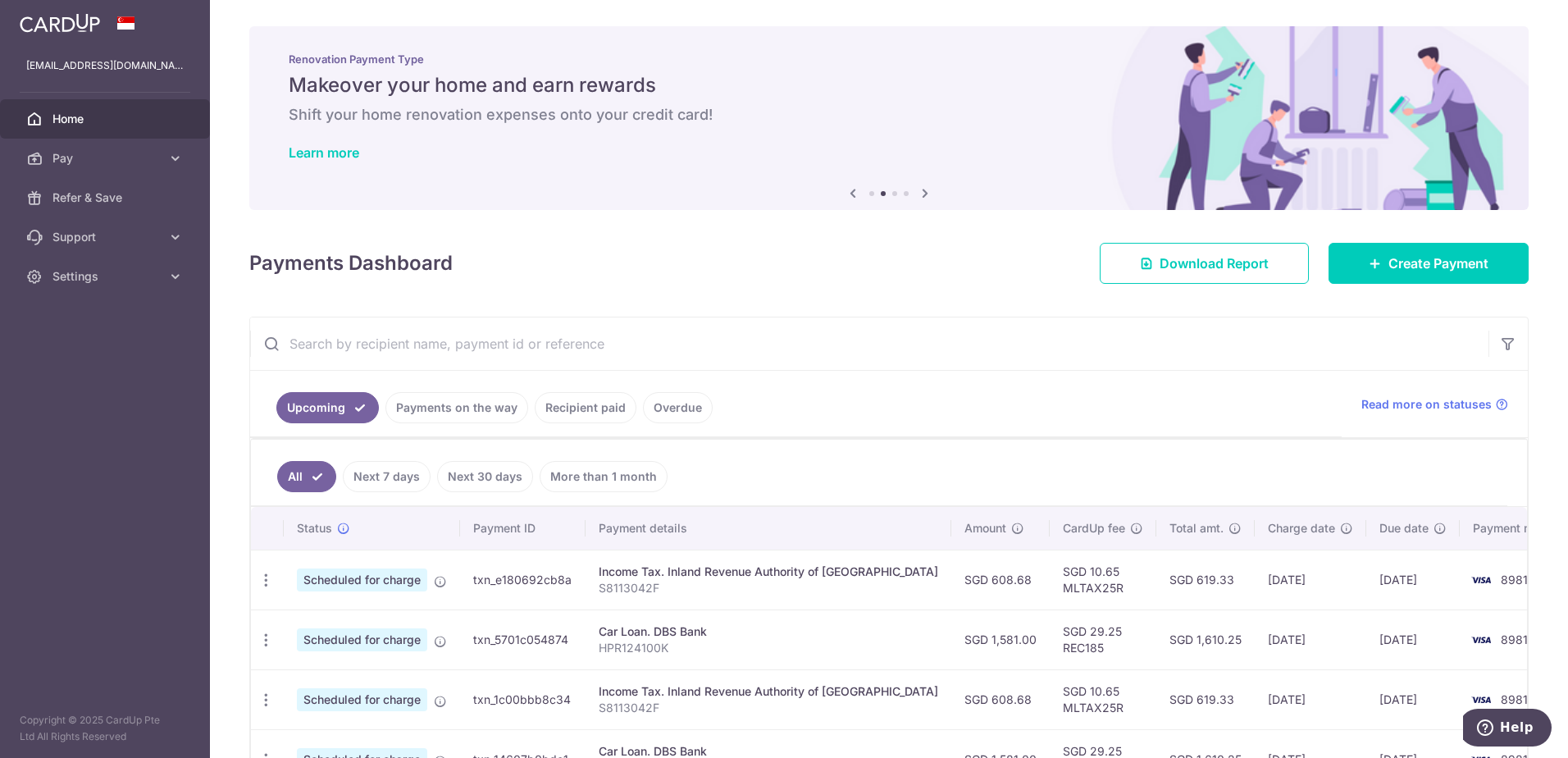
click at [919, 197] on icon at bounding box center [925, 194] width 20 height 21
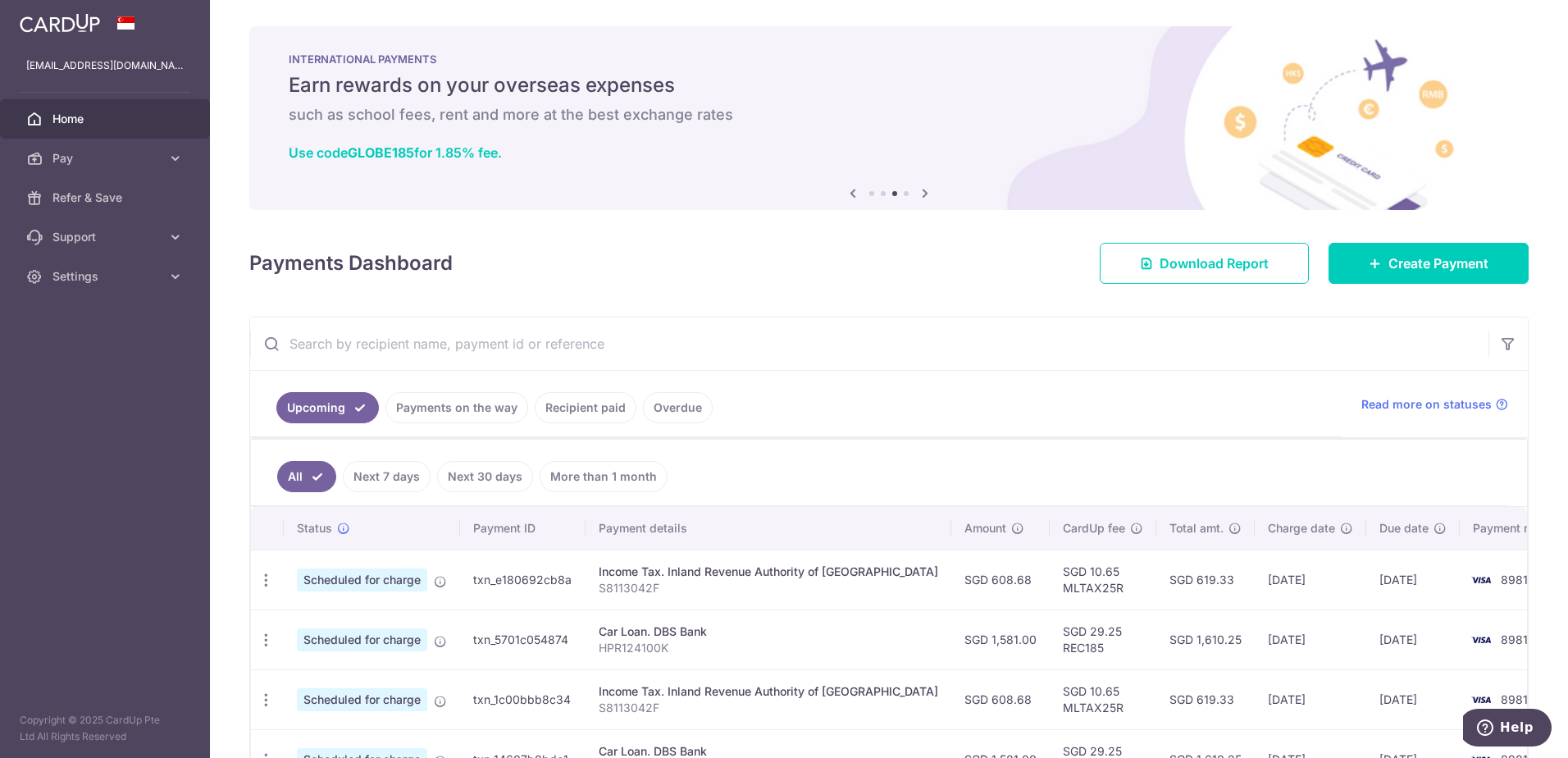
click at [920, 194] on body "sayseng@gmail.com Home Pay Payments Recipients Cards Refer & Save Support FAQ C…" at bounding box center [784, 379] width 1568 height 758
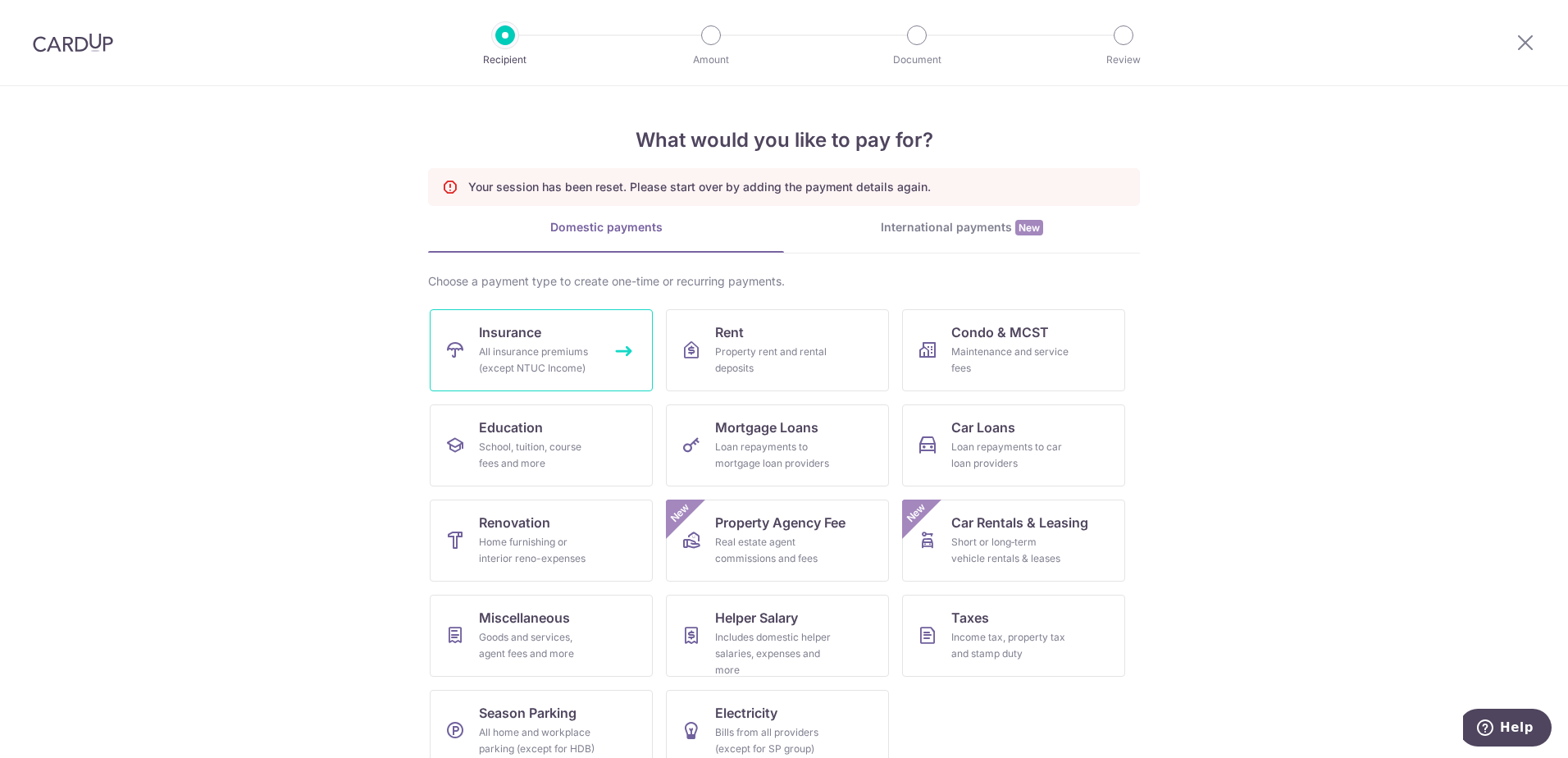
click at [534, 337] on span "Insurance" at bounding box center [510, 331] width 63 height 20
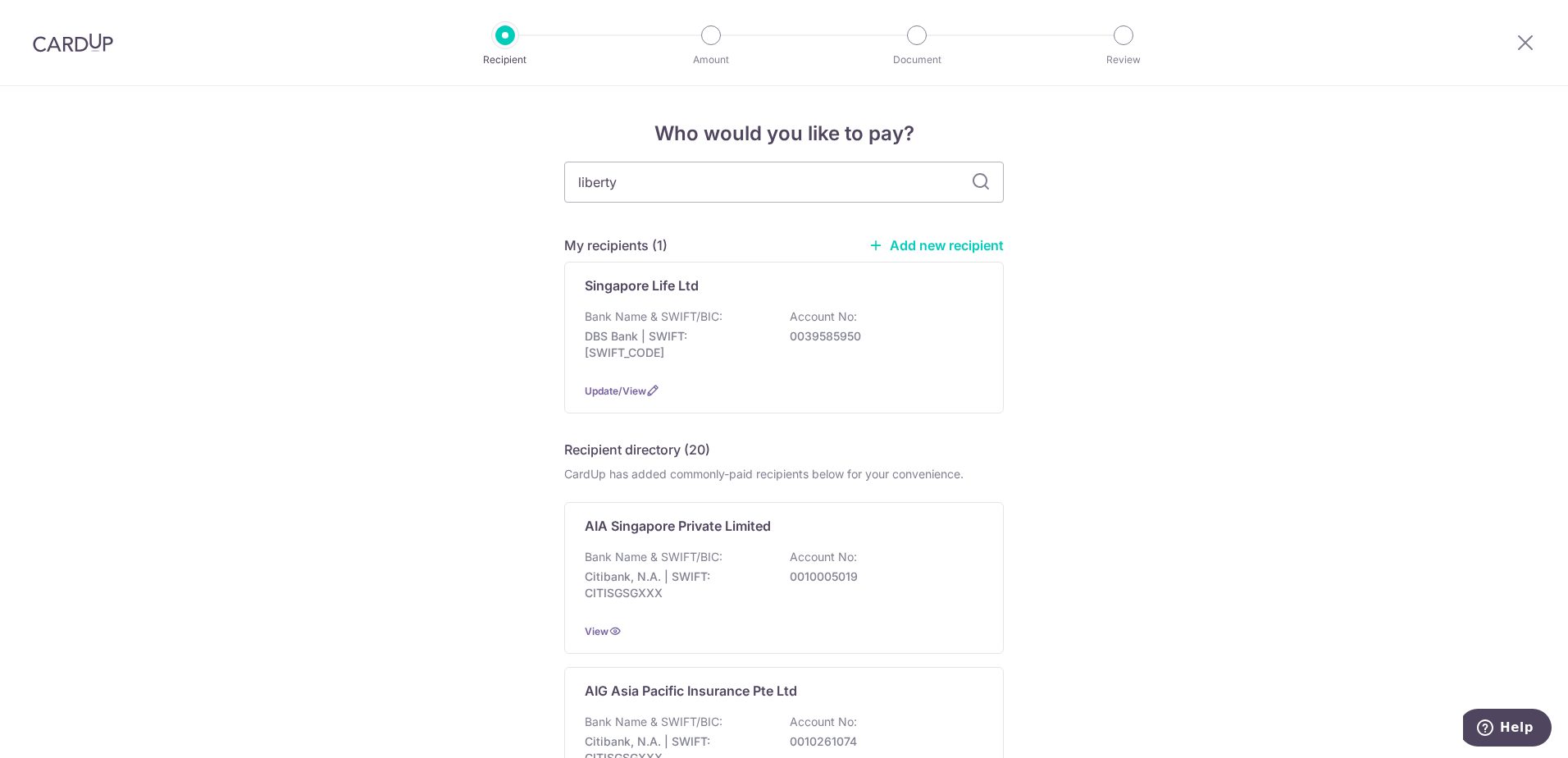
type input "liberty"
click at [979, 176] on icon at bounding box center [981, 182] width 20 height 20
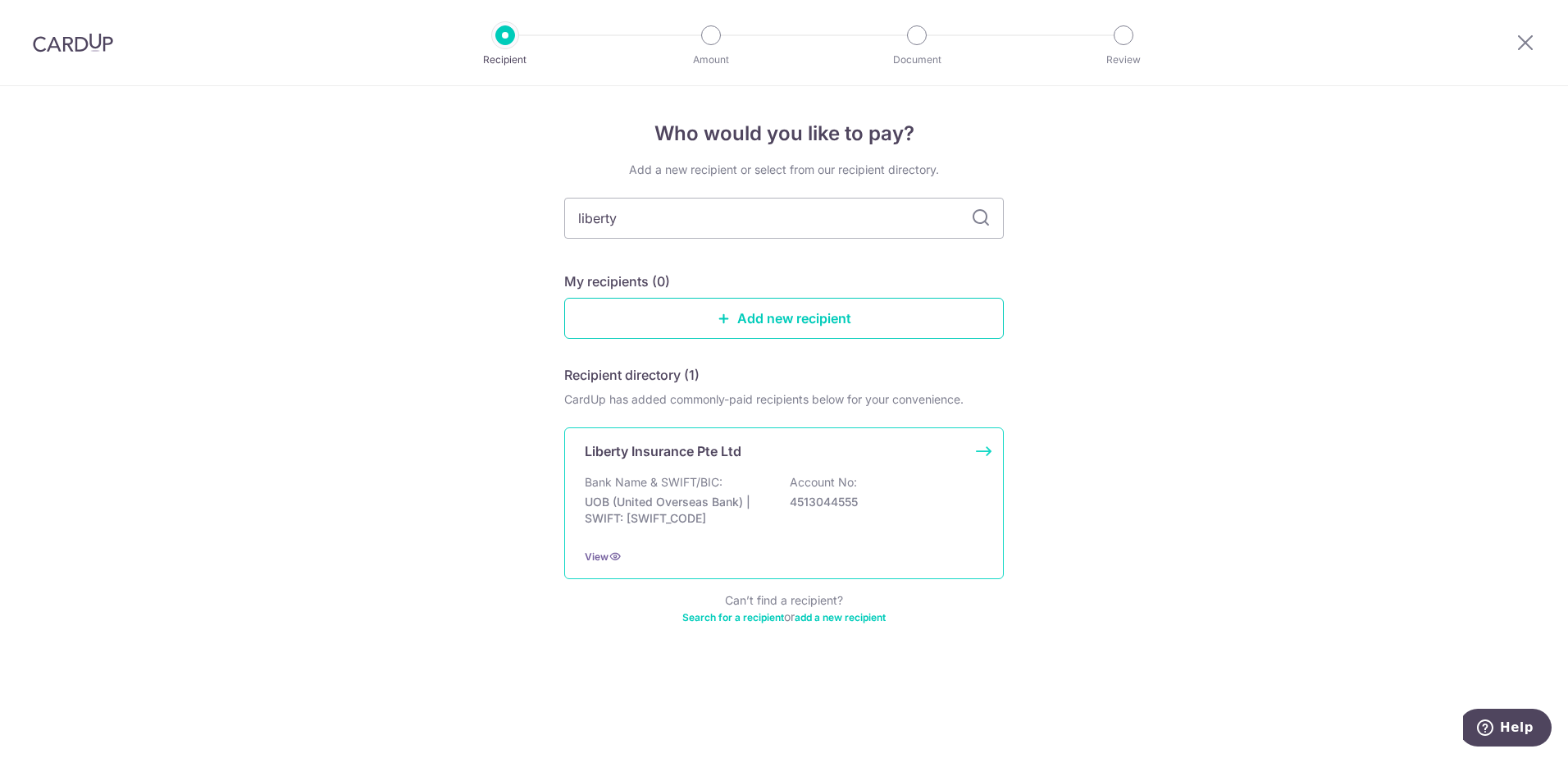
click at [742, 483] on div "Bank Name & SWIFT/BIC: UOB (United Overseas Bank) | SWIFT: [SWIFT_CODE] Account…" at bounding box center [784, 504] width 398 height 61
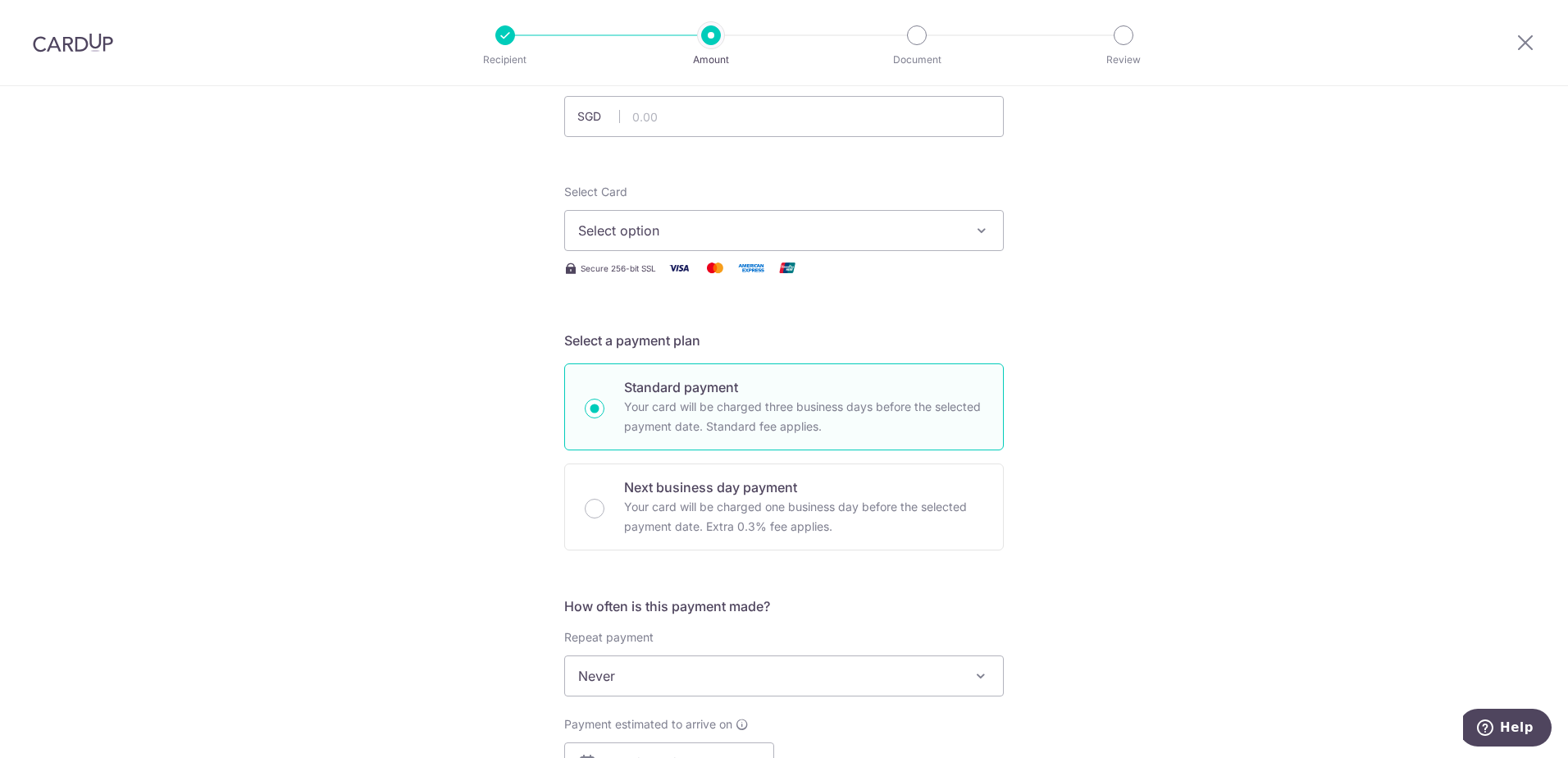
scroll to position [82, 0]
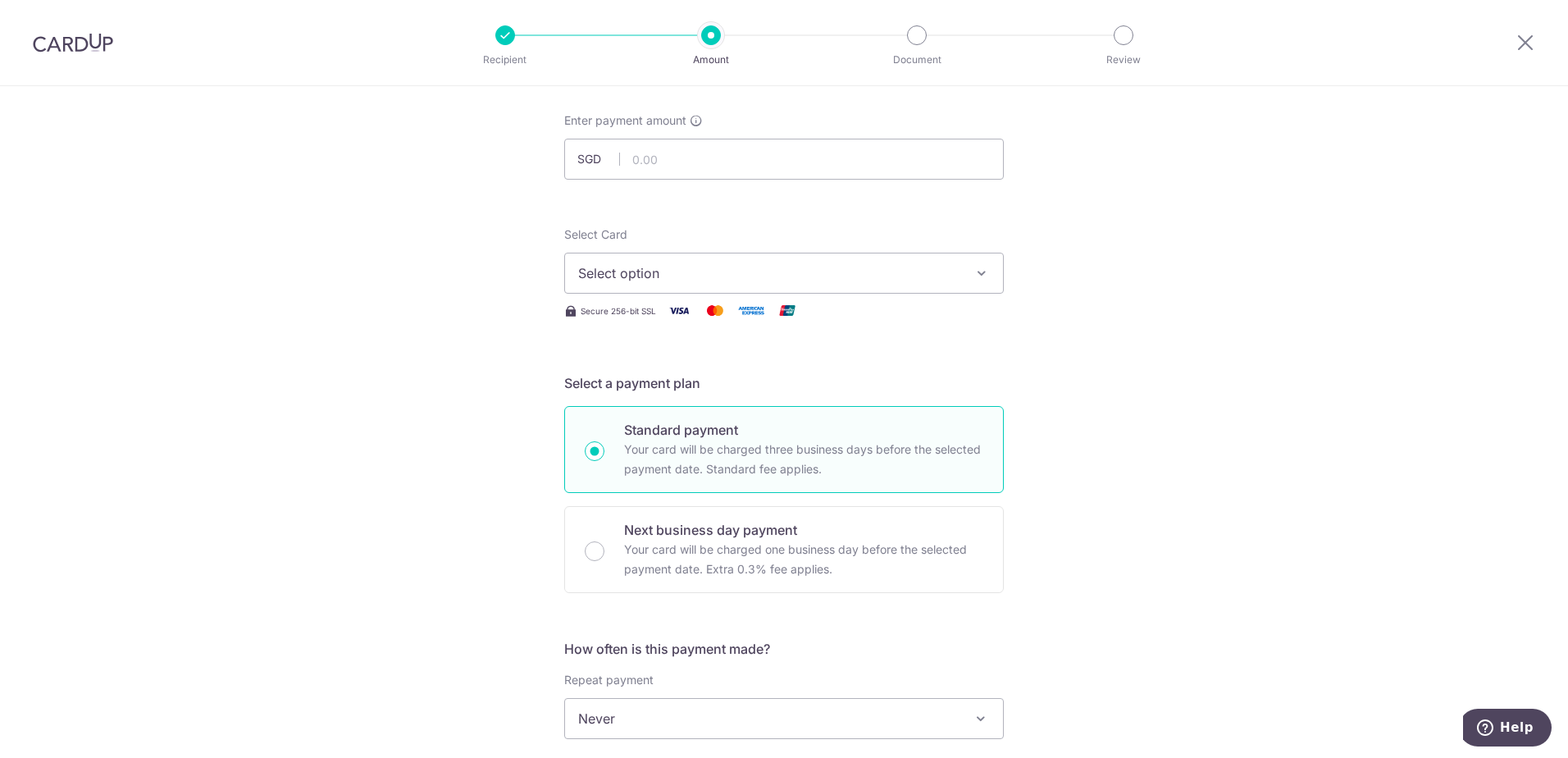
click at [775, 265] on span "Select option" at bounding box center [769, 272] width 382 height 20
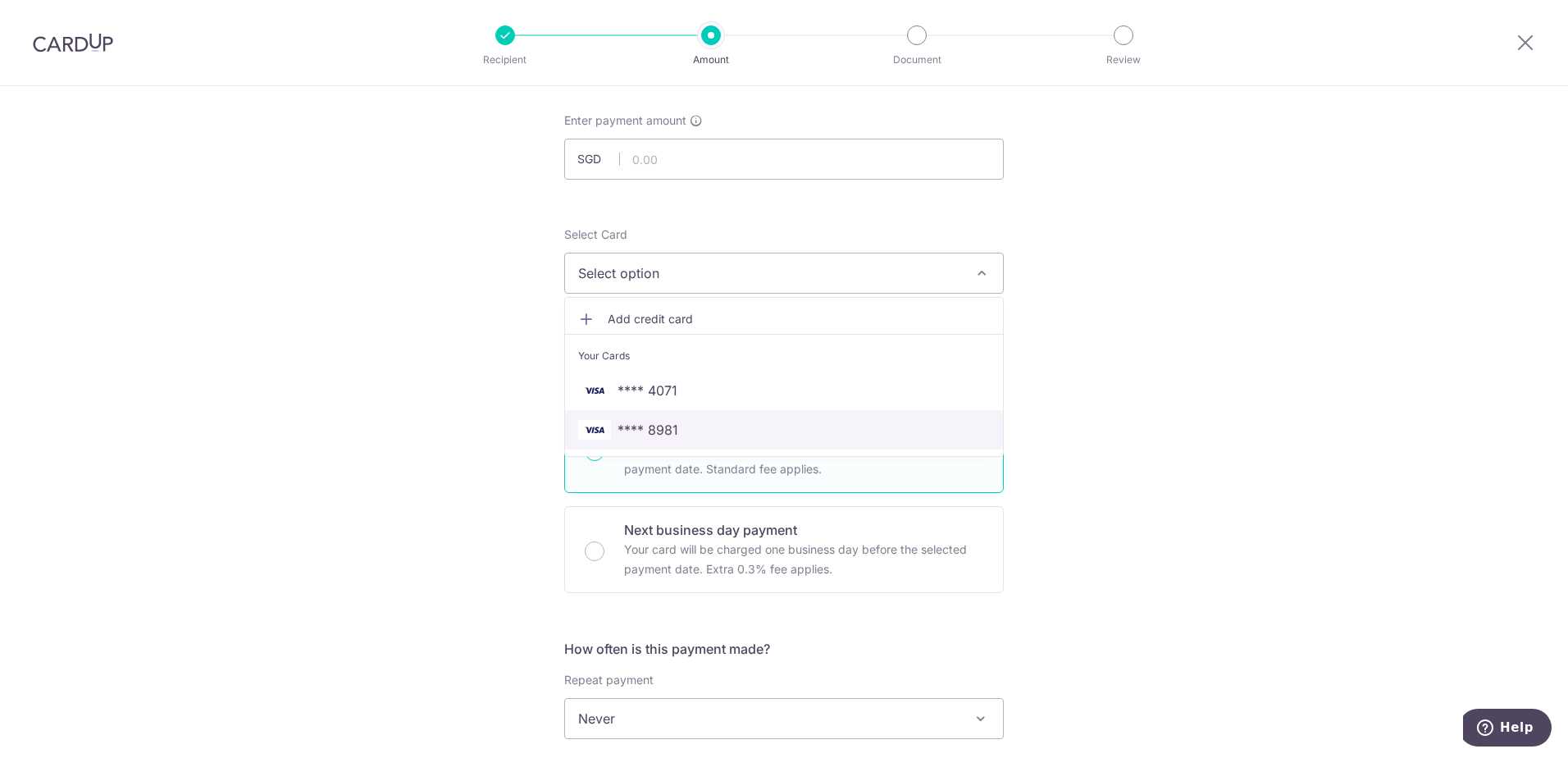
click at [695, 431] on span "**** 8981" at bounding box center [784, 429] width 412 height 20
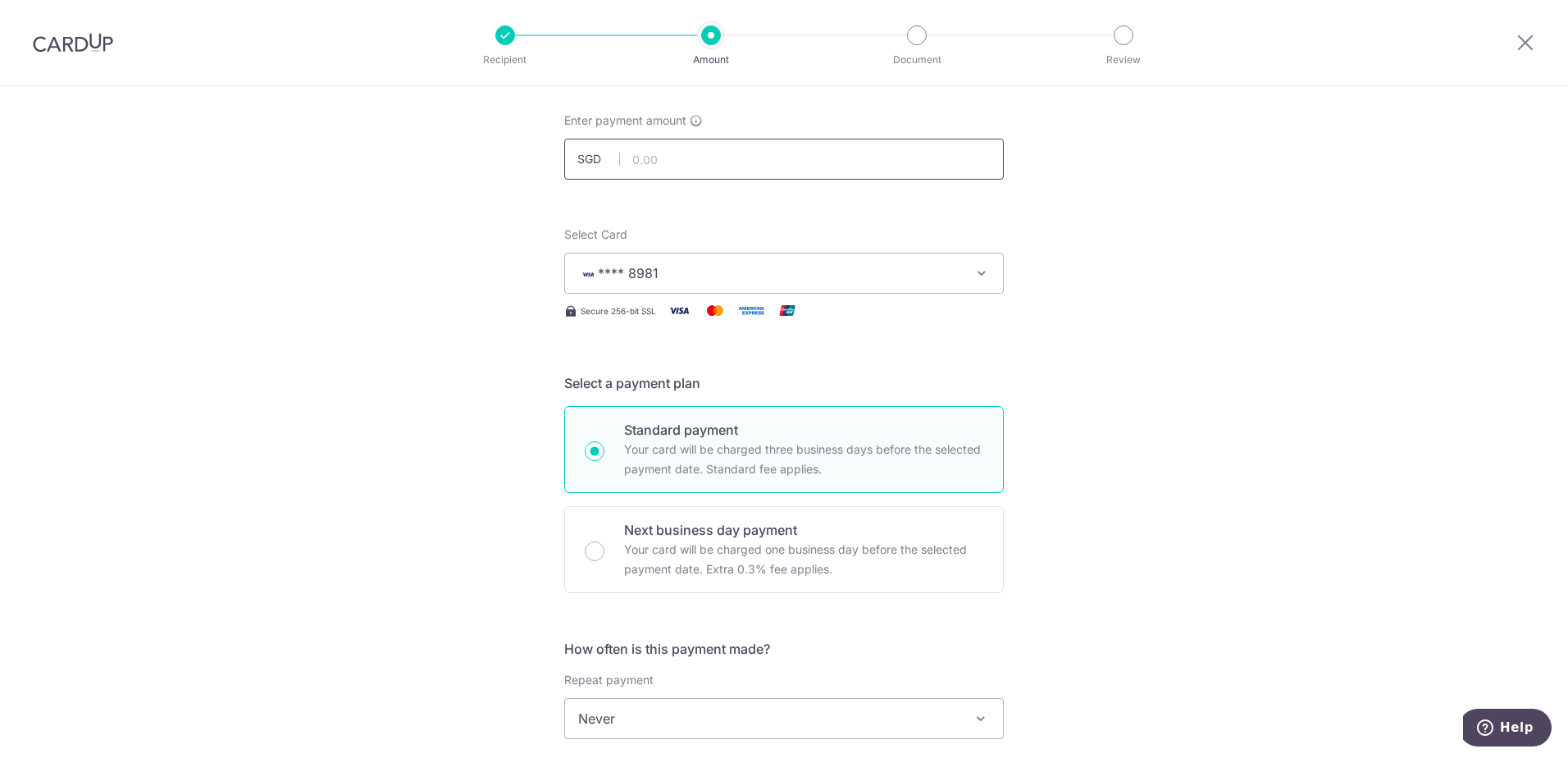
drag, startPoint x: 698, startPoint y: 139, endPoint x: 697, endPoint y: 164, distance: 25.0
click at [698, 139] on input "text" at bounding box center [784, 159] width 439 height 41
click at [1054, 289] on div "Tell us more about your payment Enter payment amount SGD 1238.05 Select Card **…" at bounding box center [784, 746] width 1568 height 1483
type input "1,238.05"
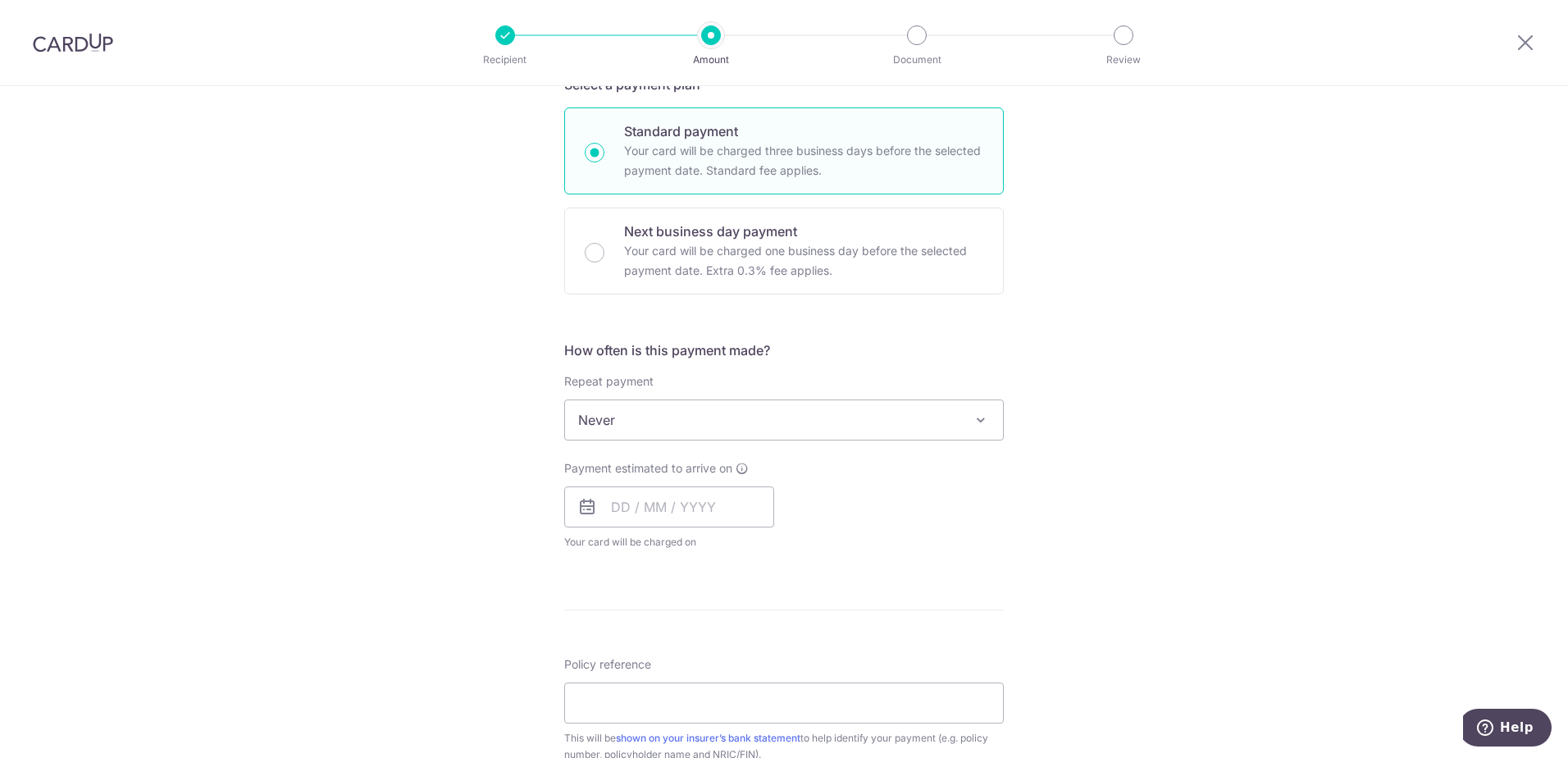
scroll to position [492, 0]
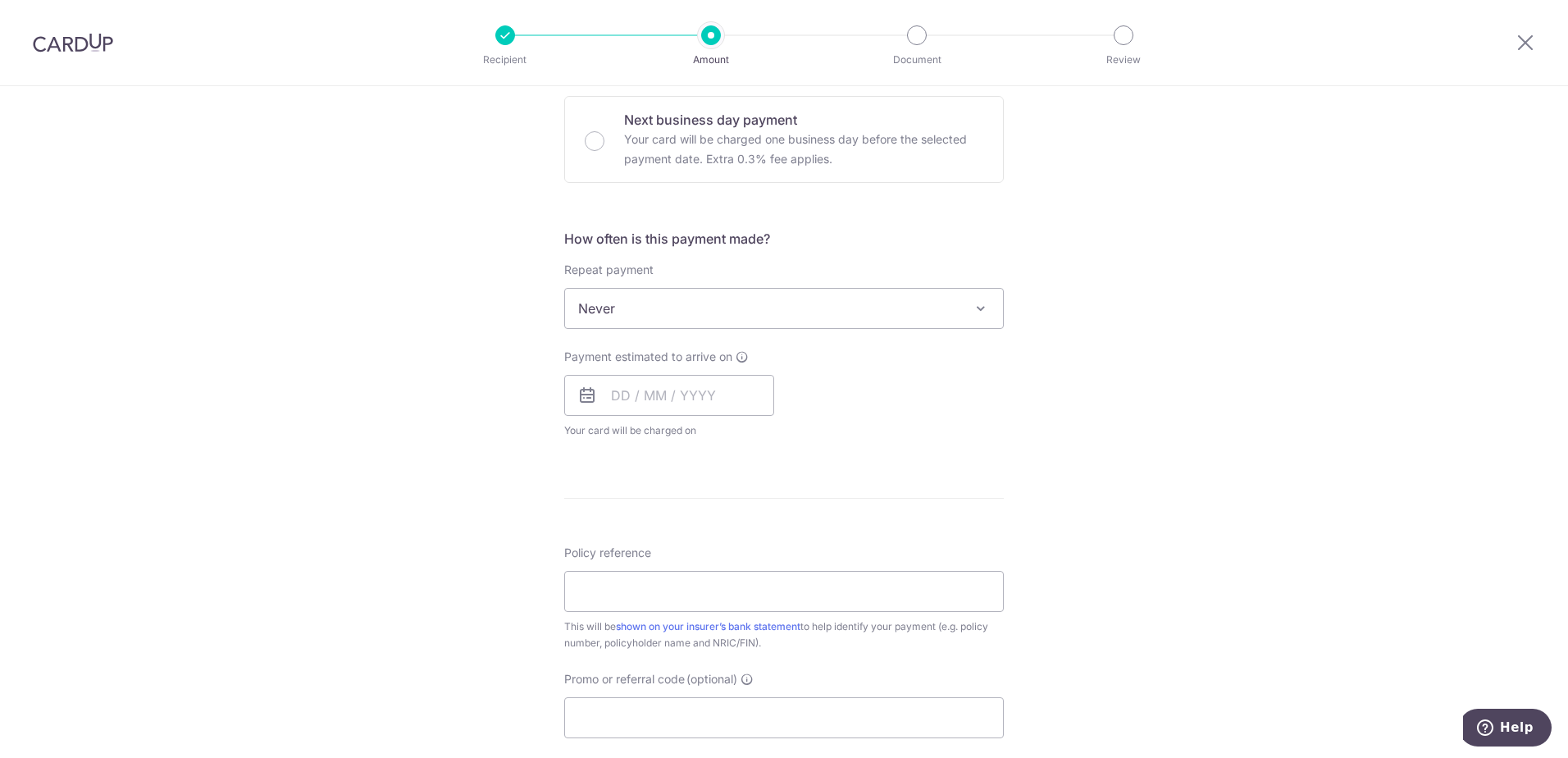
click at [742, 311] on span "Never" at bounding box center [784, 308] width 438 height 39
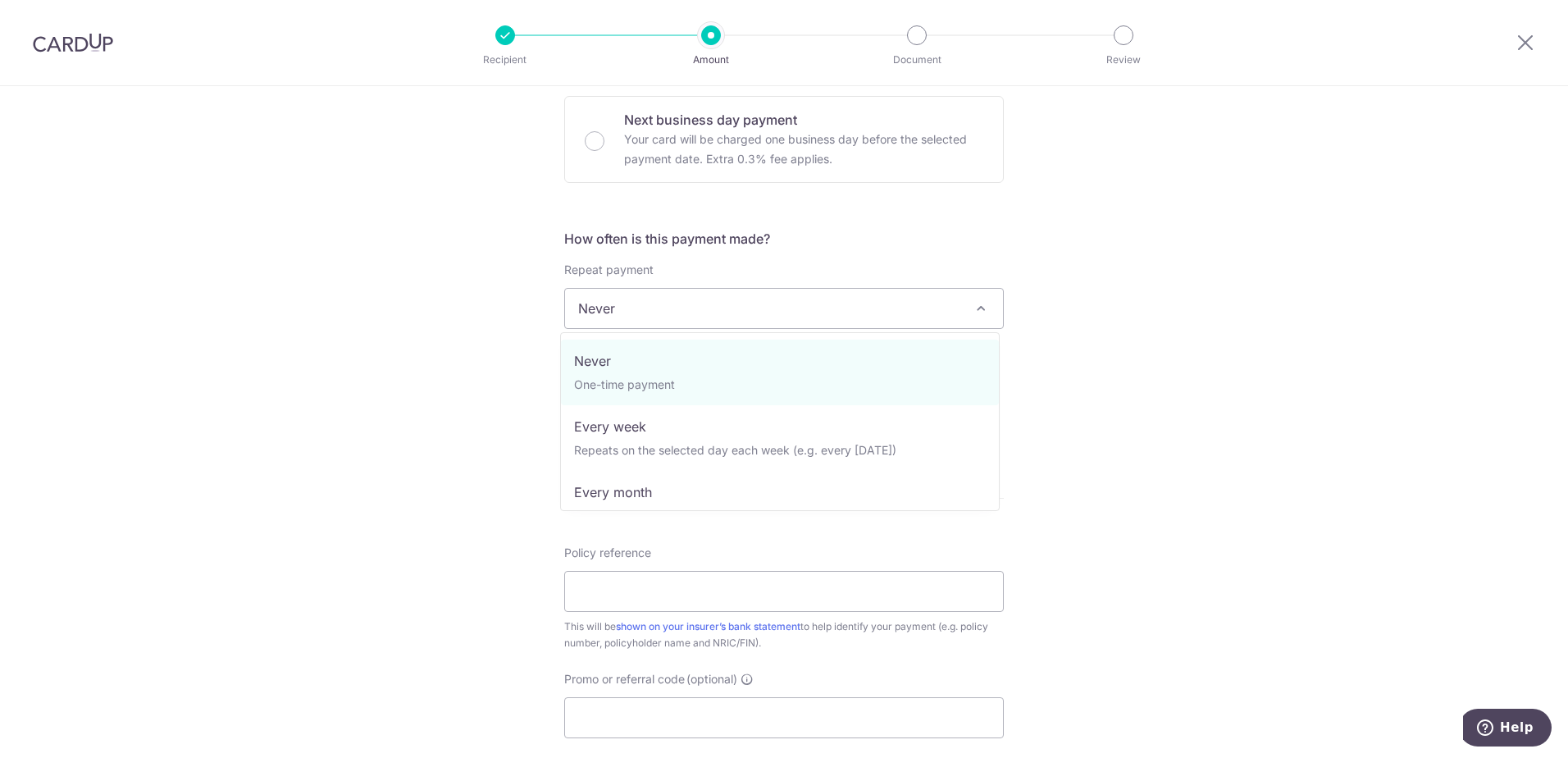
click at [1166, 328] on div "Tell us more about your payment Enter payment amount SGD 1,238.05 1238.05 Selec…" at bounding box center [784, 336] width 1568 height 1483
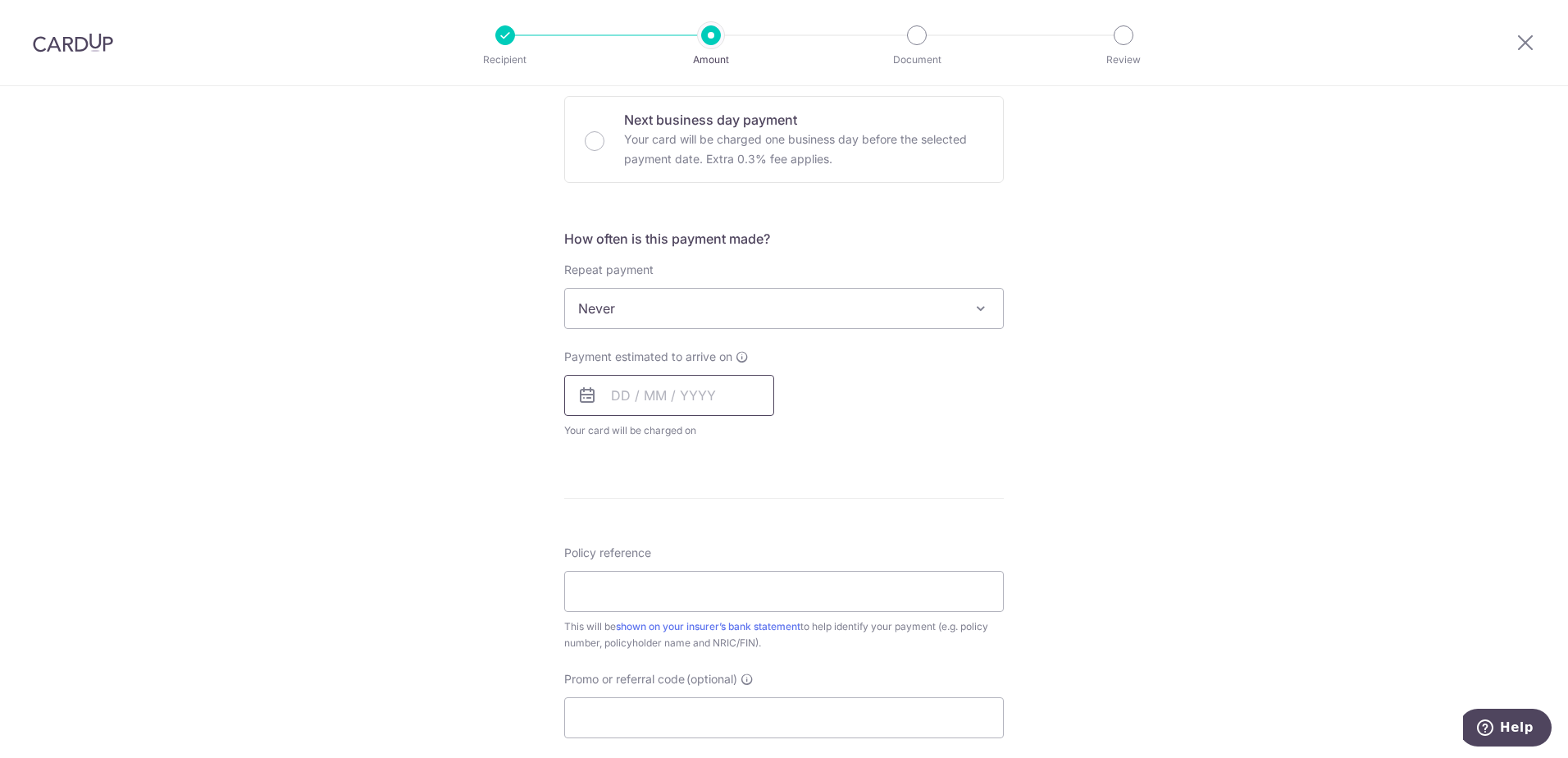
click at [714, 386] on input "text" at bounding box center [669, 396] width 210 height 41
click at [725, 579] on link "14" at bounding box center [729, 577] width 27 height 27
type input "[DATE]"
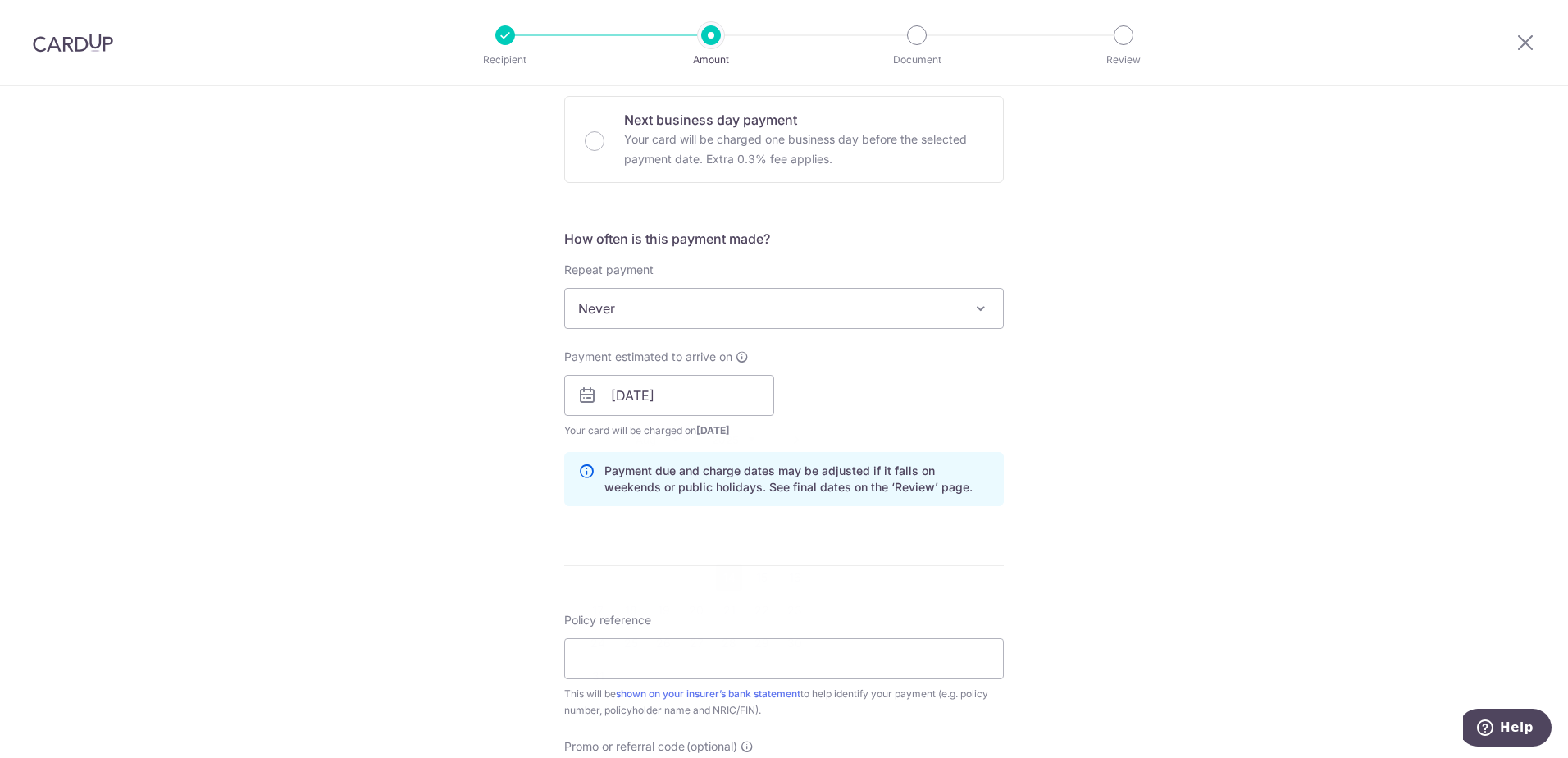
drag, startPoint x: 1028, startPoint y: 415, endPoint x: 1051, endPoint y: 413, distance: 23.1
click at [1028, 415] on div "Tell us more about your payment Enter payment amount SGD 1,238.05 1238.05 Selec…" at bounding box center [784, 369] width 1568 height 1551
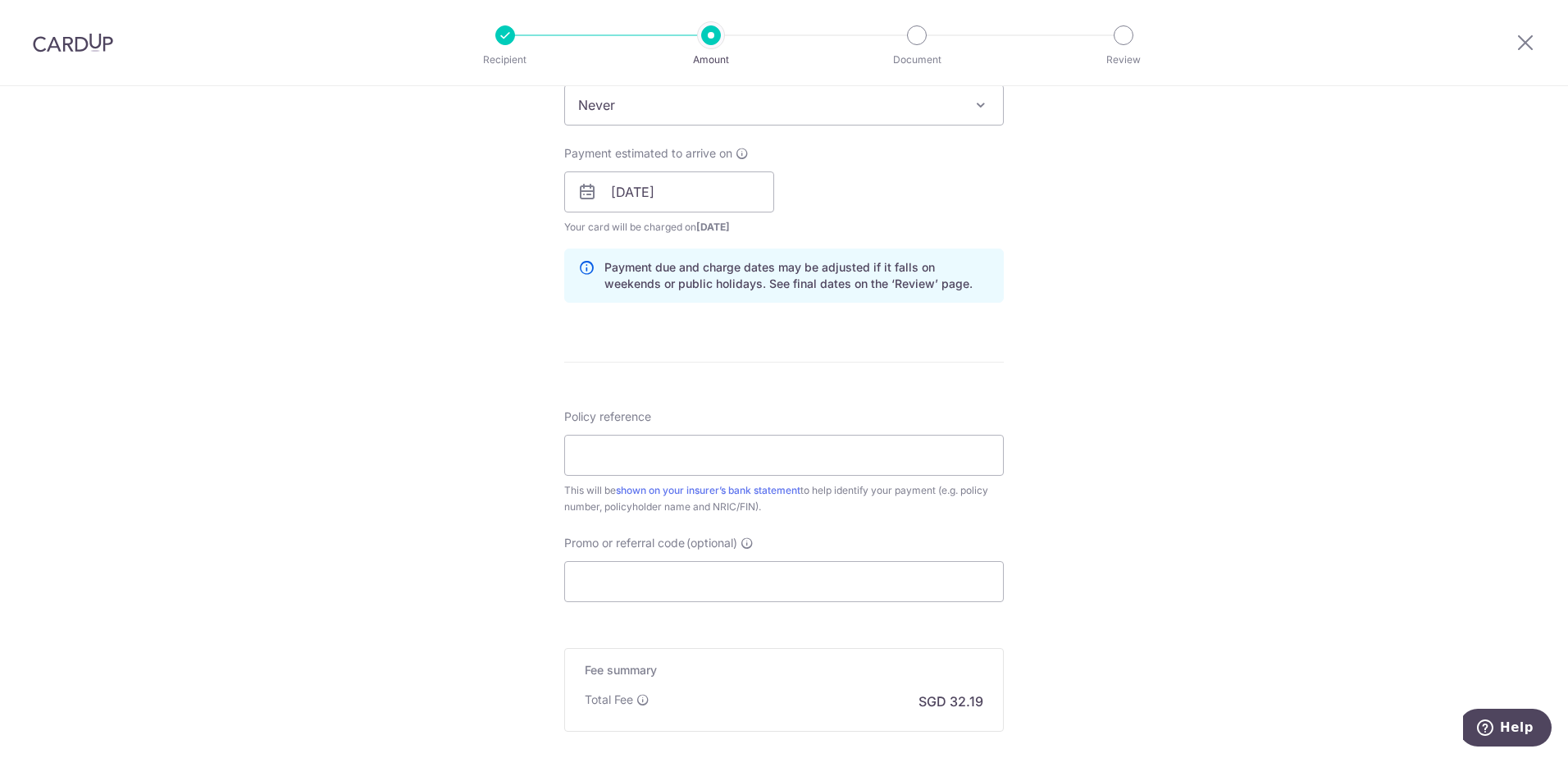
scroll to position [738, 0]
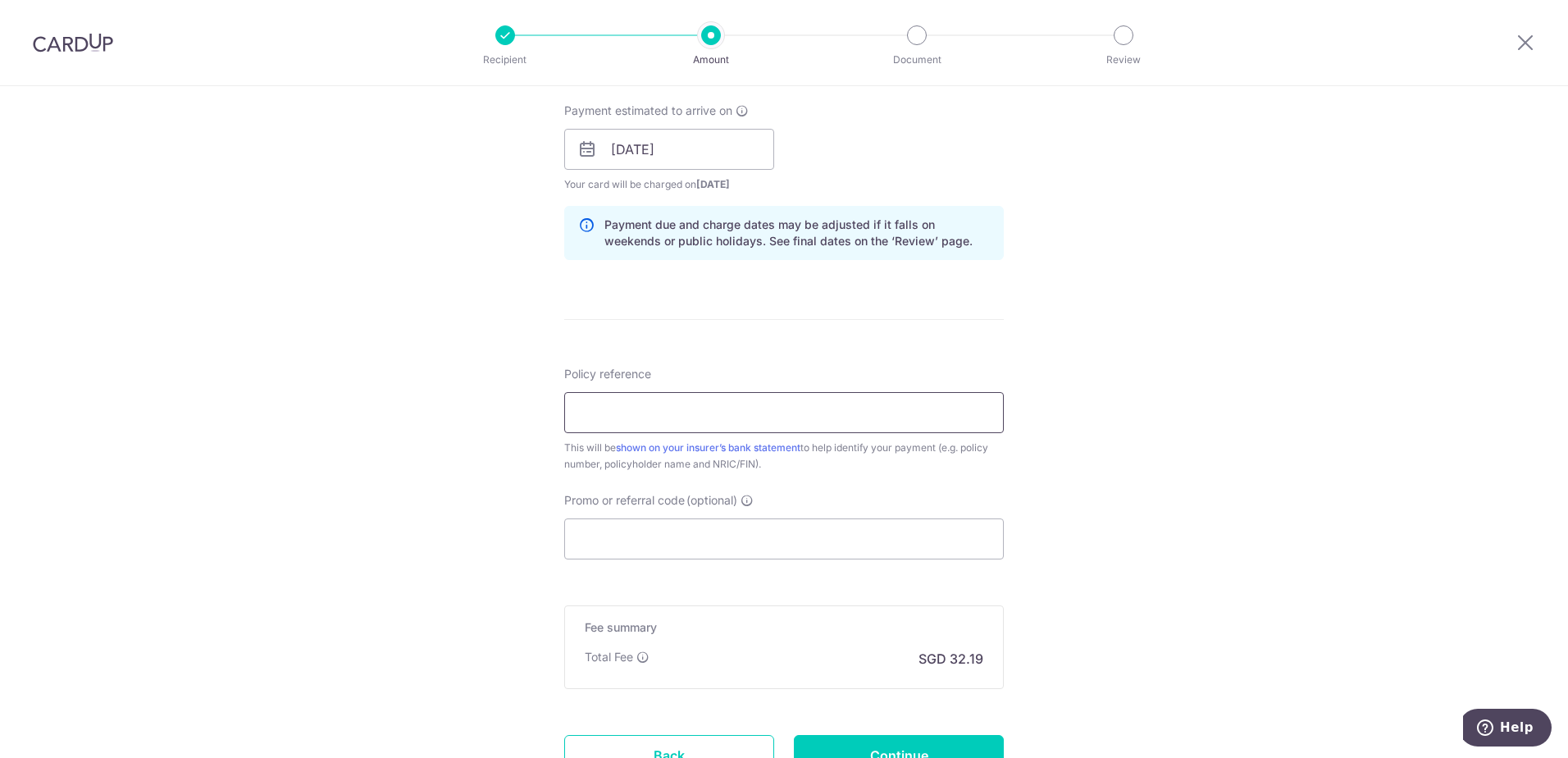
drag, startPoint x: 720, startPoint y: 406, endPoint x: 724, endPoint y: 416, distance: 10.8
click at [720, 406] on input "Policy reference" at bounding box center [784, 413] width 439 height 41
type input "SNS8718U-96155897"
click at [684, 532] on input "Promo or referral code (optional)" at bounding box center [784, 539] width 439 height 41
paste input "3HOME25R"
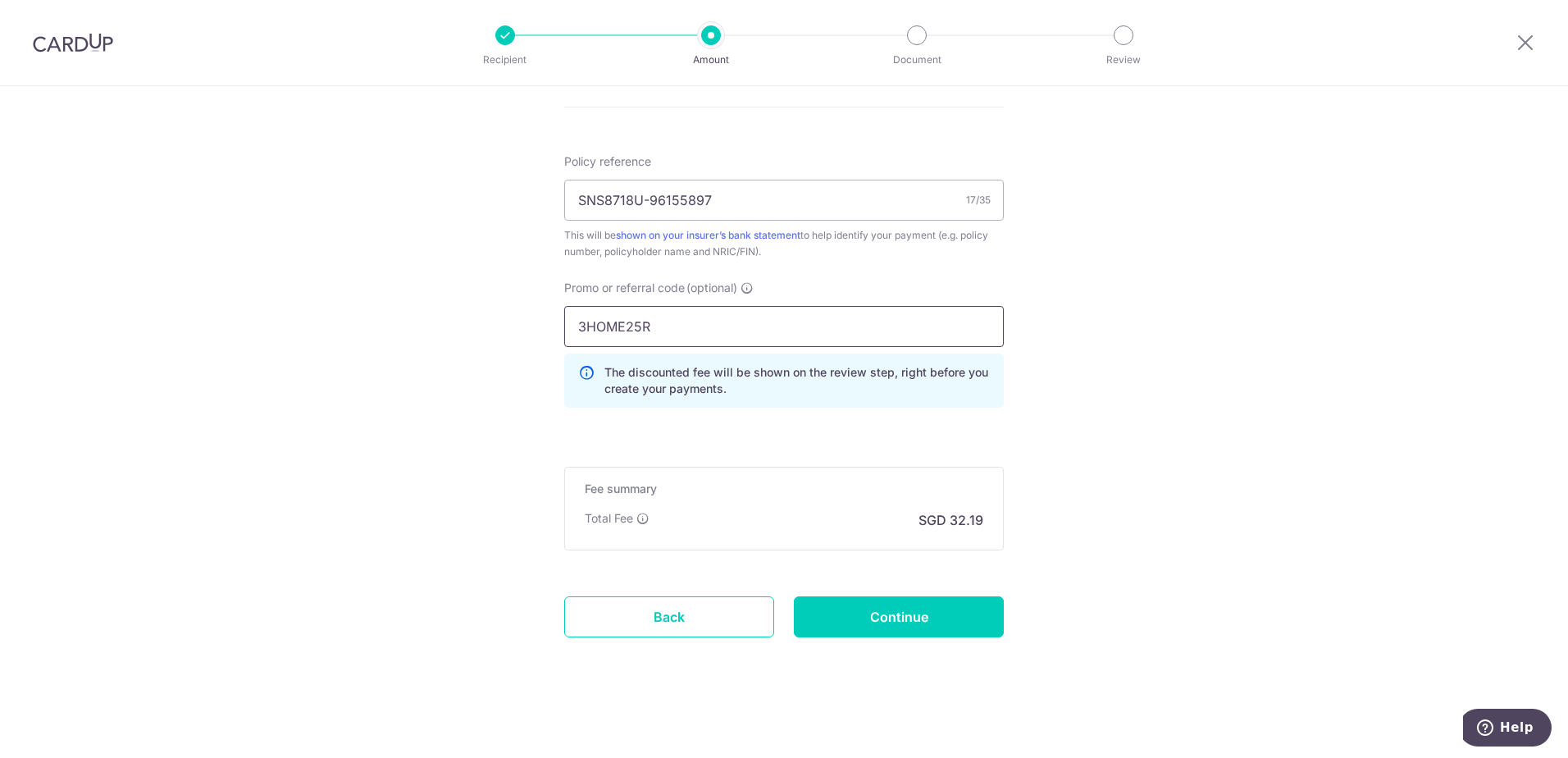
scroll to position [953, 0]
type input "3HOME25R"
click at [933, 604] on input "Continue" at bounding box center [898, 614] width 210 height 41
type input "Create Schedule"
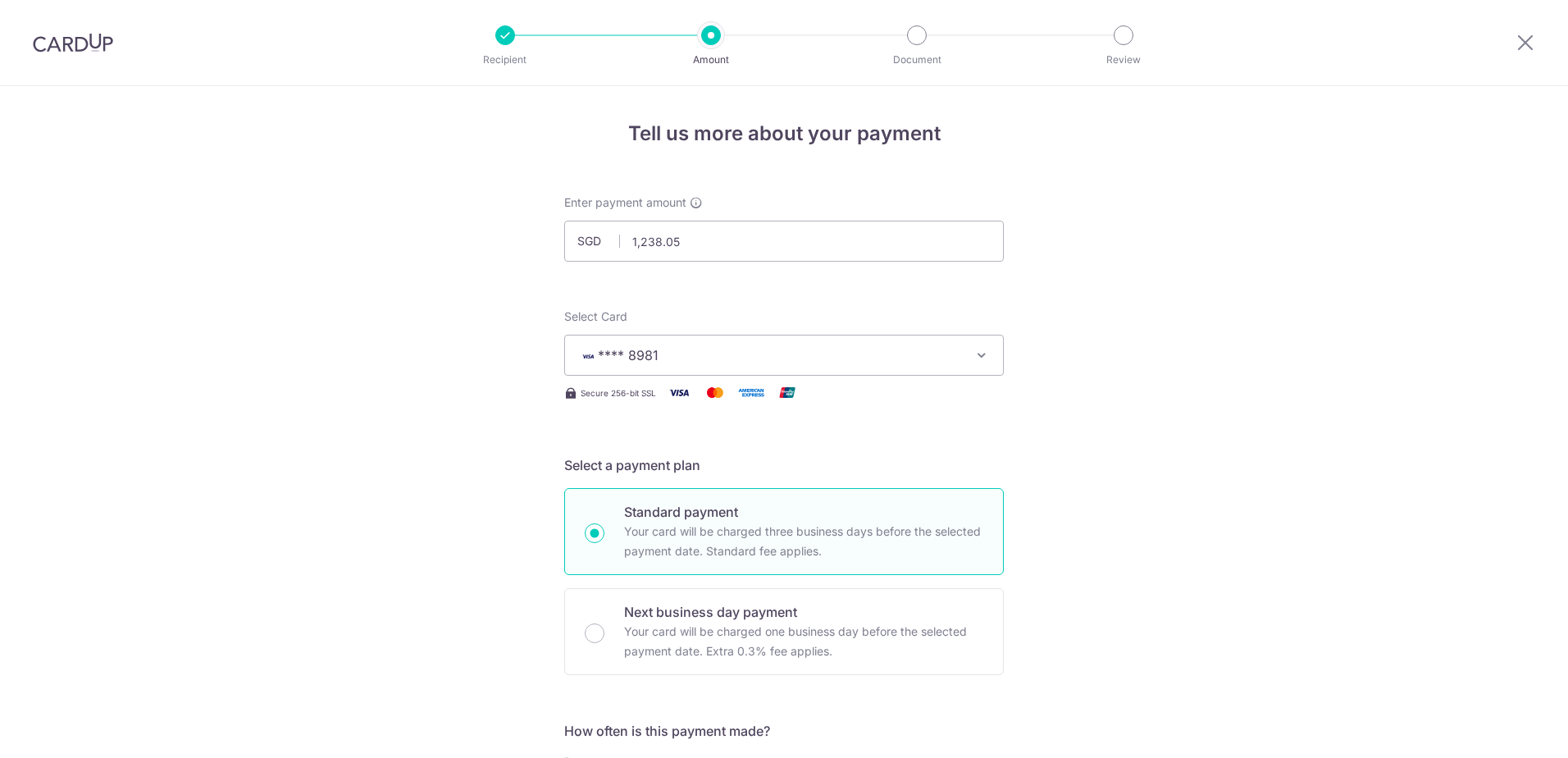
scroll to position [976, 0]
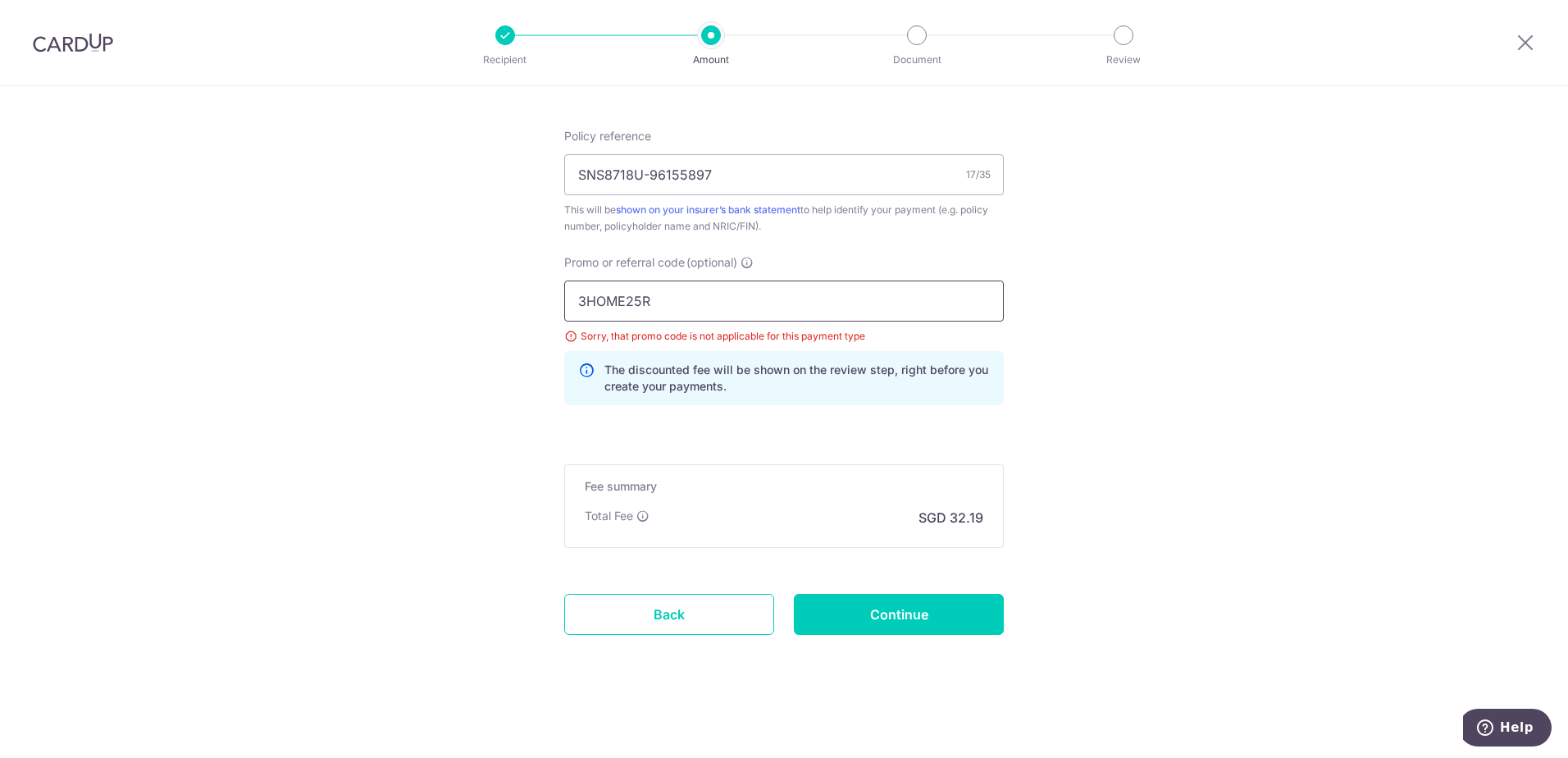
drag, startPoint x: 628, startPoint y: 295, endPoint x: 470, endPoint y: 278, distance: 158.9
